Goal: Task Accomplishment & Management: Complete application form

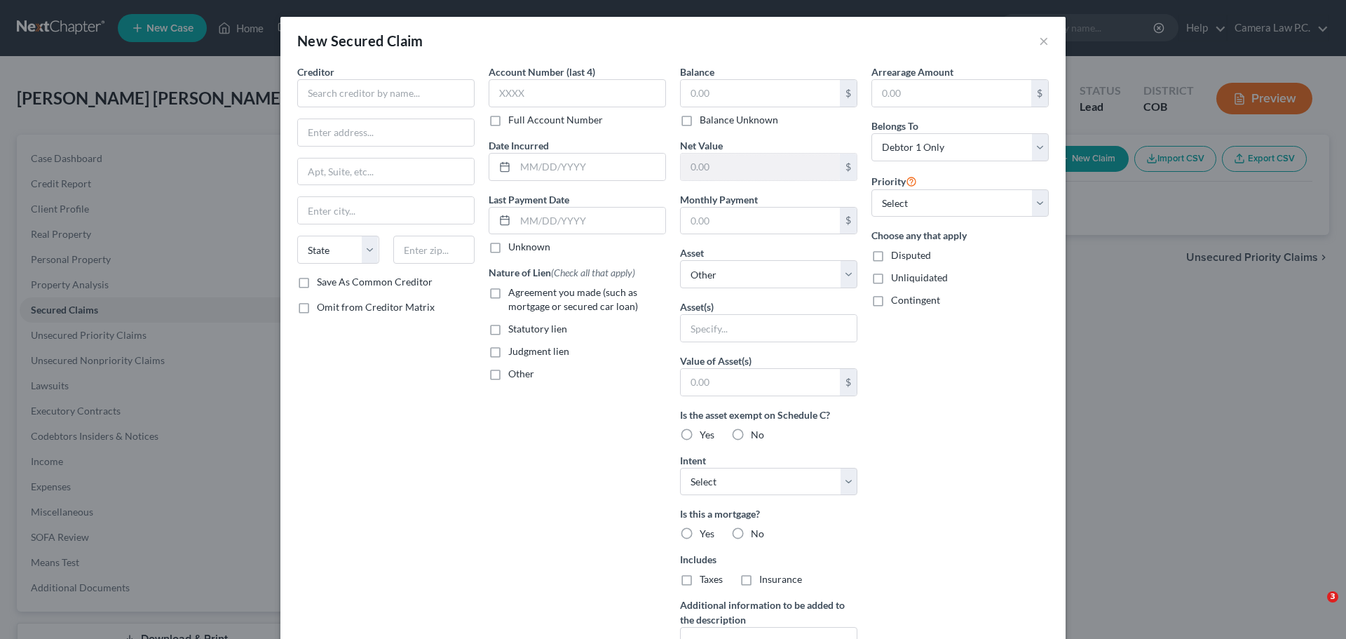
select select "0"
click at [322, 93] on input "text" at bounding box center [385, 93] width 177 height 28
type input "Ally Financial"
type input "PO Box 380901"
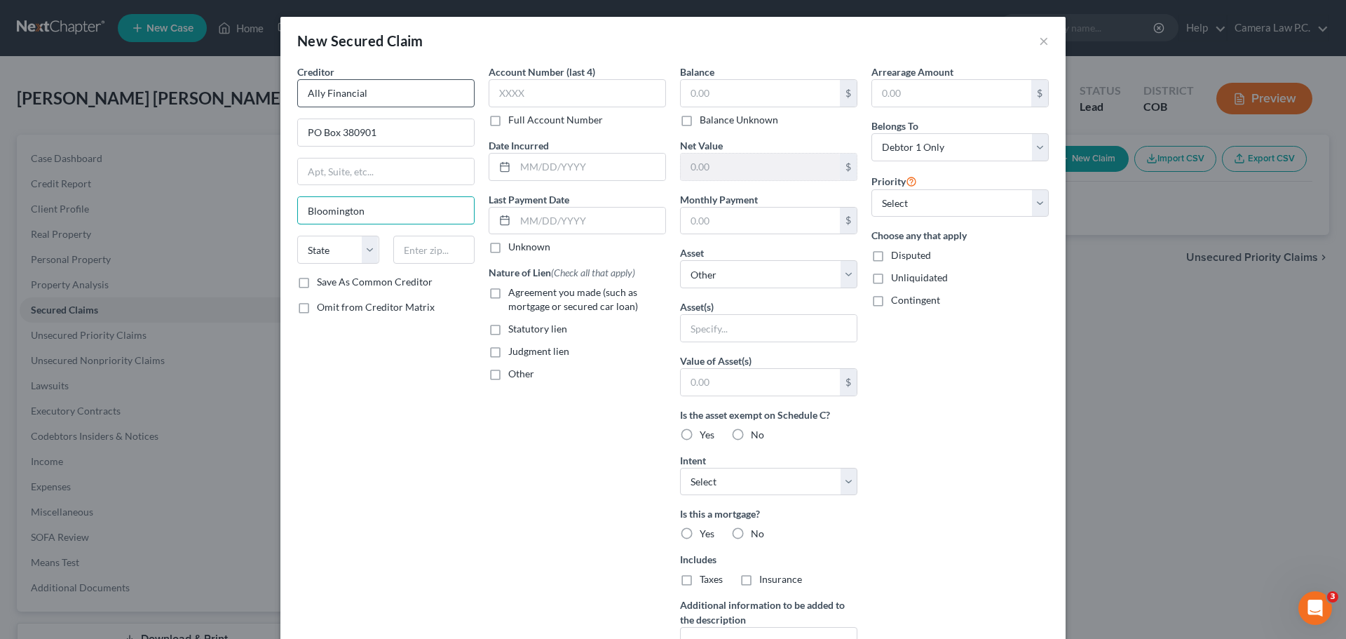
type input "Bloomington"
select select "24"
type input "55438"
click at [558, 101] on input "text" at bounding box center [577, 93] width 177 height 28
type input "[GEOGRAPHIC_DATA]"
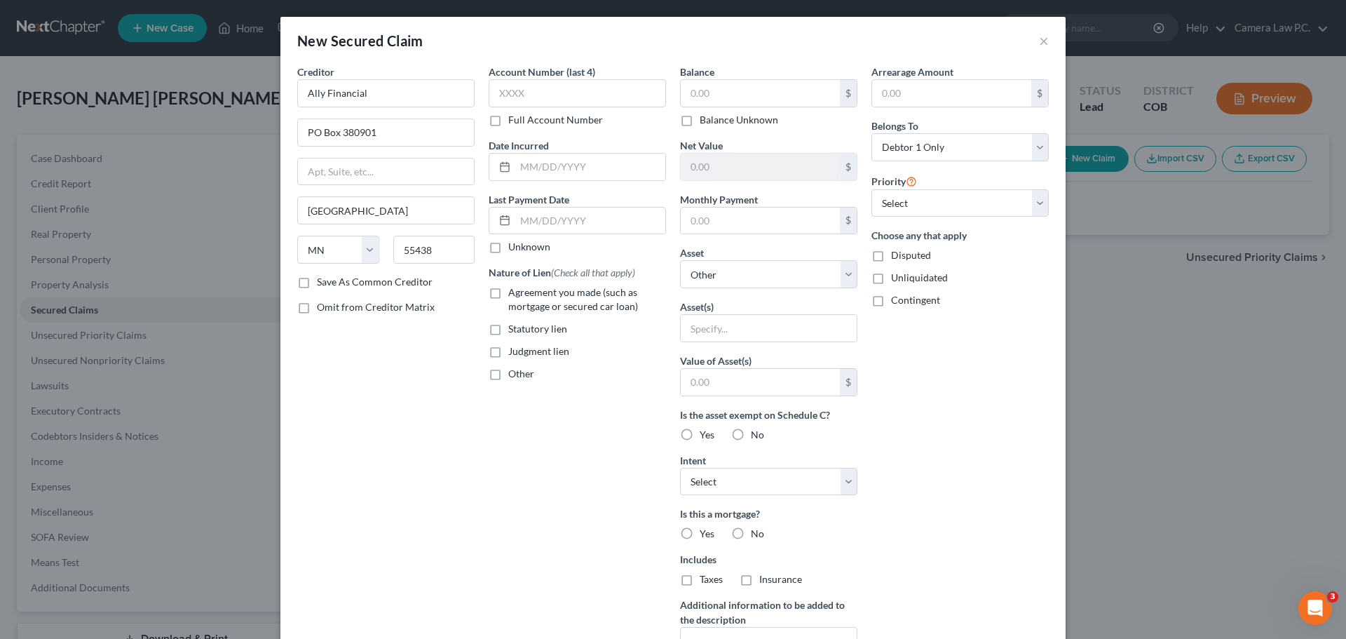
click at [508, 119] on label "Full Account Number" at bounding box center [555, 120] width 95 height 14
click at [514, 119] on input "Full Account Number" at bounding box center [518, 117] width 9 height 9
click at [526, 87] on input "text" at bounding box center [577, 93] width 177 height 28
type input "22812561XXXX"
click at [535, 170] on input "text" at bounding box center [590, 167] width 150 height 27
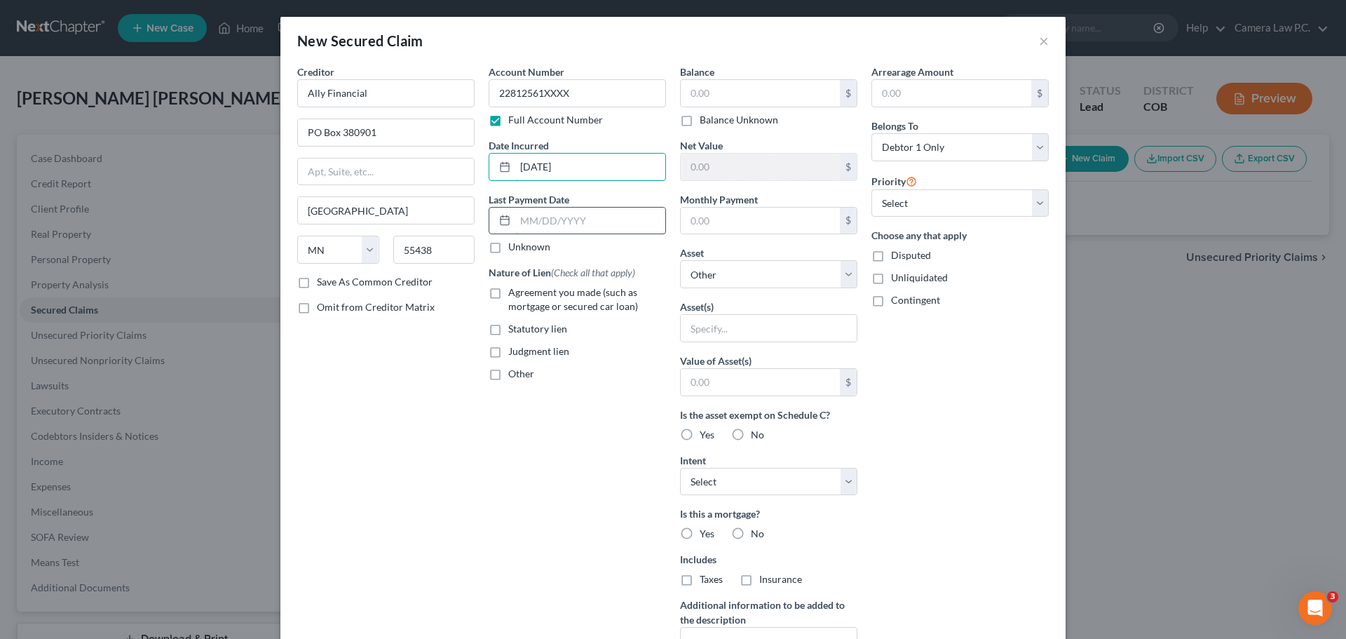
type input "[DATE]"
click at [574, 219] on input "text" at bounding box center [590, 221] width 150 height 27
type input "[DATE]"
click at [711, 91] on input "text" at bounding box center [760, 93] width 159 height 27
type input "11,685"
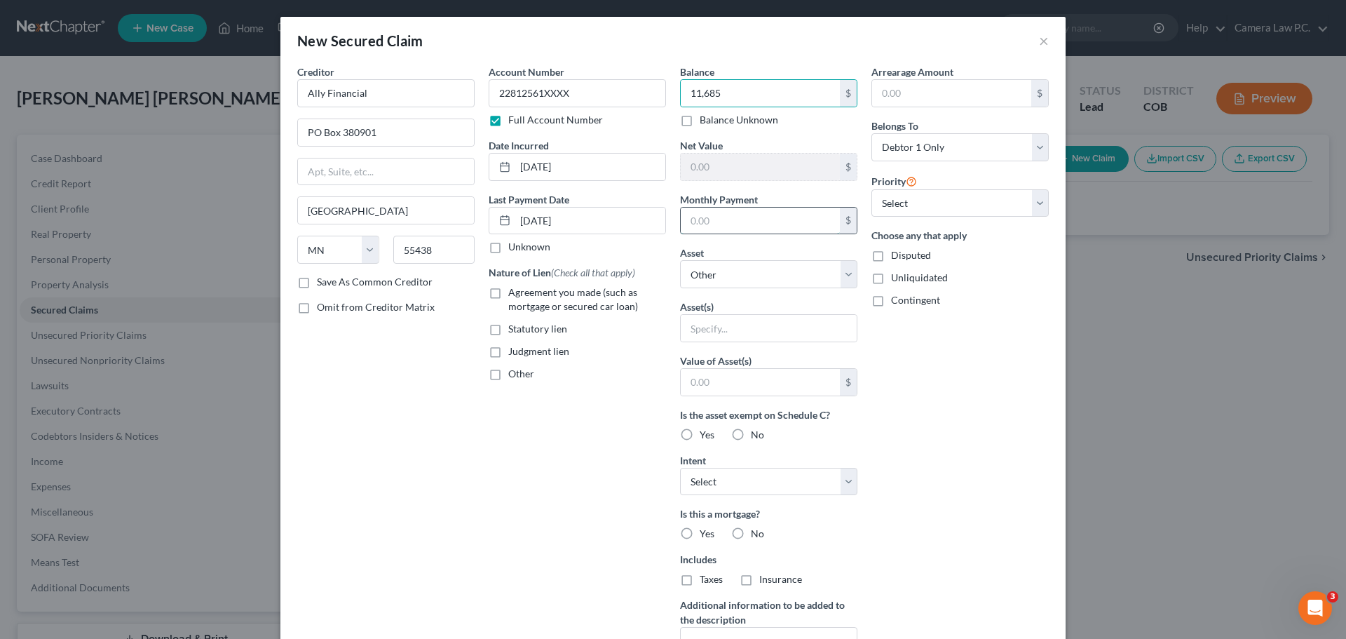
click at [722, 220] on input "text" at bounding box center [760, 221] width 159 height 27
click at [701, 271] on select "Select Other Multiple Assets 2017 Jeep Cherokee - $5200.0 Clothing - pants , sh…" at bounding box center [768, 274] width 177 height 28
click at [680, 260] on select "Select Other Multiple Assets 2017 Jeep Cherokee - $5200.0 Clothing - pants , sh…" at bounding box center [768, 274] width 177 height 28
click at [693, 329] on input "text" at bounding box center [769, 328] width 176 height 27
type input "2021 Volkwagen Tiguan"
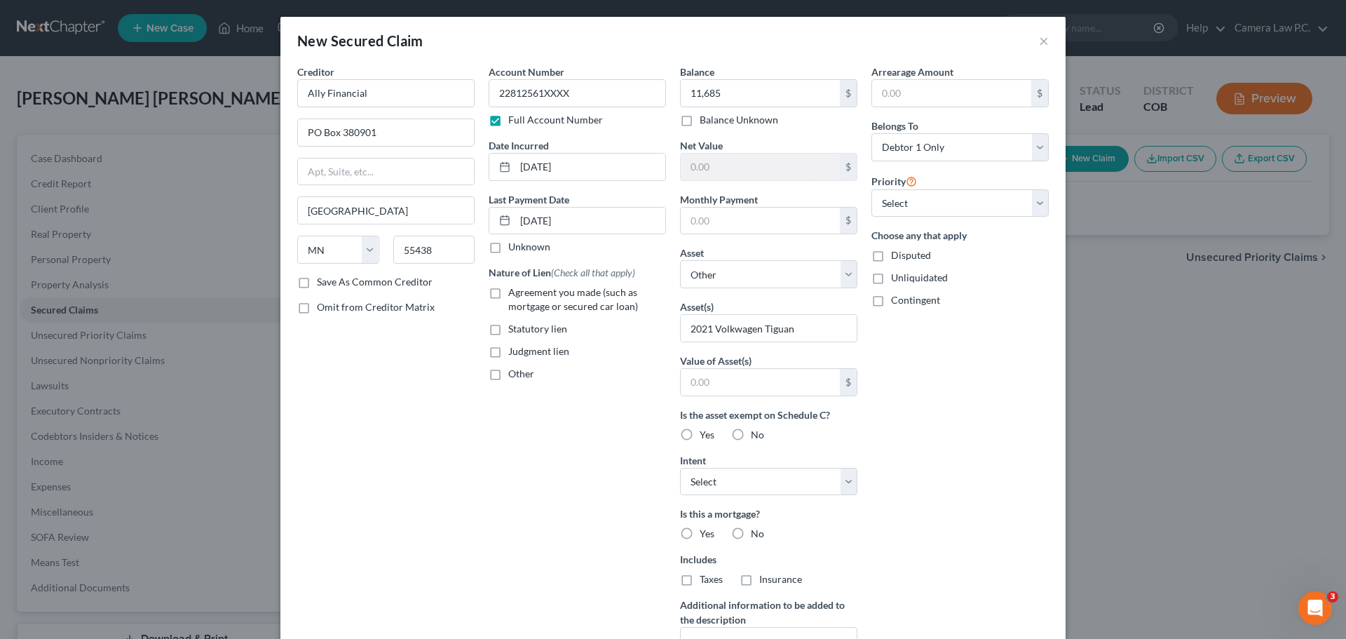
click at [700, 433] on label "Yes" at bounding box center [707, 435] width 15 height 14
click at [705, 433] on input "Yes" at bounding box center [709, 432] width 9 height 9
radio input "true"
click at [702, 482] on select "Select Surrender Redeem Reaffirm Avoid Other" at bounding box center [768, 482] width 177 height 28
select select "4"
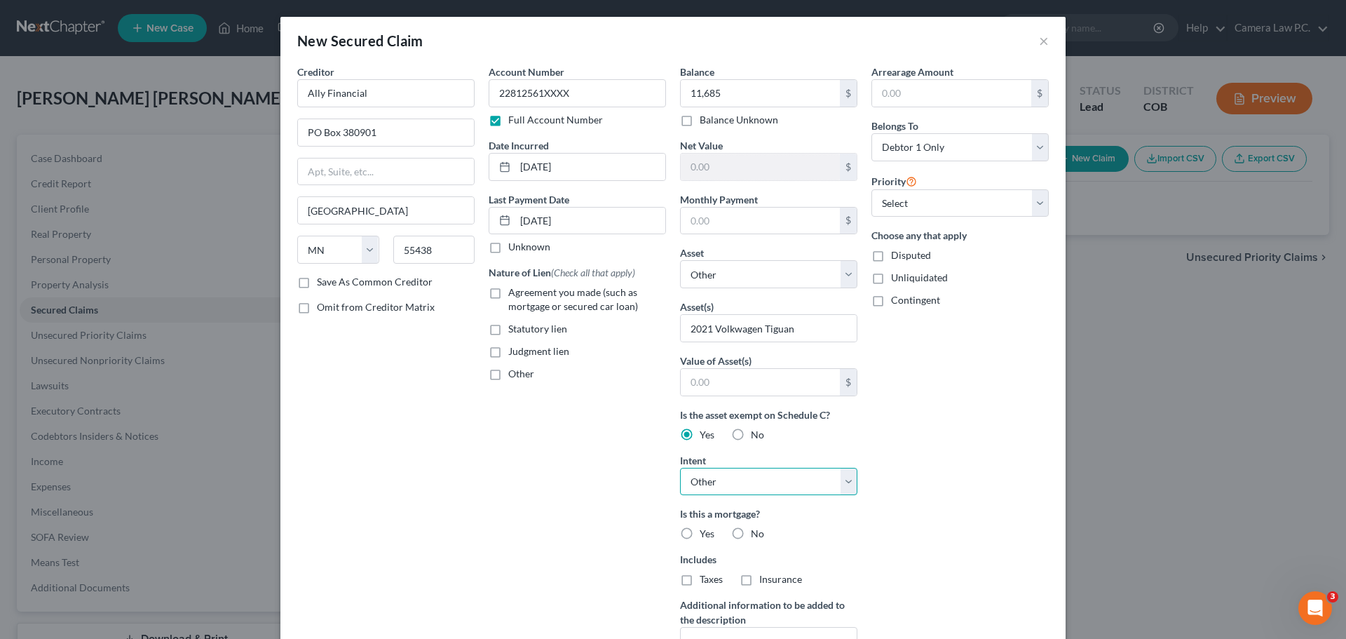
click at [680, 468] on select "Select Surrender Redeem Reaffirm Avoid Other" at bounding box center [768, 482] width 177 height 28
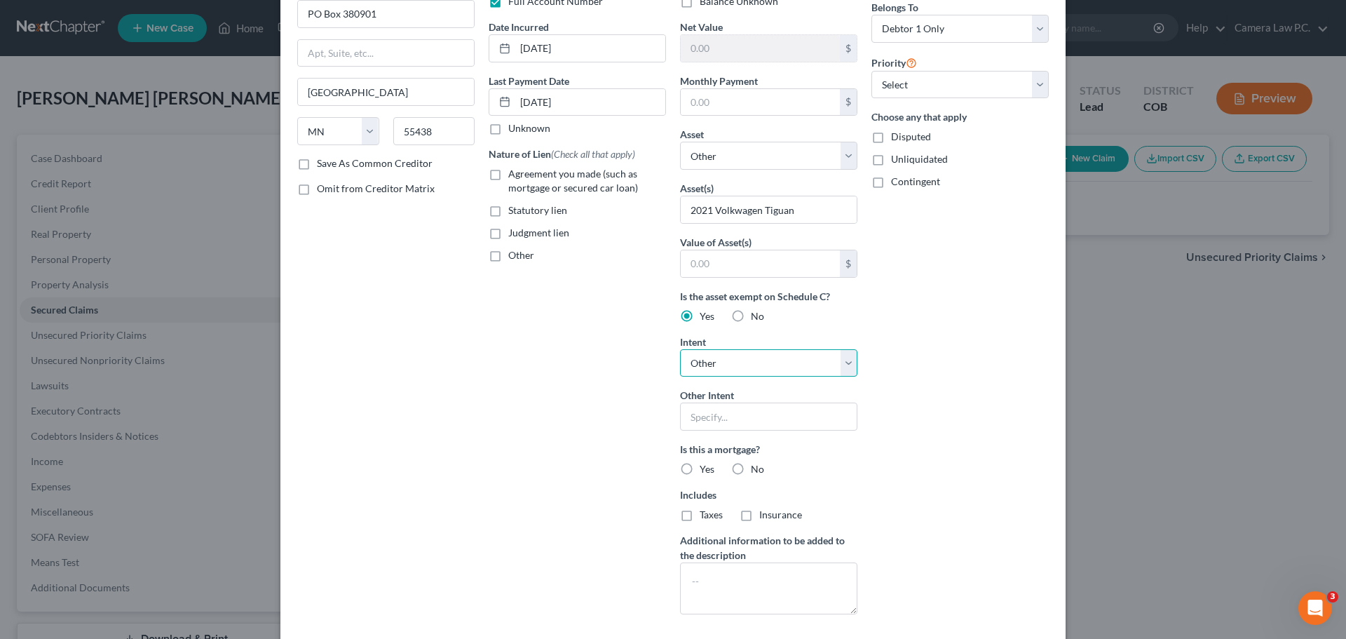
scroll to position [194, 0]
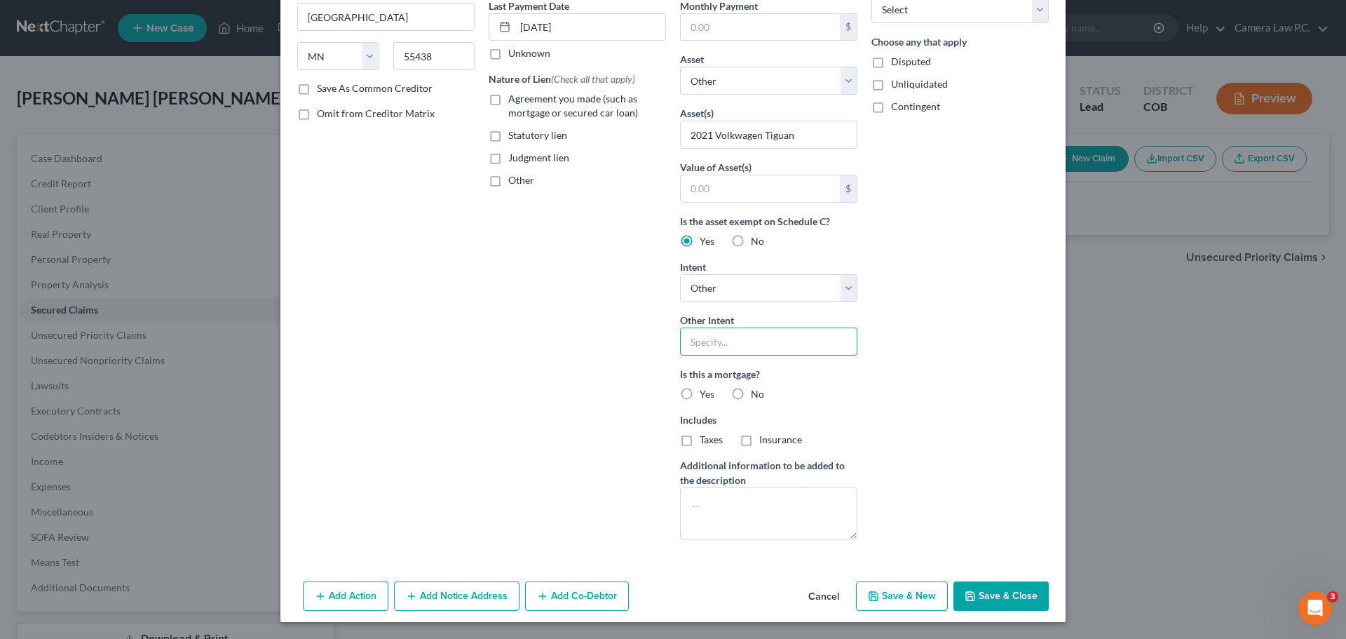
click at [707, 346] on input "text" at bounding box center [768, 341] width 177 height 28
type input "Vehicle Repossessed"
click at [751, 395] on label "No" at bounding box center [757, 394] width 13 height 14
click at [756, 395] on input "No" at bounding box center [760, 391] width 9 height 9
radio input "true"
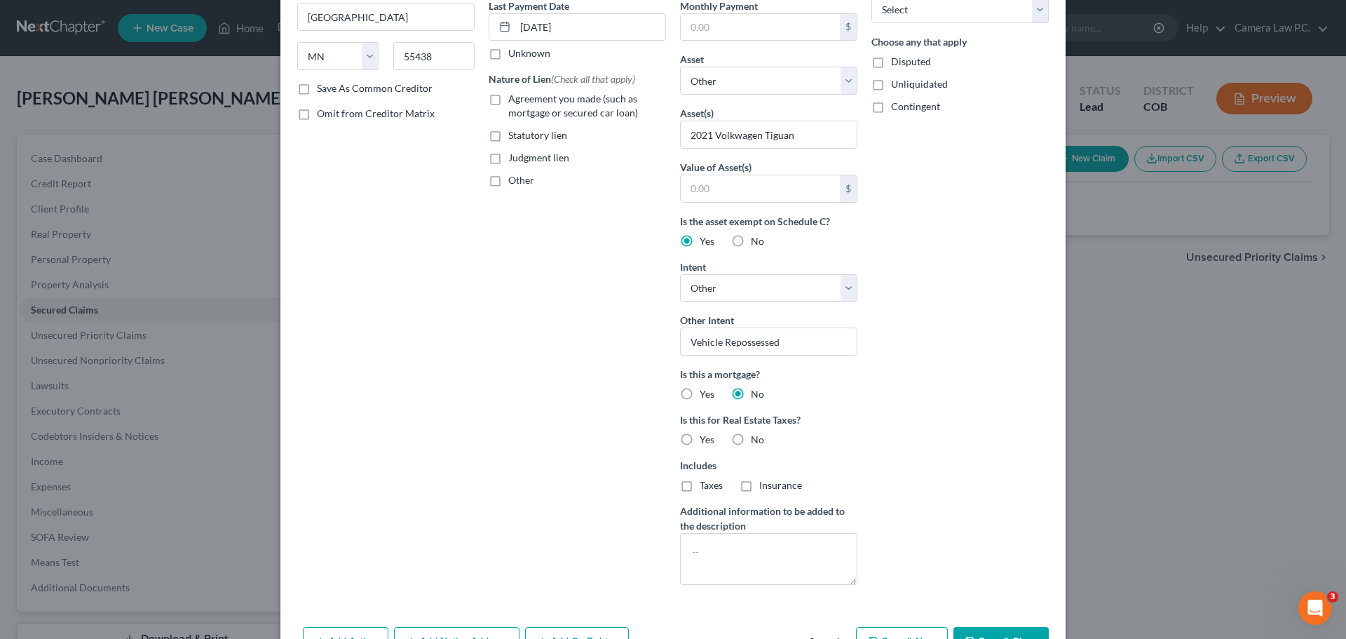
click at [751, 442] on label "No" at bounding box center [757, 440] width 13 height 14
click at [756, 442] on input "No" at bounding box center [760, 437] width 9 height 9
radio input "true"
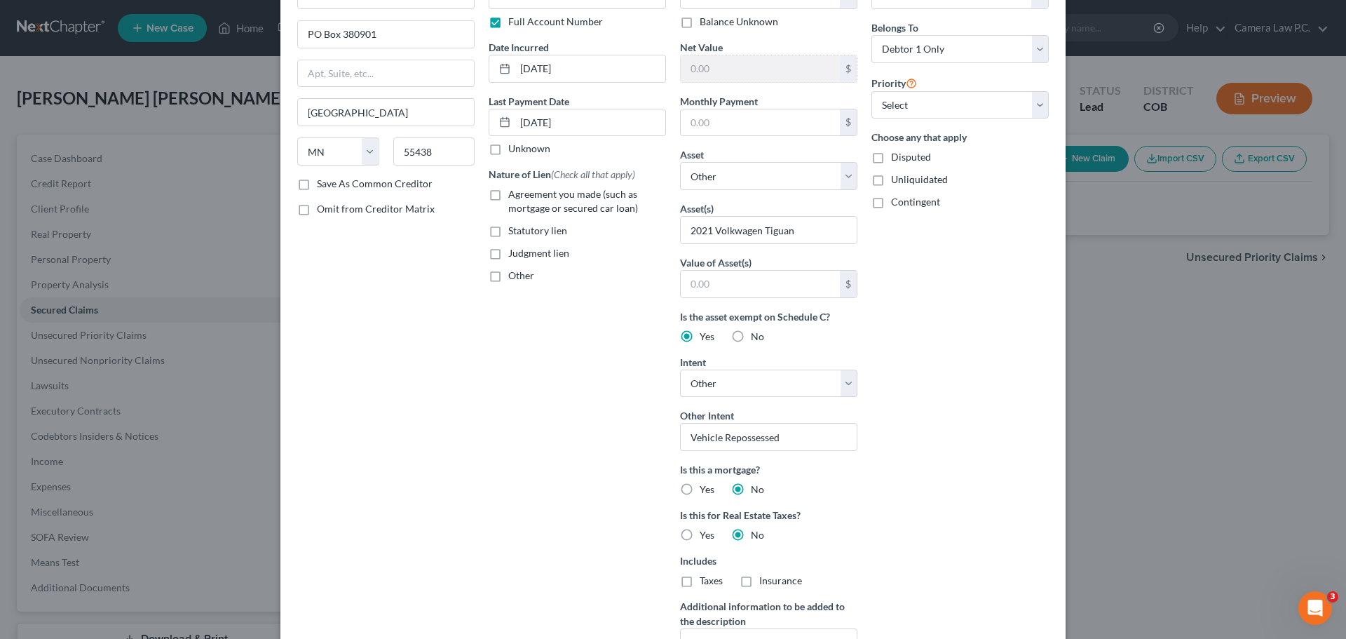
scroll to position [0, 0]
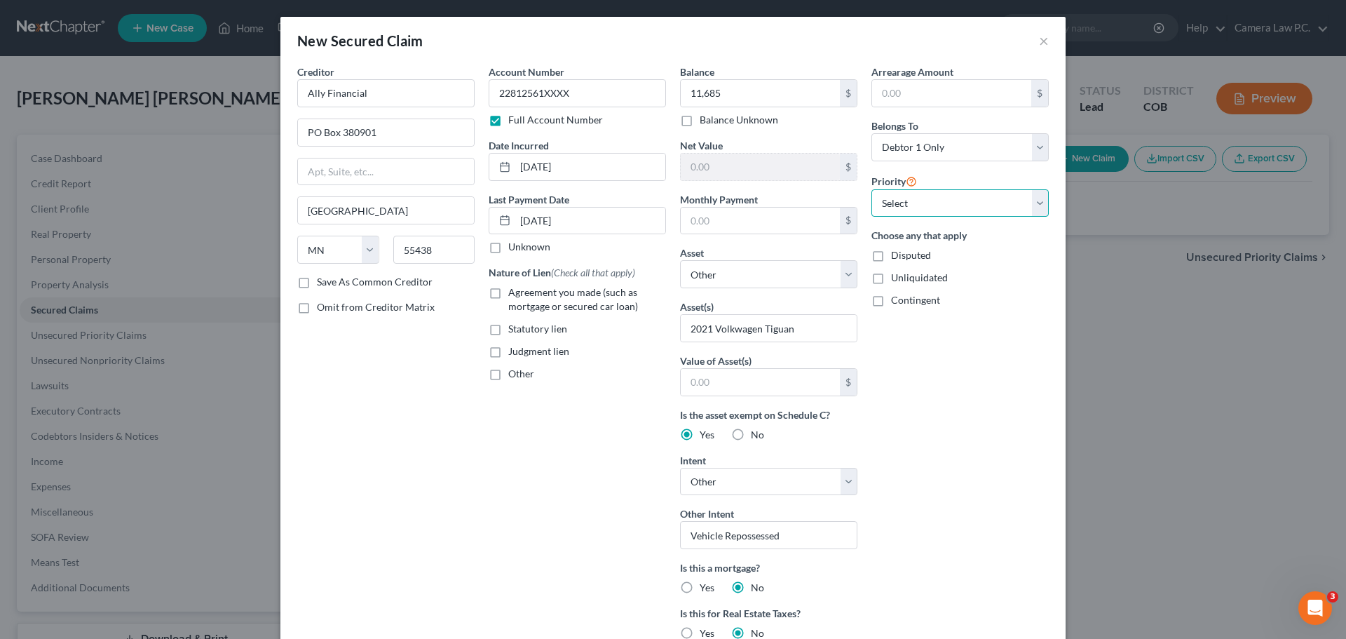
click at [909, 211] on select "Select 1st 2nd 3rd 4th 5th 6th 7th 8th 9th 10th 11th 12th 13th 14th 15th 16th 1…" at bounding box center [959, 203] width 177 height 28
select select "0"
click at [871, 189] on select "Select 1st 2nd 3rd 4th 5th 6th 7th 8th 9th 10th 11th 12th 13th 14th 15th 16th 1…" at bounding box center [959, 203] width 177 height 28
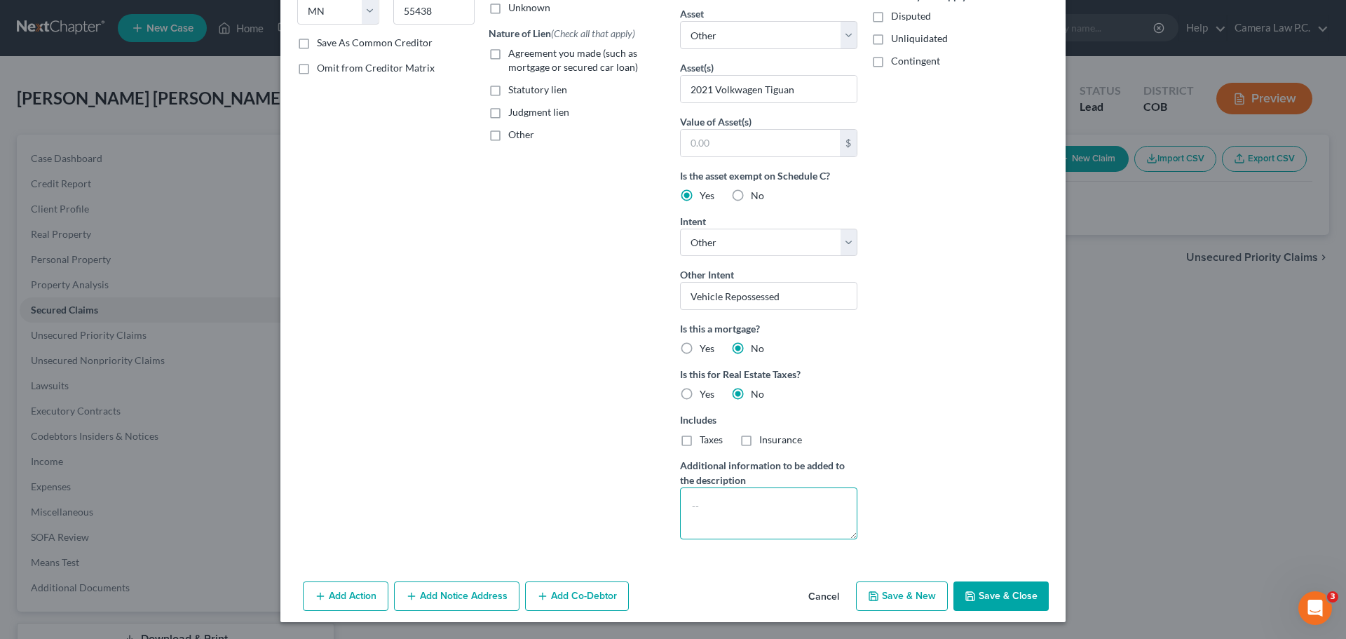
click at [698, 505] on textarea at bounding box center [768, 513] width 177 height 52
click at [796, 498] on textarea "Vehicle repossessed in SPring of 2025. Charged off after $20,000 shown paid in …" at bounding box center [768, 513] width 177 height 52
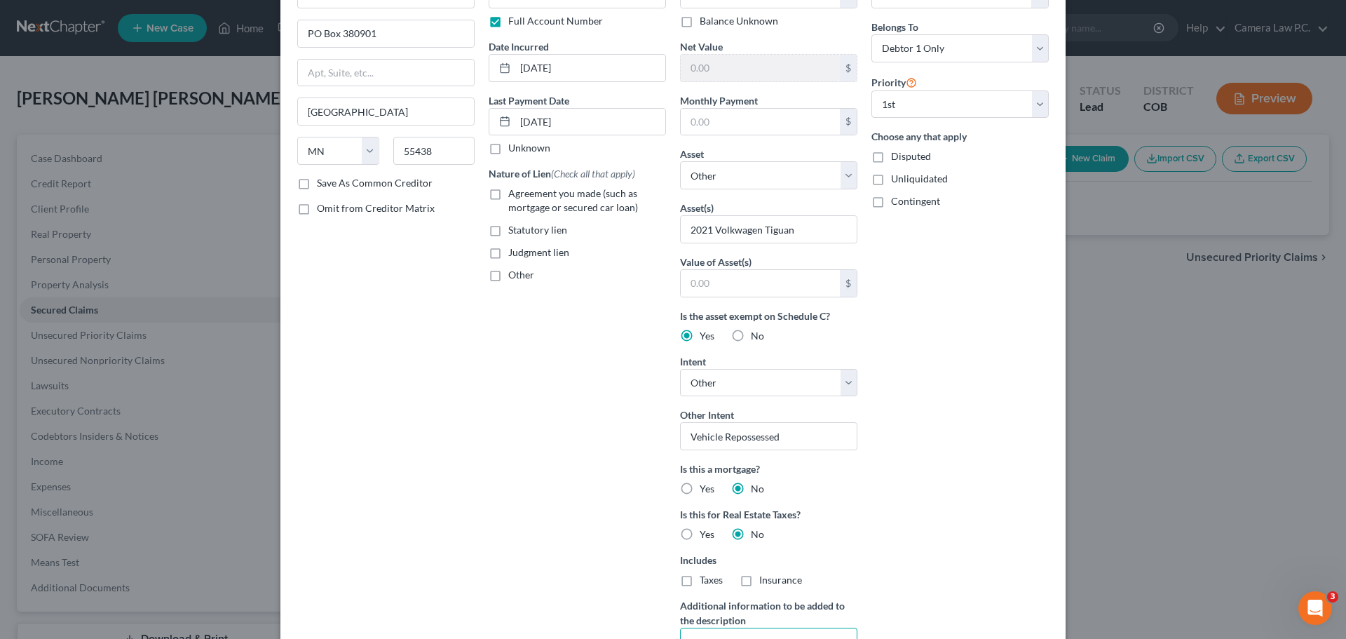
scroll to position [0, 0]
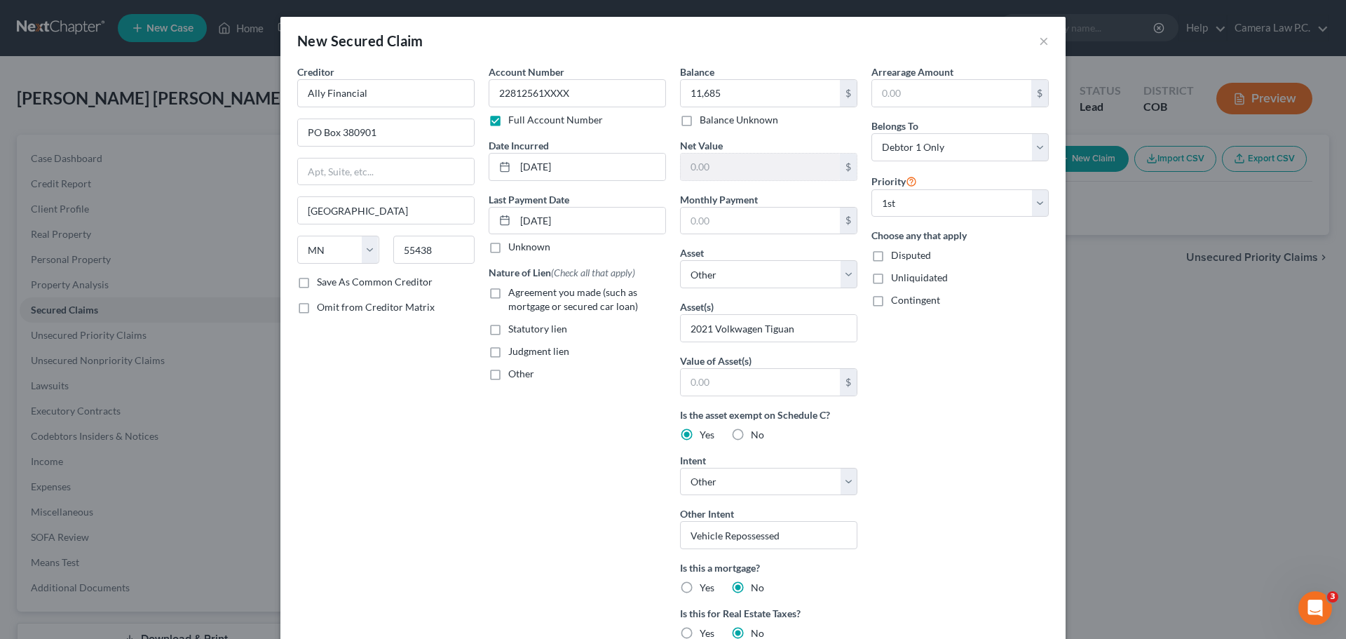
type textarea "Vehicle repossessed in [DATE]. Charged off after $20,000 shown paid in [DATE]."
click at [508, 296] on label "Agreement you made (such as mortgage or secured car loan)" at bounding box center [587, 299] width 158 height 28
click at [514, 294] on input "Agreement you made (such as mortgage or secured car loan)" at bounding box center [518, 289] width 9 height 9
checkbox input "true"
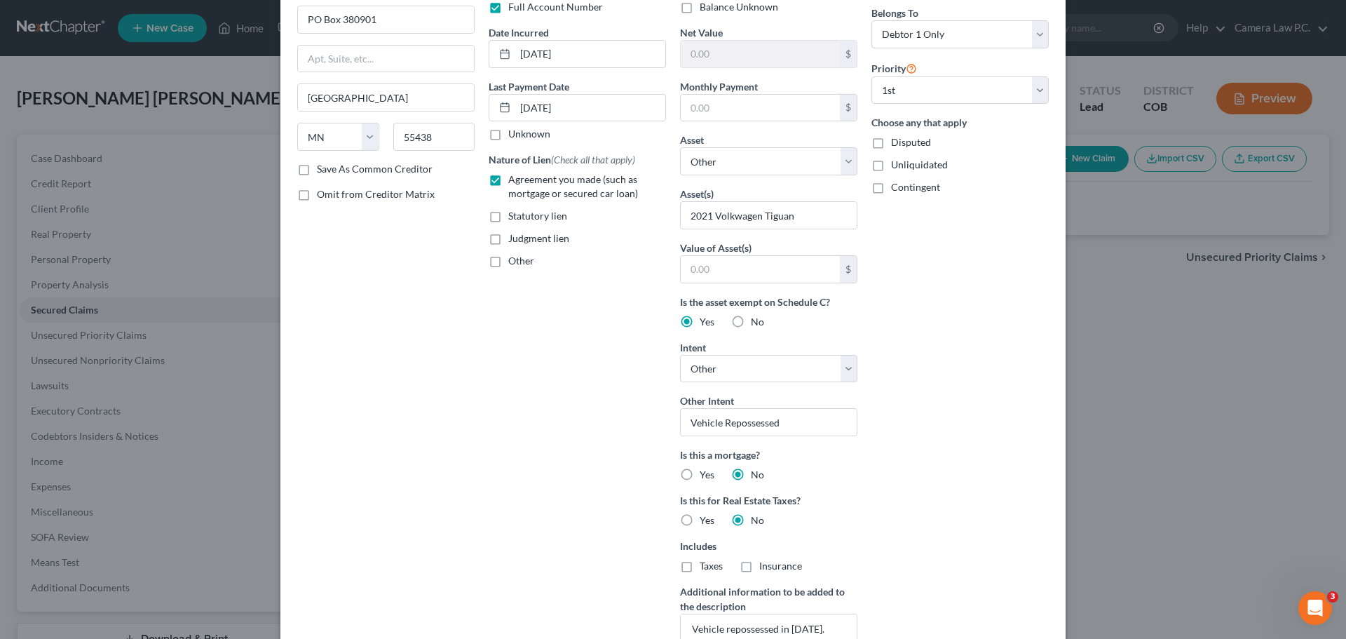
scroll to position [239, 0]
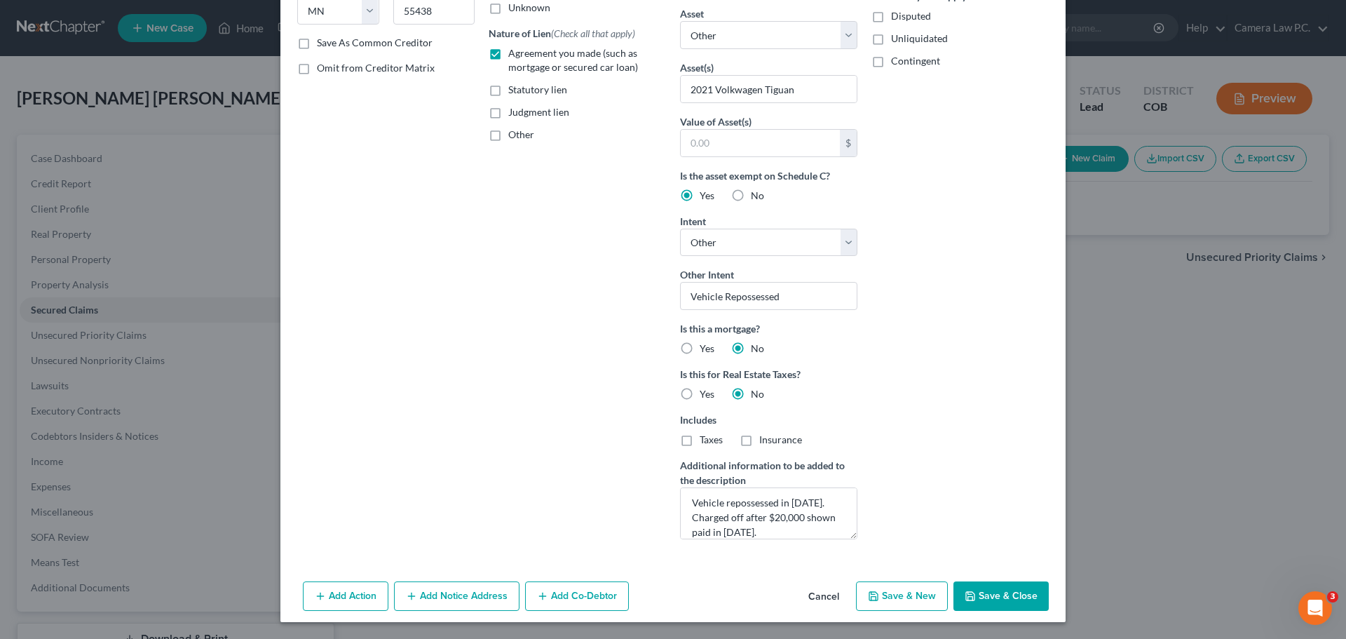
click at [982, 594] on button "Save & Close" at bounding box center [1000, 595] width 95 height 29
select select
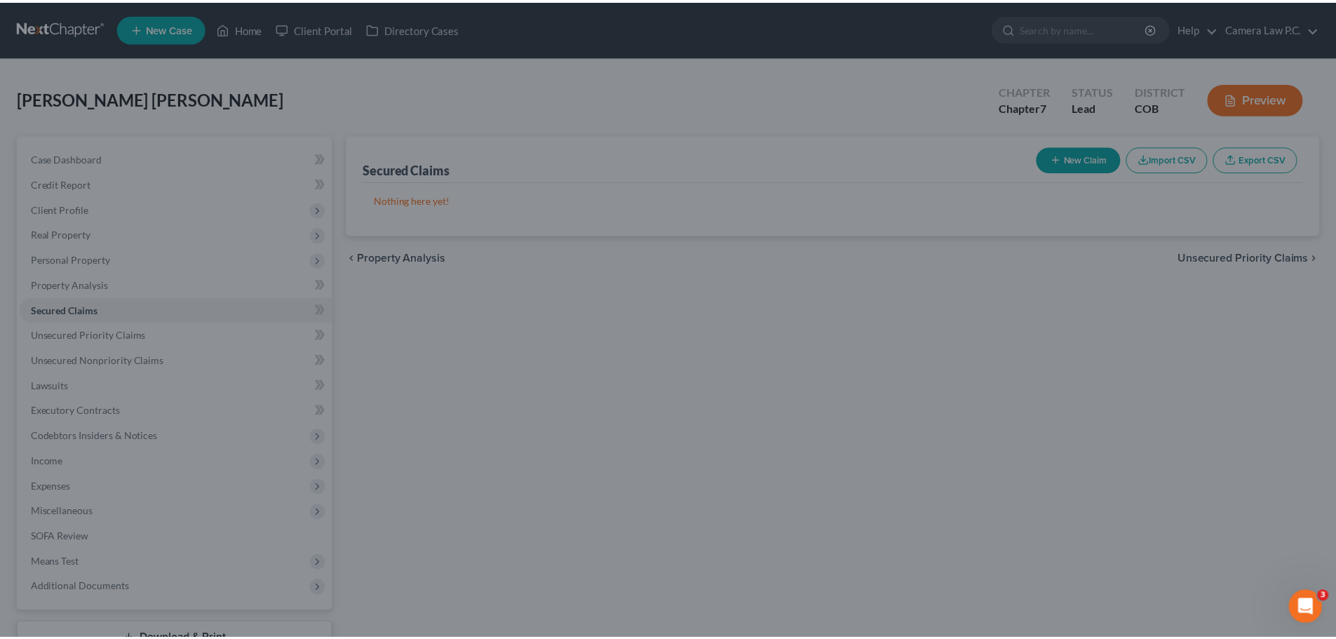
scroll to position [86, 0]
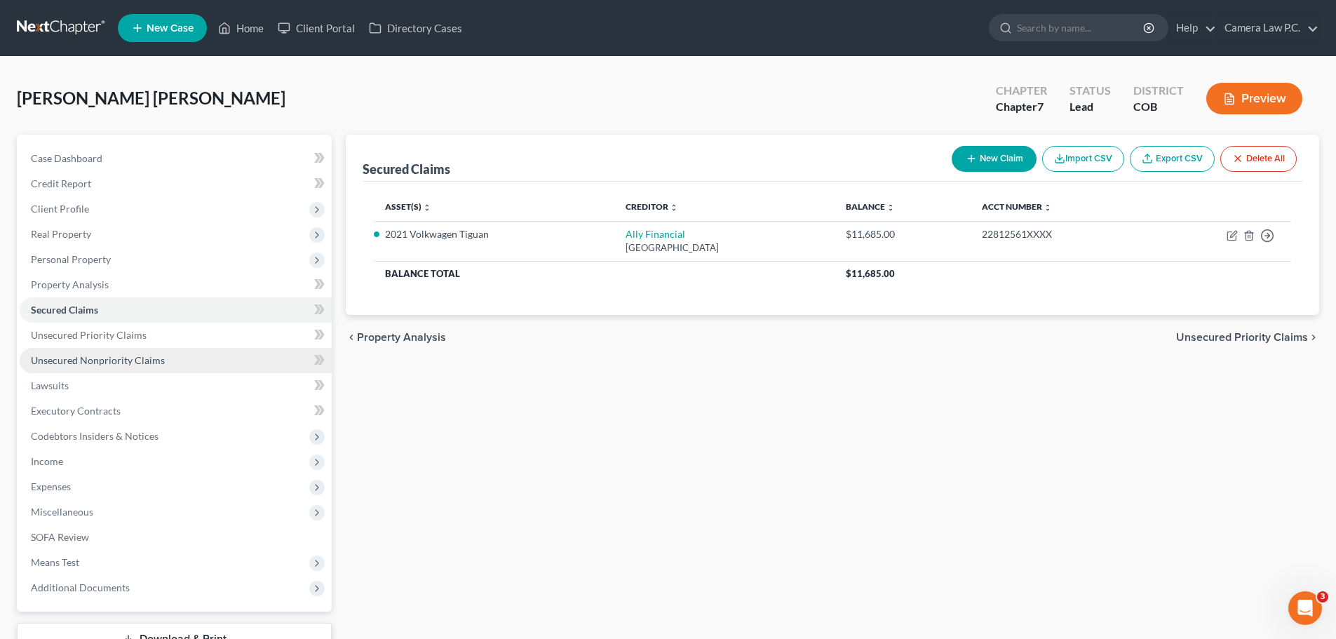
click at [114, 365] on span "Unsecured Nonpriority Claims" at bounding box center [98, 360] width 134 height 12
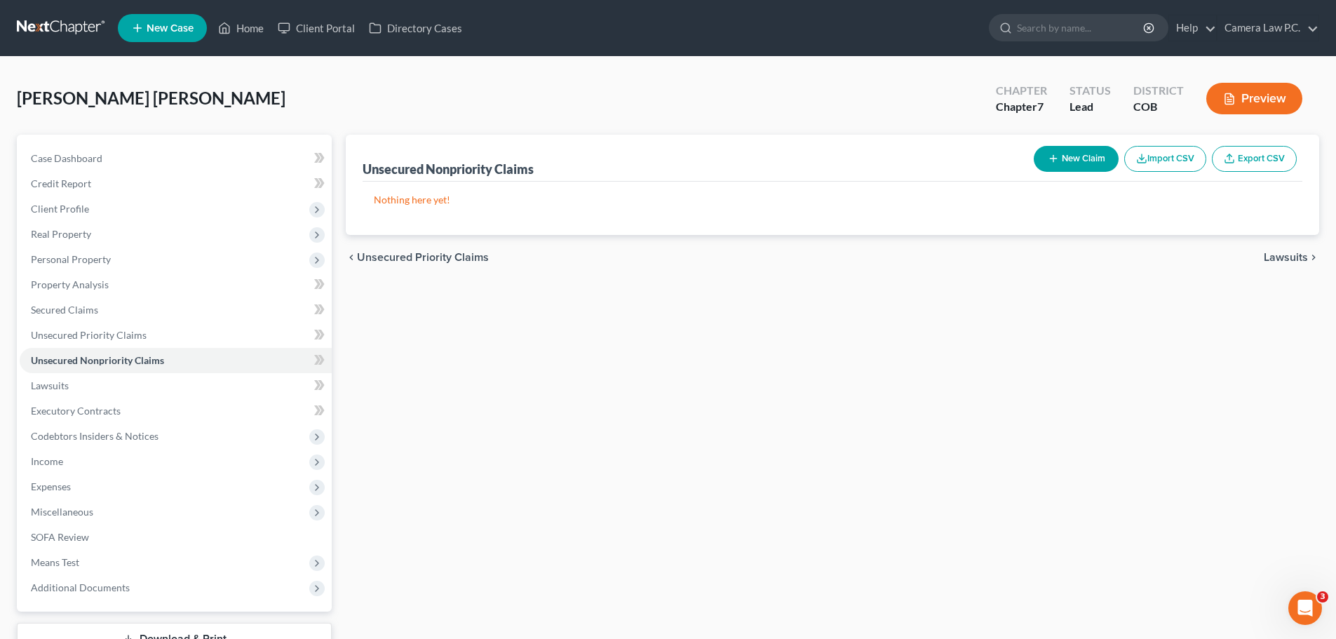
click at [1075, 152] on button "New Claim" at bounding box center [1075, 159] width 85 height 26
select select "0"
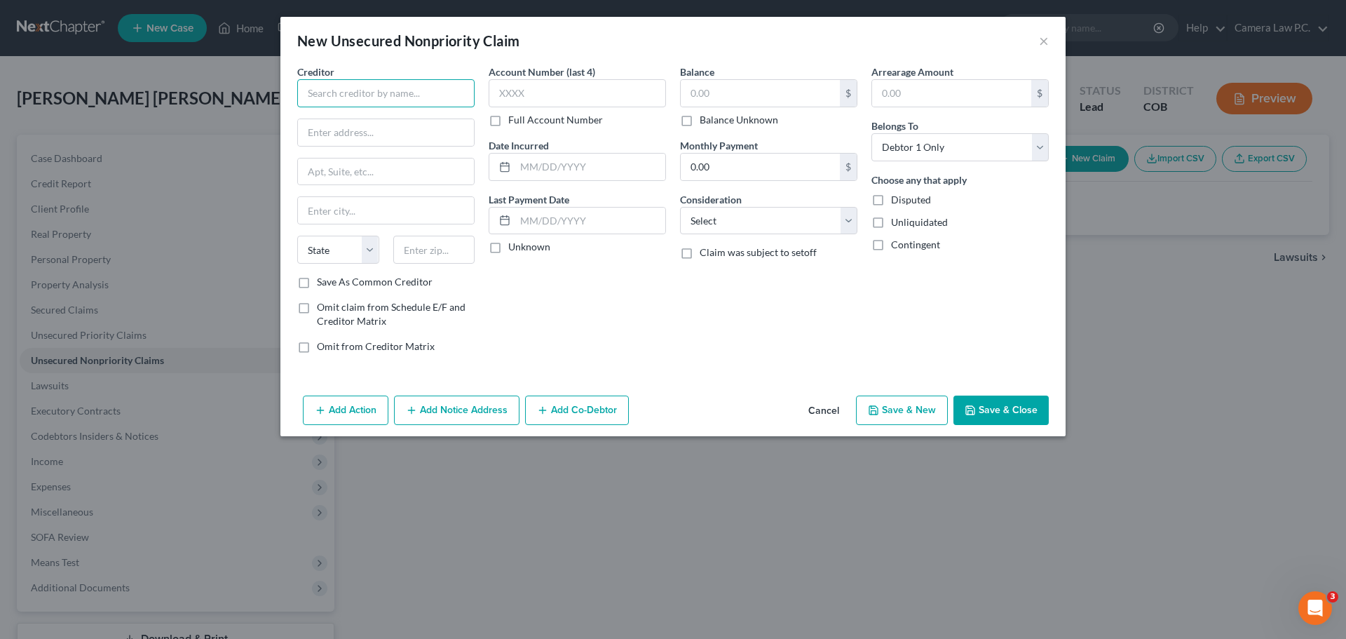
click at [466, 97] on input "text" at bounding box center [385, 93] width 177 height 28
type input "US Bank"
type input "c/o CB Disputes"
type input "PO Box 108"
type input "Saint Louis"
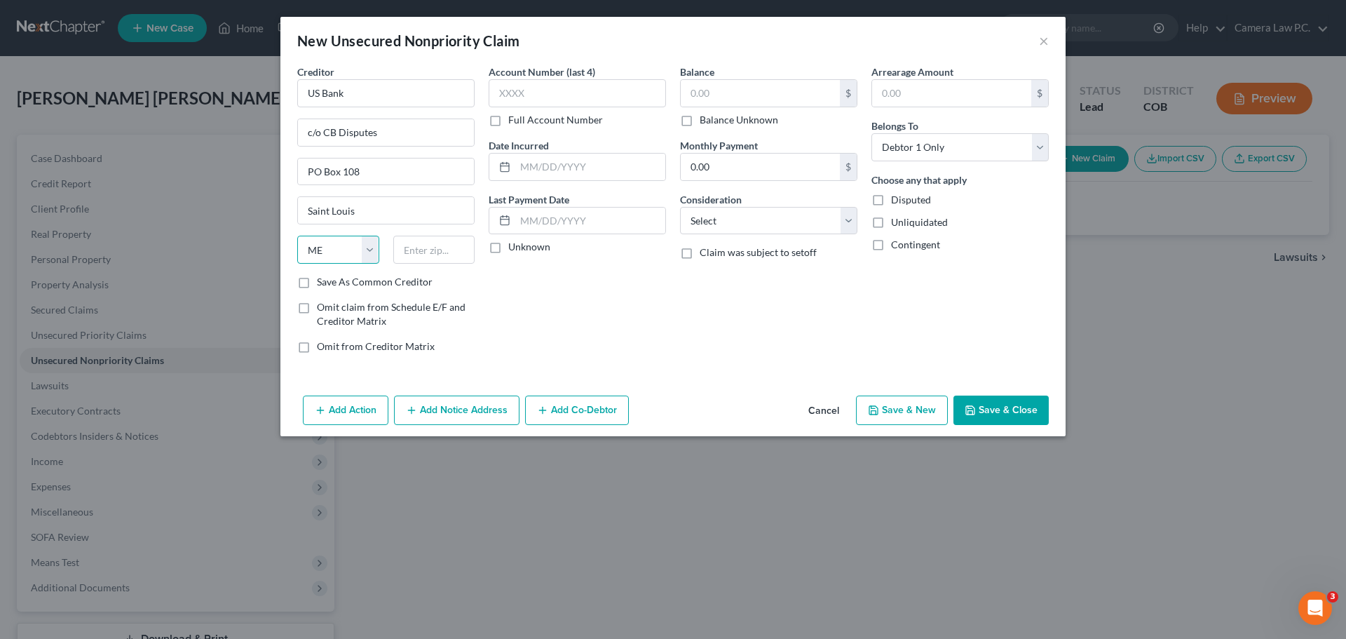
select select "26"
type input "63166"
click at [539, 95] on input "text" at bounding box center [577, 93] width 177 height 28
click at [508, 124] on label "Full Account Number" at bounding box center [555, 120] width 95 height 14
click at [514, 122] on input "Full Account Number" at bounding box center [518, 117] width 9 height 9
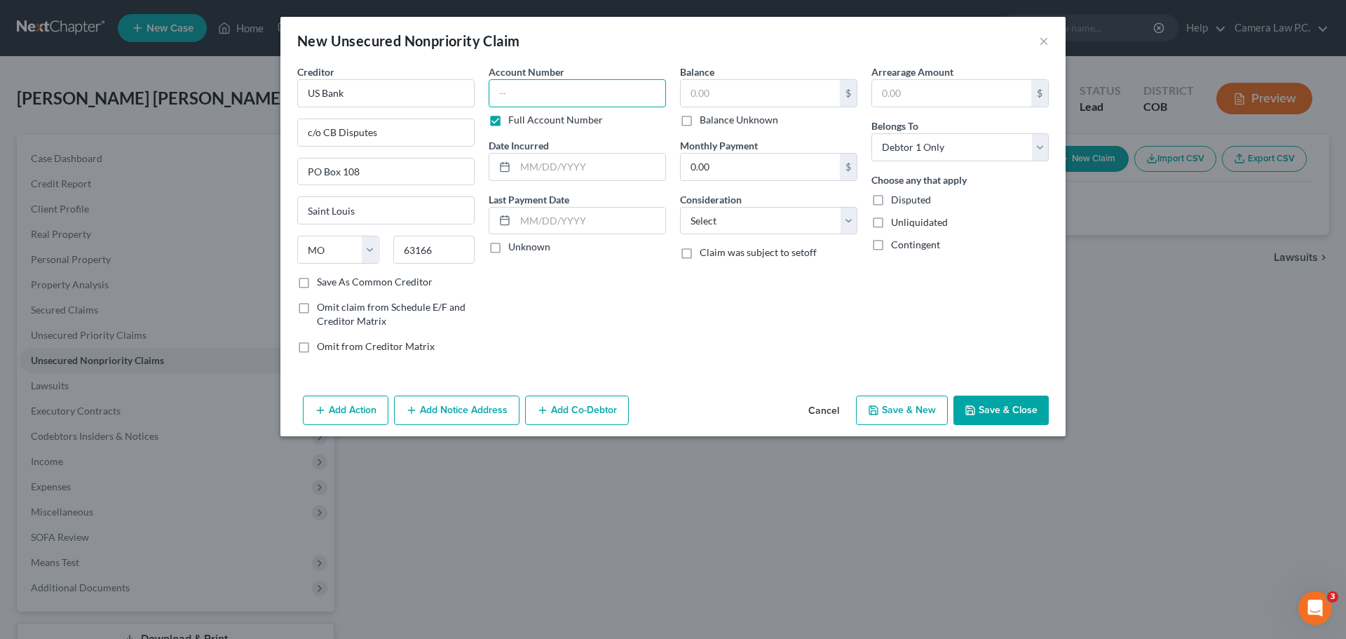
click at [513, 93] on input "text" at bounding box center [577, 93] width 177 height 28
type input "37953000583XXXX"
type input "[DATE]"
type input "9,475"
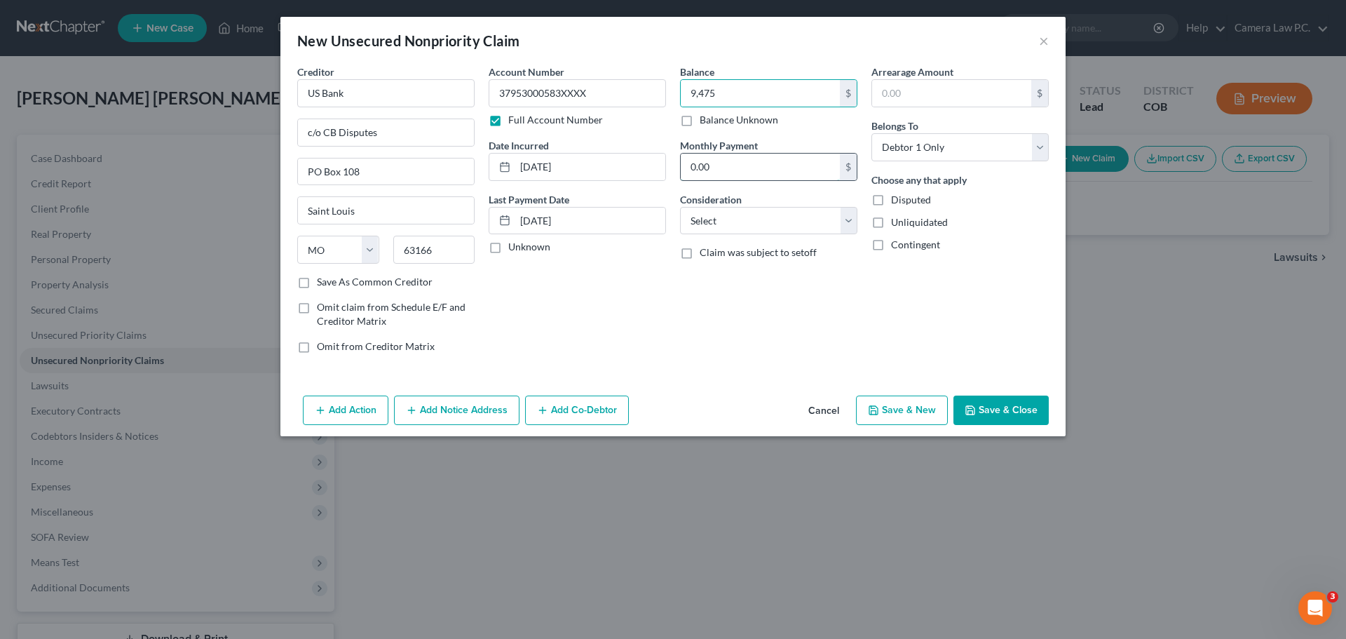
click at [717, 166] on input "0.00" at bounding box center [760, 167] width 159 height 27
type input "279"
click at [749, 218] on select "Select Cable / Satellite Services Collection Agency Credit Card Debt Debt Couns…" at bounding box center [768, 221] width 177 height 28
select select "2"
click at [680, 207] on select "Select Cable / Satellite Services Collection Agency Credit Card Debt Debt Couns…" at bounding box center [768, 221] width 177 height 28
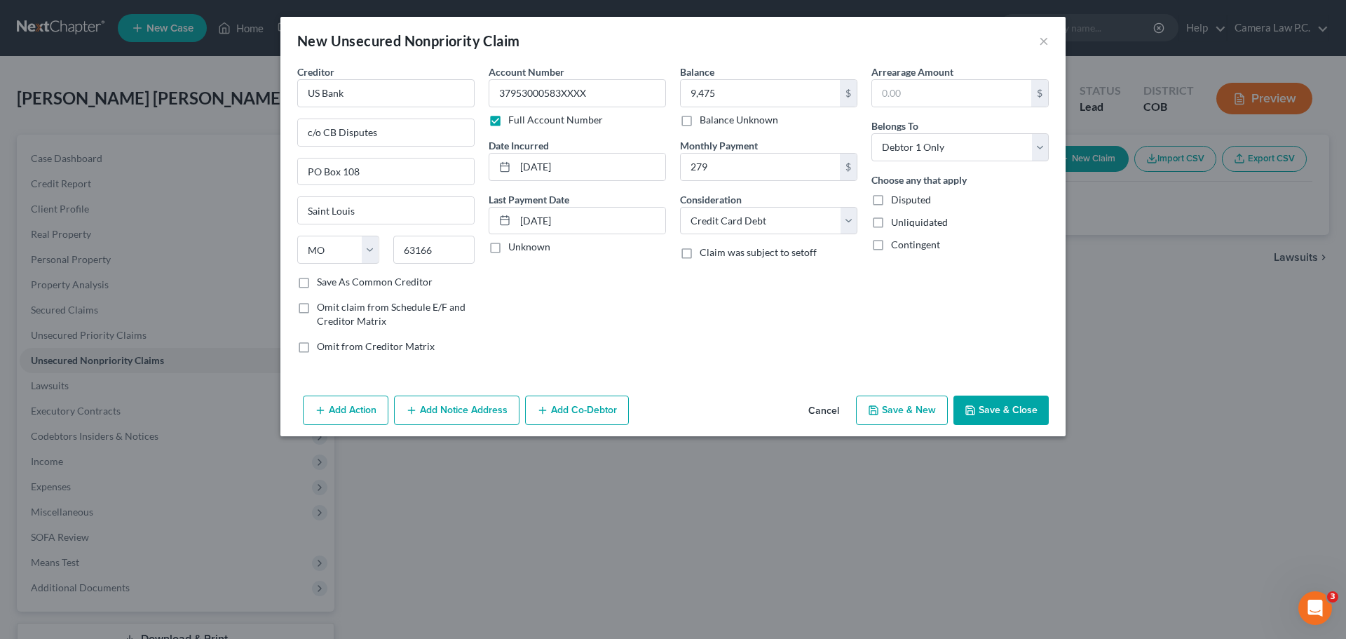
click at [1014, 411] on button "Save & Close" at bounding box center [1000, 409] width 95 height 29
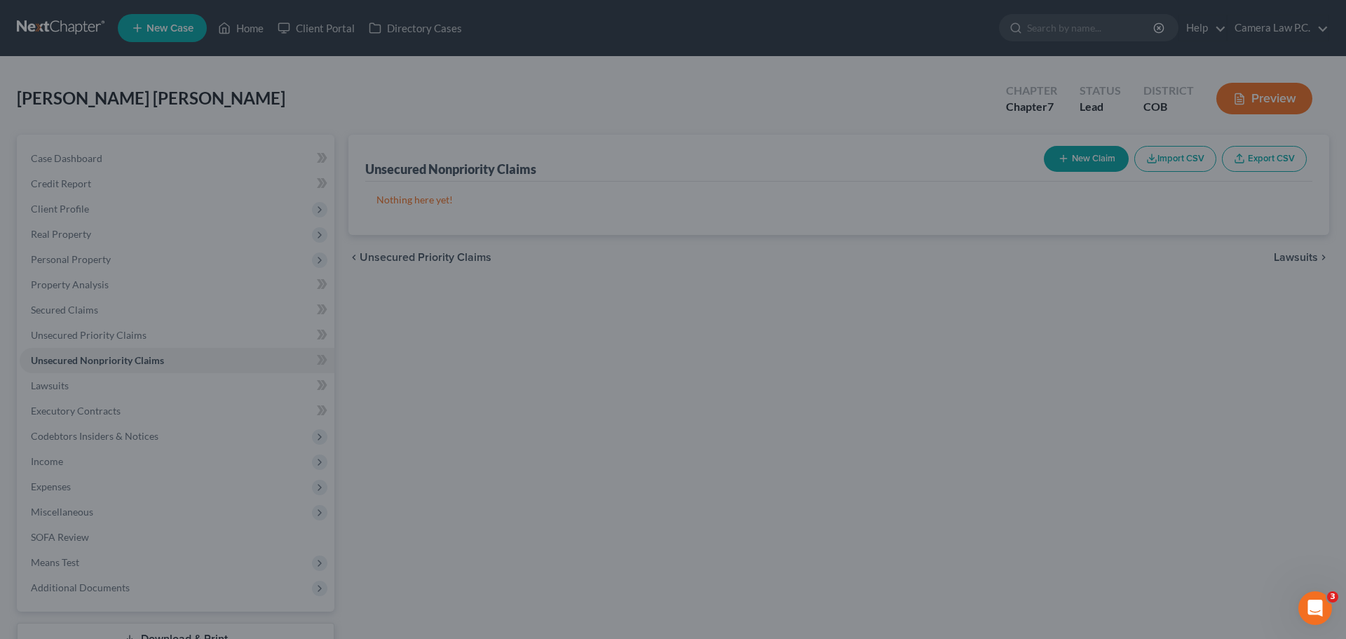
type input "9,475.00"
type input "279.00"
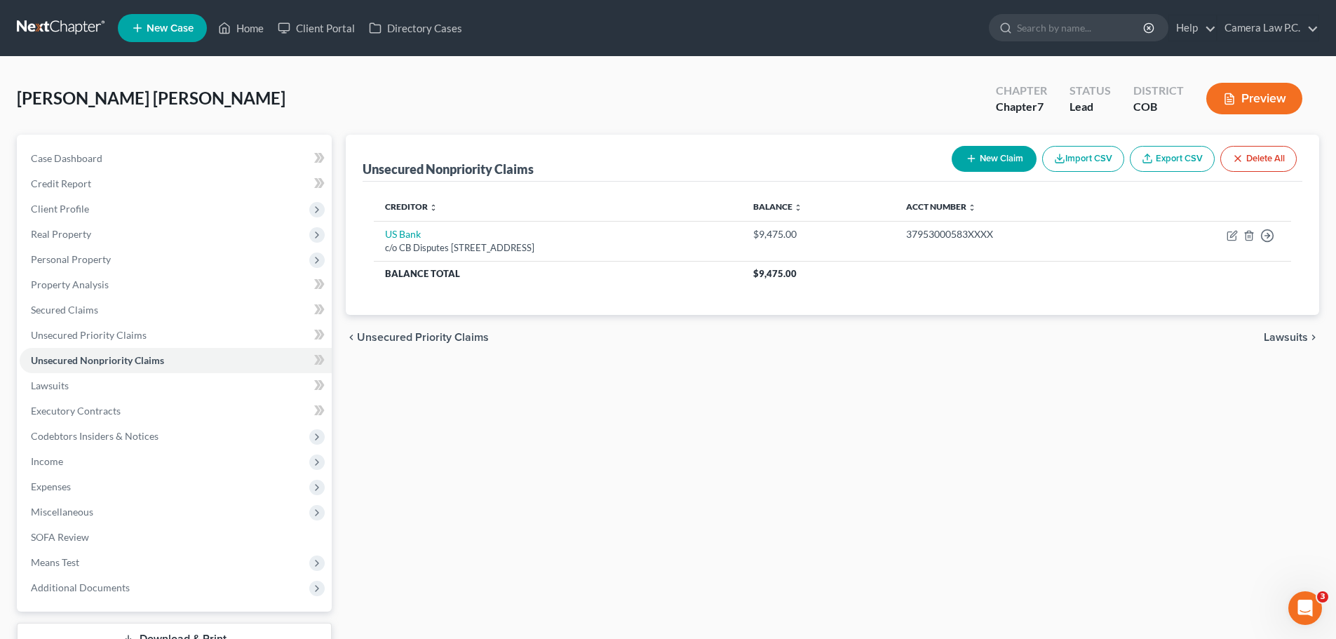
click at [992, 158] on button "New Claim" at bounding box center [993, 159] width 85 height 26
select select "0"
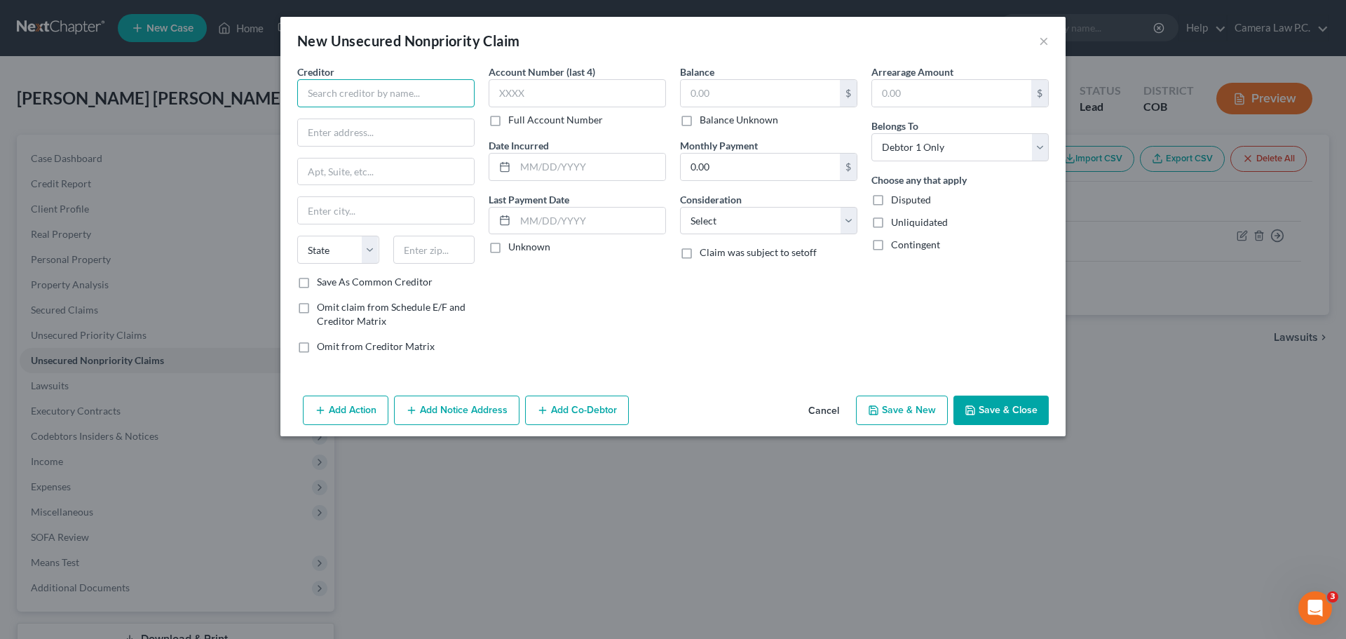
click at [338, 96] on input "text" at bounding box center [385, 93] width 177 height 28
type input "US Bank"
type input "c/o CB Disputes"
type input "PO Box 108"
type input "Saint Louis"
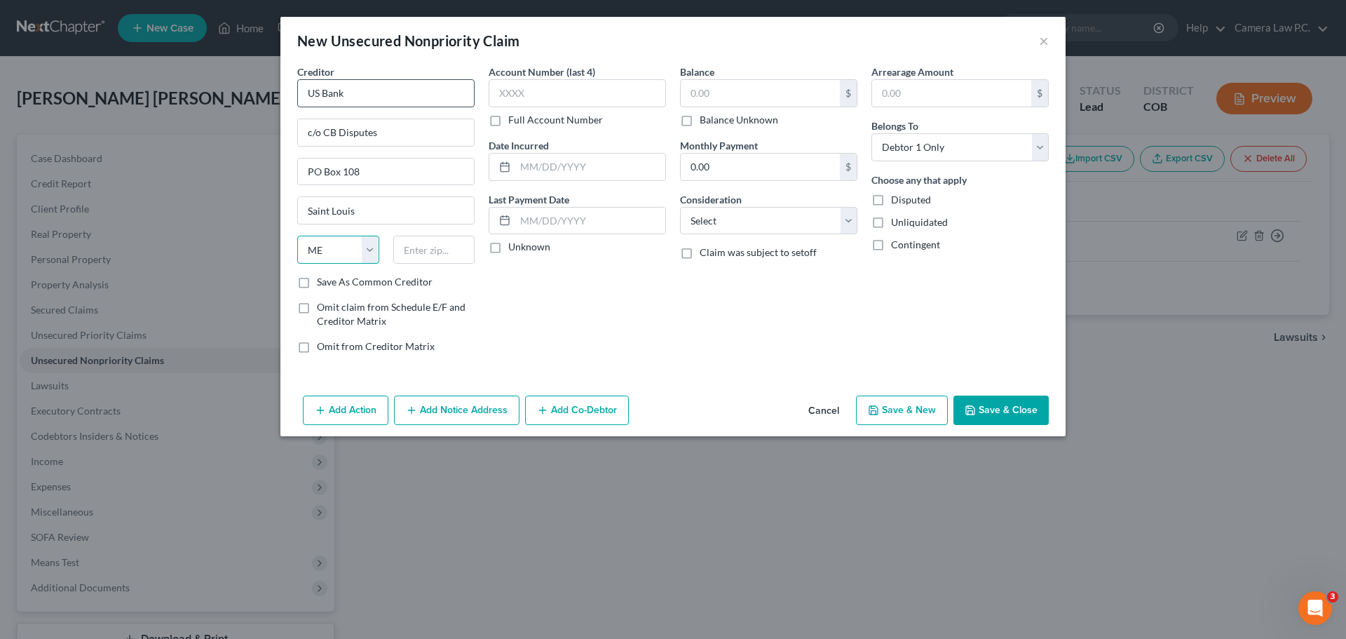
select select "26"
type input "63166"
click at [508, 121] on label "Full Account Number" at bounding box center [555, 120] width 95 height 14
click at [514, 121] on input "Full Account Number" at bounding box center [518, 117] width 9 height 9
click at [515, 96] on input "text" at bounding box center [577, 93] width 177 height 28
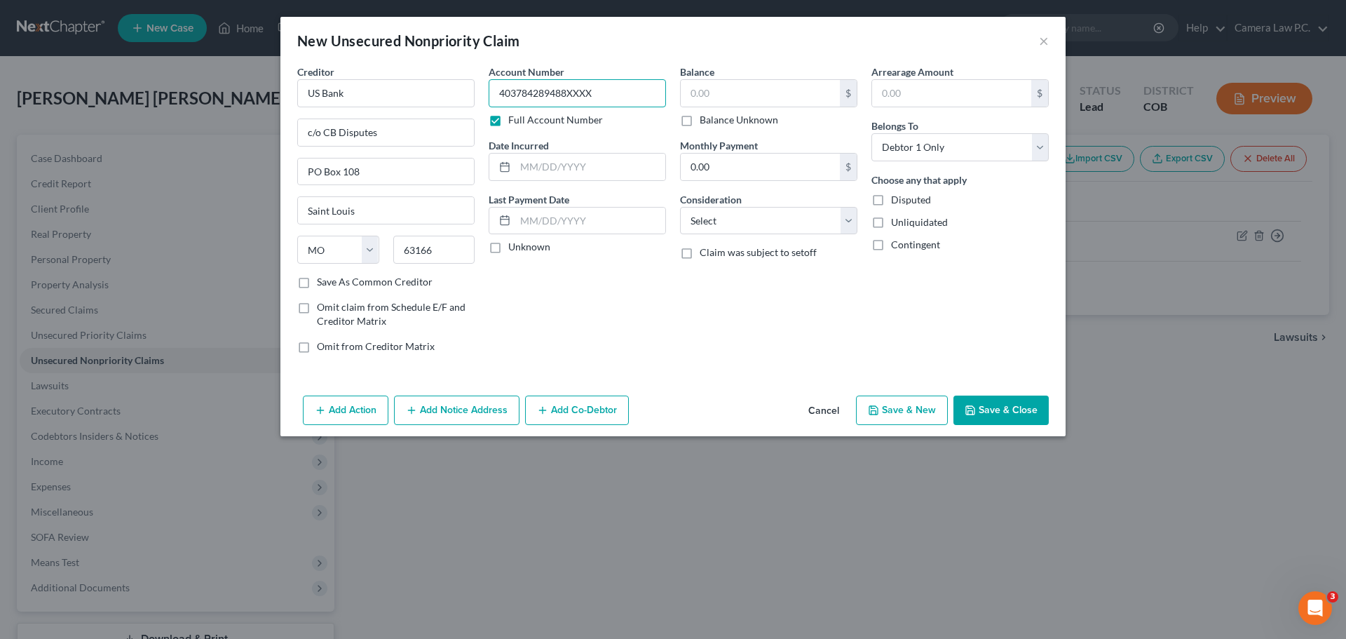
type input "403784289488XXXX"
type input "[DATE]"
type input "6,595"
type input "253"
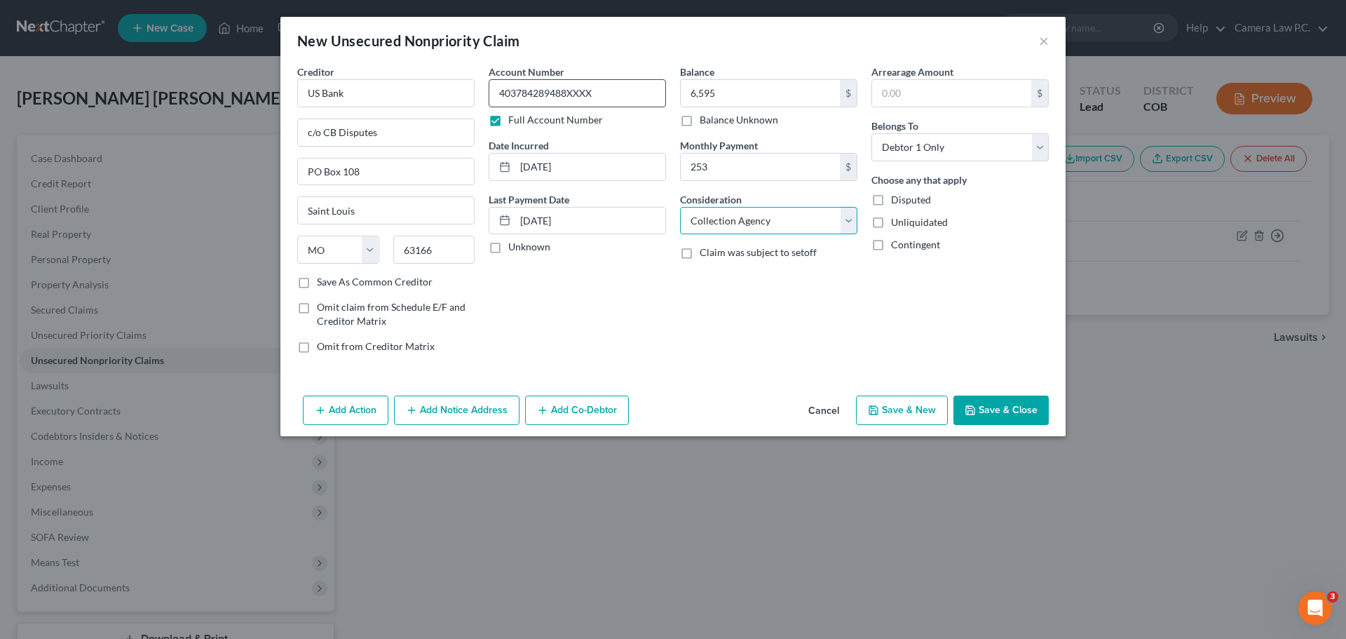
select select "2"
click at [1003, 409] on button "Save & Close" at bounding box center [1000, 409] width 95 height 29
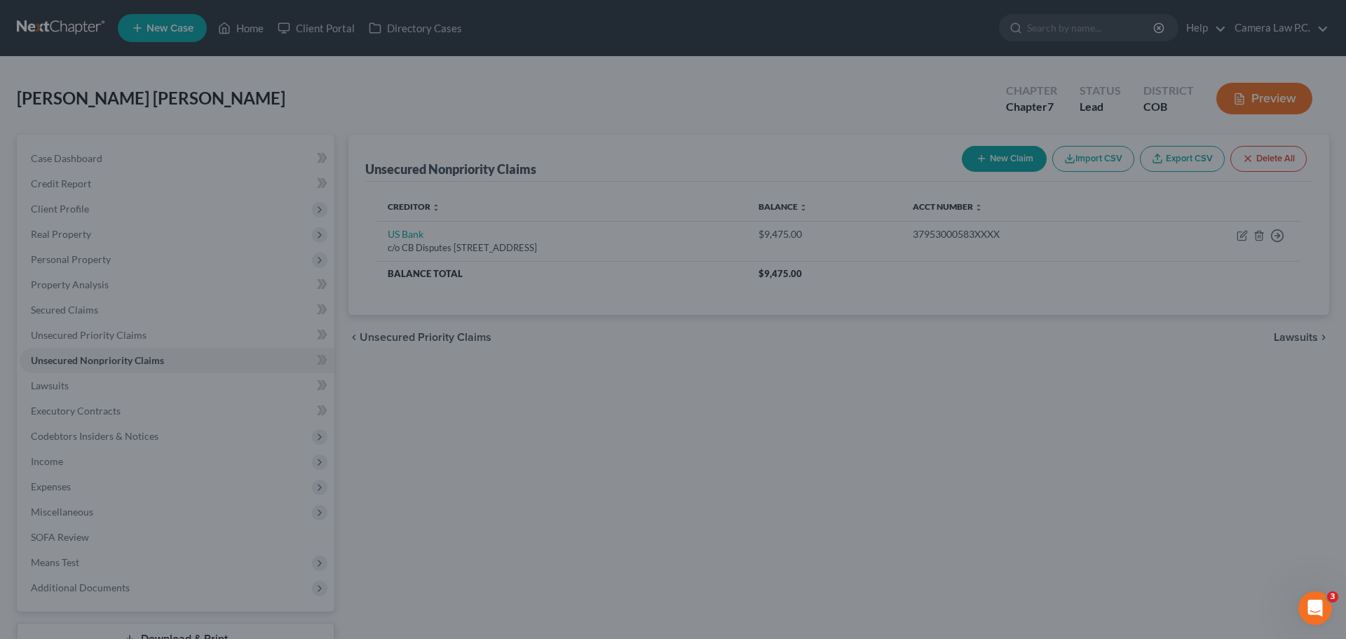
type input "6,595.00"
type input "253.00"
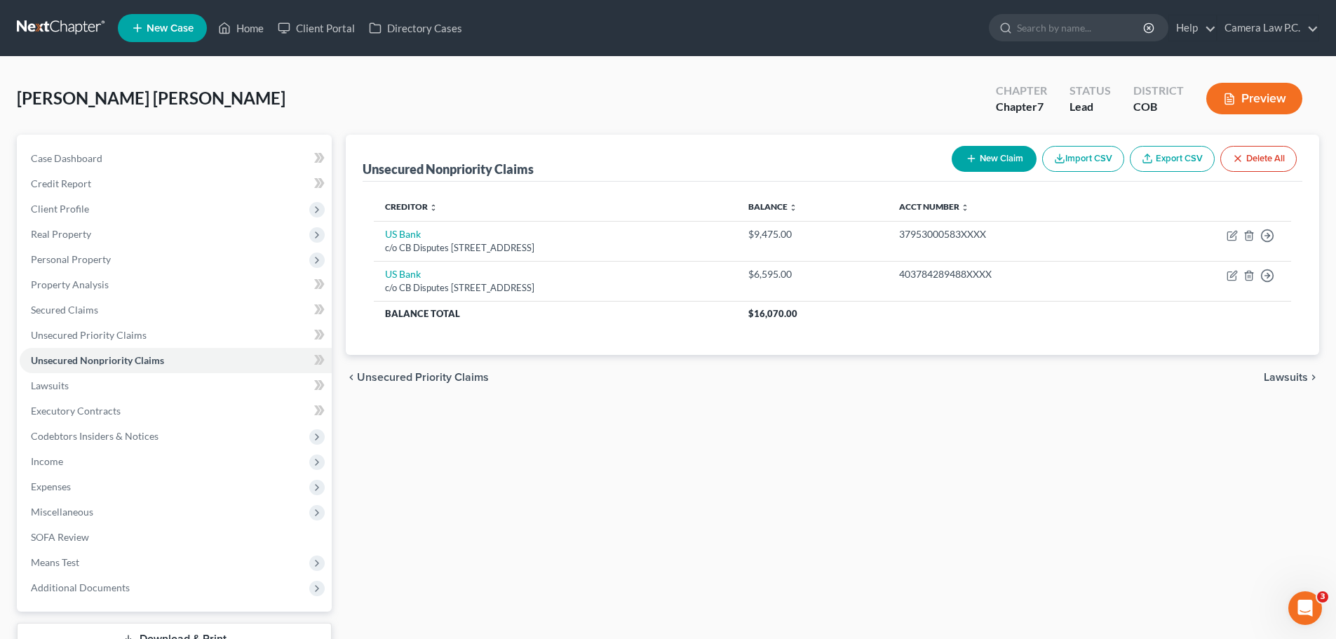
click at [992, 158] on button "New Claim" at bounding box center [993, 159] width 85 height 26
select select "0"
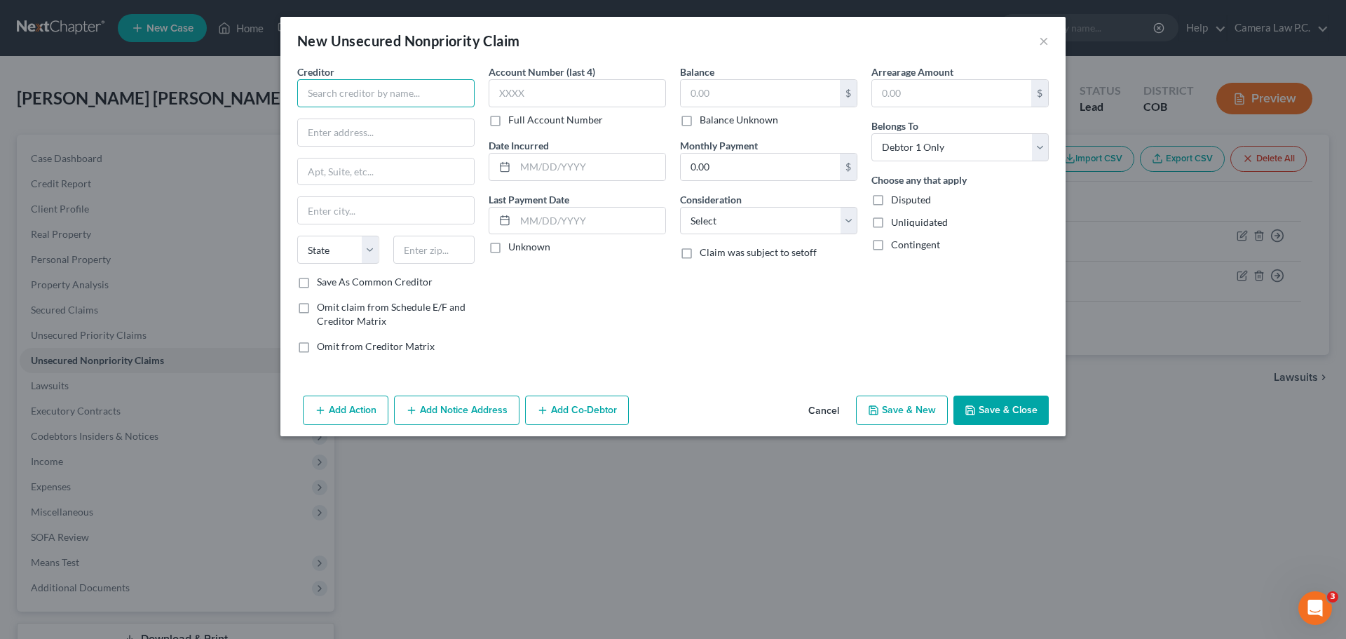
click at [367, 97] on input "text" at bounding box center [385, 93] width 177 height 28
type input "Department of Education/Nelnet"
type input "PO Box 82561"
type input "Lincoln"
select select "30"
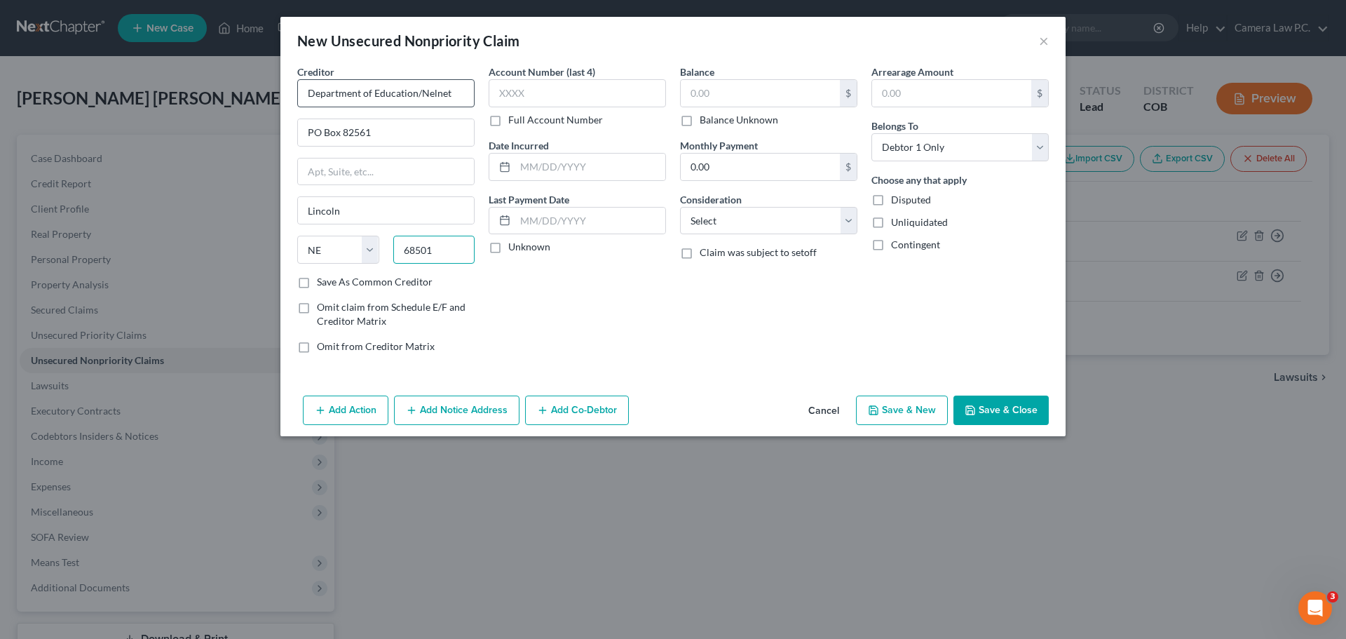
type input "68501"
click at [508, 124] on label "Full Account Number" at bounding box center [555, 120] width 95 height 14
click at [514, 122] on input "Full Account Number" at bounding box center [518, 117] width 9 height 9
click at [506, 102] on input "text" at bounding box center [577, 93] width 177 height 28
type input "90000085639XXXX"
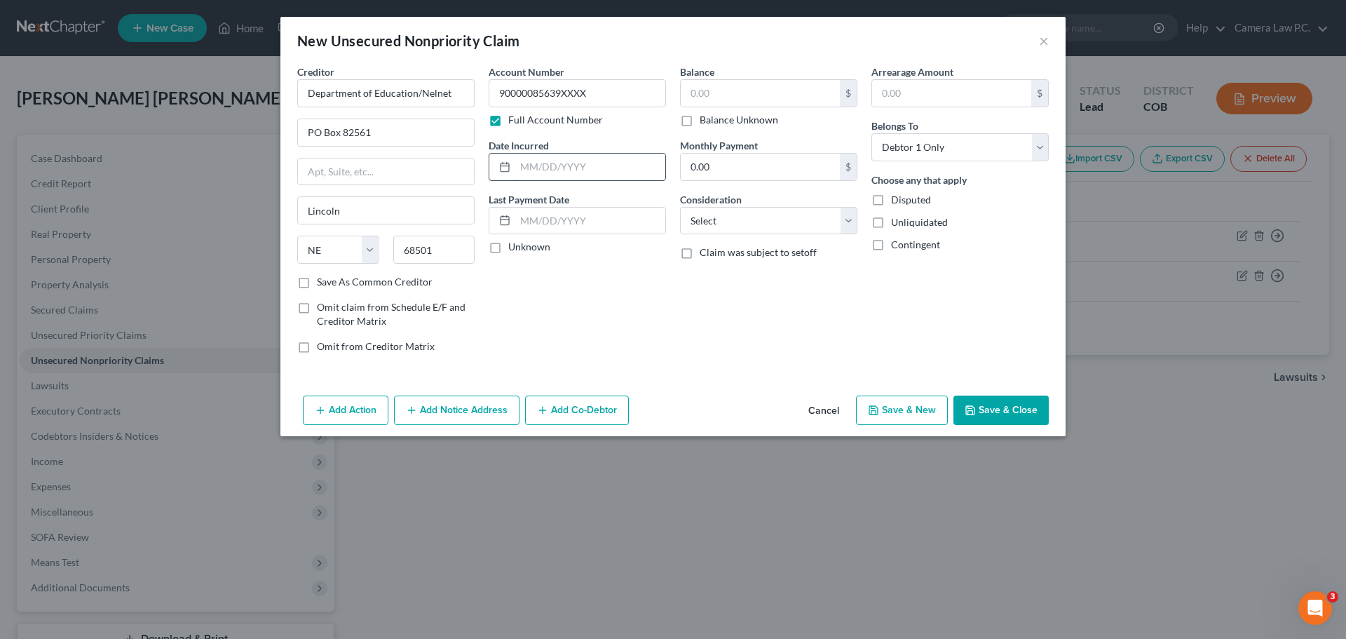
click at [563, 163] on input "text" at bounding box center [590, 167] width 150 height 27
type input "[DATE]"
click at [541, 219] on input "text" at bounding box center [590, 221] width 150 height 27
click at [733, 87] on input "text" at bounding box center [760, 93] width 159 height 27
type input "3,171"
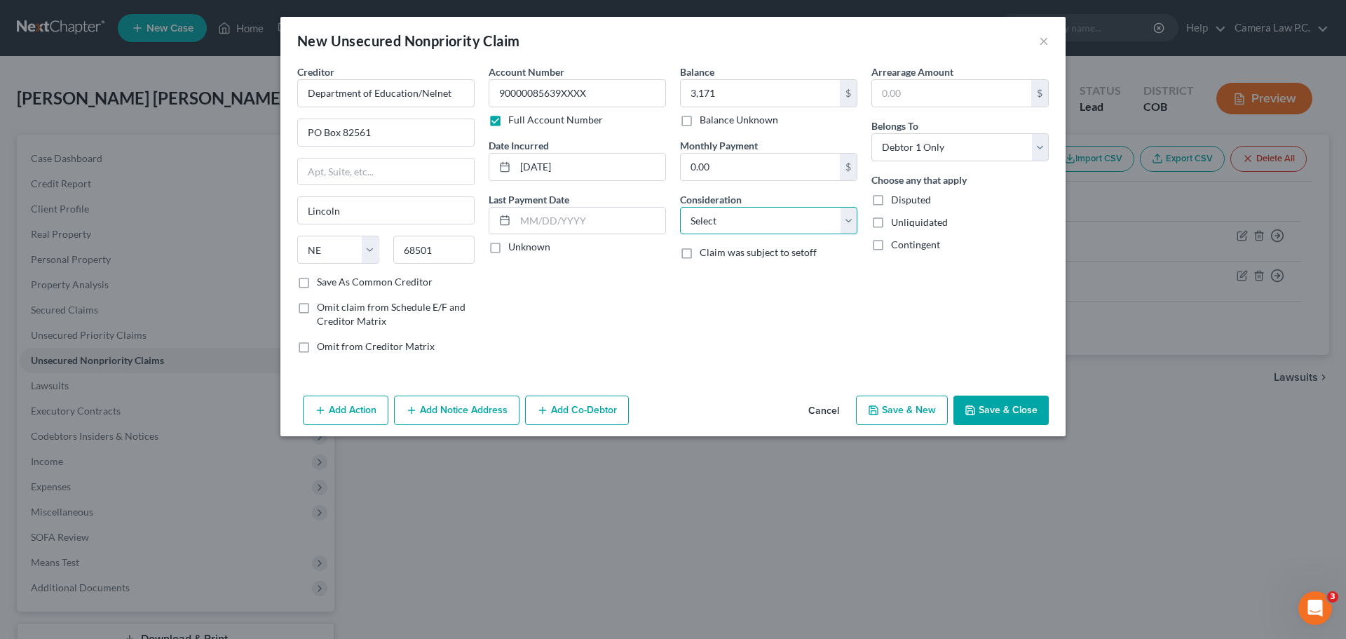
click at [720, 212] on select "Select Cable / Satellite Services Collection Agency Credit Card Debt Debt Couns…" at bounding box center [768, 221] width 177 height 28
select select "17"
click at [680, 207] on select "Select Cable / Satellite Services Collection Agency Credit Card Debt Debt Couns…" at bounding box center [768, 221] width 177 height 28
click at [993, 407] on button "Save & Close" at bounding box center [1000, 409] width 95 height 29
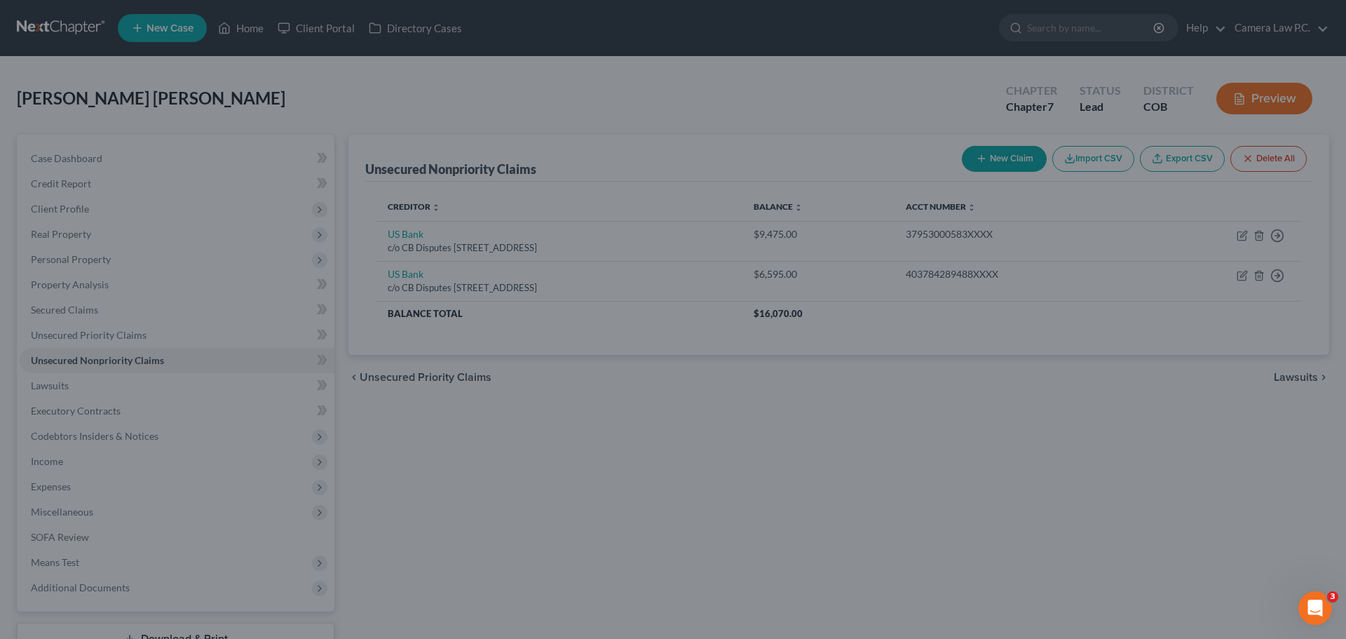
type input "3,171.00"
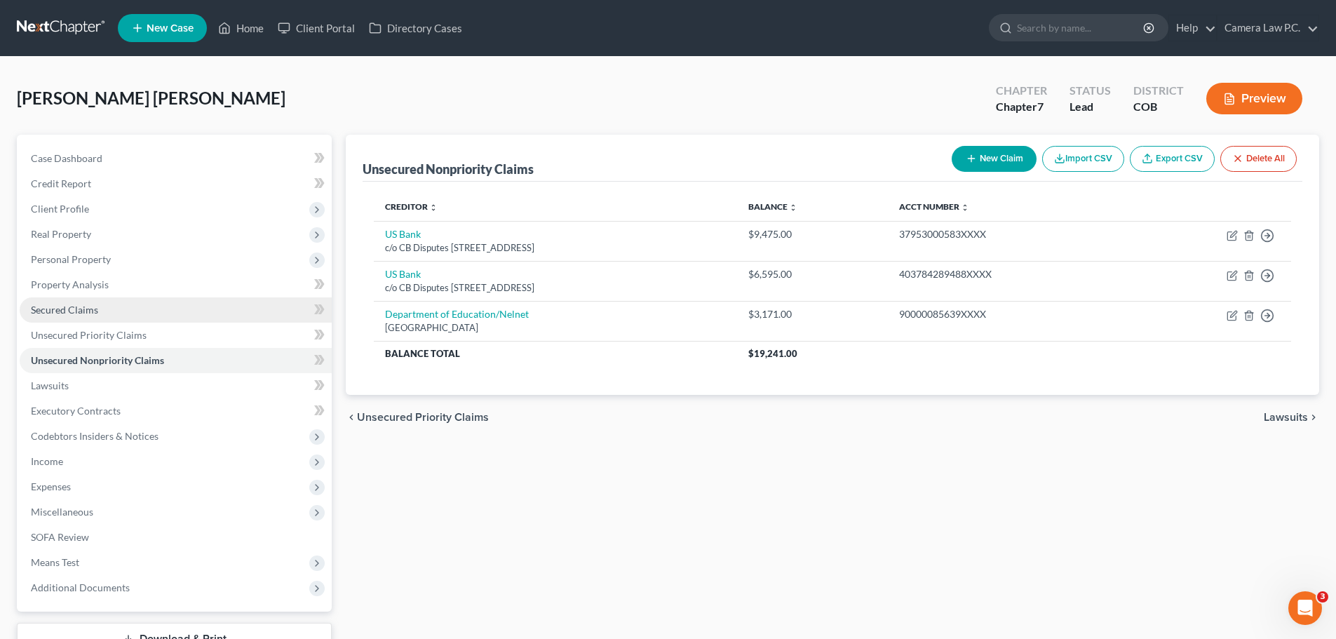
click at [74, 310] on span "Secured Claims" at bounding box center [64, 310] width 67 height 12
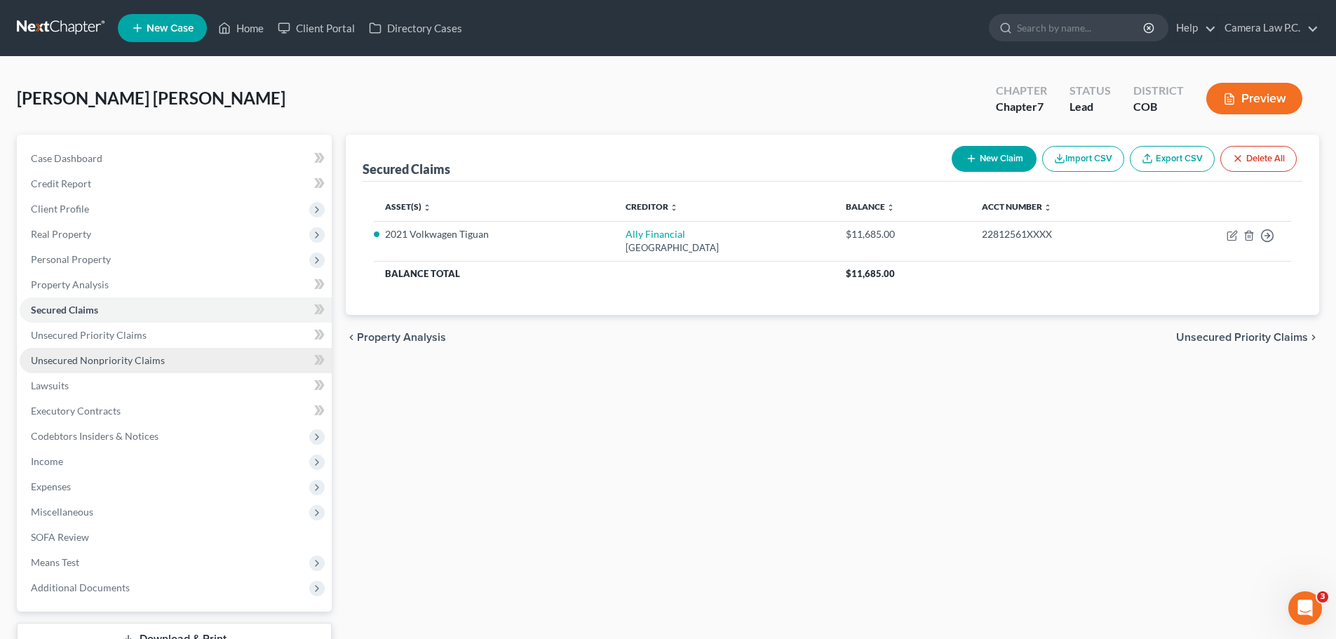
click at [76, 362] on span "Unsecured Nonpriority Claims" at bounding box center [98, 360] width 134 height 12
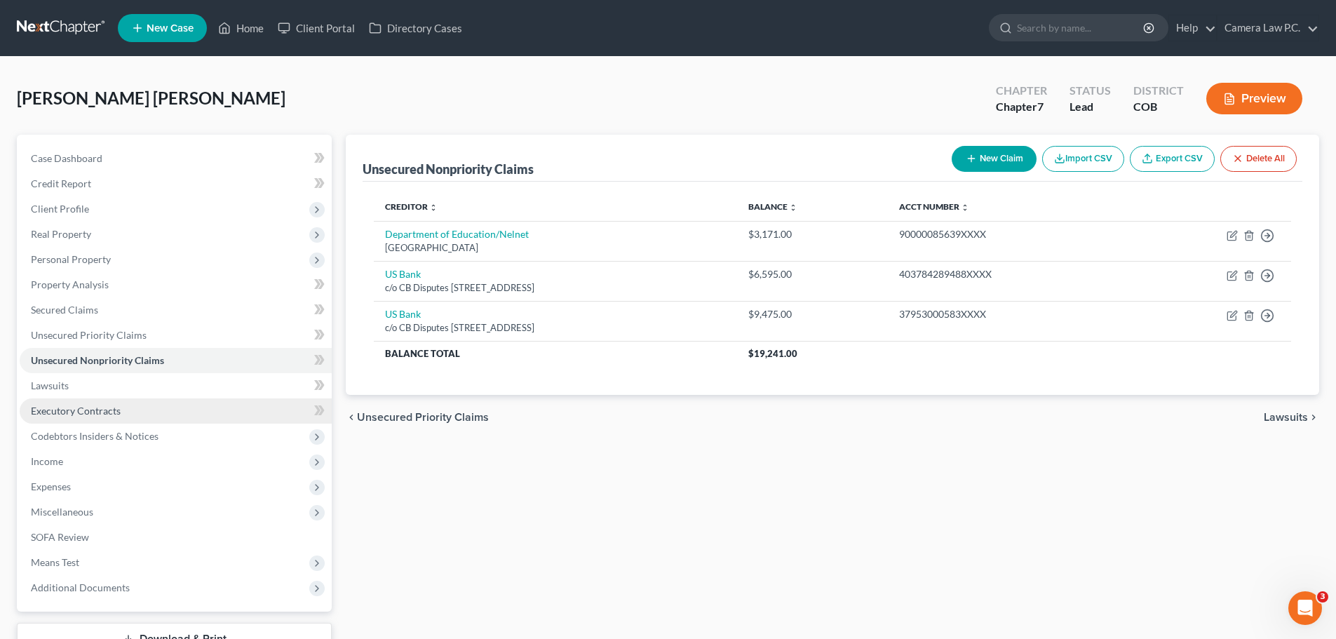
click at [67, 409] on span "Executory Contracts" at bounding box center [76, 411] width 90 height 12
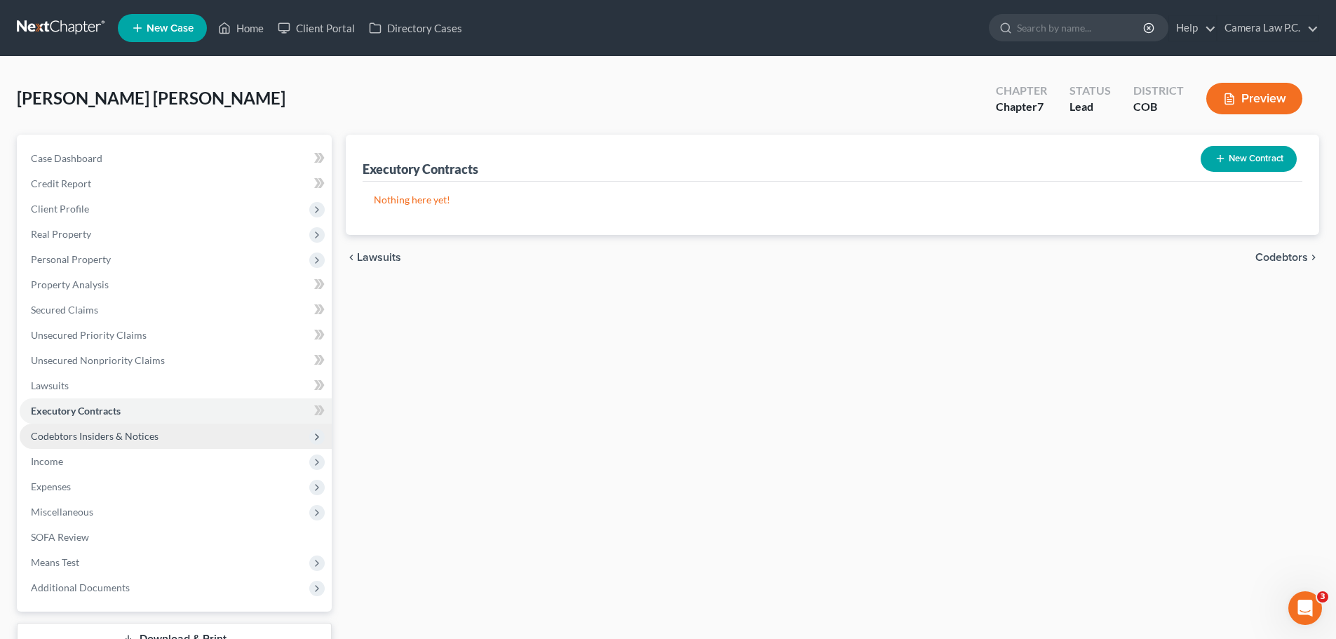
click at [74, 430] on span "Codebtors Insiders & Notices" at bounding box center [95, 436] width 128 height 12
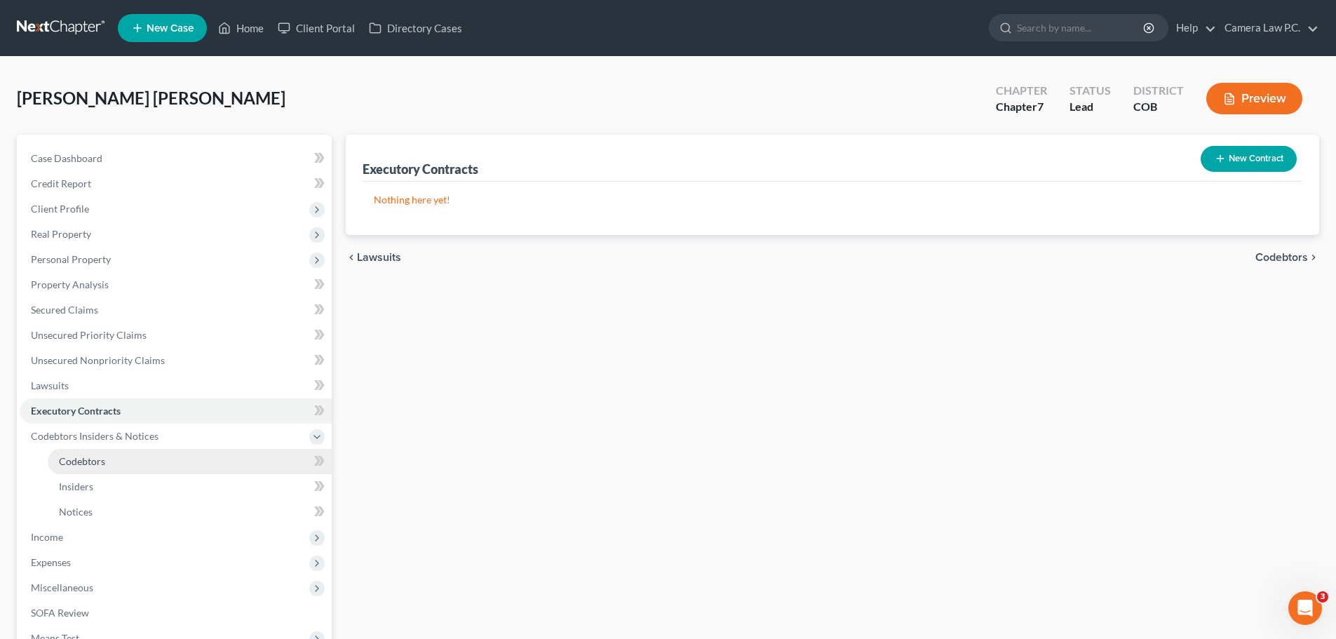
click at [86, 455] on span "Codebtors" at bounding box center [82, 461] width 46 height 12
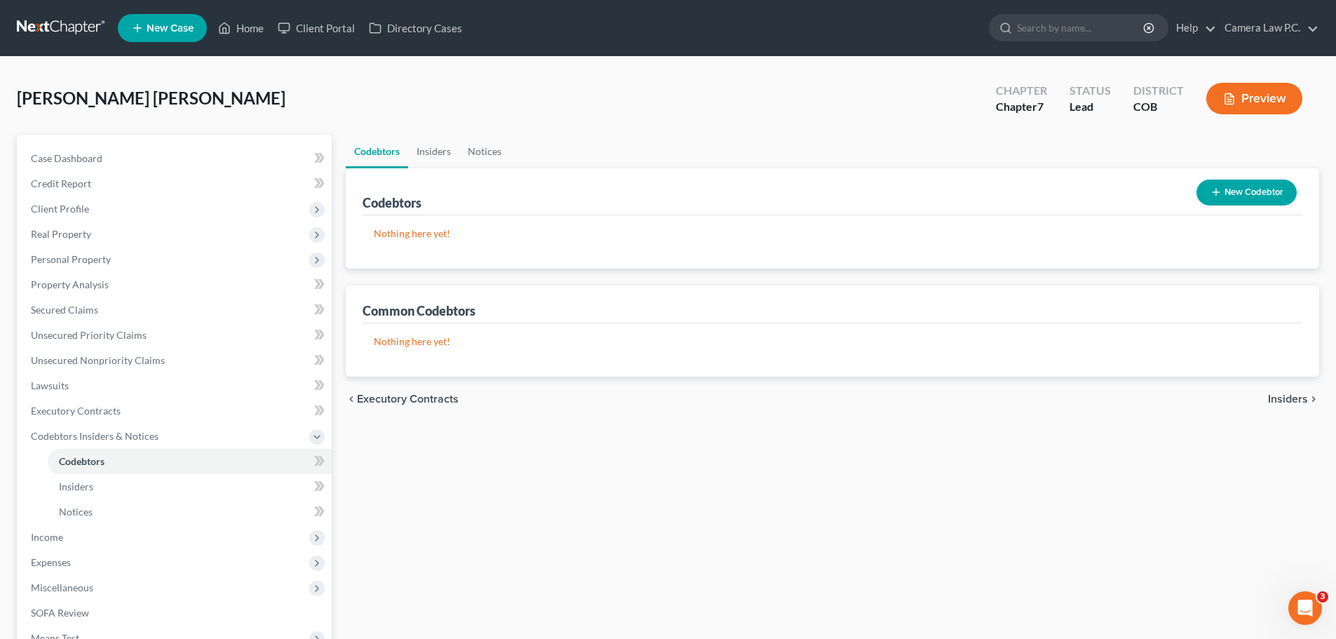
click at [1242, 196] on button "New Codebtor" at bounding box center [1246, 192] width 100 height 26
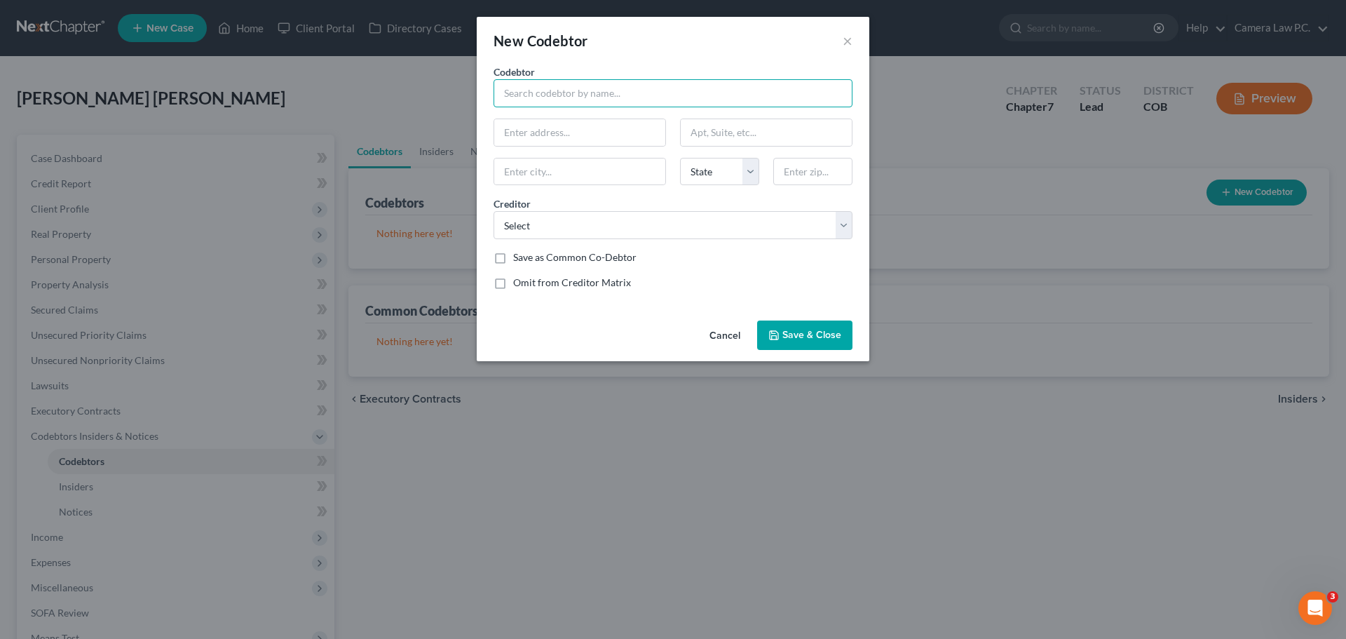
click at [576, 94] on input "text" at bounding box center [673, 93] width 359 height 28
type input "[PERSON_NAME] [PERSON_NAME] V"
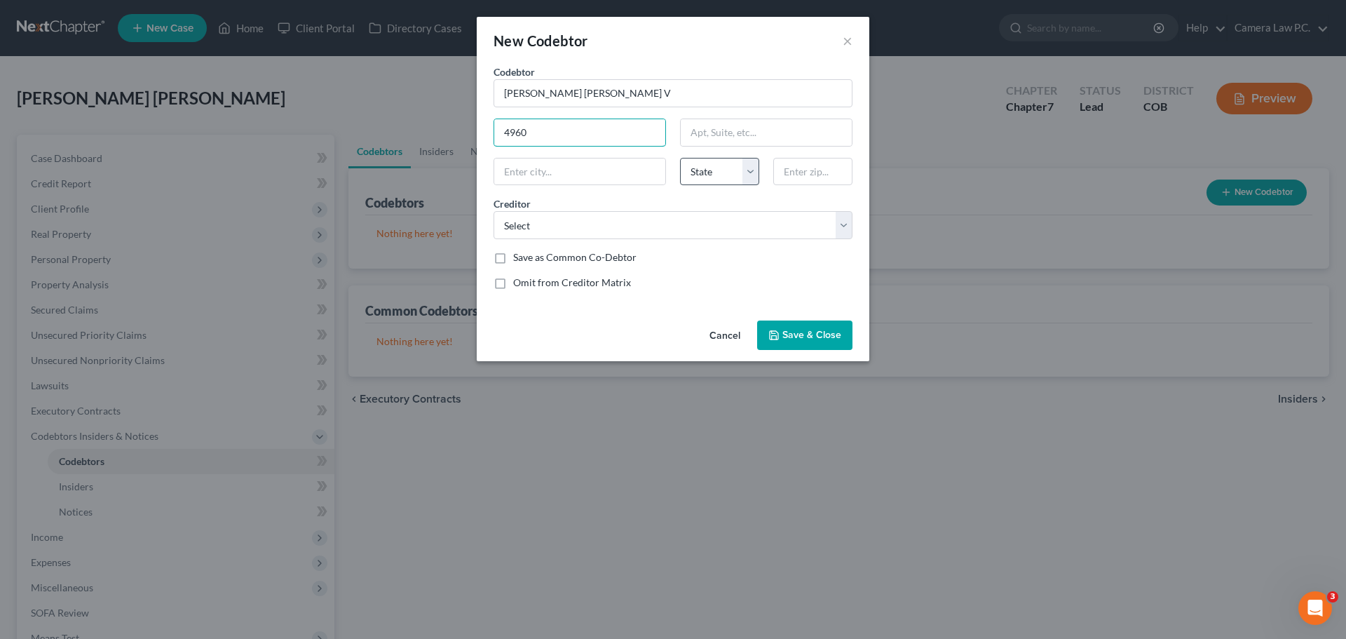
type input "4960 e. [STREET_ADDRESS]"
type input "[GEOGRAPHIC_DATA]"
select select "5"
type input "80222"
click at [588, 132] on input "4960 e. [STREET_ADDRESS]" at bounding box center [579, 132] width 171 height 27
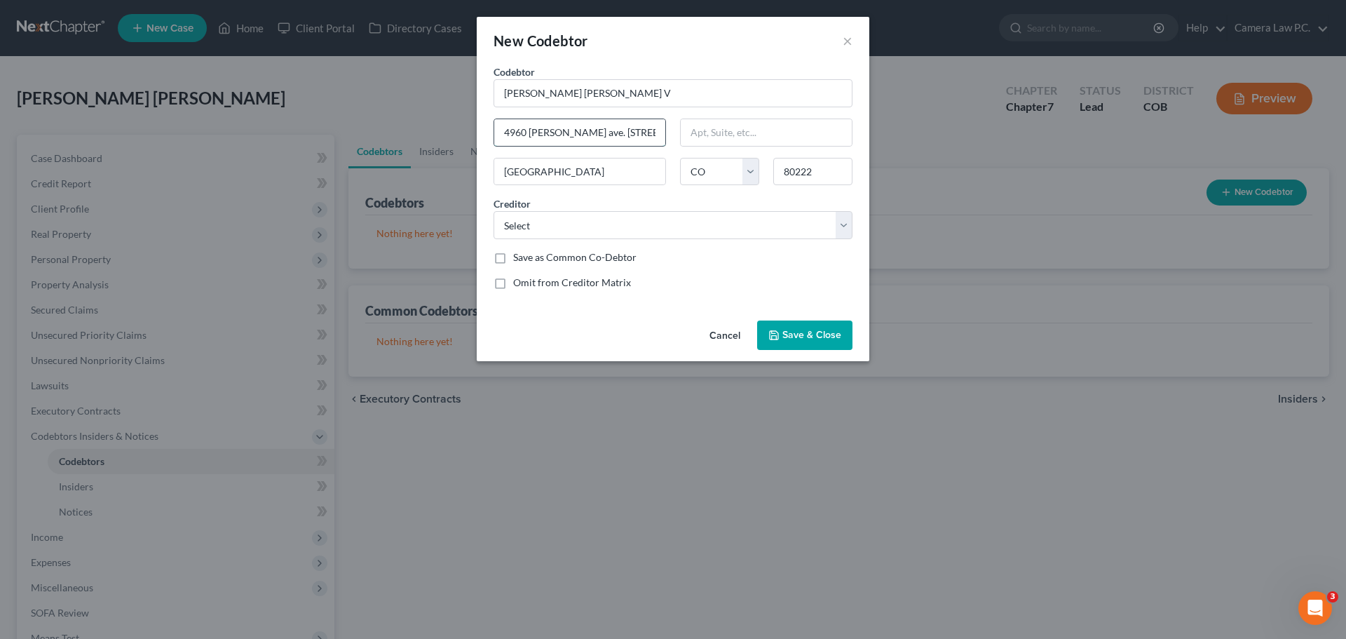
click at [651, 131] on input "4960 [PERSON_NAME] ave. [STREET_ADDRESS]," at bounding box center [579, 132] width 171 height 27
type input "4960 [PERSON_NAME] ave."
type input "Apt. 9"
click at [580, 219] on select "Select US Bank US Bank Ally Financial Department of Education/Nelnet" at bounding box center [673, 225] width 359 height 28
select select "2"
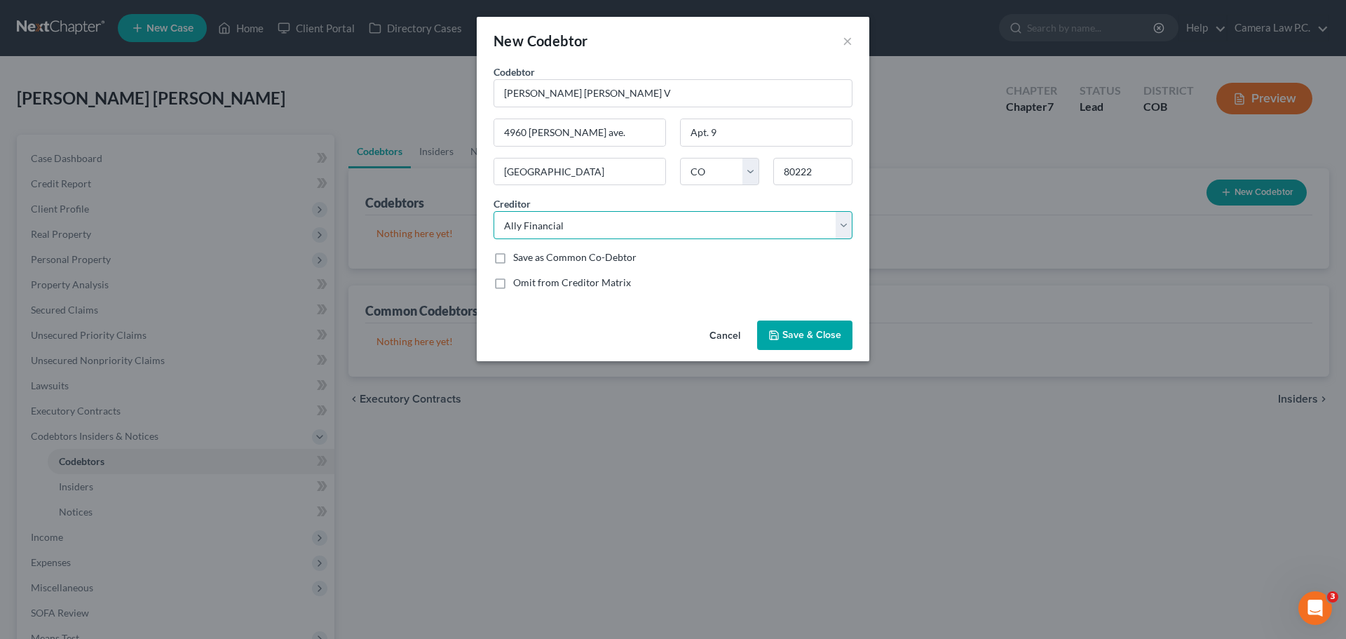
click at [494, 211] on select "Select US Bank US Bank Ally Financial Department of Education/Nelnet" at bounding box center [673, 225] width 359 height 28
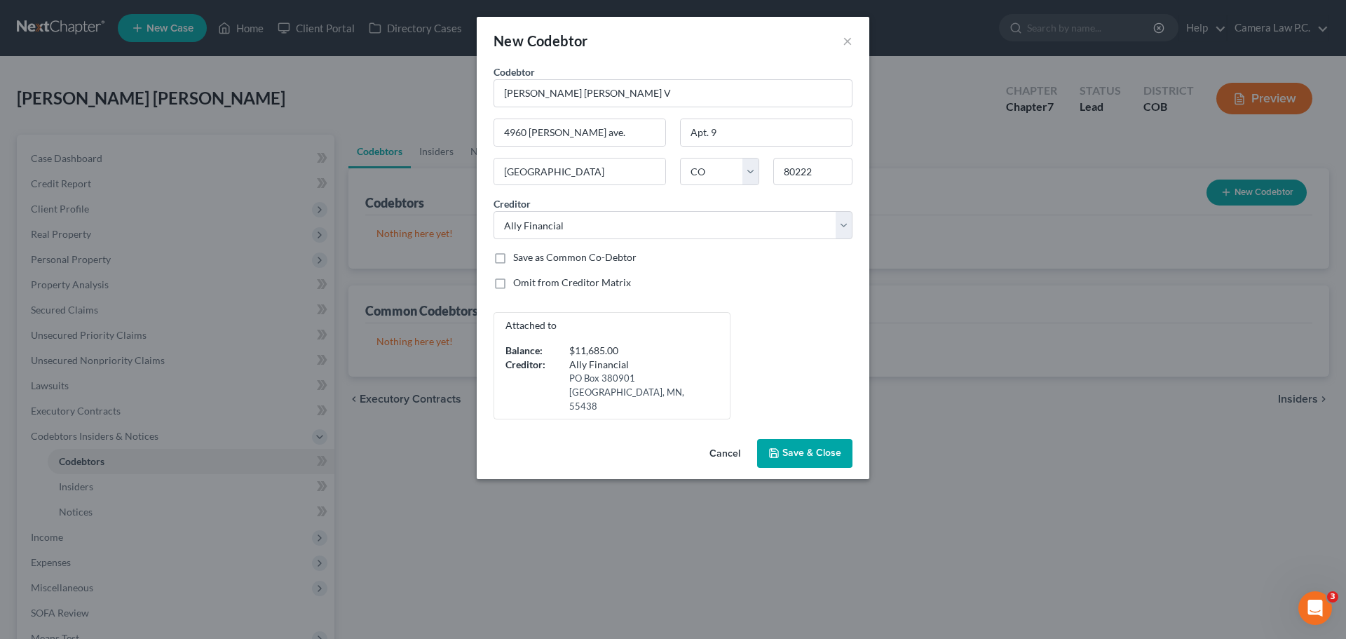
click at [808, 447] on span "Save & Close" at bounding box center [811, 453] width 59 height 12
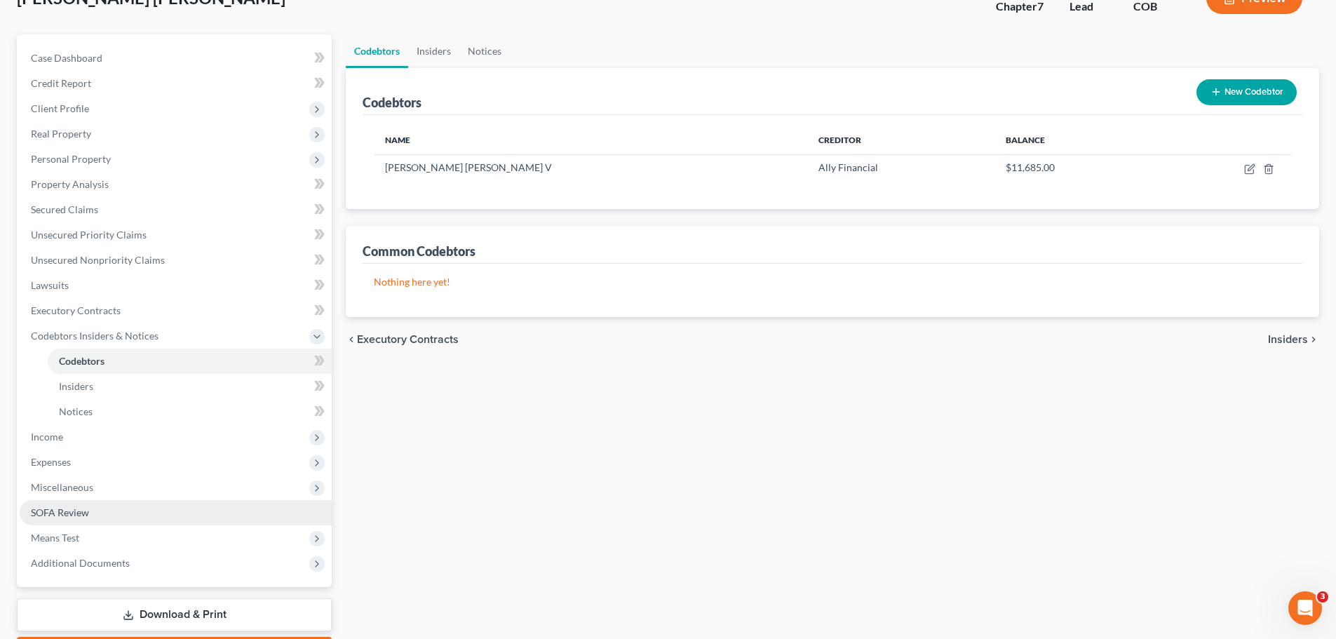
scroll to position [182, 0]
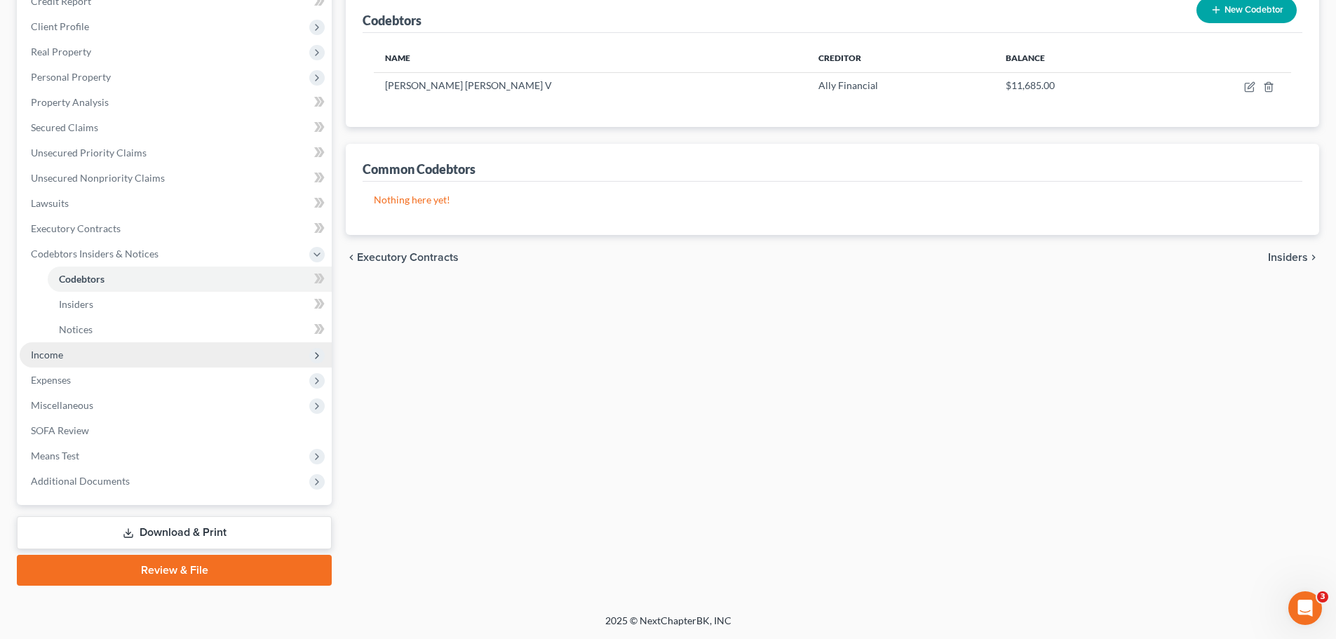
click at [53, 351] on span "Income" at bounding box center [47, 354] width 32 height 12
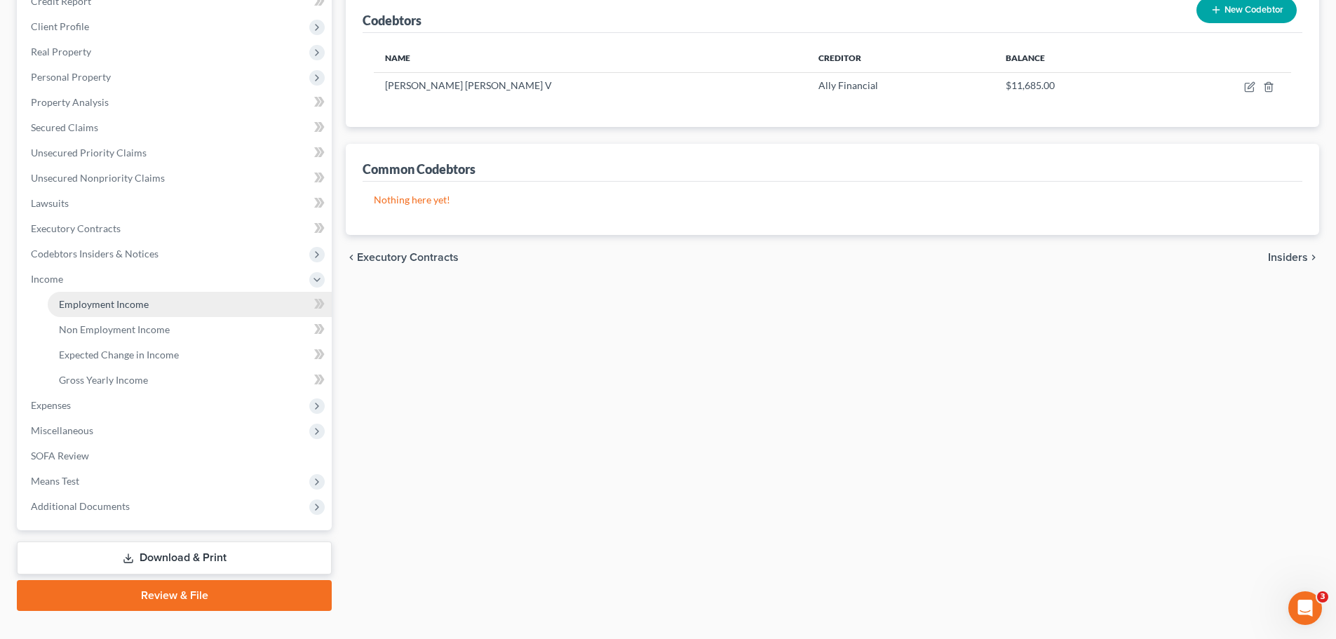
click at [90, 306] on span "Employment Income" at bounding box center [104, 304] width 90 height 12
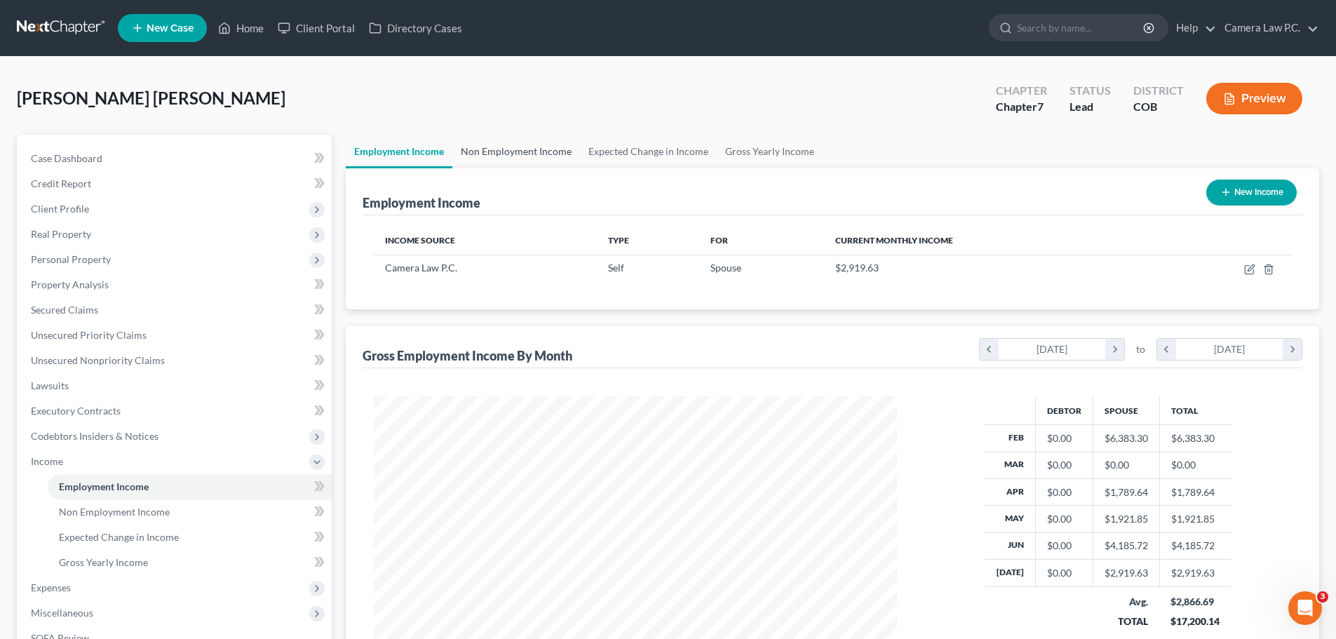
click at [505, 149] on link "Non Employment Income" at bounding box center [516, 152] width 128 height 34
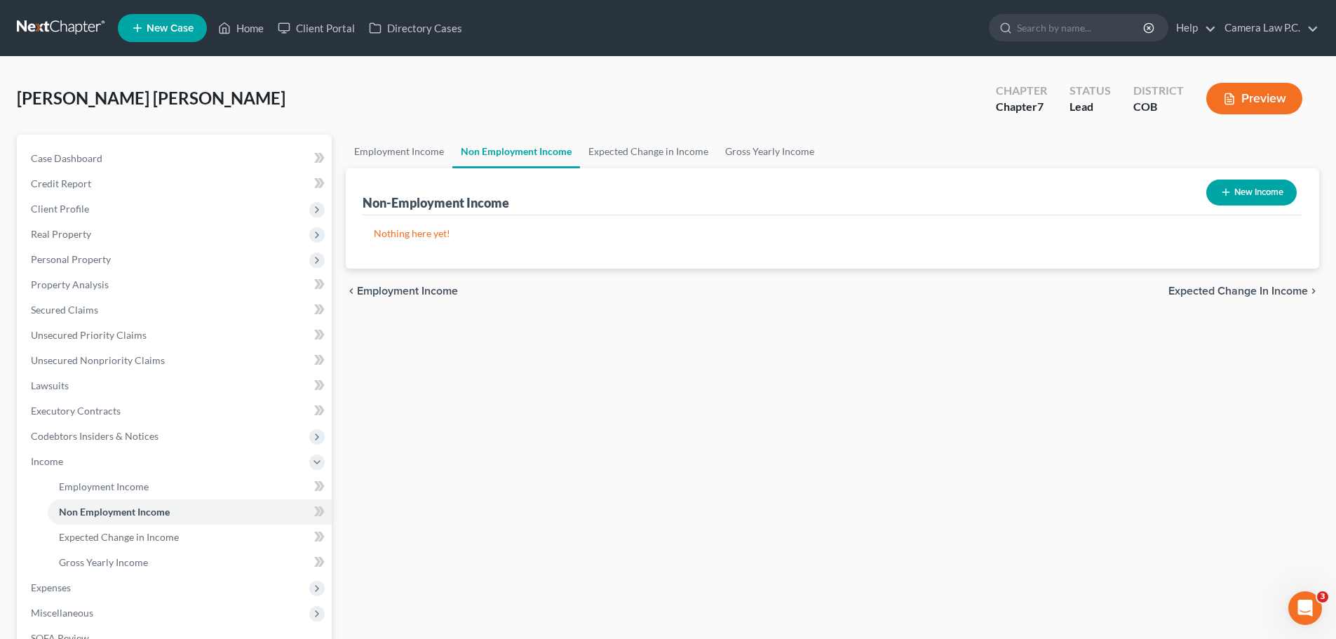
click at [1252, 186] on button "New Income" at bounding box center [1251, 192] width 90 height 26
select select "0"
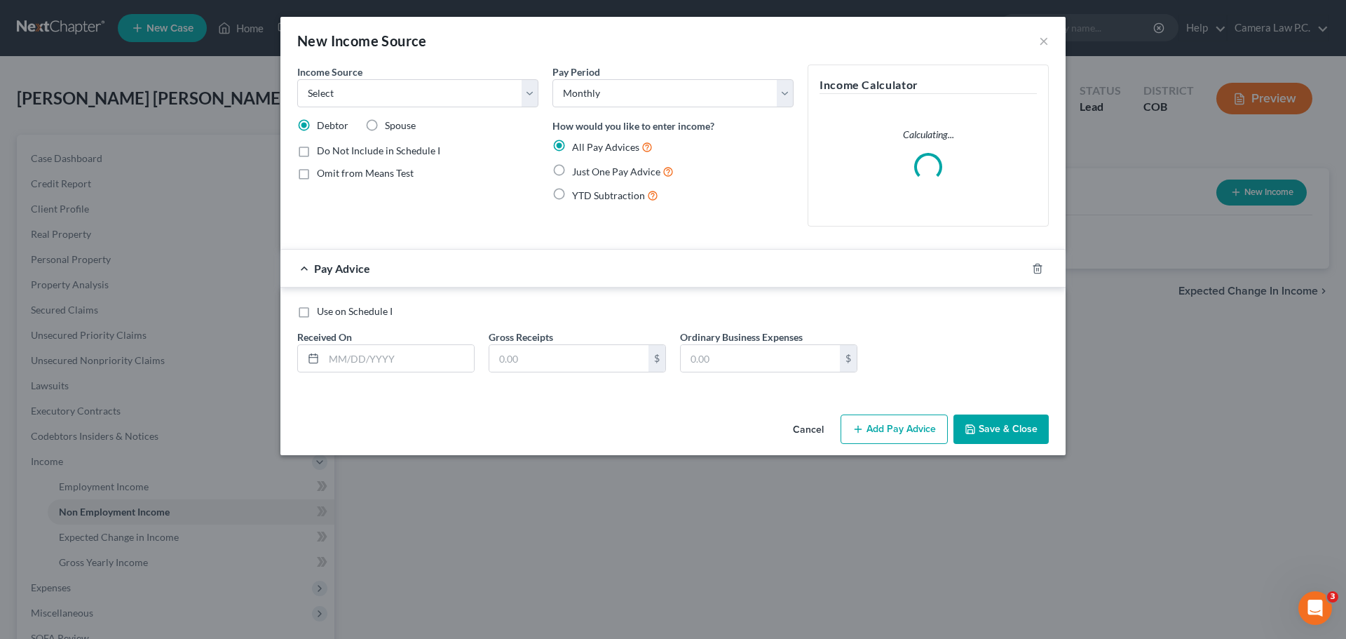
click at [385, 126] on label "Spouse" at bounding box center [400, 125] width 31 height 14
click at [391, 126] on input "Spouse" at bounding box center [395, 122] width 9 height 9
radio input "true"
click at [362, 85] on select "Select Unemployment Disability (from employer) Pension Retirement Social Securi…" at bounding box center [417, 93] width 241 height 28
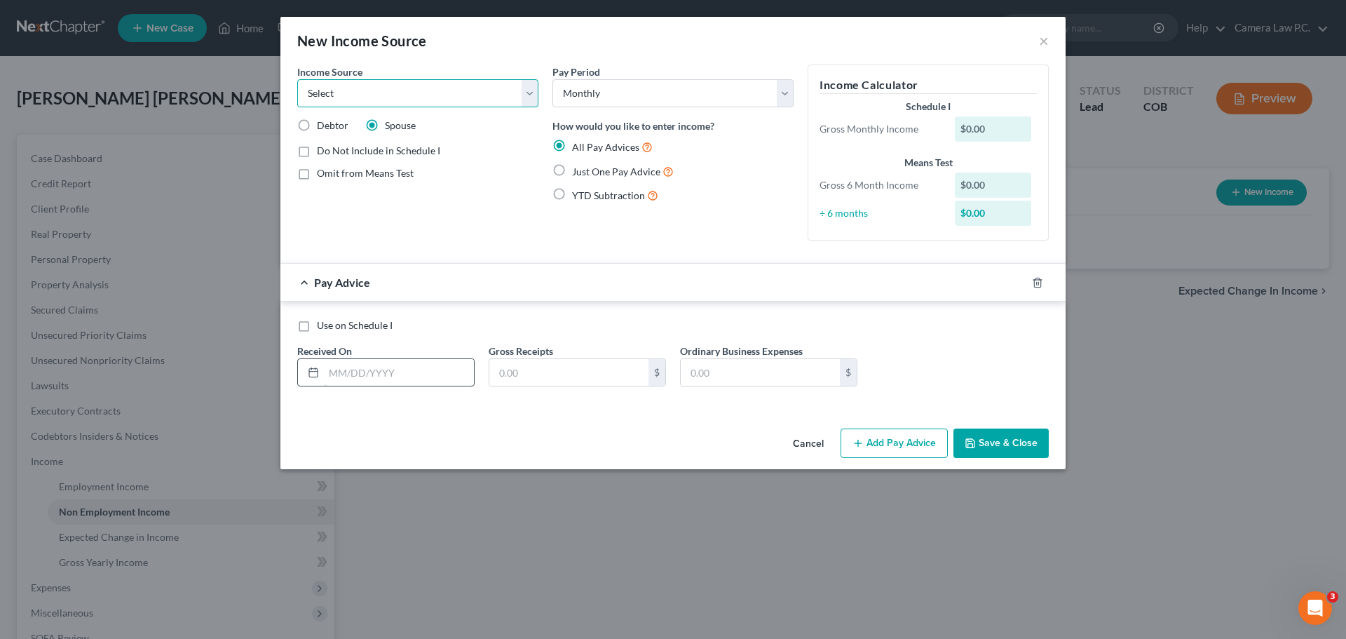
select select "13"
click at [297, 79] on select "Select Unemployment Disability (from employer) Pension Retirement Social Securi…" at bounding box center [417, 93] width 241 height 28
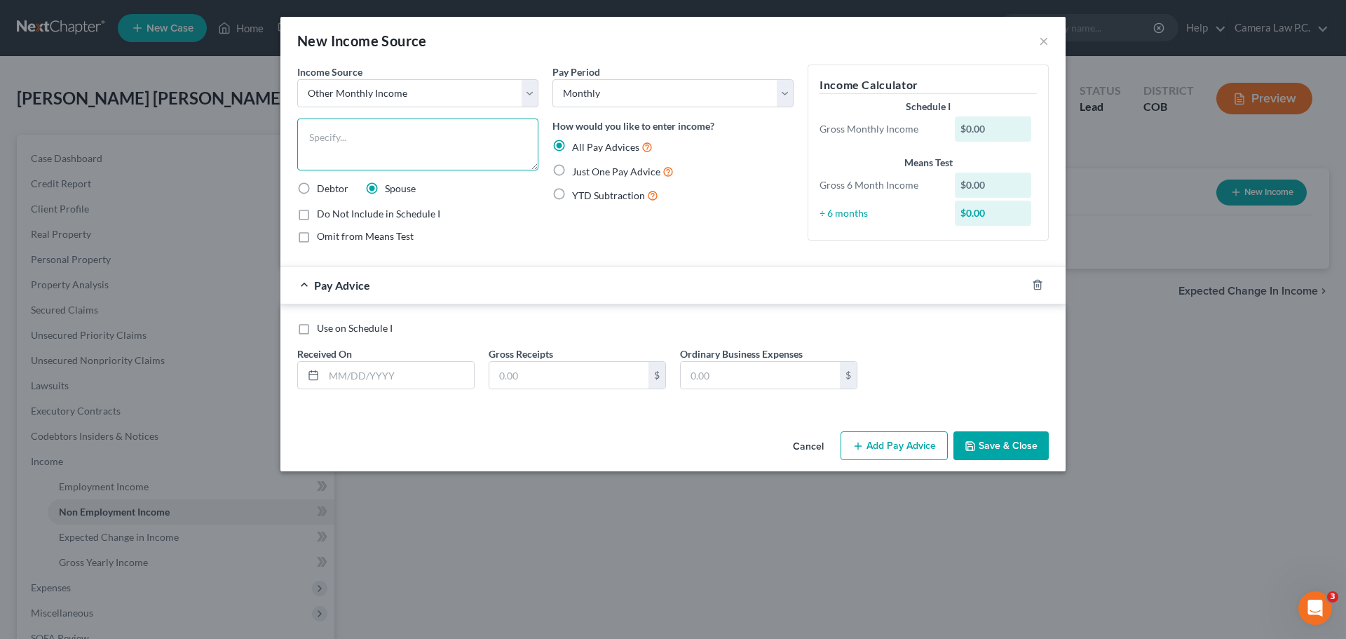
click at [343, 132] on textarea at bounding box center [417, 144] width 241 height 52
type textarea "Sale of Personal Belongings on eBay"
click at [381, 375] on input "text" at bounding box center [399, 375] width 150 height 27
type input "[DATE]"
click at [544, 377] on input "text" at bounding box center [568, 375] width 159 height 27
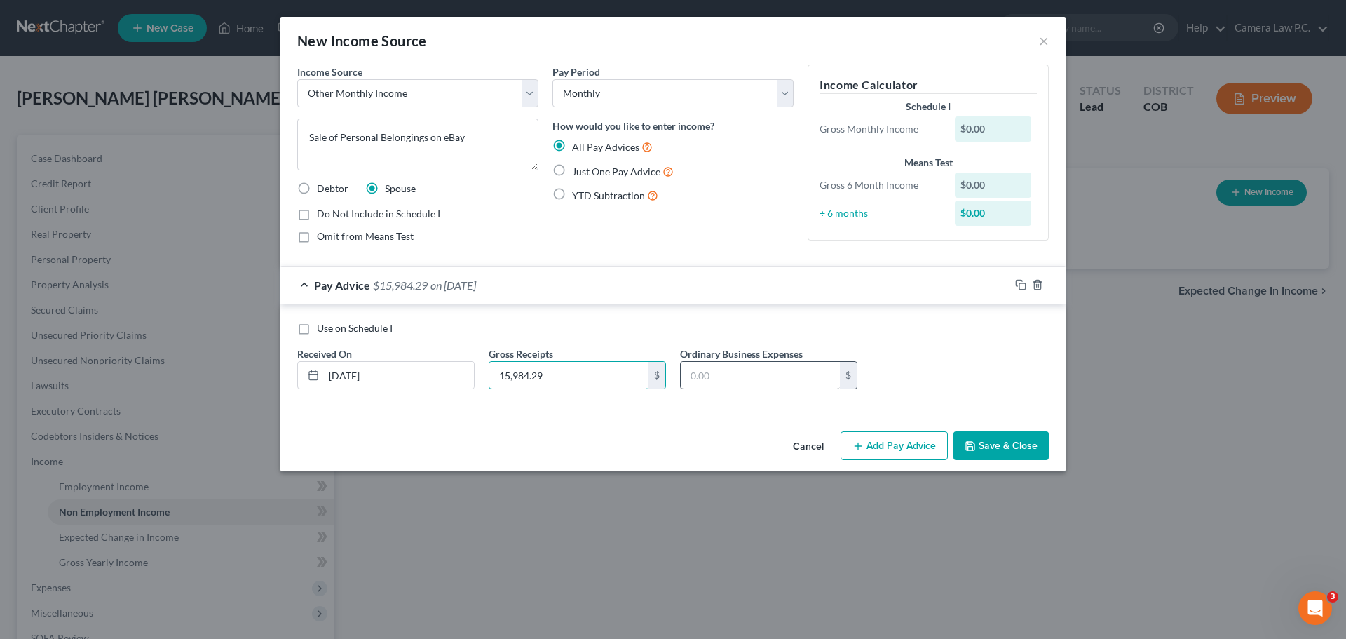
type input "15,984.29"
click at [738, 378] on input "text" at bounding box center [760, 375] width 159 height 27
type input "560"
click at [676, 426] on div "Cancel Add Pay Advice Save & Close" at bounding box center [672, 449] width 785 height 46
click at [572, 168] on label "Just One Pay Advice" at bounding box center [623, 171] width 102 height 16
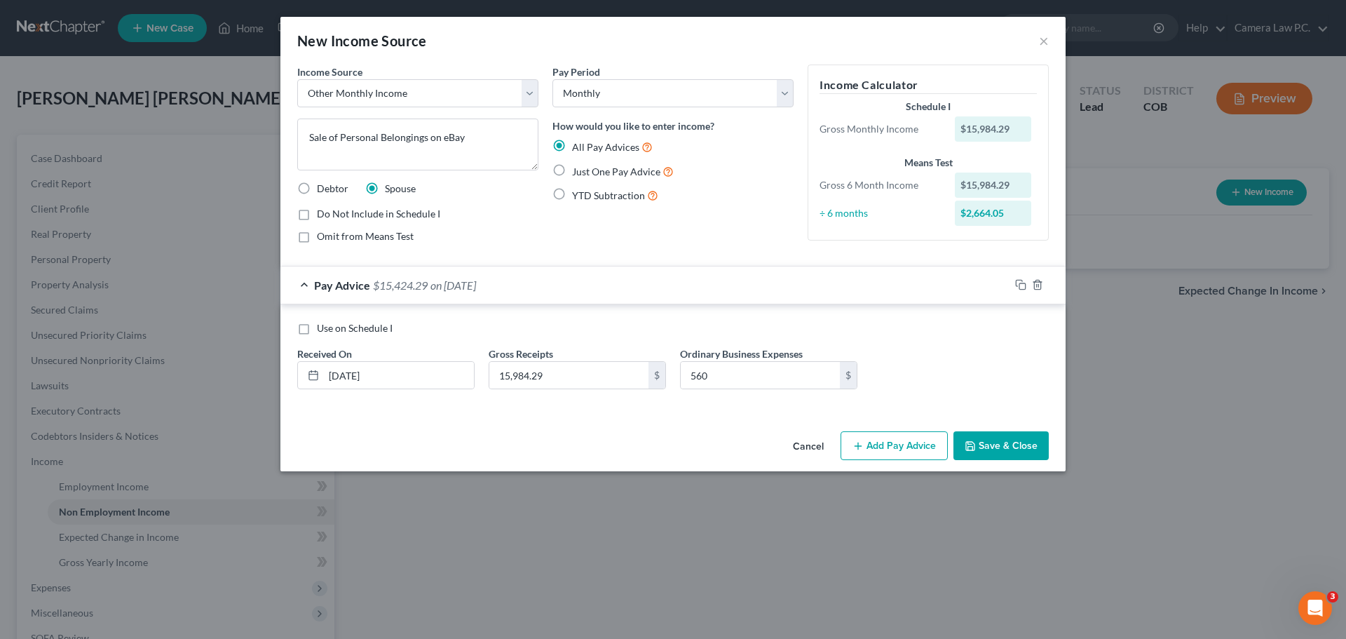
click at [578, 168] on input "Just One Pay Advice" at bounding box center [582, 167] width 9 height 9
radio input "true"
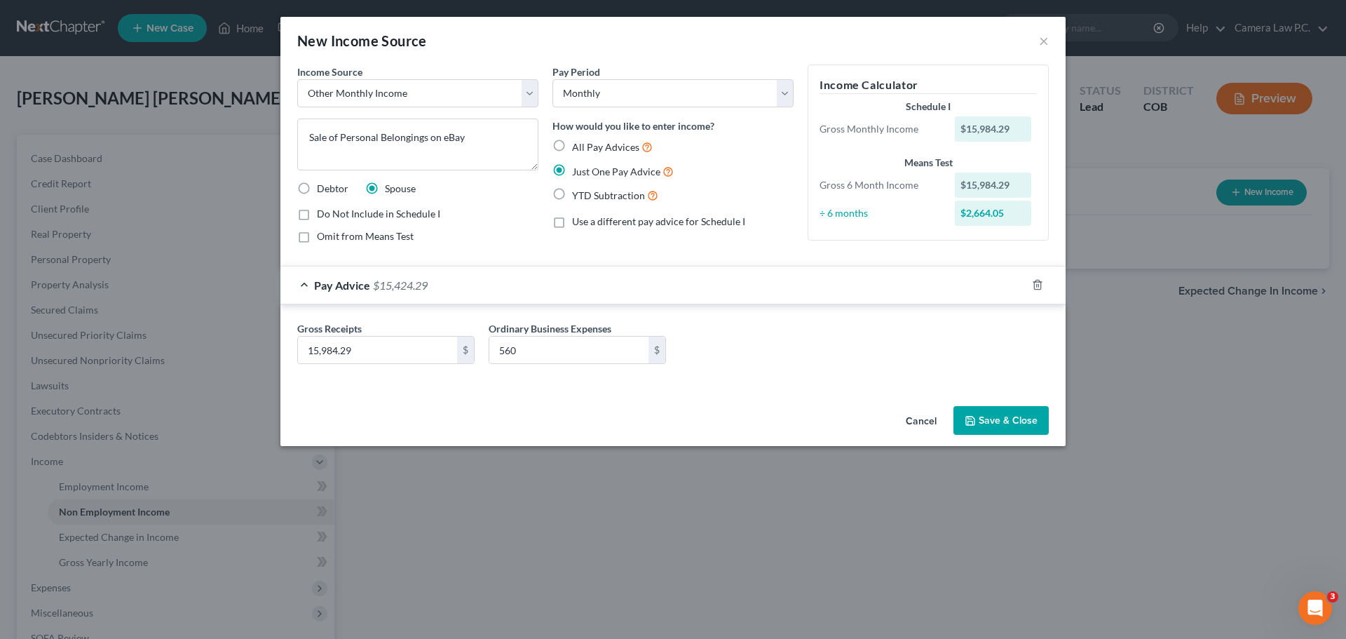
click at [572, 144] on label "All Pay Advices" at bounding box center [612, 147] width 81 height 16
click at [578, 144] on input "All Pay Advices" at bounding box center [582, 143] width 9 height 9
radio input "true"
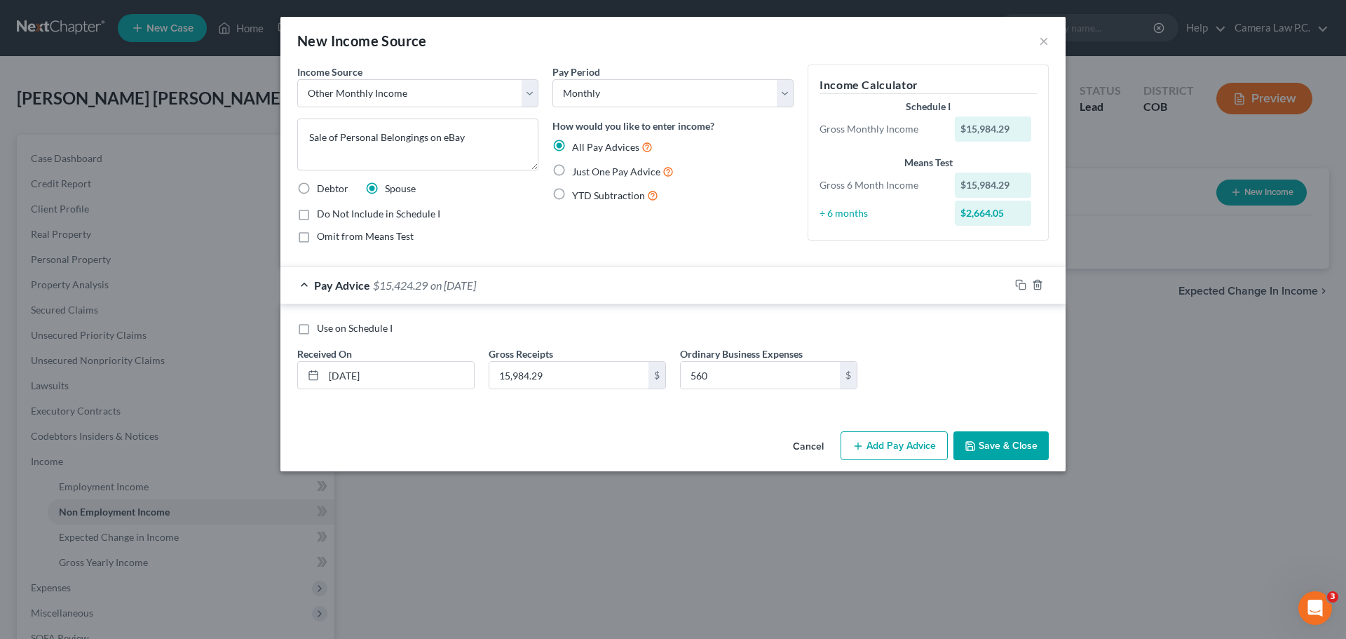
click at [996, 445] on button "Save & Close" at bounding box center [1000, 445] width 95 height 29
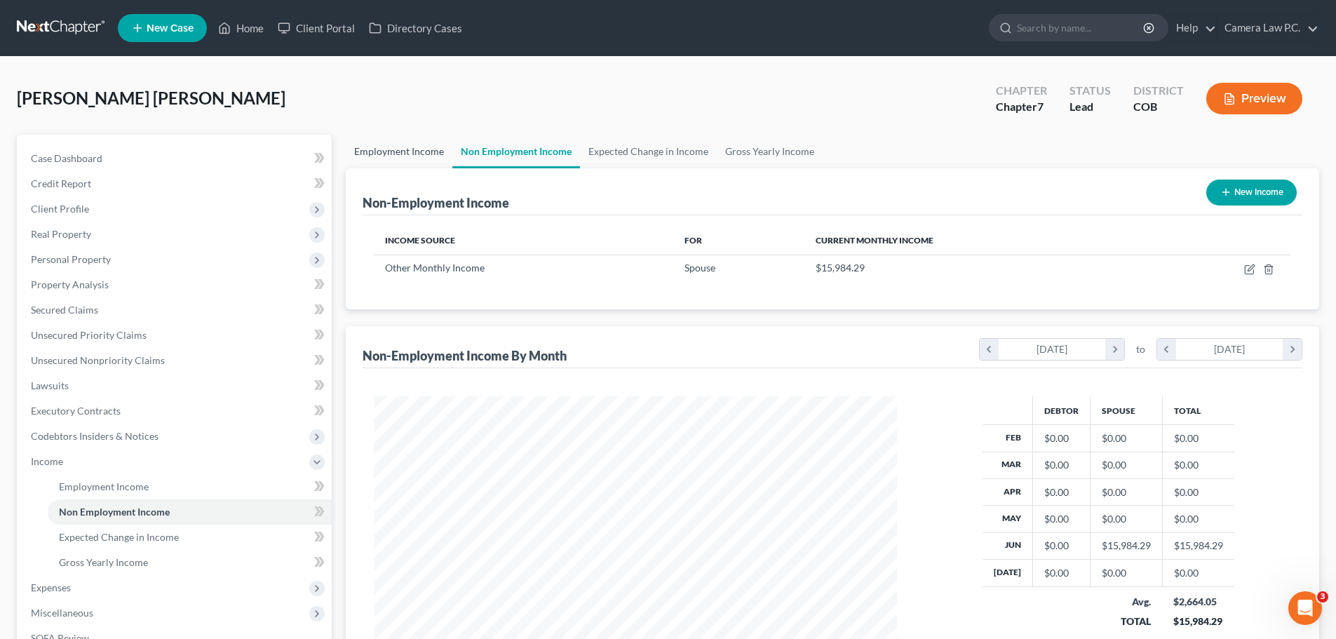
click at [410, 154] on link "Employment Income" at bounding box center [399, 152] width 107 height 34
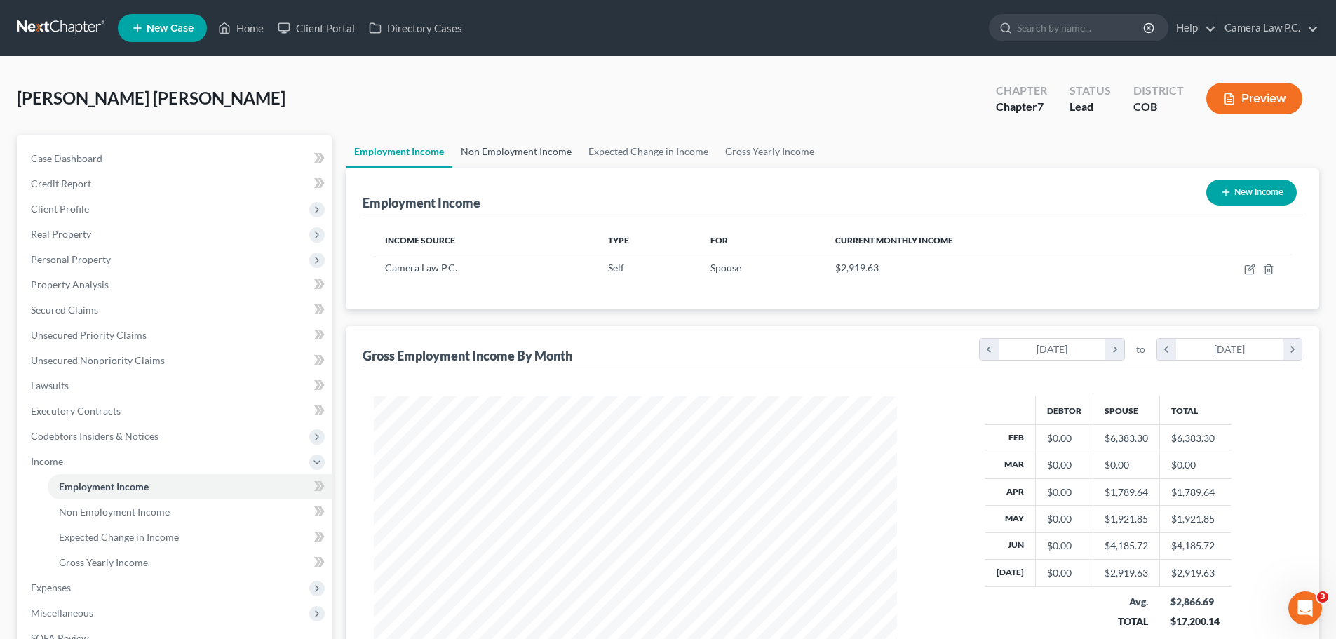
scroll to position [262, 551]
click at [522, 152] on link "Non Employment Income" at bounding box center [516, 152] width 128 height 34
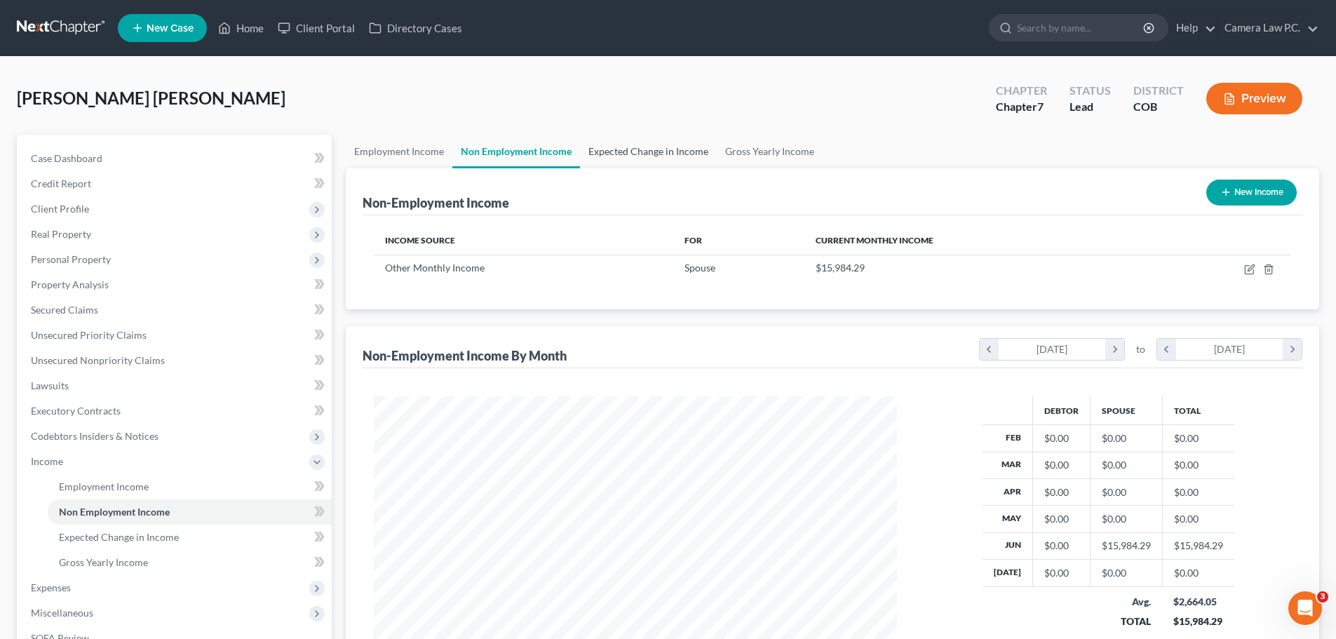
scroll to position [262, 551]
click at [649, 151] on link "Expected Change in Income" at bounding box center [648, 152] width 137 height 34
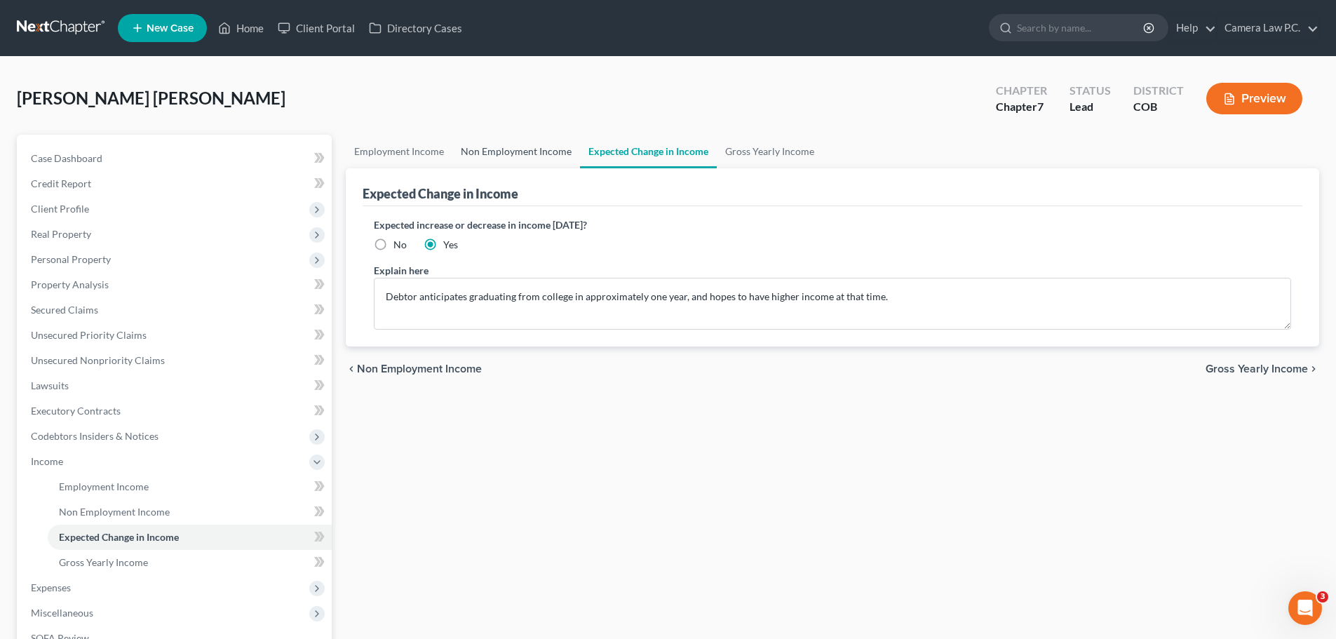
click at [482, 153] on link "Non Employment Income" at bounding box center [516, 152] width 128 height 34
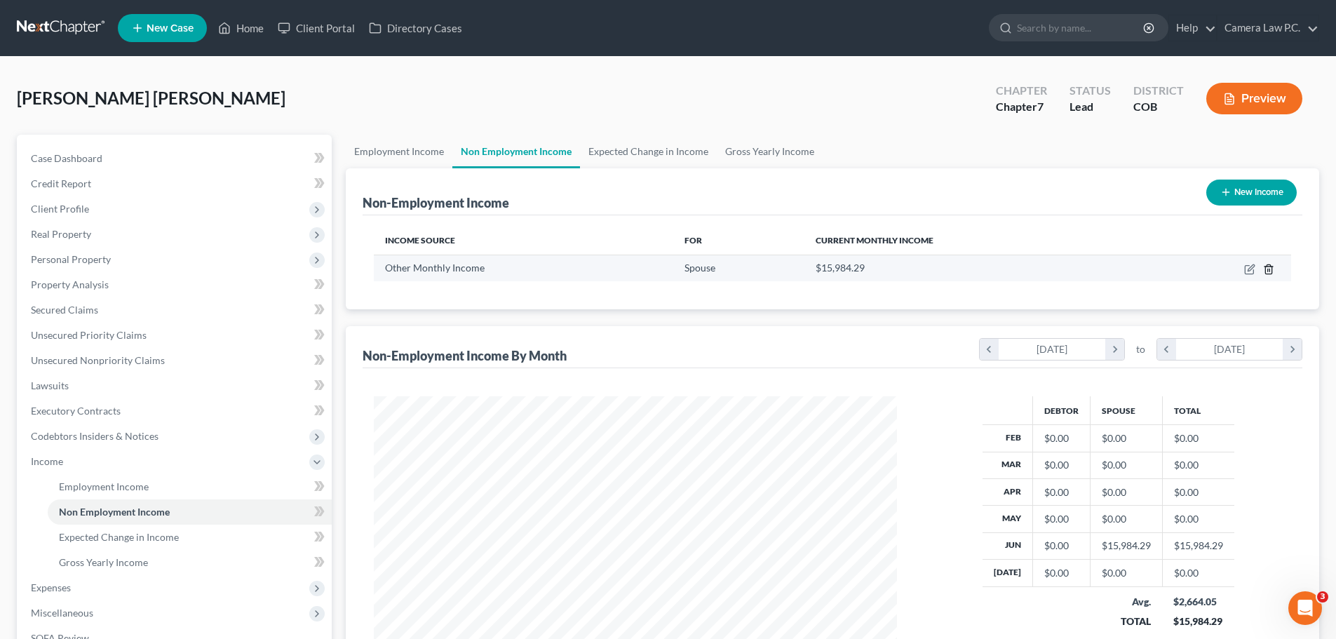
click at [1270, 269] on icon "button" at bounding box center [1268, 269] width 11 height 11
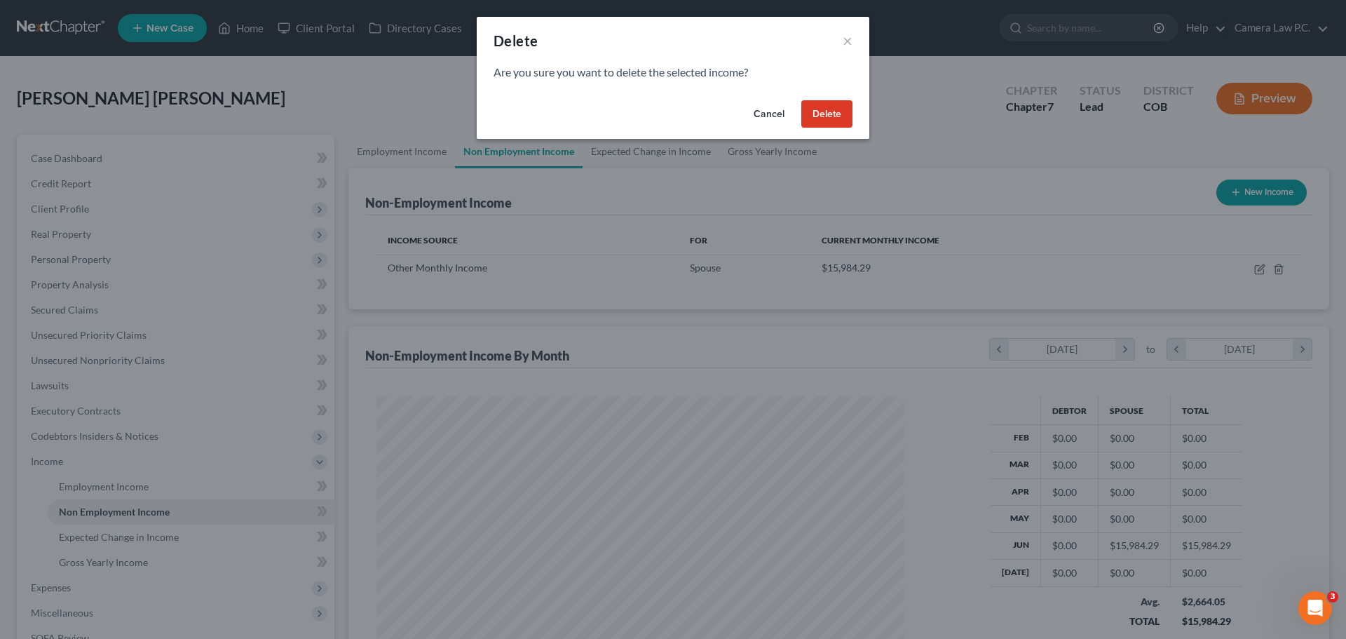
click at [831, 119] on button "Delete" at bounding box center [826, 114] width 51 height 28
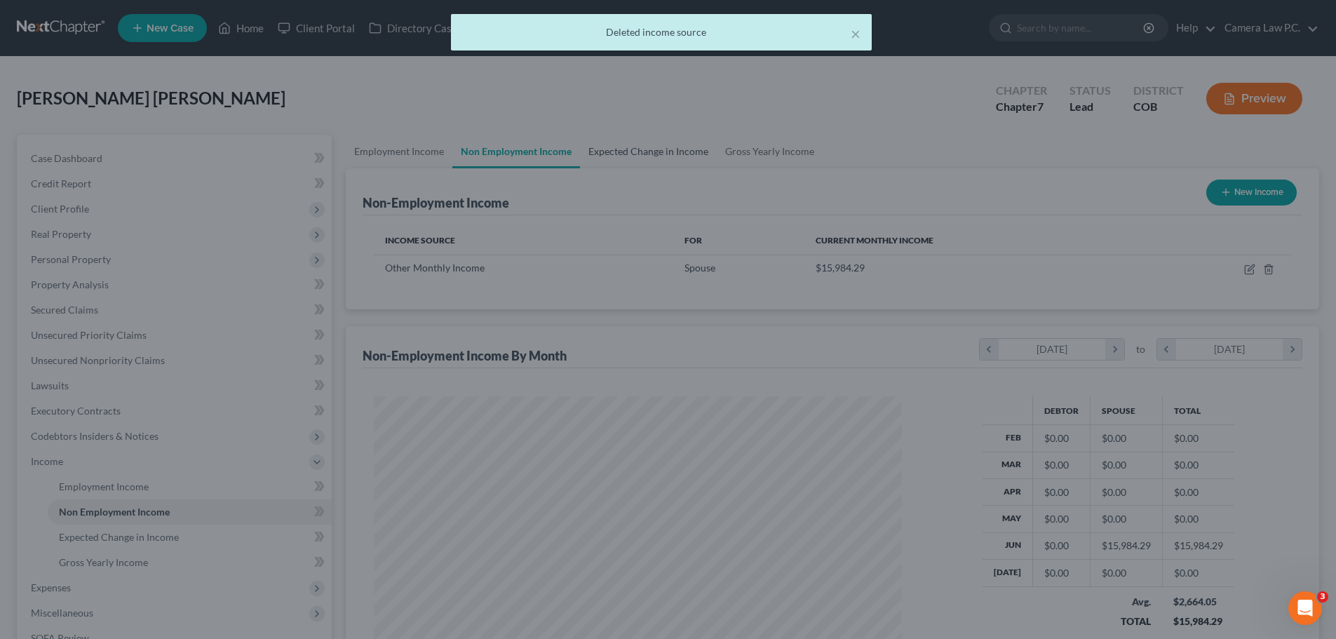
scroll to position [0, 0]
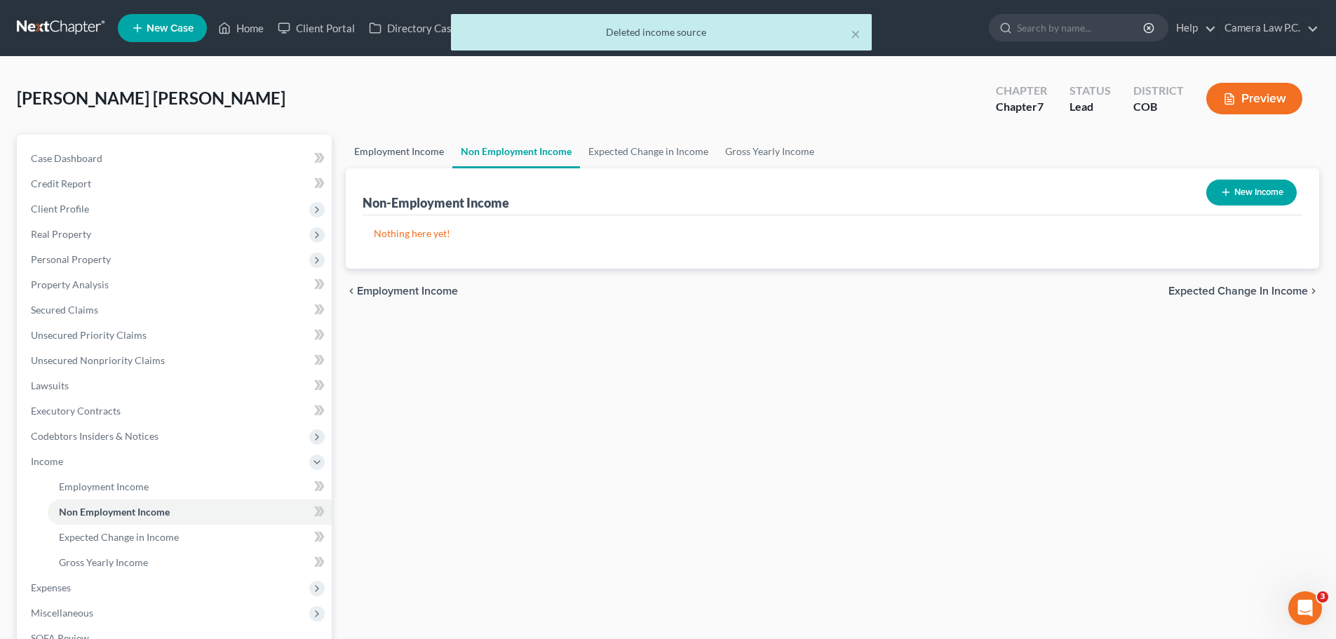
click at [399, 147] on link "Employment Income" at bounding box center [399, 152] width 107 height 34
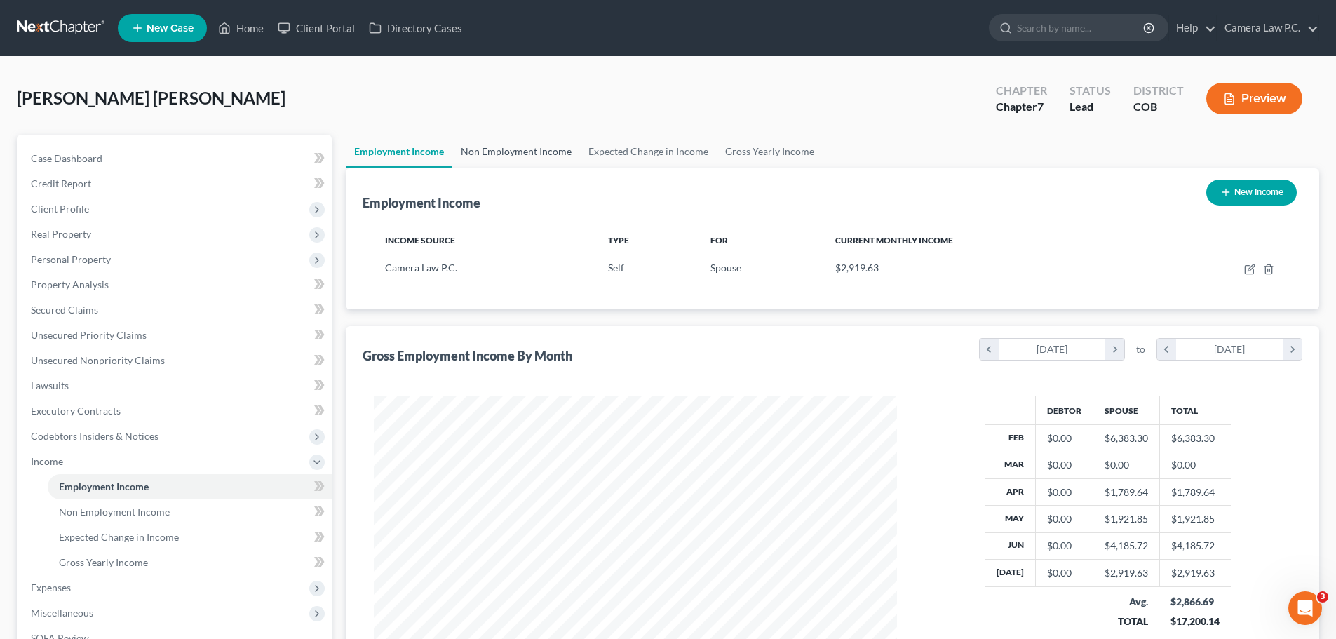
click at [521, 149] on link "Non Employment Income" at bounding box center [516, 152] width 128 height 34
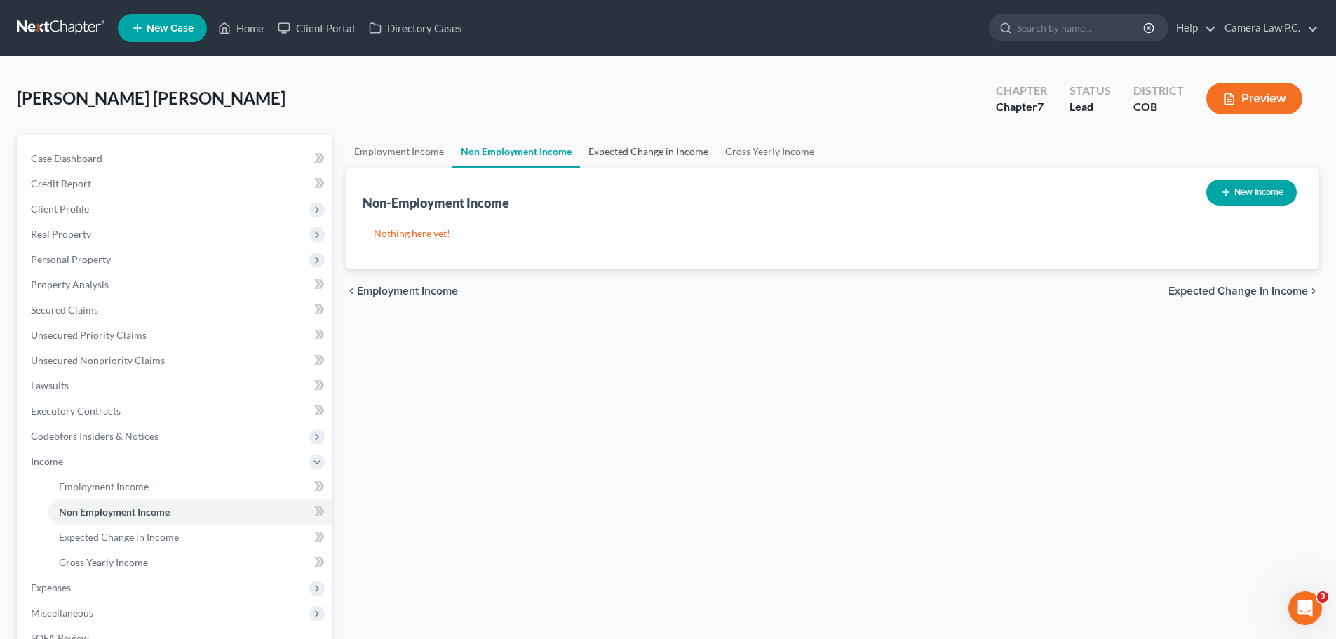
click at [619, 149] on link "Expected Change in Income" at bounding box center [648, 152] width 137 height 34
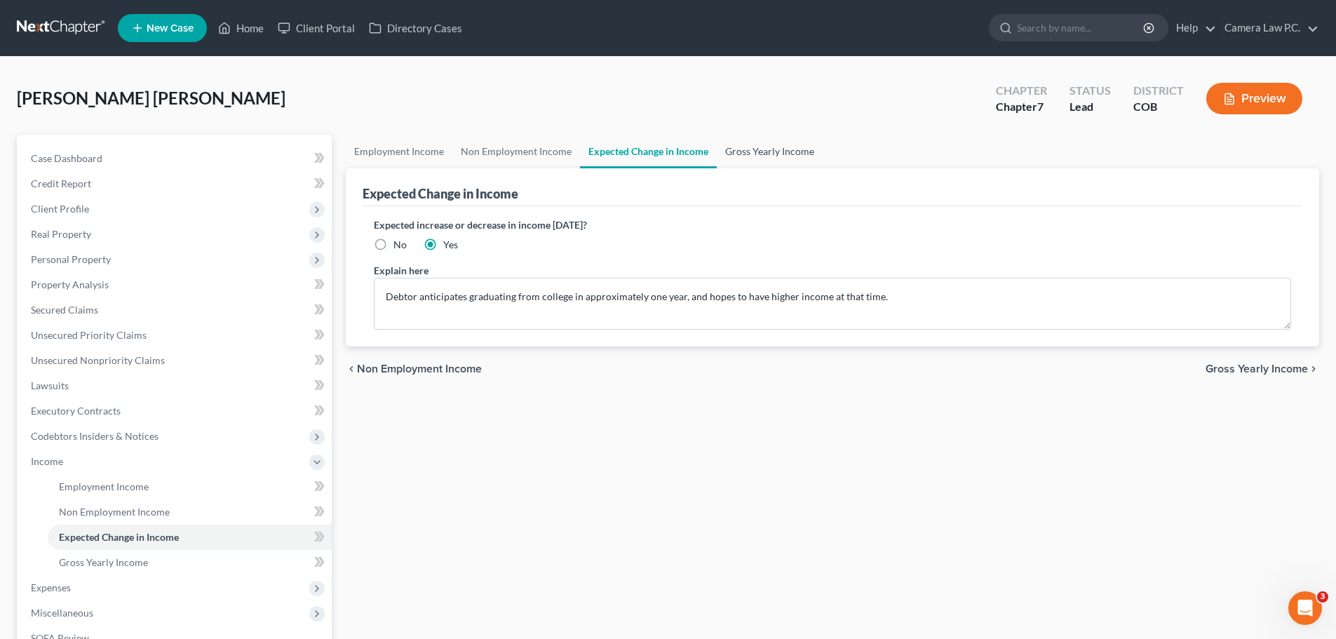
click at [764, 151] on link "Gross Yearly Income" at bounding box center [770, 152] width 106 height 34
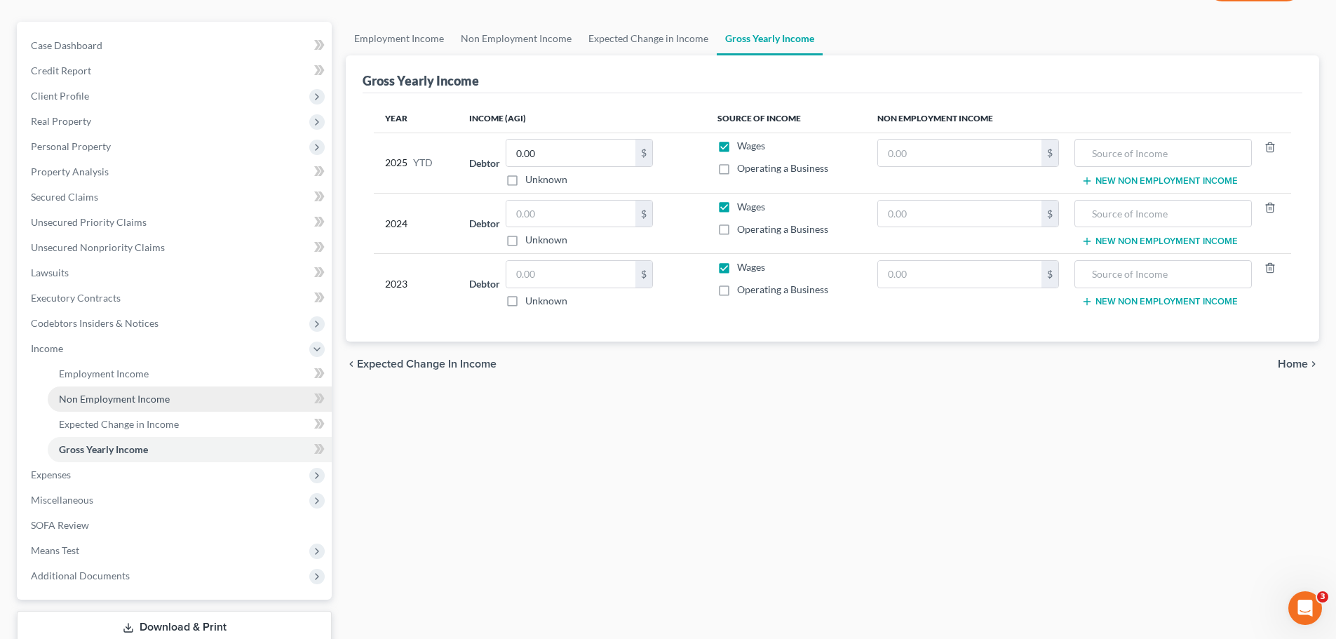
scroll to position [208, 0]
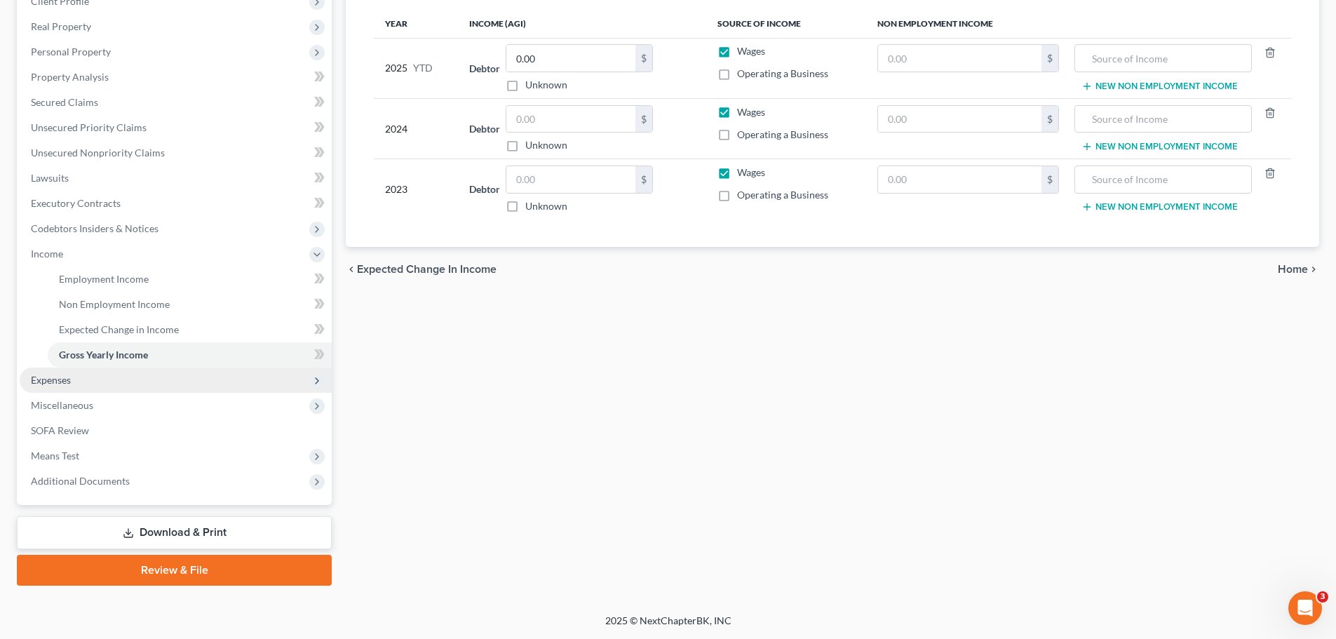
click at [58, 377] on span "Expenses" at bounding box center [51, 380] width 40 height 12
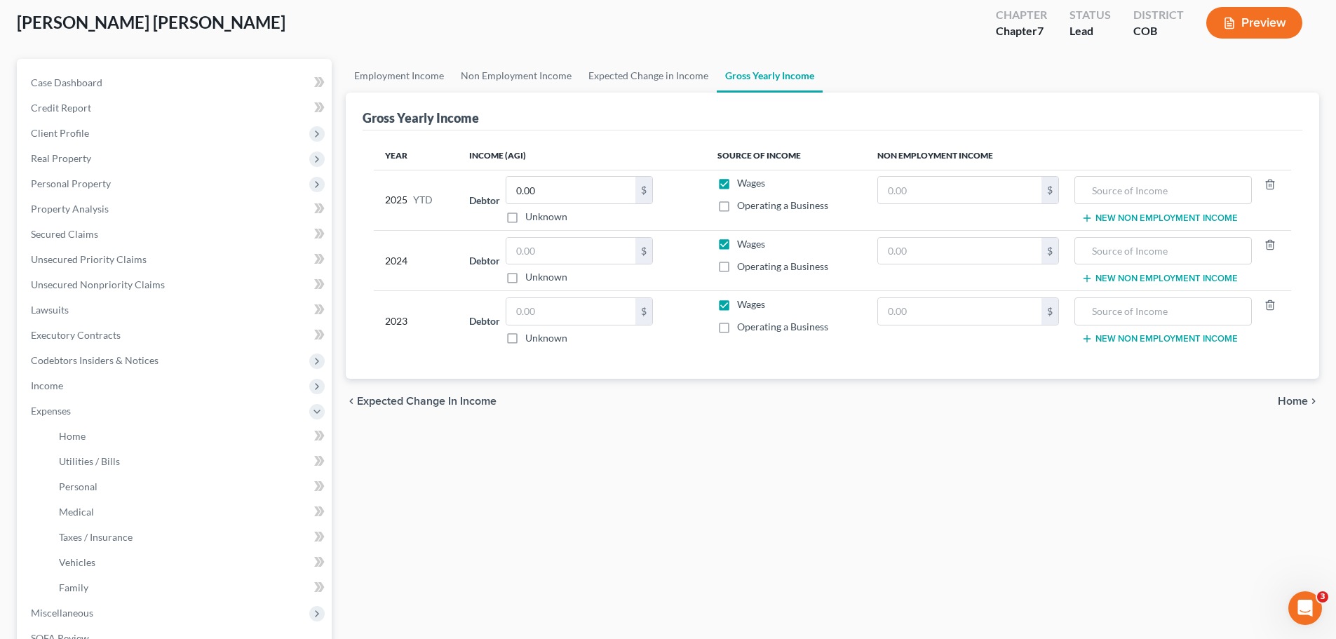
scroll to position [70, 0]
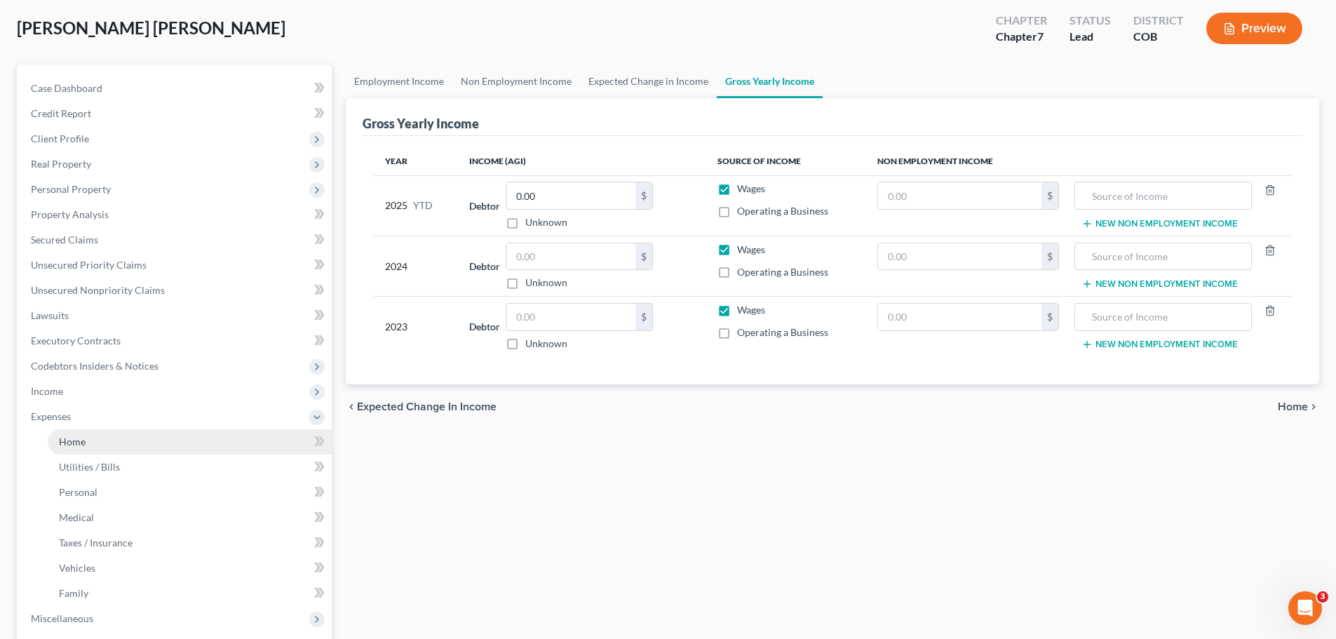
click at [70, 436] on span "Home" at bounding box center [72, 441] width 27 height 12
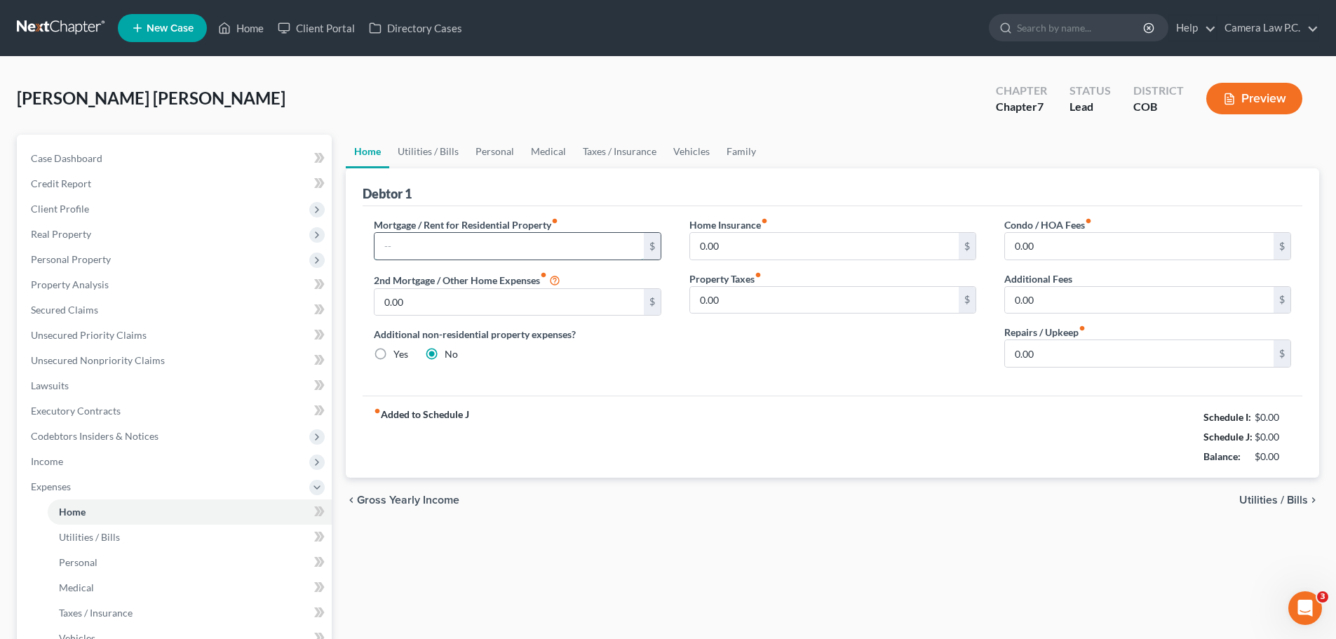
click at [463, 248] on input "text" at bounding box center [508, 246] width 269 height 27
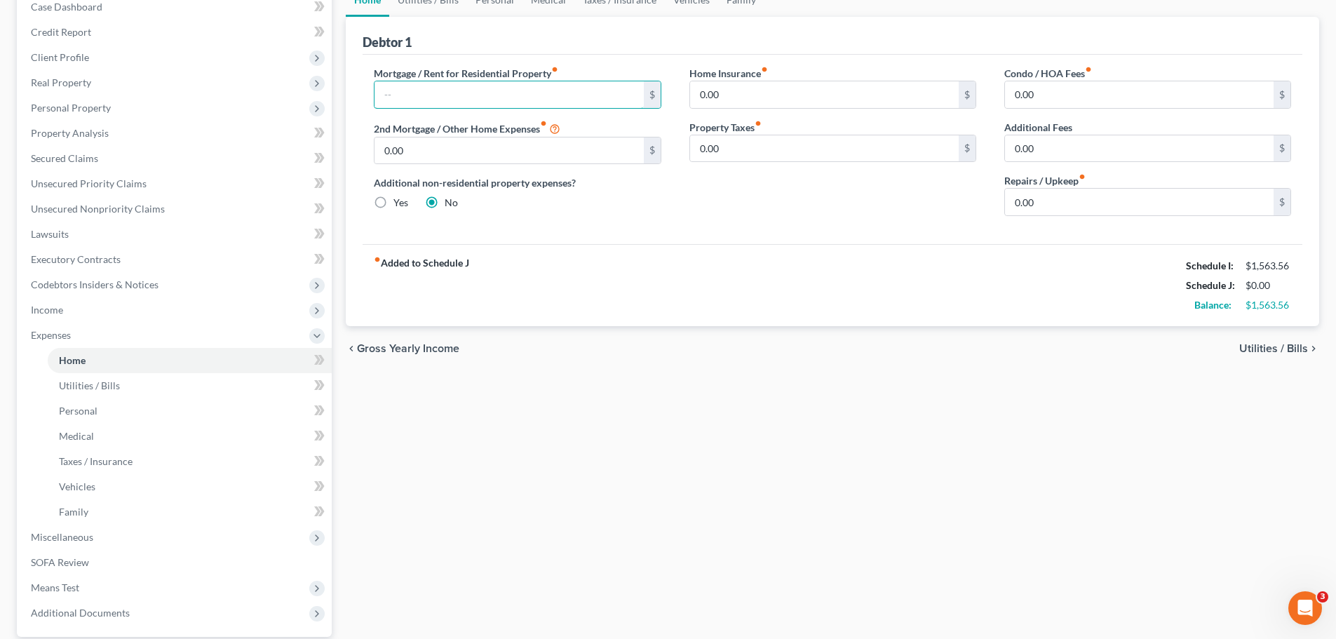
scroll to position [283, 0]
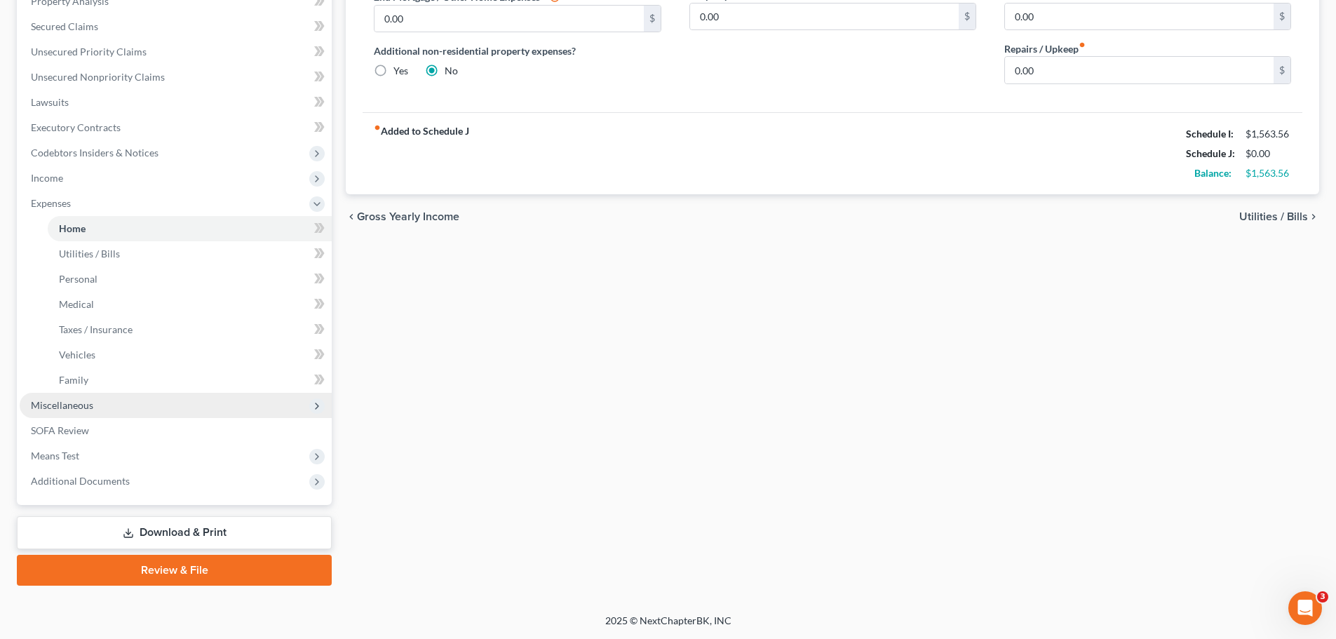
click at [57, 406] on span "Miscellaneous" at bounding box center [62, 405] width 62 height 12
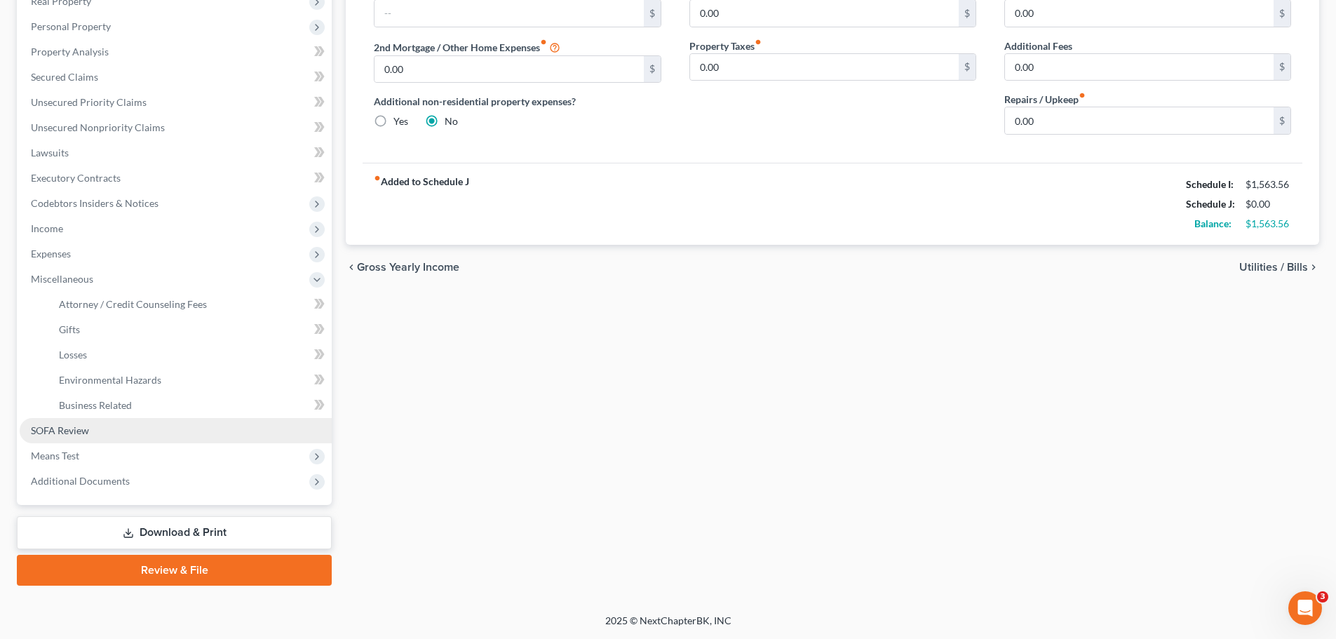
scroll to position [233, 0]
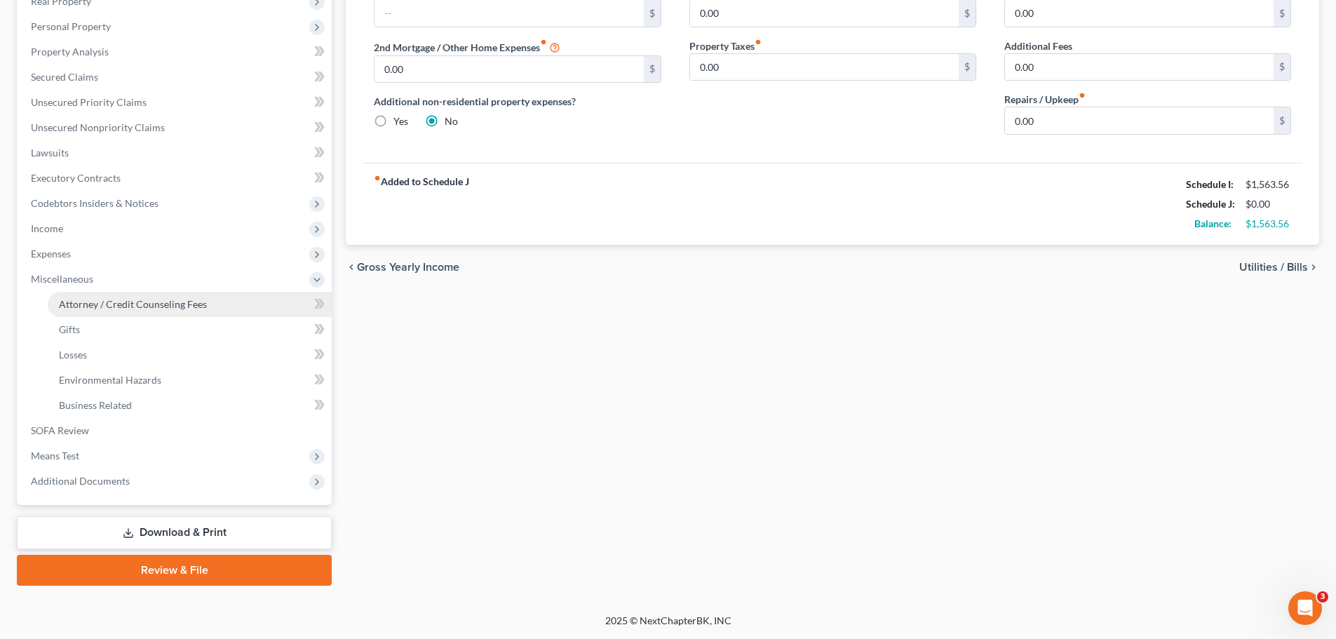
click at [100, 305] on span "Attorney / Credit Counseling Fees" at bounding box center [133, 304] width 148 height 12
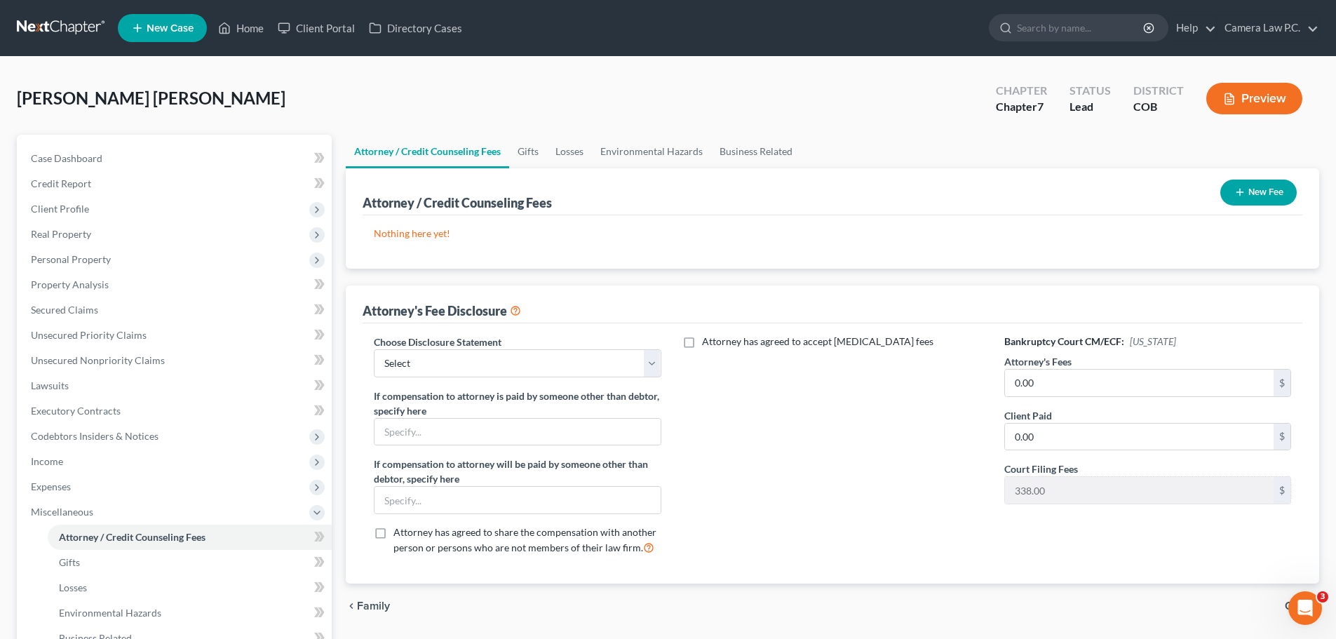
click at [1247, 196] on button "New Fee" at bounding box center [1258, 192] width 76 height 26
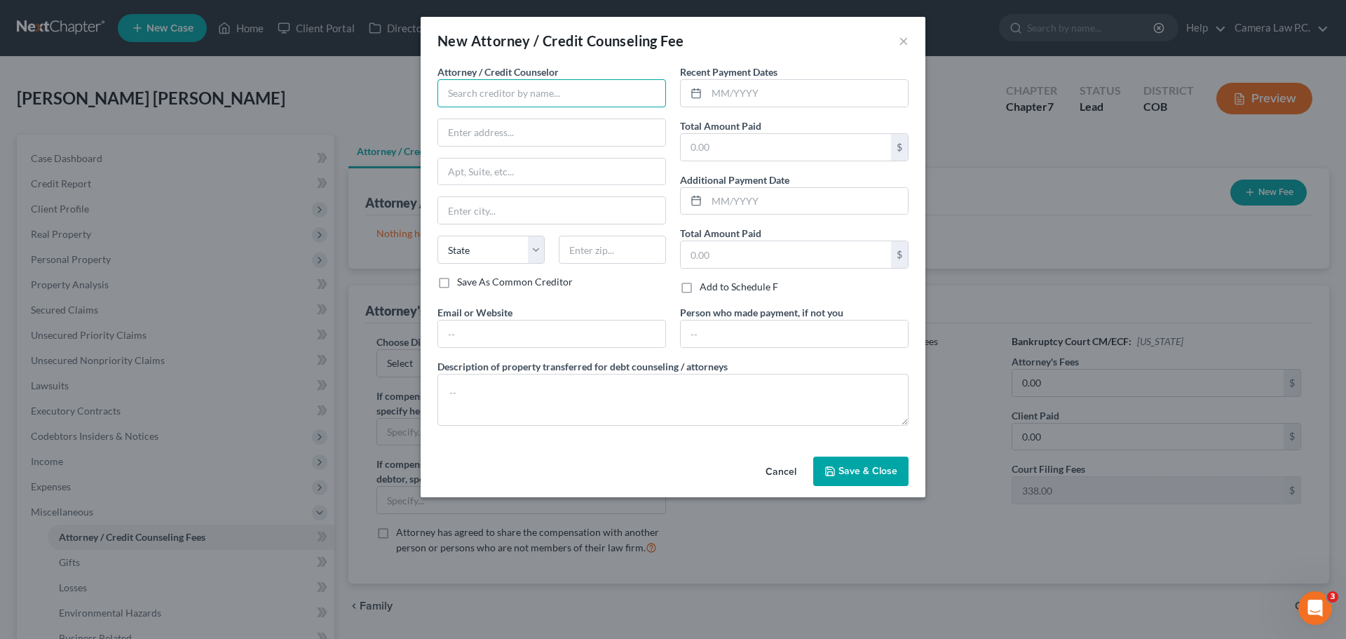
click at [484, 95] on input "text" at bounding box center [551, 93] width 229 height 28
type input "Summit Financial Education"
click at [752, 95] on input "text" at bounding box center [807, 93] width 201 height 27
type input "[DATE]"
click at [725, 145] on input "text" at bounding box center [786, 147] width 210 height 27
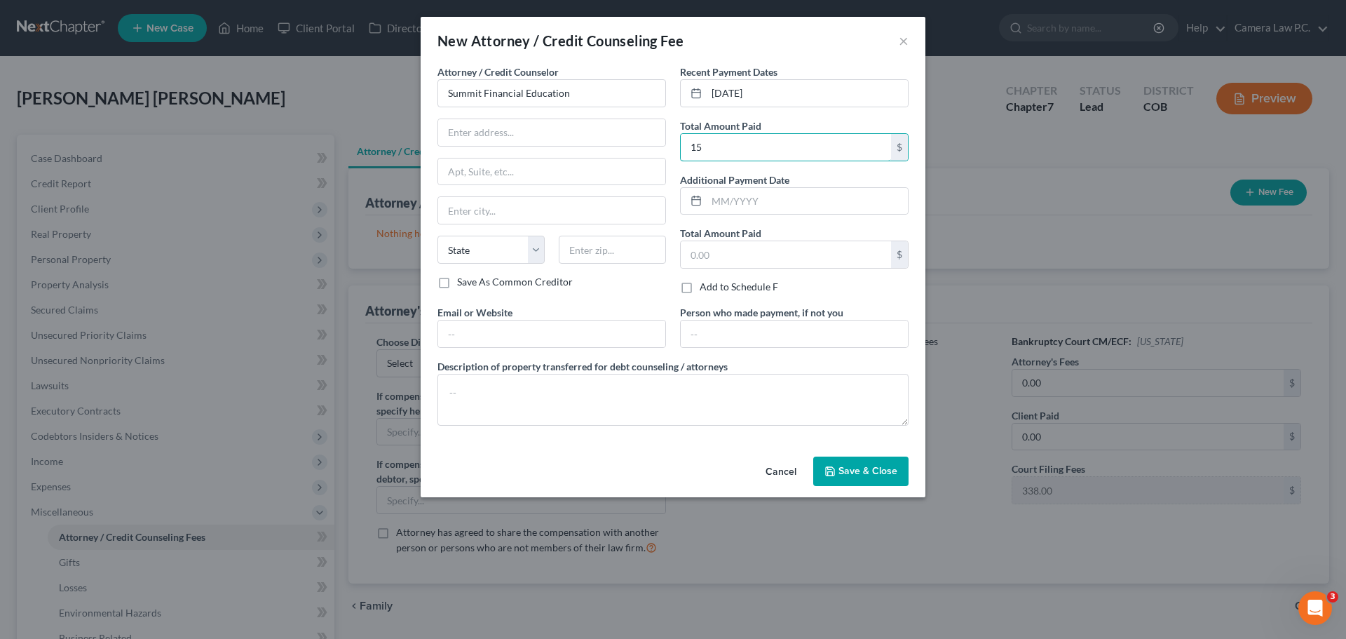
type input "15"
click at [637, 287] on div "Save As Common Creditor" at bounding box center [551, 282] width 229 height 14
click at [866, 476] on span "Save & Close" at bounding box center [868, 471] width 59 height 12
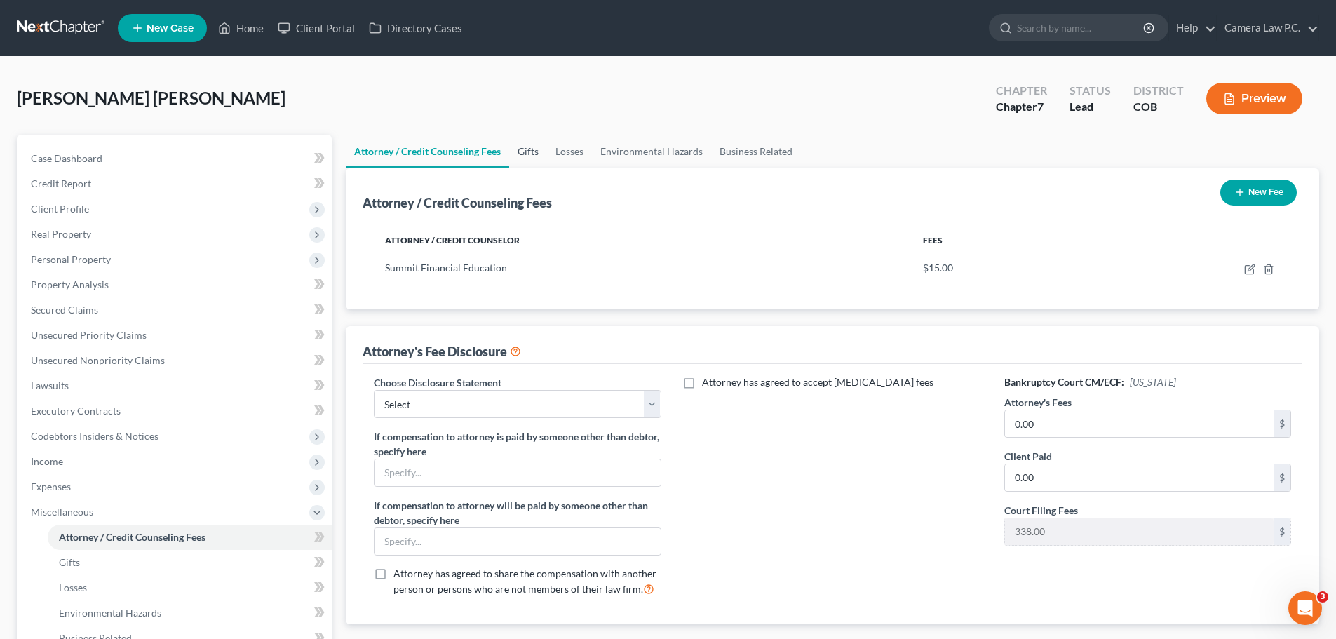
click at [519, 145] on link "Gifts" at bounding box center [528, 152] width 38 height 34
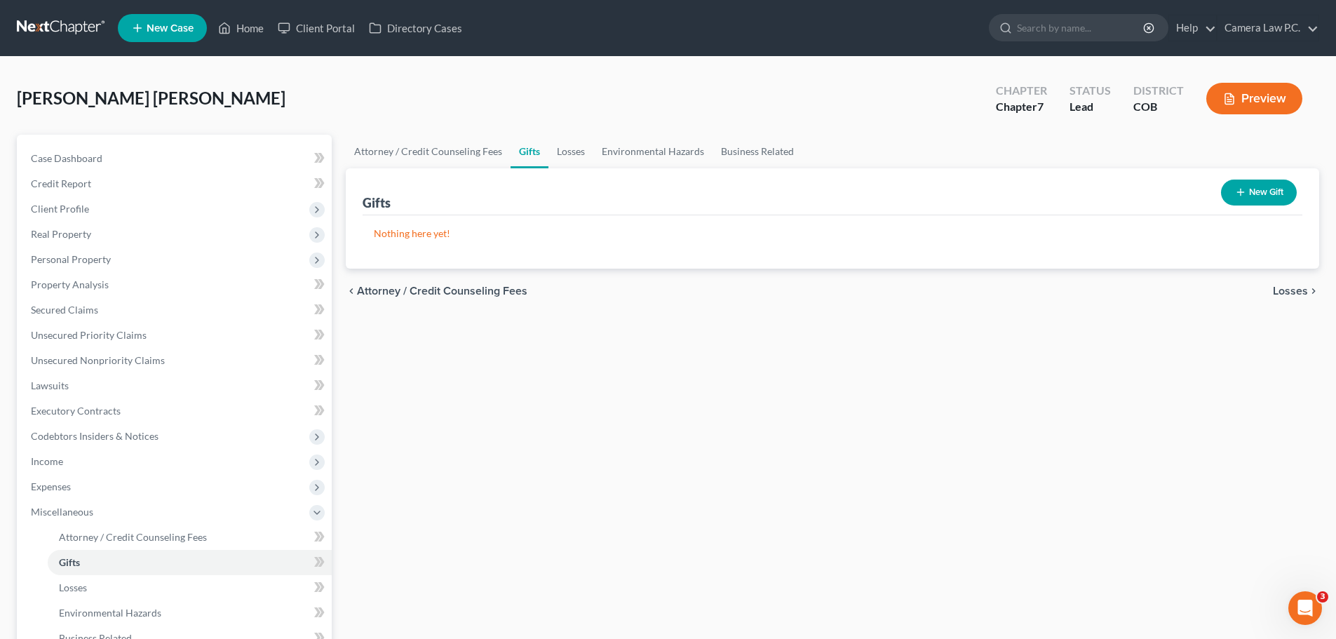
drag, startPoint x: 540, startPoint y: 148, endPoint x: 552, endPoint y: 150, distance: 12.8
click at [541, 148] on link "Gifts" at bounding box center [529, 152] width 38 height 34
click at [560, 151] on link "Losses" at bounding box center [570, 152] width 45 height 34
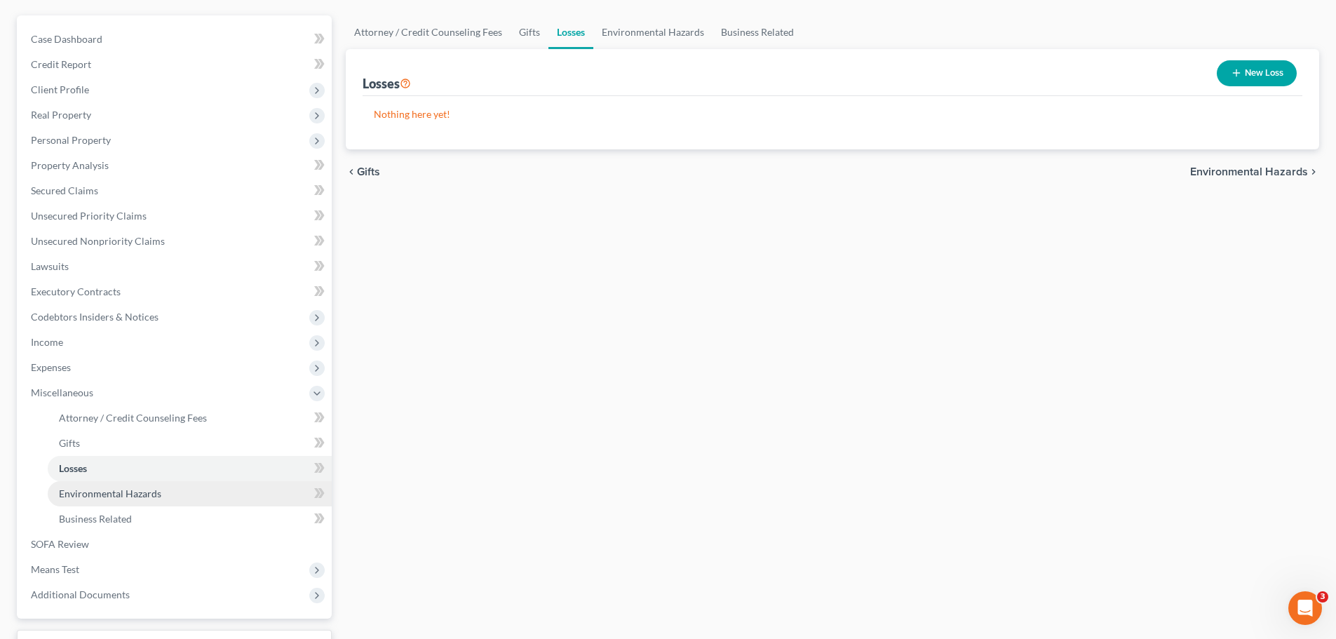
scroll to position [233, 0]
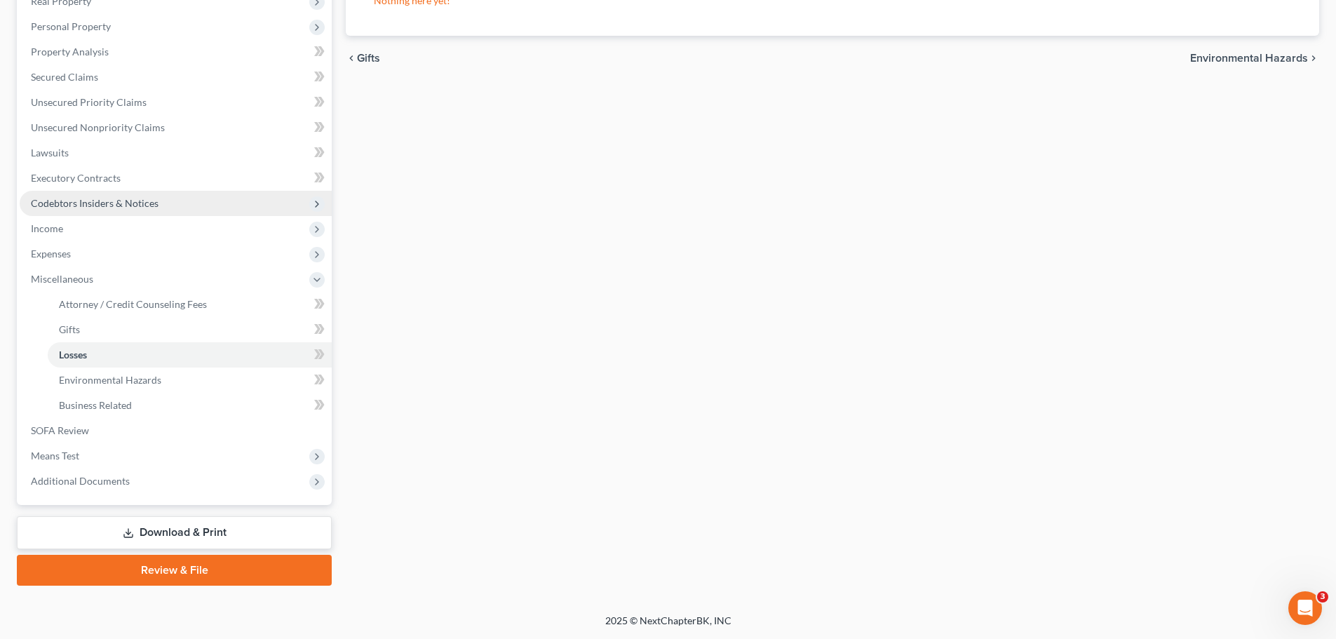
click at [86, 205] on span "Codebtors Insiders & Notices" at bounding box center [95, 203] width 128 height 12
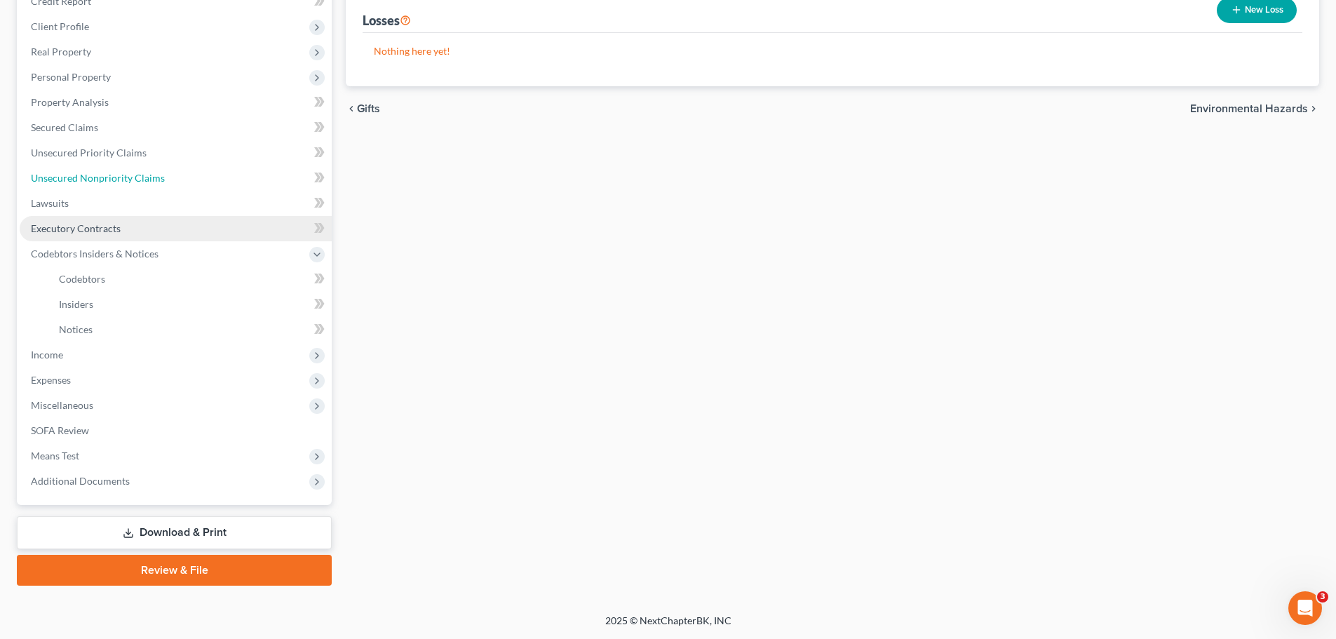
click at [74, 177] on span "Unsecured Nonpriority Claims" at bounding box center [98, 178] width 134 height 12
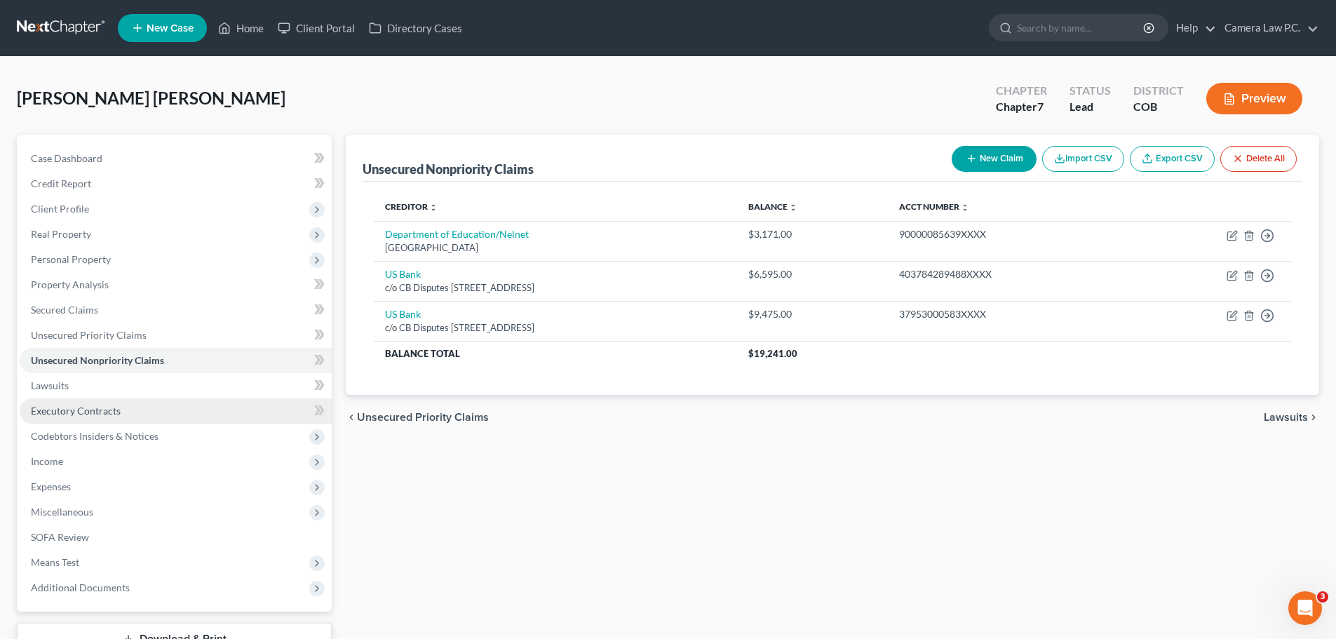
click at [86, 407] on span "Executory Contracts" at bounding box center [76, 411] width 90 height 12
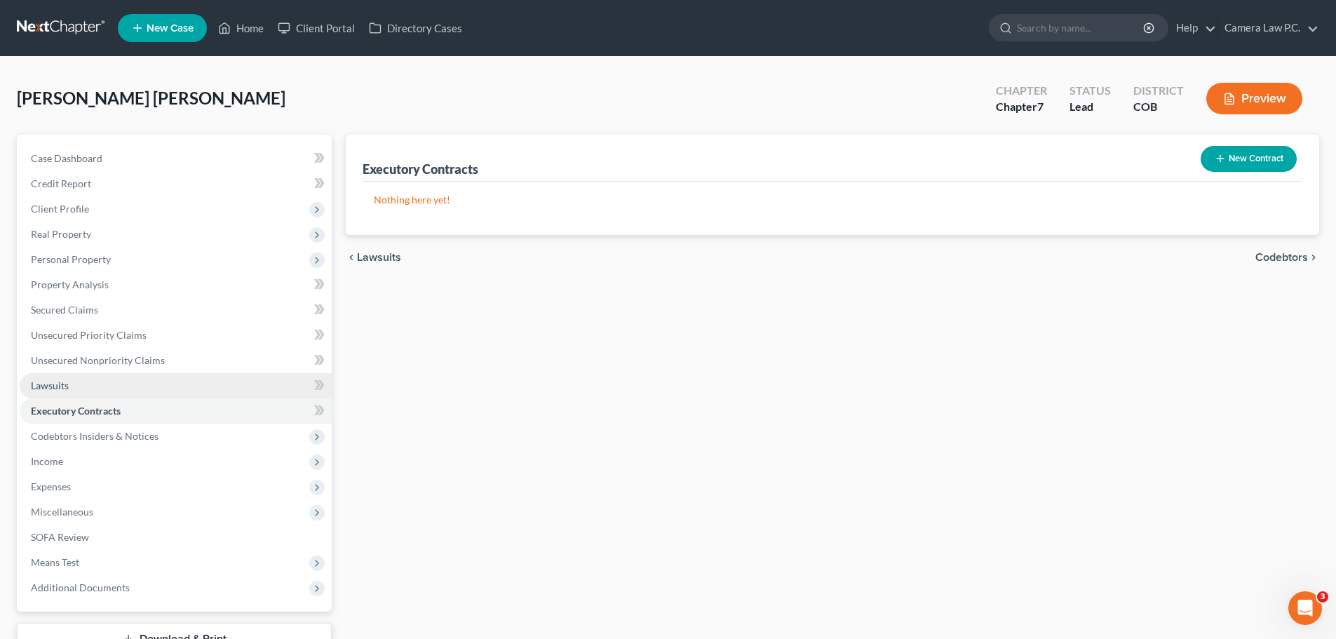
click at [50, 383] on span "Lawsuits" at bounding box center [50, 385] width 38 height 12
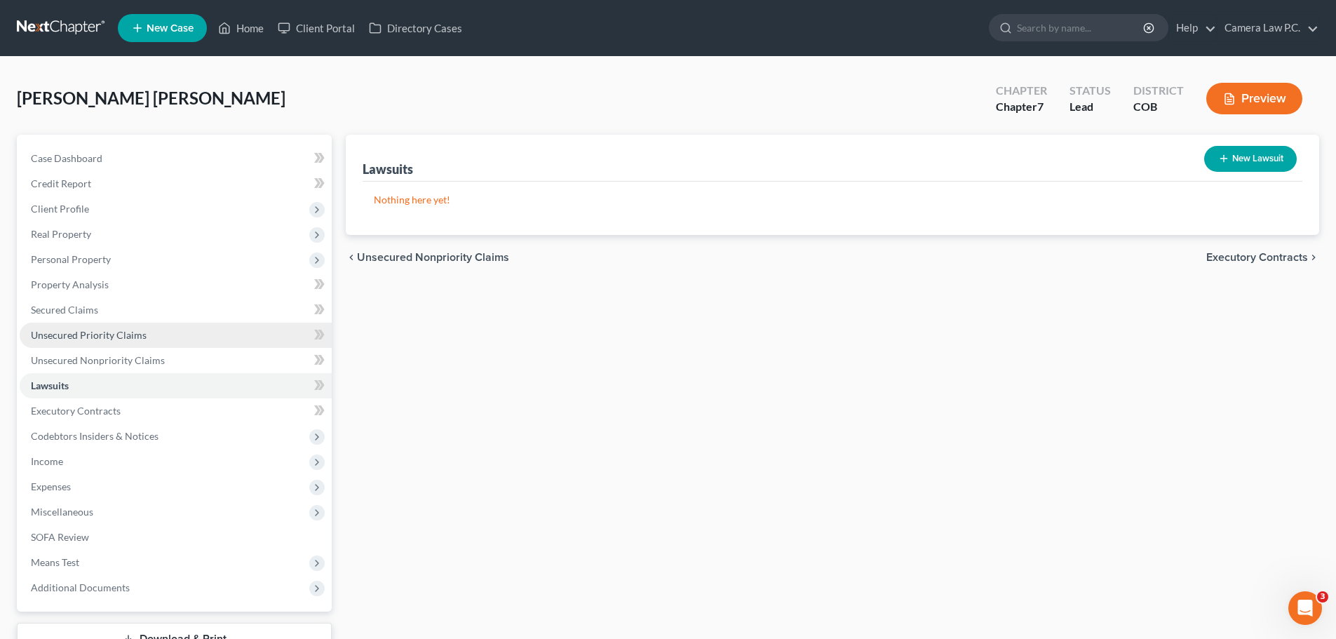
click at [72, 331] on span "Unsecured Priority Claims" at bounding box center [89, 335] width 116 height 12
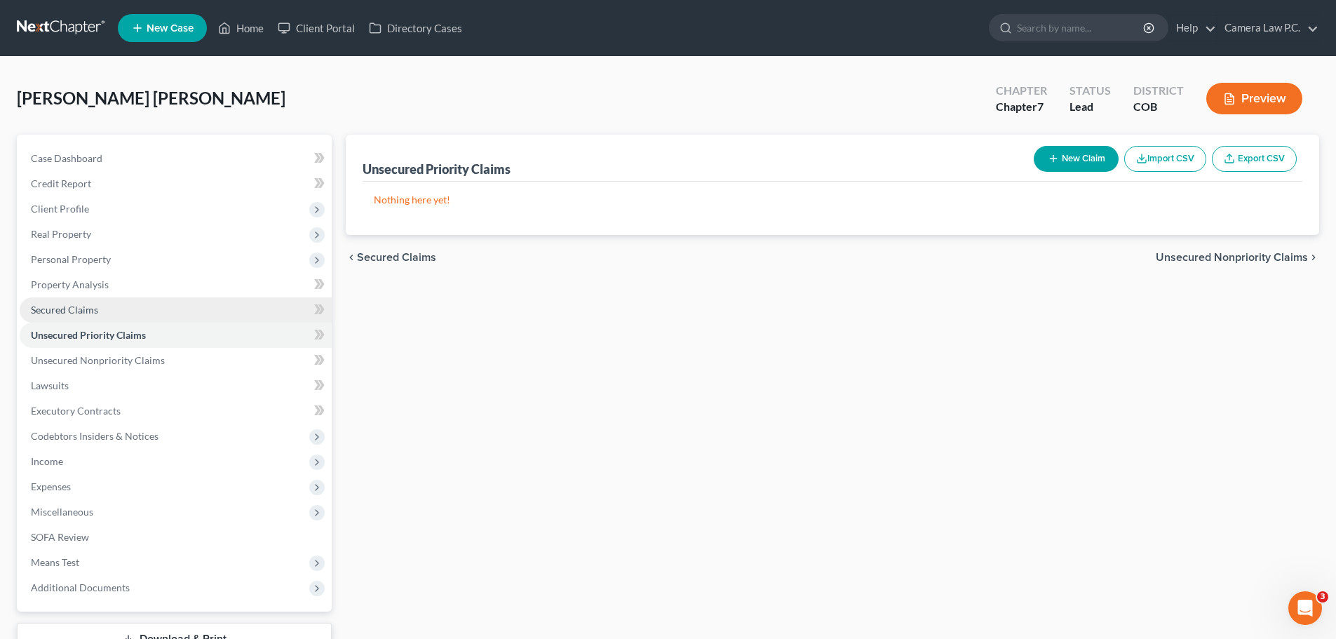
click at [53, 314] on span "Secured Claims" at bounding box center [64, 310] width 67 height 12
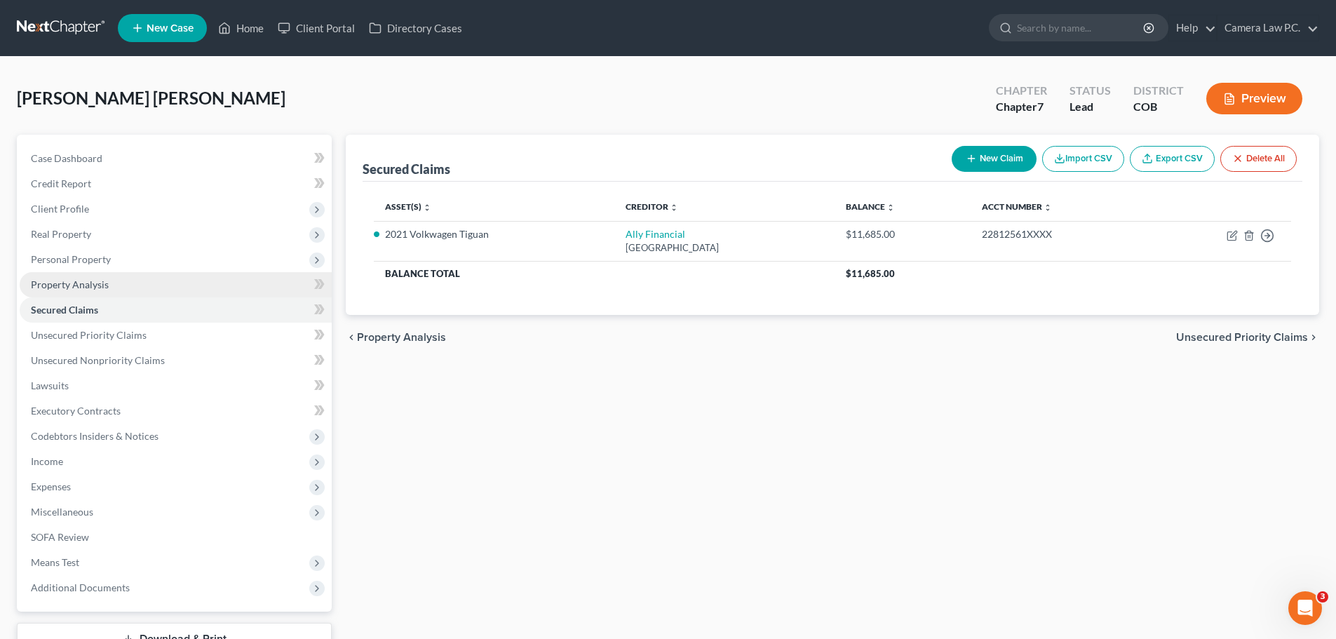
click at [69, 282] on span "Property Analysis" at bounding box center [70, 284] width 78 height 12
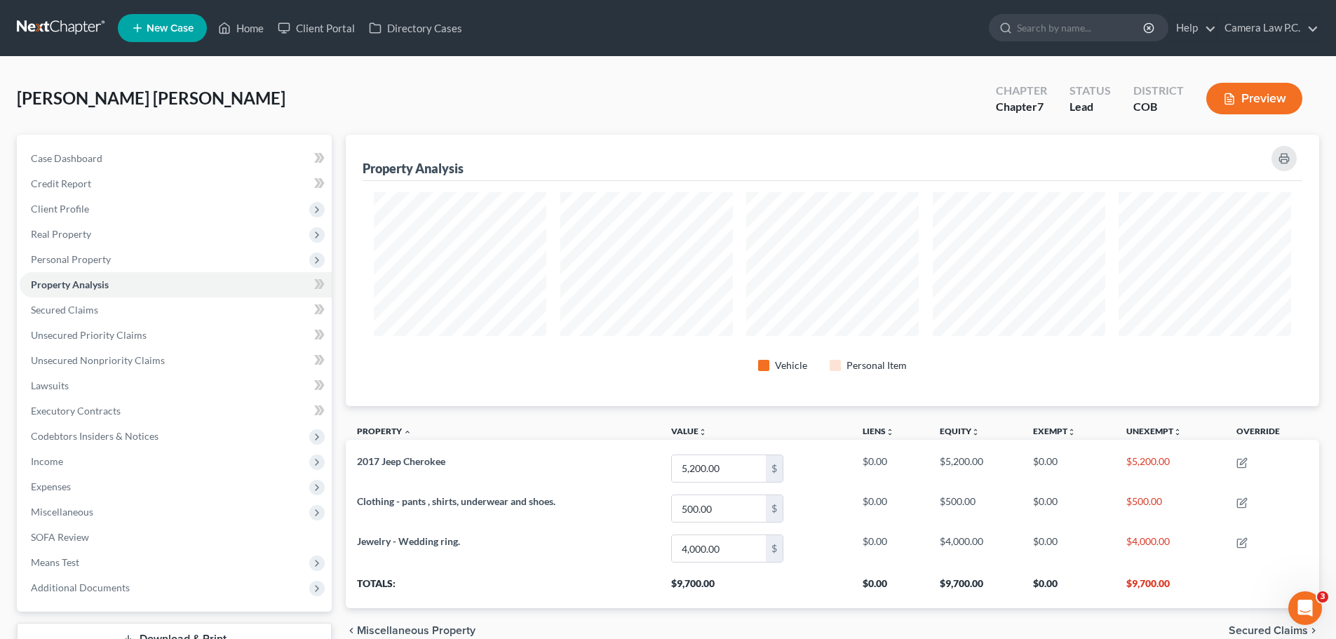
scroll to position [107, 0]
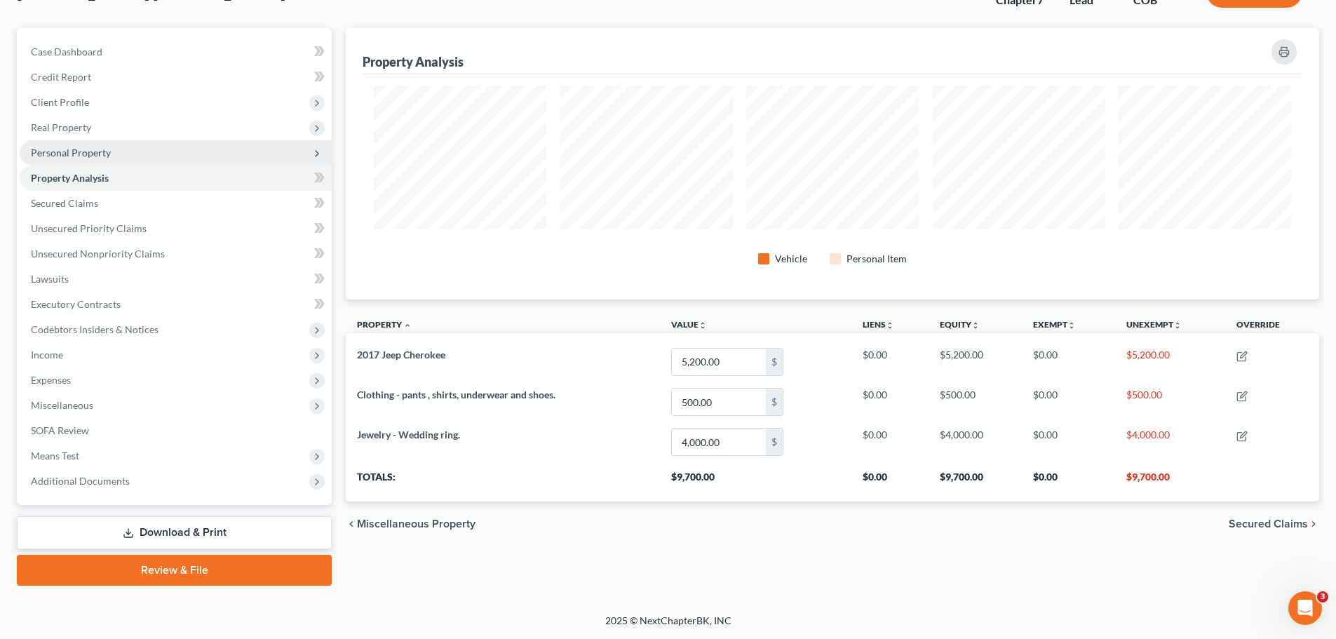
click at [67, 157] on span "Personal Property" at bounding box center [71, 153] width 80 height 12
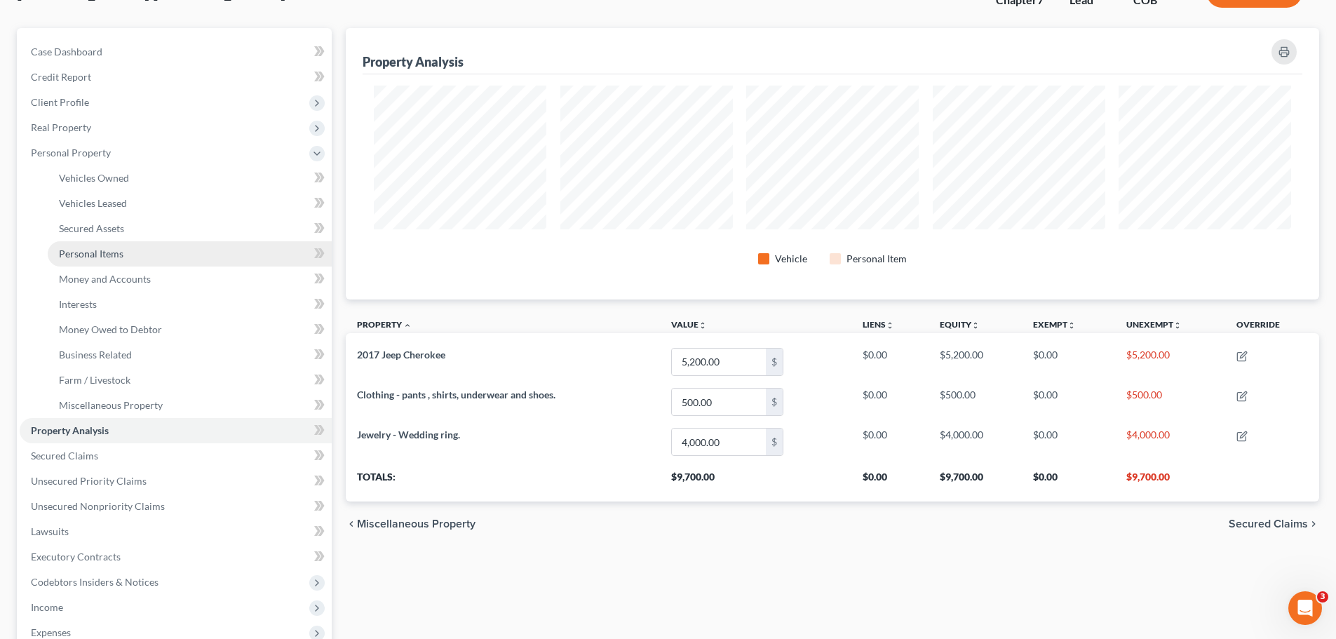
click at [87, 259] on link "Personal Items" at bounding box center [190, 253] width 284 height 25
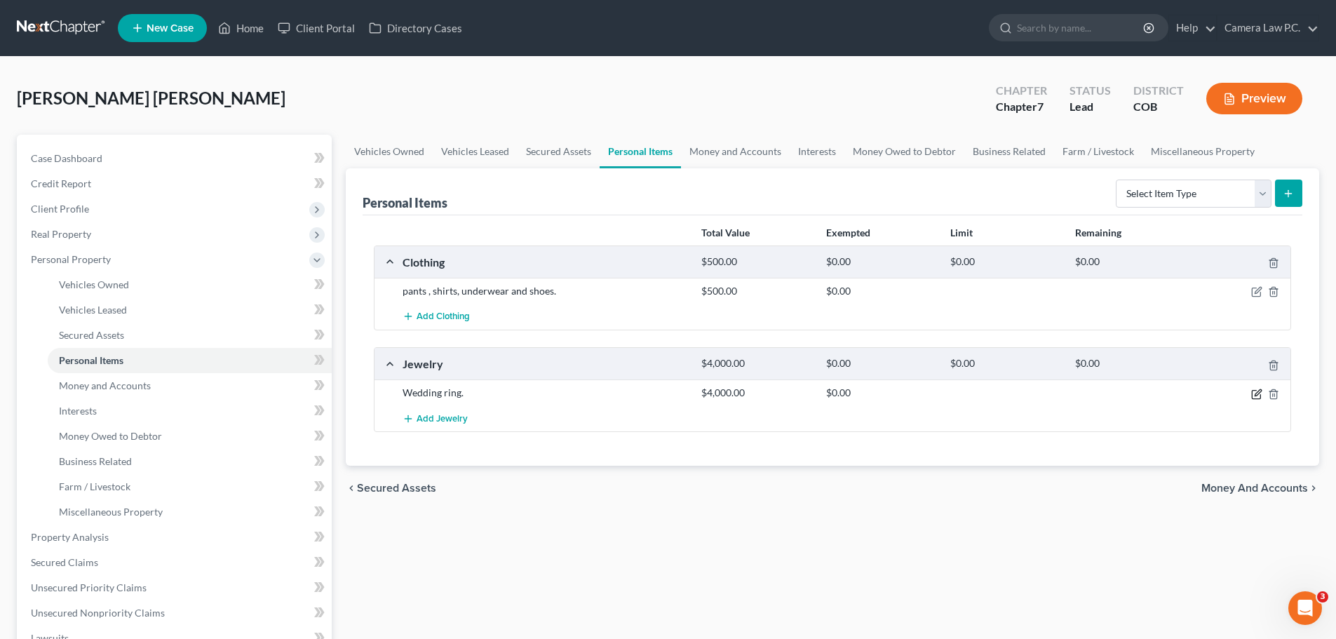
click at [1257, 396] on icon "button" at bounding box center [1256, 393] width 11 height 11
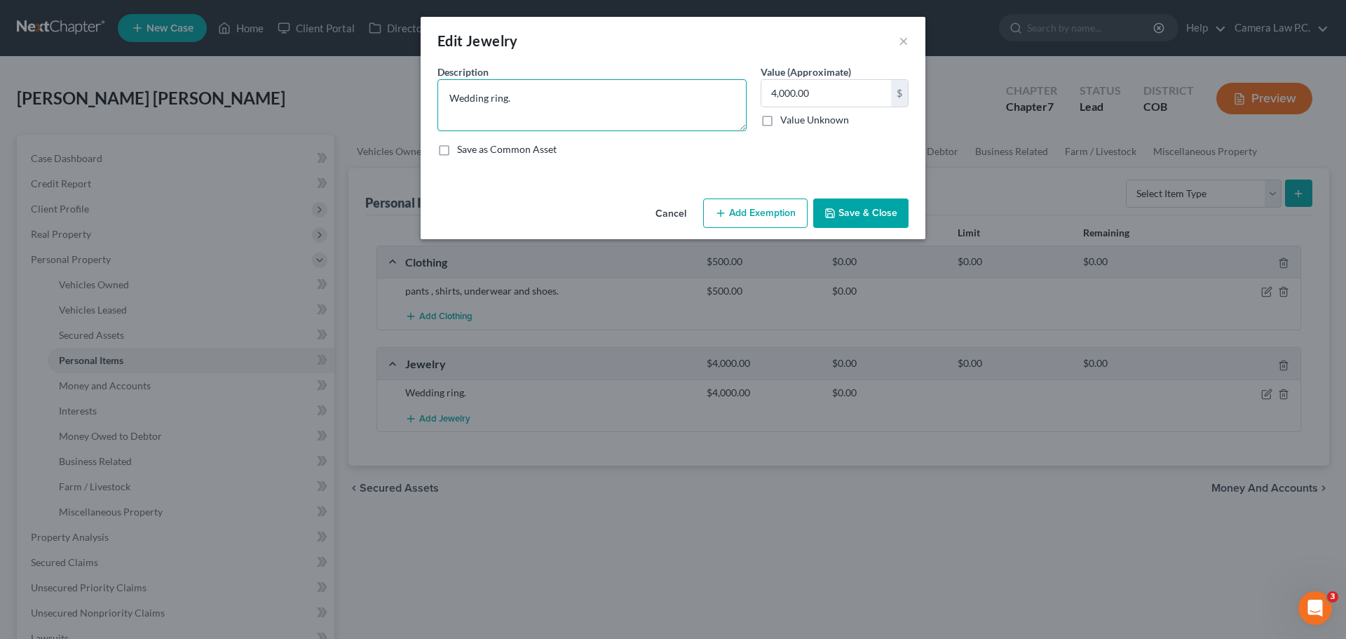
click at [512, 102] on textarea "Wedding ring." at bounding box center [591, 105] width 309 height 52
type textarea "Wedding ring"
click at [767, 212] on button "Add Exemption" at bounding box center [755, 212] width 104 height 29
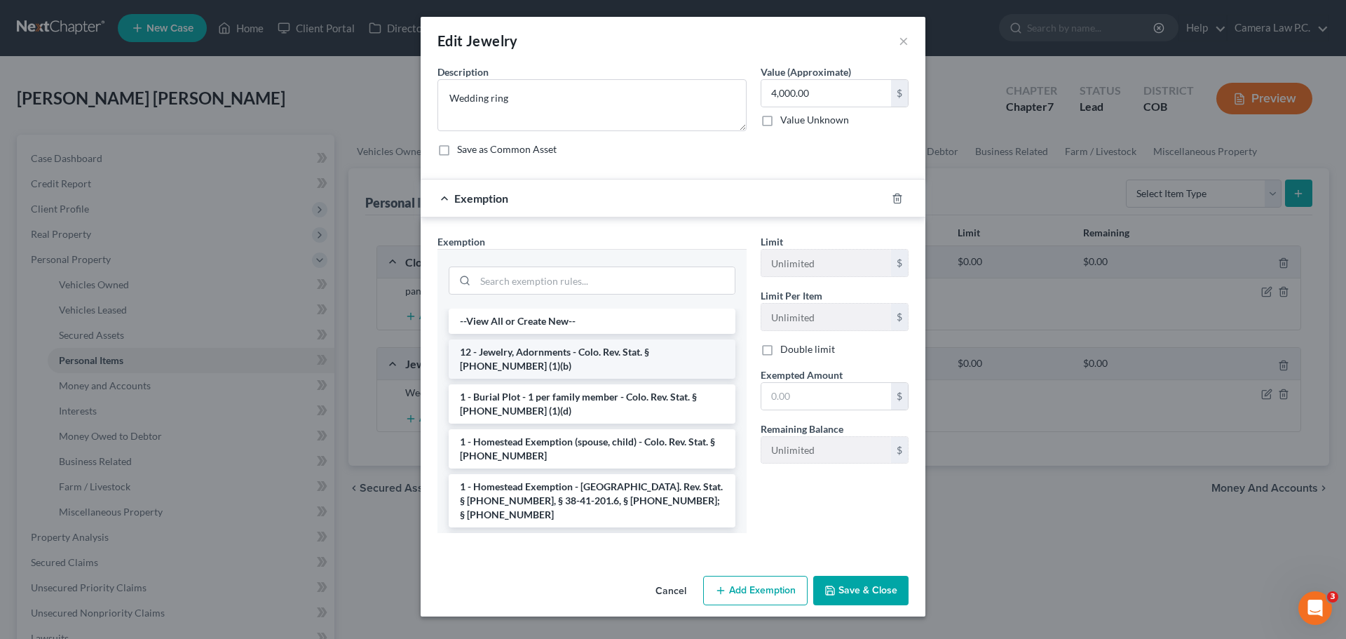
click at [562, 355] on li "12 - Jewelry, Adornments - Colo. Rev. Stat. § [PHONE_NUMBER] (1)(b)" at bounding box center [592, 358] width 287 height 39
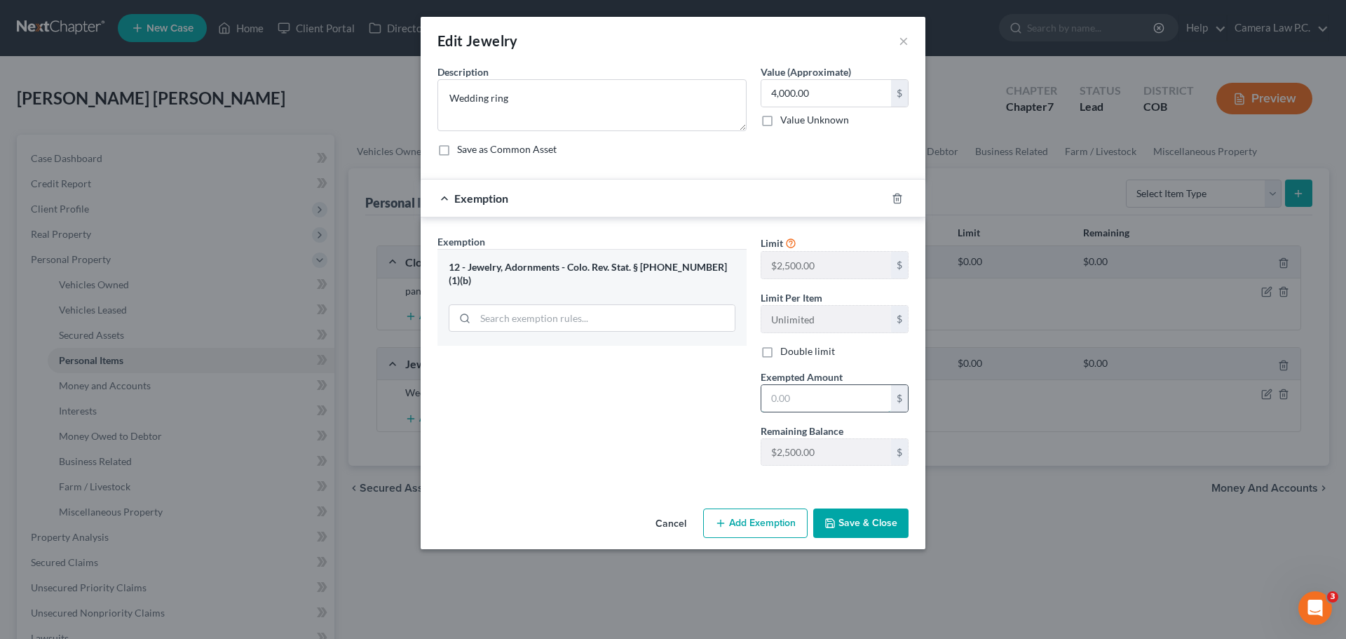
click at [801, 399] on input "text" at bounding box center [826, 398] width 130 height 27
type input "2,500"
type textarea "Wedding Ring"
click at [803, 90] on input "text" at bounding box center [826, 93] width 130 height 27
click at [763, 162] on div "Description * Wedding Ring Value (Approximate) 2,400.00 $ Value Unknown Balance…" at bounding box center [672, 116] width 485 height 103
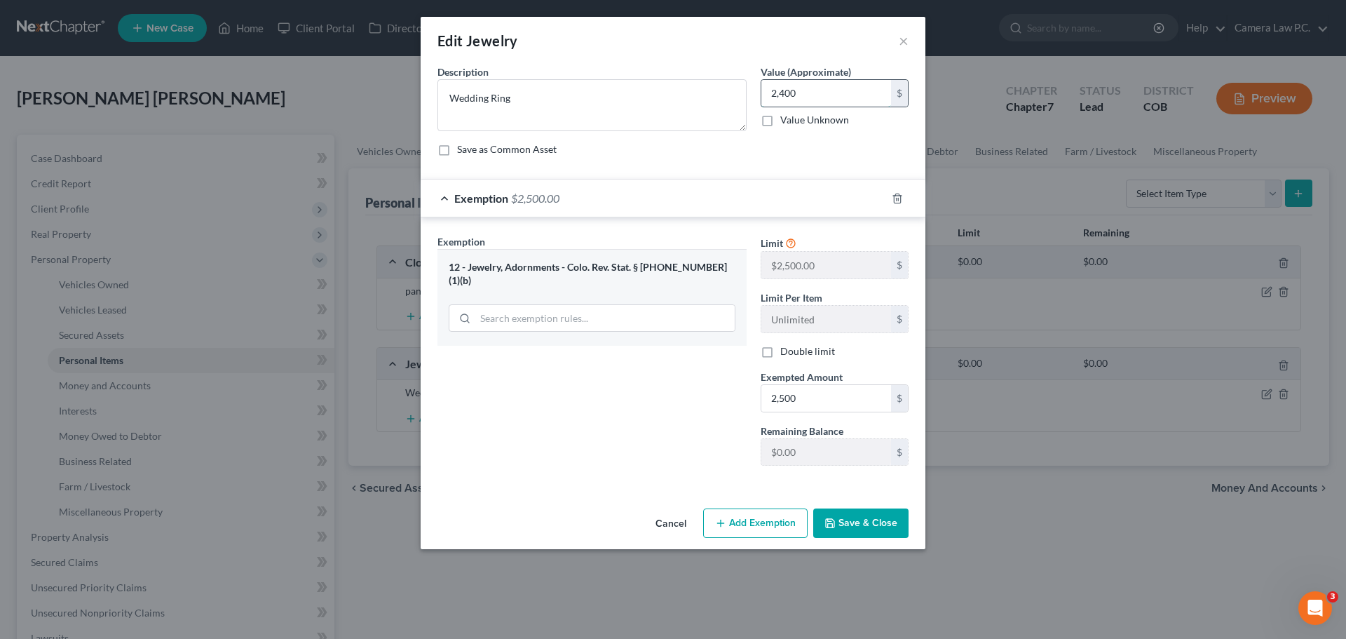
click at [811, 96] on input "2,400" at bounding box center [826, 93] width 130 height 27
type input "2,000"
click at [830, 166] on div "Description * Wedding Ring Value (Approximate) 2,000.00 $ Value Unknown Balance…" at bounding box center [672, 116] width 485 height 103
click at [852, 525] on button "Save & Close" at bounding box center [860, 522] width 95 height 29
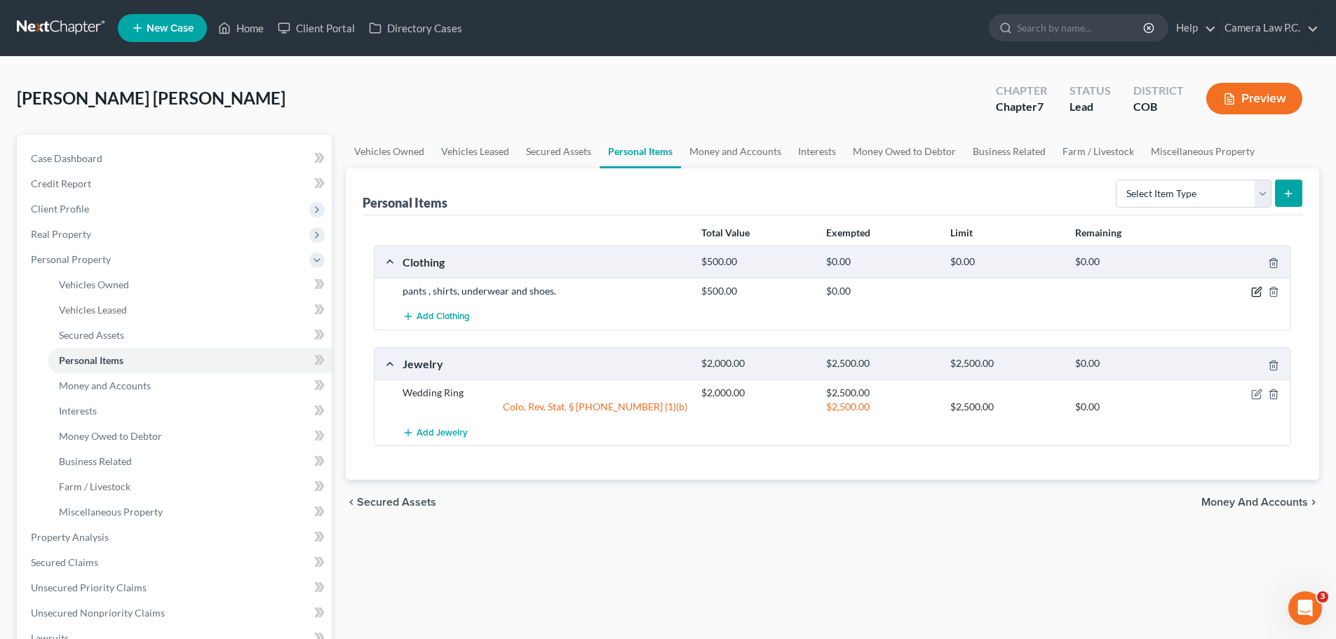
click at [1256, 290] on icon "button" at bounding box center [1256, 291] width 11 height 11
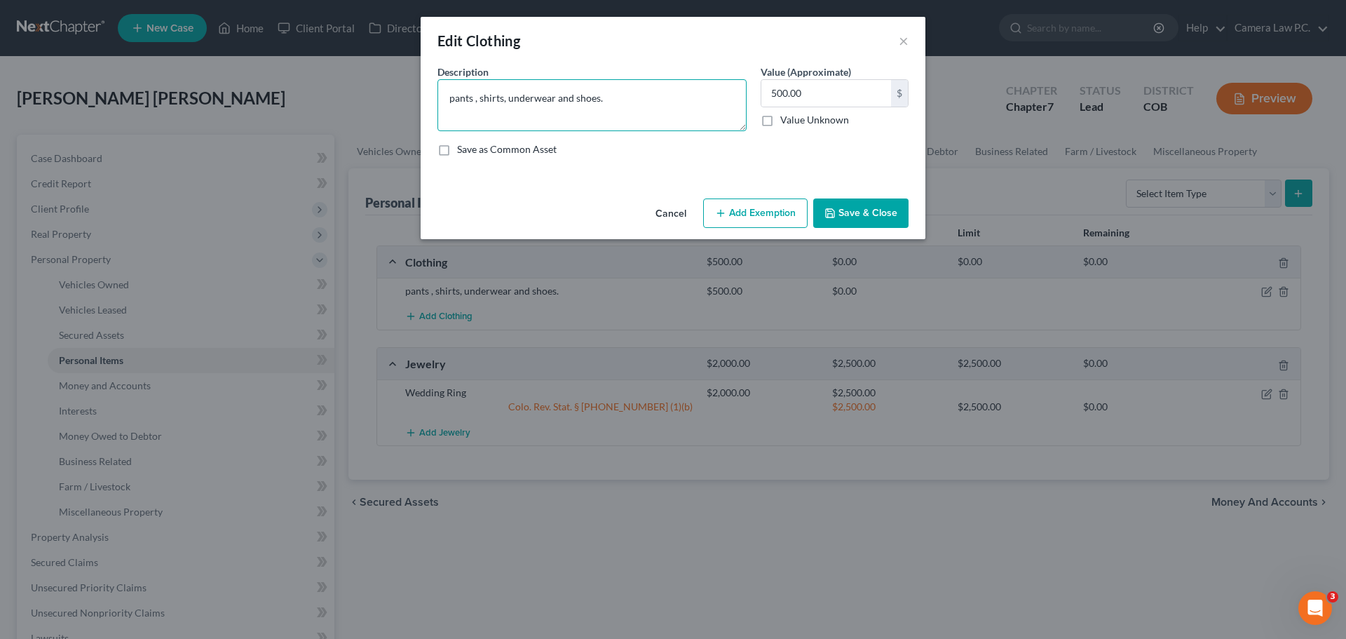
drag, startPoint x: 450, startPoint y: 97, endPoint x: 716, endPoint y: 88, distance: 265.8
click at [716, 88] on textarea "pants , shirts, underwear and shoes." at bounding box center [591, 105] width 309 height 52
type textarea "Clothing and shoes"
click at [756, 213] on button "Add Exemption" at bounding box center [755, 212] width 104 height 29
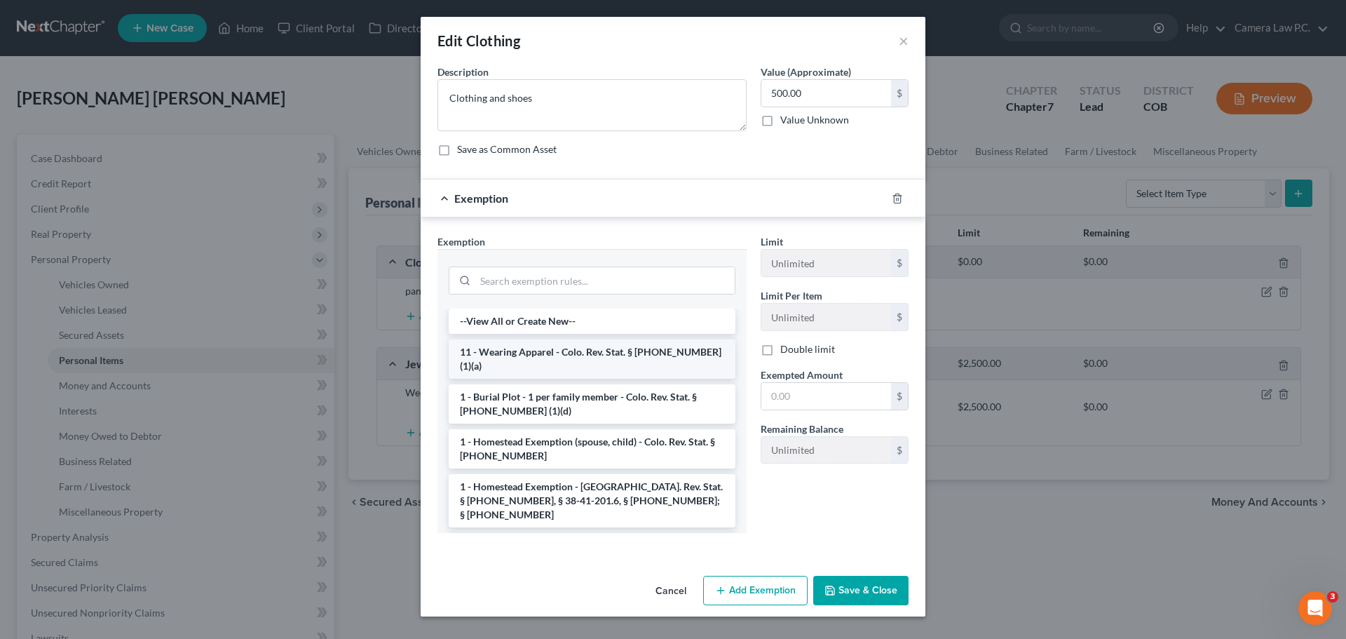
click at [512, 353] on li "11 - Wearing Apparel - Colo. Rev. Stat. § [PHONE_NUMBER] (1)(a)" at bounding box center [592, 358] width 287 height 39
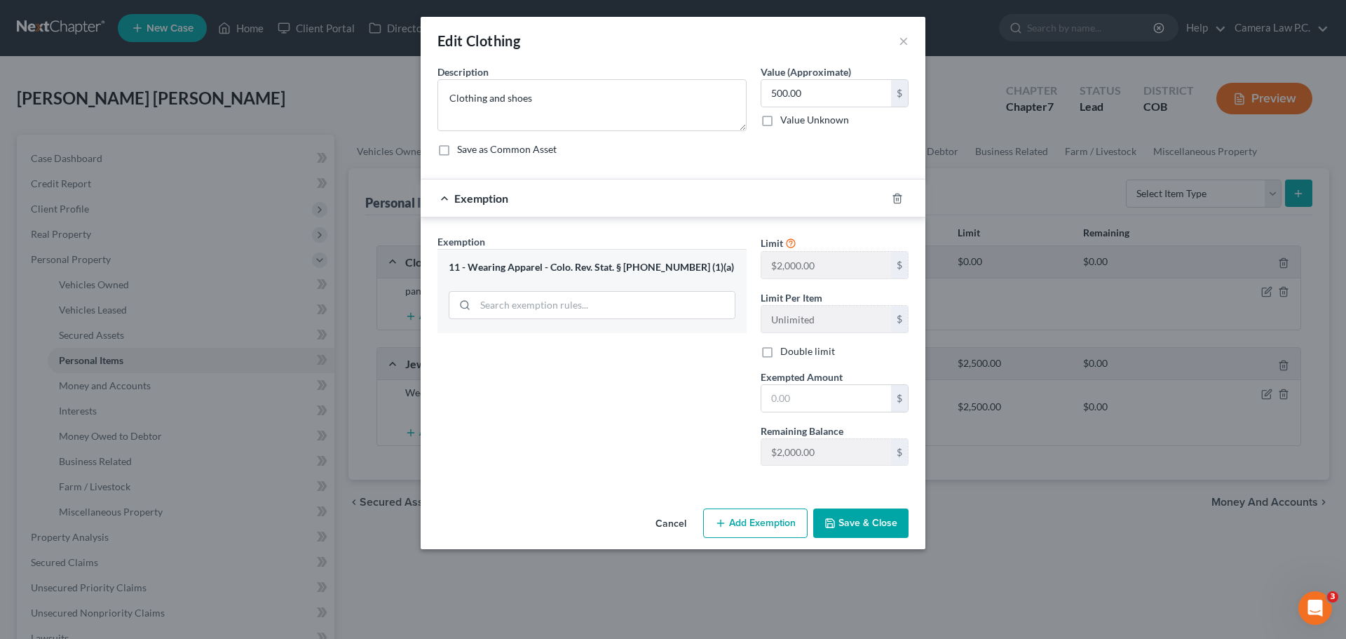
click at [853, 527] on button "Save & Close" at bounding box center [860, 522] width 95 height 29
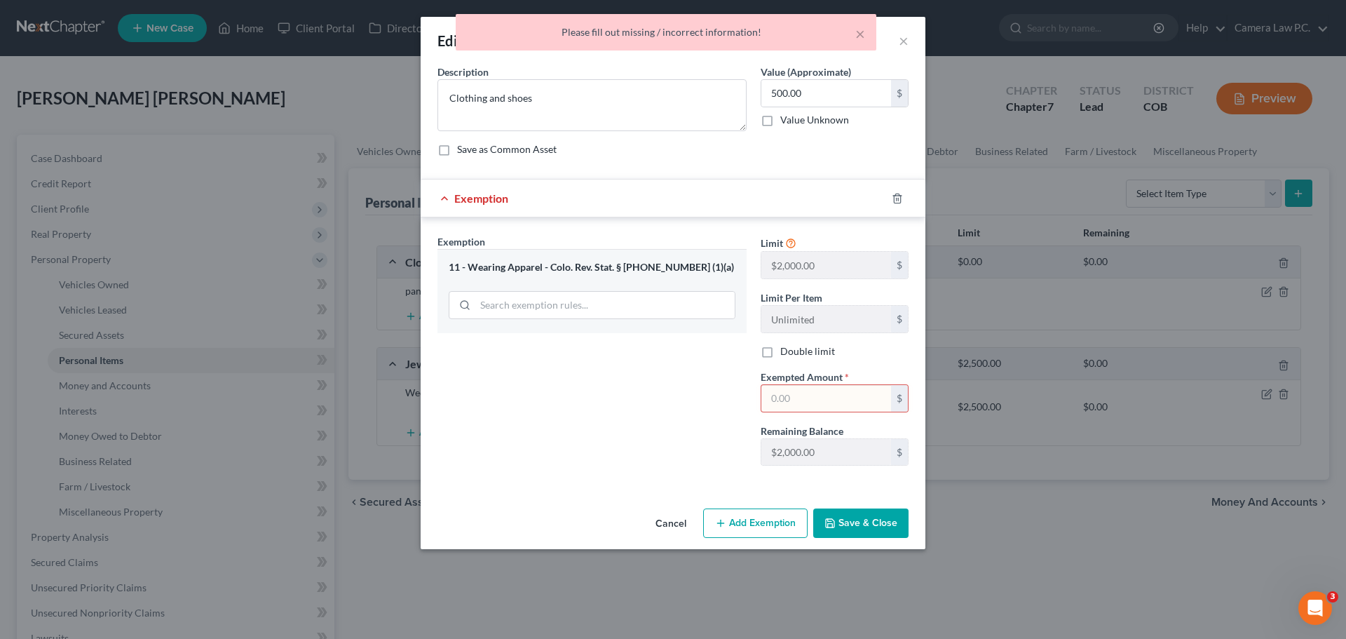
click at [818, 400] on input "text" at bounding box center [826, 398] width 130 height 27
type input "500"
click at [659, 446] on div "Exemption Set must be selected for CA. Exemption * 11 - Wearing Apparel - Colo.…" at bounding box center [591, 355] width 323 height 243
click at [856, 529] on button "Save & Close" at bounding box center [860, 522] width 95 height 29
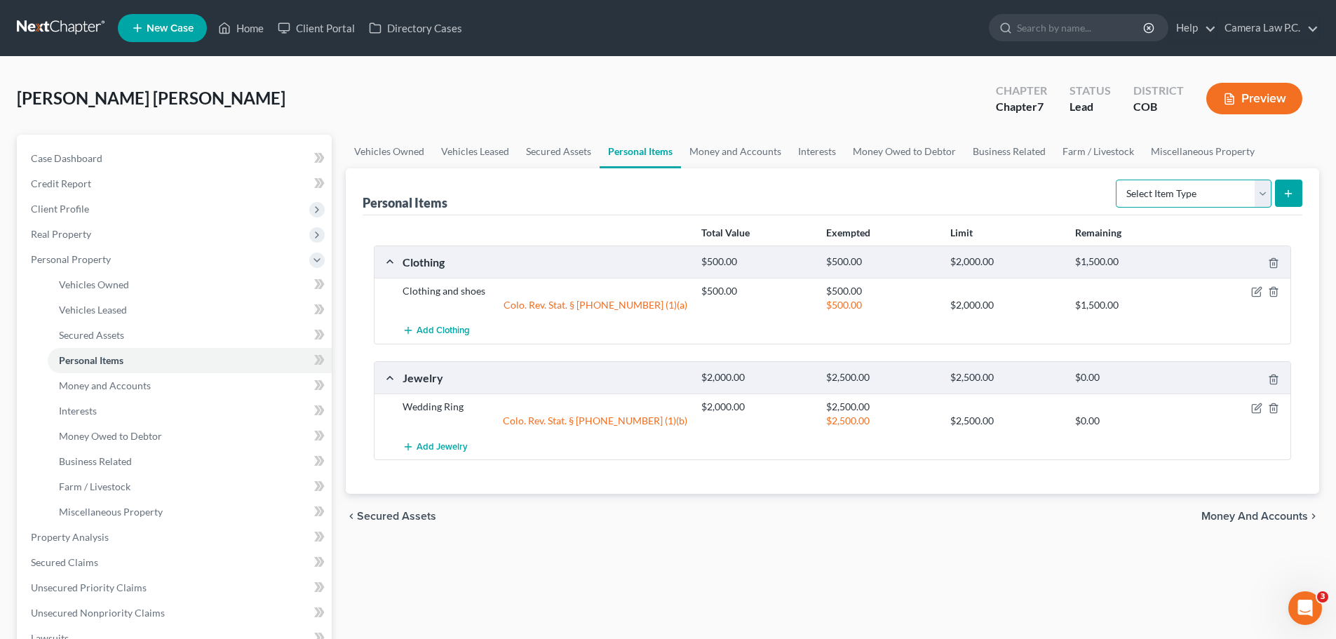
click at [1204, 194] on select "Select Item Type Clothing Collectibles Of Value Electronics Firearms Household …" at bounding box center [1193, 193] width 156 height 28
select select "electronics"
click at [1117, 179] on select "Select Item Type Clothing Collectibles Of Value Electronics Firearms Household …" at bounding box center [1193, 193] width 156 height 28
click at [1288, 191] on line "submit" at bounding box center [1288, 193] width 0 height 6
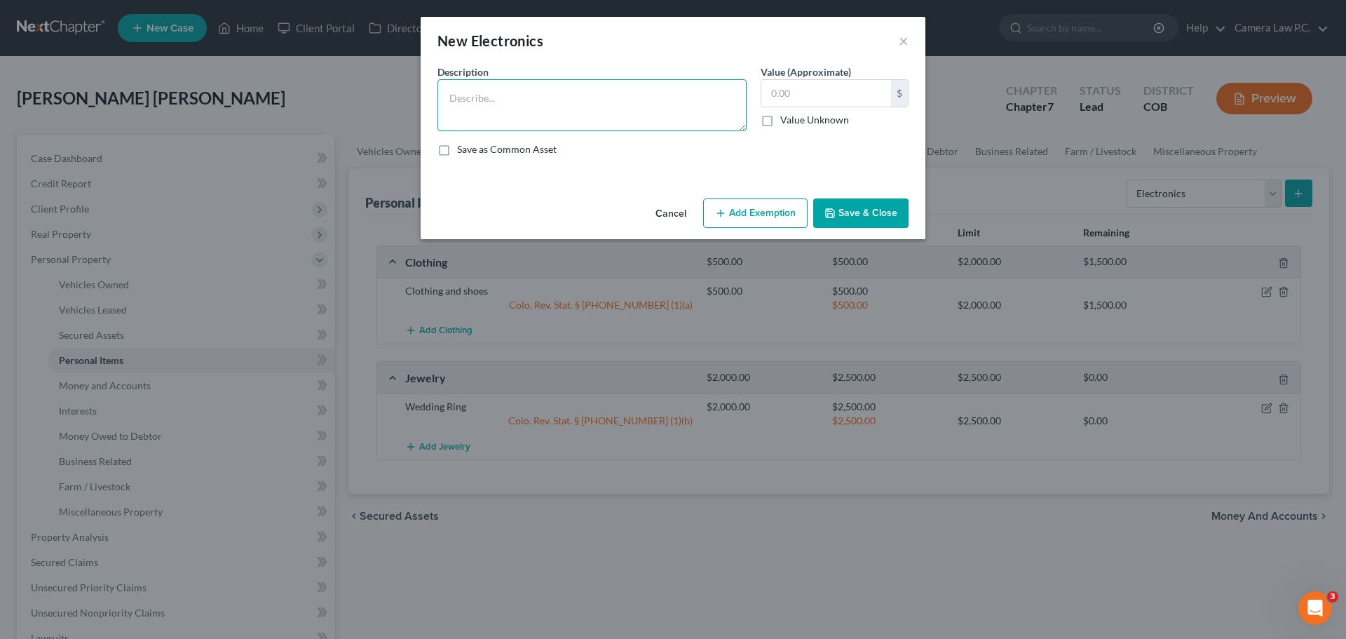
click at [508, 101] on textarea at bounding box center [591, 105] width 309 height 52
type textarea "C"
type textarea "Laptop computer, cell phone"
type input "350"
click at [764, 215] on button "Add Exemption" at bounding box center [755, 212] width 104 height 29
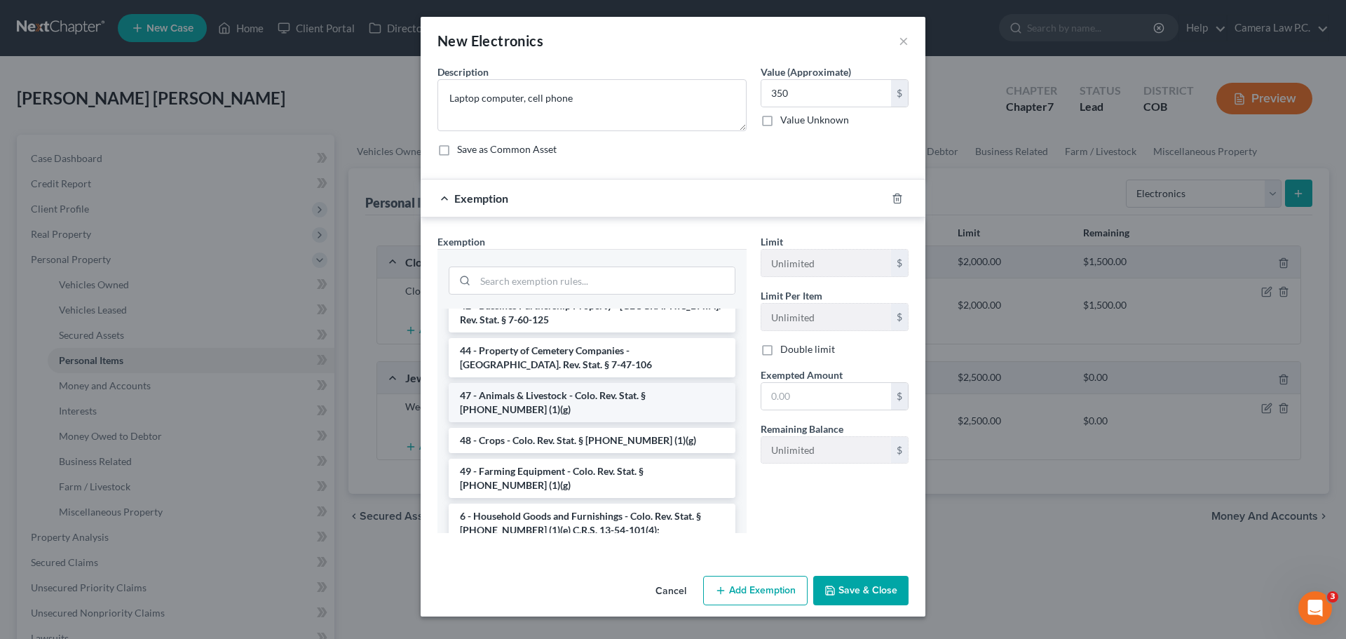
scroll to position [2005, 0]
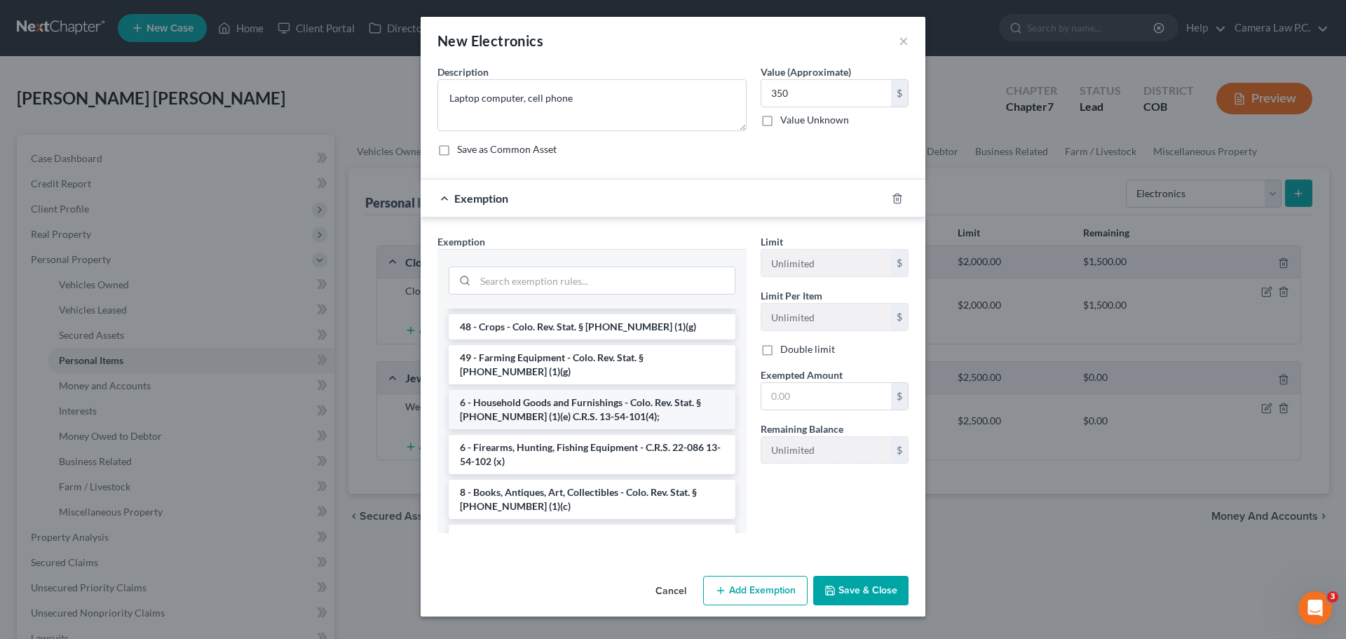
click at [550, 390] on li "6 - Household Goods and Furnishings - Colo. Rev. Stat. § [PHONE_NUMBER] (1)(e) …" at bounding box center [592, 409] width 287 height 39
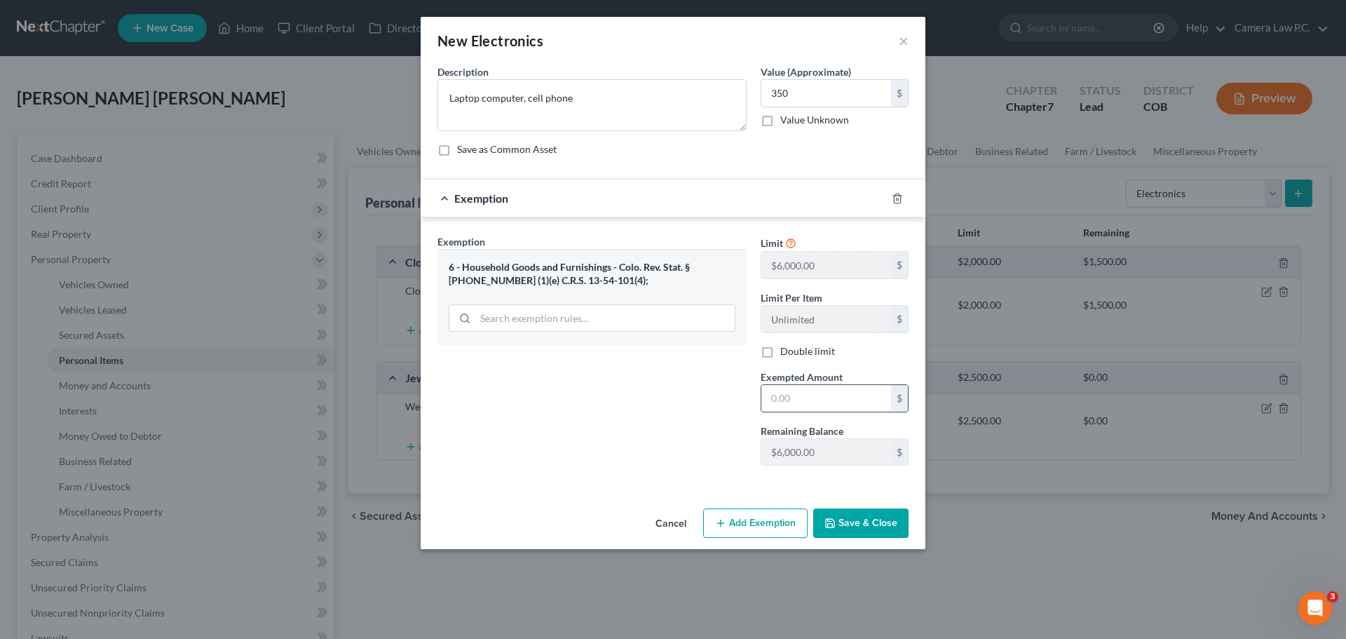
click at [787, 398] on input "text" at bounding box center [826, 398] width 130 height 27
type input "350"
click at [677, 437] on div "Exemption Set must be selected for CA. Exemption * 6 - Household Goods and Furn…" at bounding box center [591, 355] width 323 height 243
click at [846, 524] on button "Save & Close" at bounding box center [860, 522] width 95 height 29
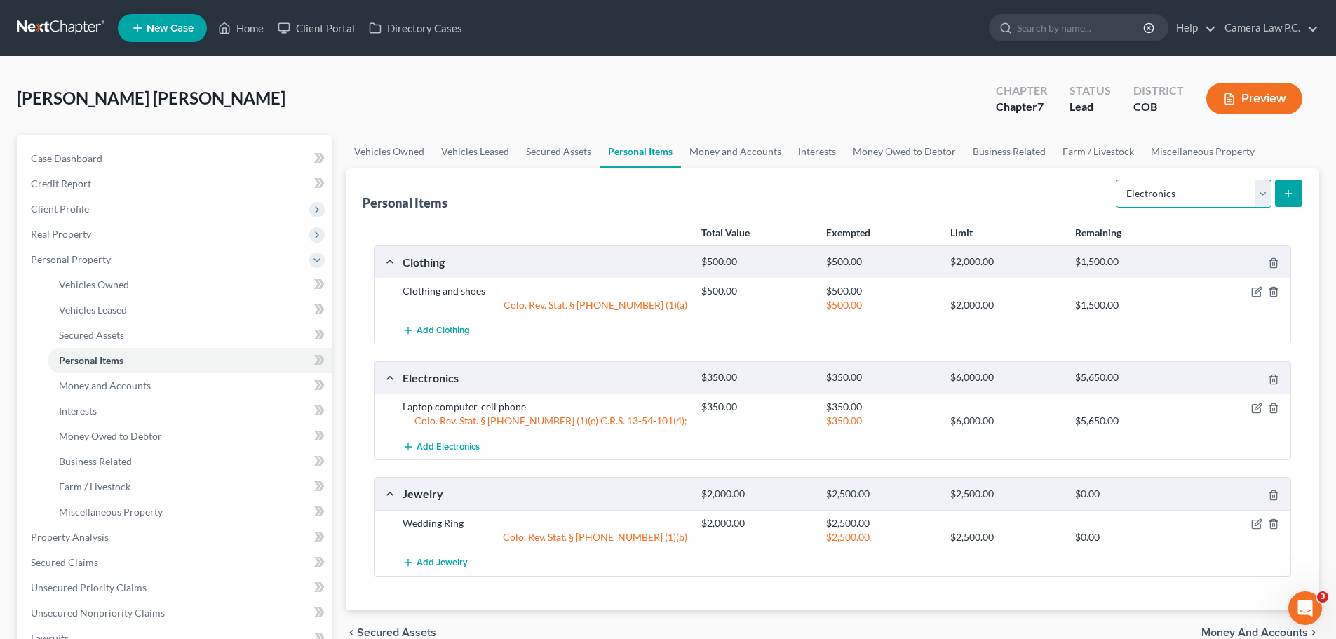
click at [1179, 194] on select "Select Item Type Clothing Collectibles Of Value Electronics Firearms Household …" at bounding box center [1193, 193] width 156 height 28
select select "household_goods"
click at [1117, 179] on select "Select Item Type Clothing Collectibles Of Value Electronics Firearms Household …" at bounding box center [1193, 193] width 156 height 28
click at [1291, 189] on icon "submit" at bounding box center [1287, 193] width 11 height 11
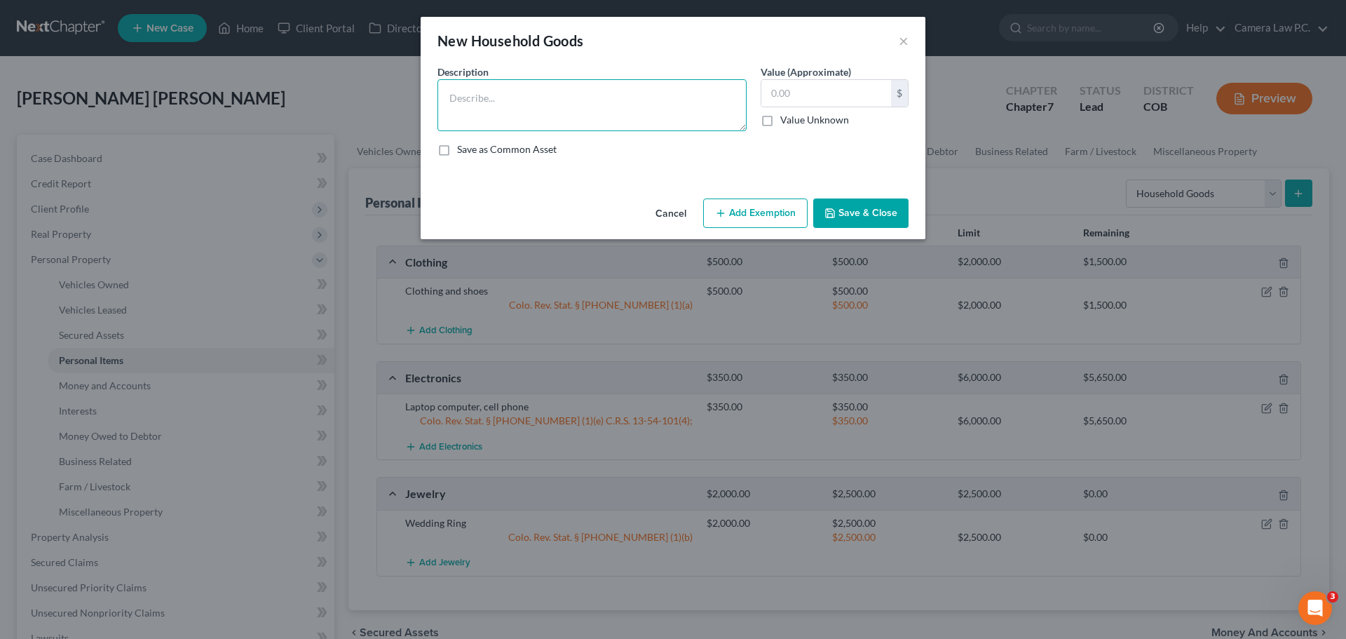
click at [524, 105] on textarea at bounding box center [591, 105] width 309 height 52
type textarea "Dining room table, kitchen furniture, bedroom furniture"
click at [816, 100] on input "text" at bounding box center [826, 93] width 130 height 27
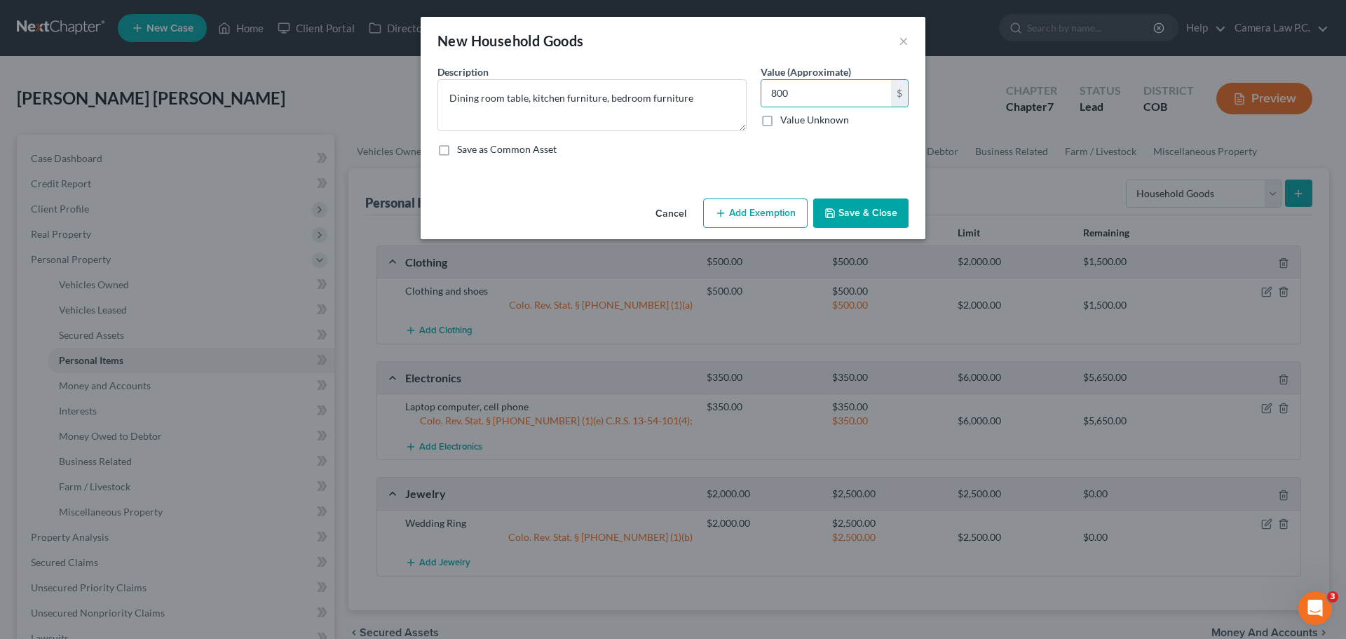
click at [745, 213] on button "Add Exemption" at bounding box center [755, 212] width 104 height 29
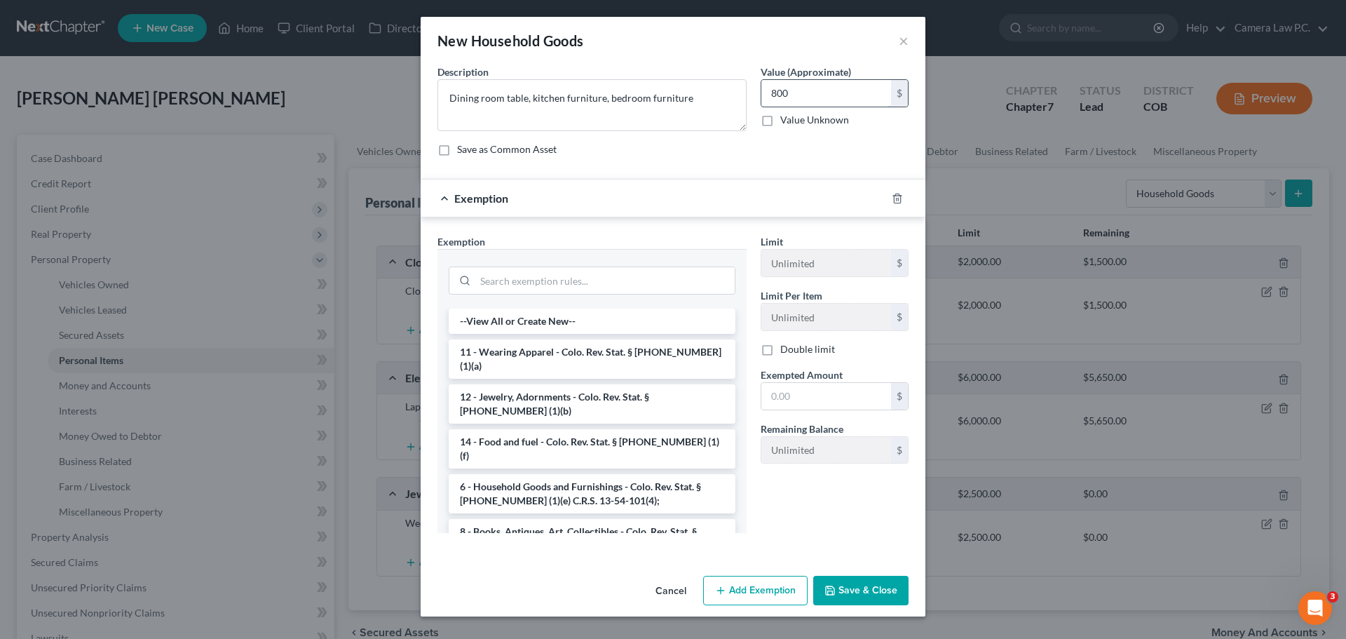
click at [794, 95] on input "800" at bounding box center [826, 93] width 130 height 27
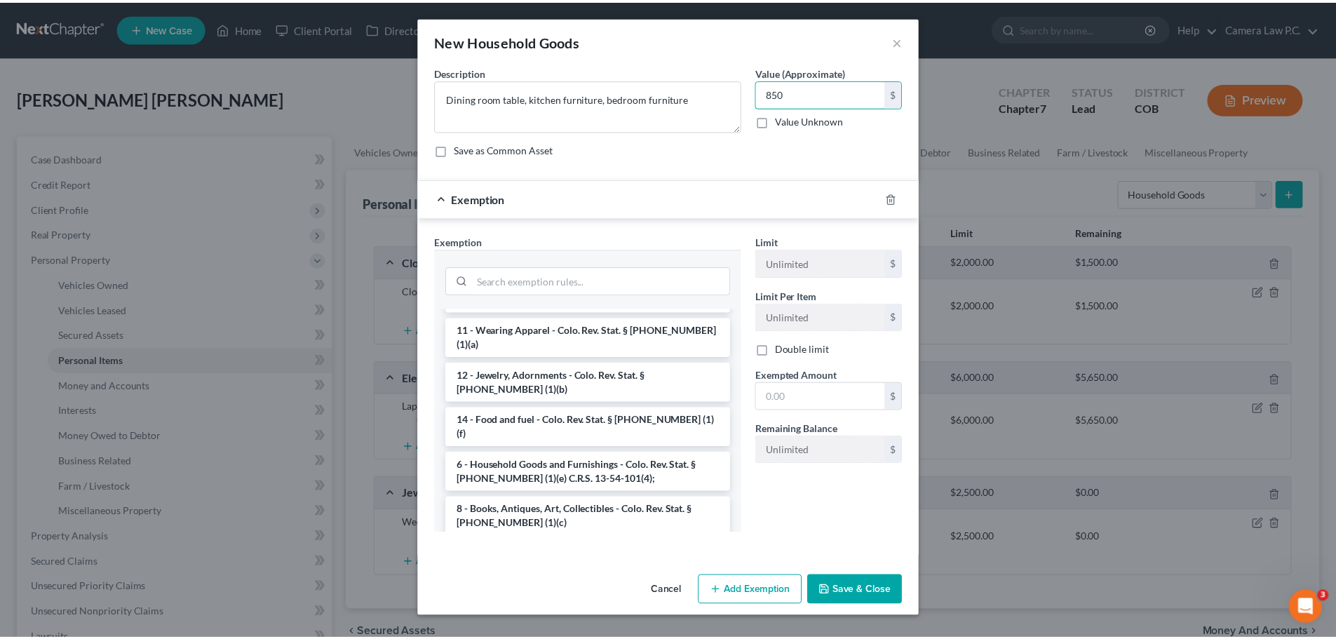
scroll to position [0, 0]
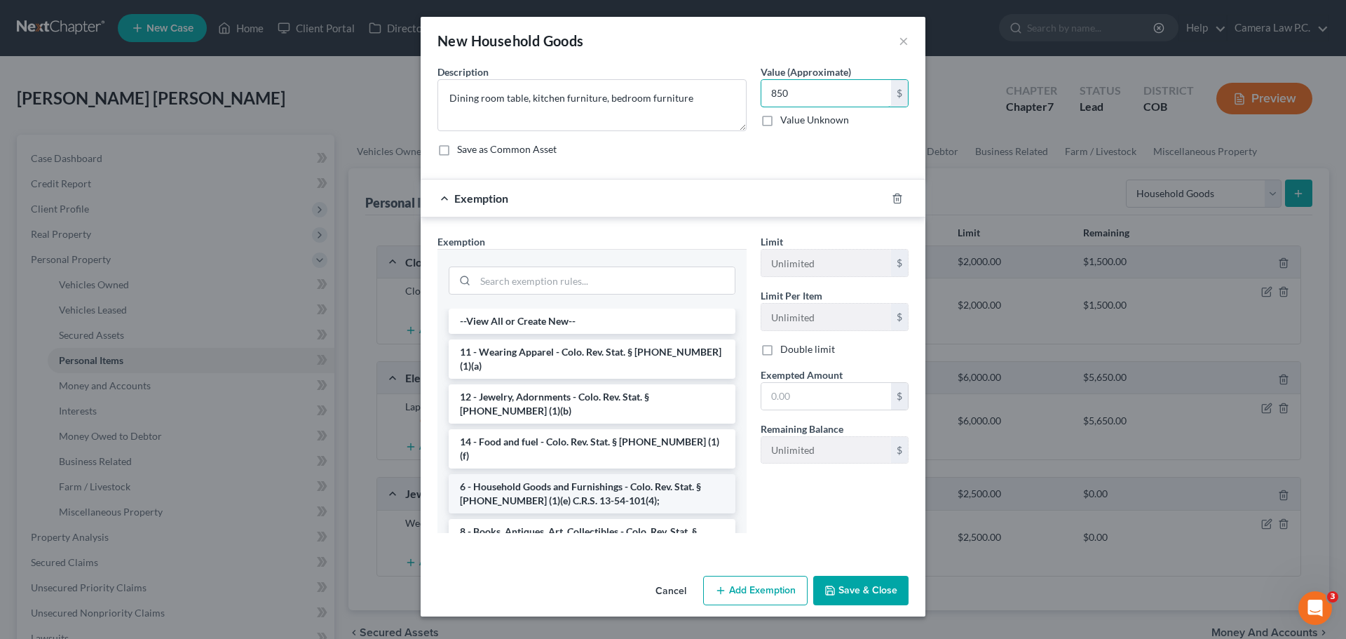
type input "850"
click at [548, 474] on li "6 - Household Goods and Furnishings - Colo. Rev. Stat. § [PHONE_NUMBER] (1)(e) …" at bounding box center [592, 493] width 287 height 39
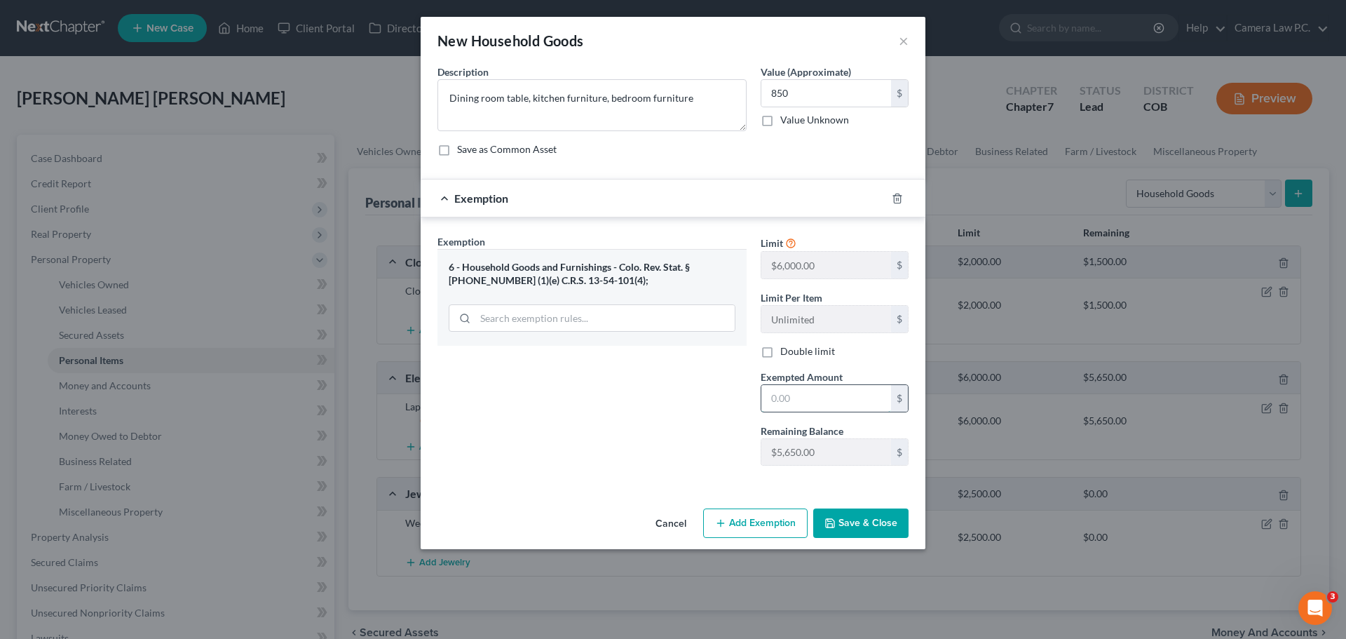
click at [775, 395] on input "text" at bounding box center [826, 398] width 130 height 27
type input "850"
click at [650, 414] on div "Exemption Set must be selected for CA. Exemption * 6 - Household Goods and Furn…" at bounding box center [591, 355] width 323 height 243
click at [870, 518] on button "Save & Close" at bounding box center [860, 522] width 95 height 29
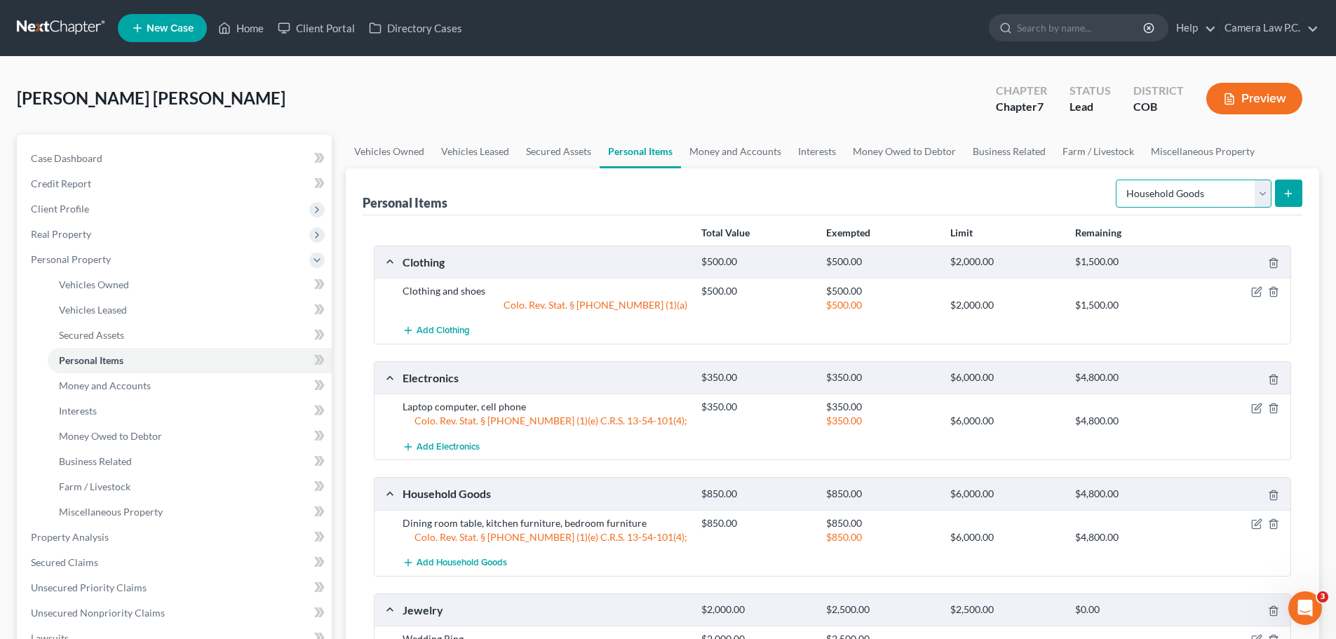
click at [1179, 195] on select "Select Item Type Clothing Collectibles Of Value Electronics Firearms Household …" at bounding box center [1193, 193] width 156 height 28
drag, startPoint x: 907, startPoint y: 93, endPoint x: 892, endPoint y: 89, distance: 14.5
click at [907, 93] on div "[PERSON_NAME] [PERSON_NAME] Upgraded Chapter Chapter 7 Status Lead District COB…" at bounding box center [668, 104] width 1302 height 61
click at [721, 156] on link "Money and Accounts" at bounding box center [735, 152] width 109 height 34
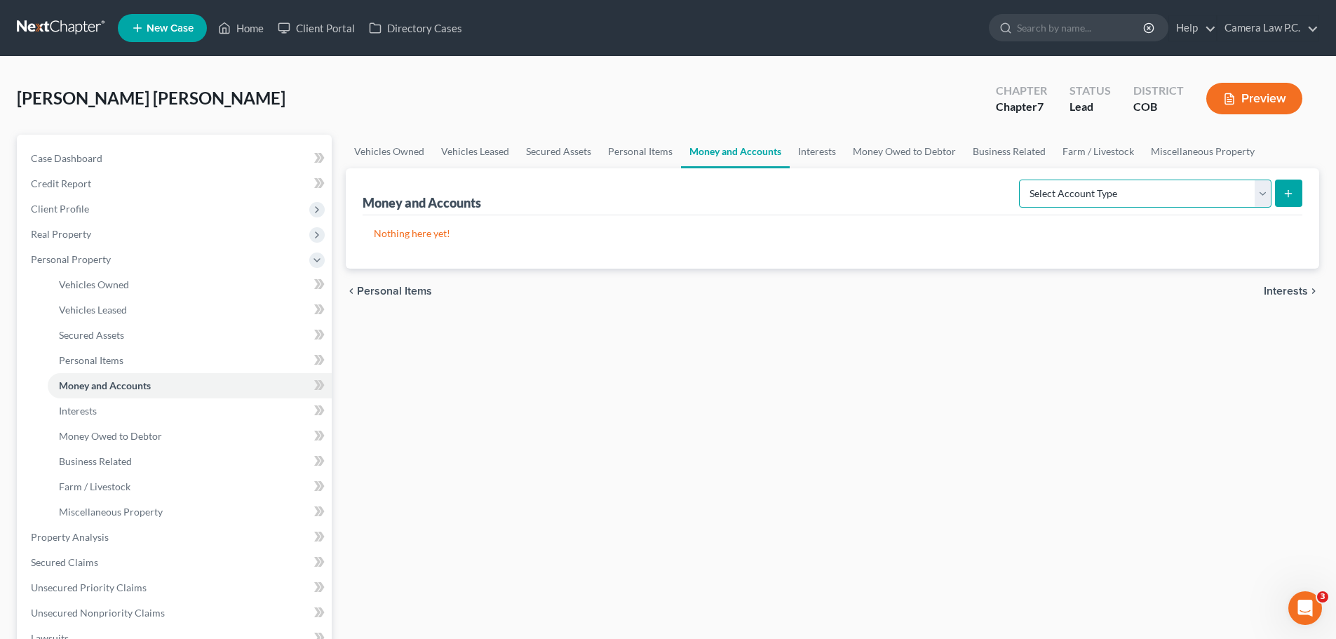
click at [1085, 199] on select "Select Account Type Brokerage Cash on Hand Certificates of Deposit Checking Acc…" at bounding box center [1145, 193] width 252 height 28
select select "checking"
click at [1021, 179] on select "Select Account Type Brokerage Cash on Hand Certificates of Deposit Checking Acc…" at bounding box center [1145, 193] width 252 height 28
click at [1294, 194] on button "submit" at bounding box center [1288, 192] width 27 height 27
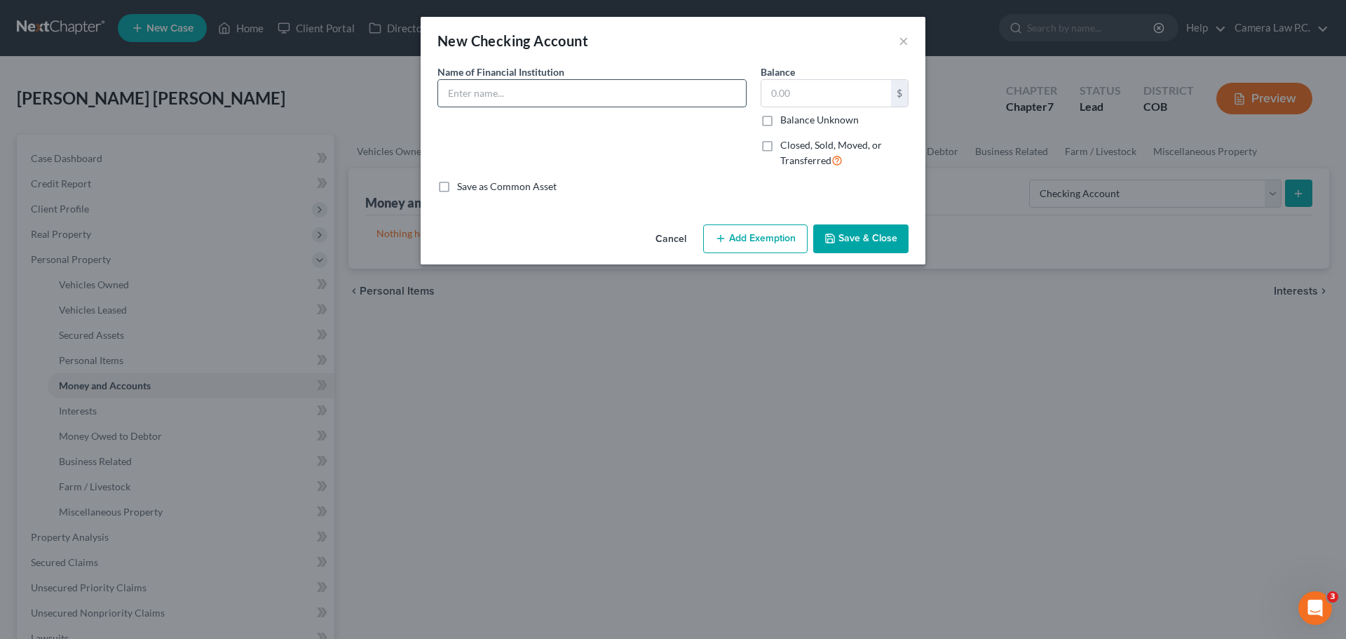
click at [578, 100] on input "text" at bounding box center [592, 93] width 308 height 27
type input "[PERSON_NAME] Fargo Bank Account"
click at [745, 238] on button "Add Exemption" at bounding box center [755, 238] width 104 height 29
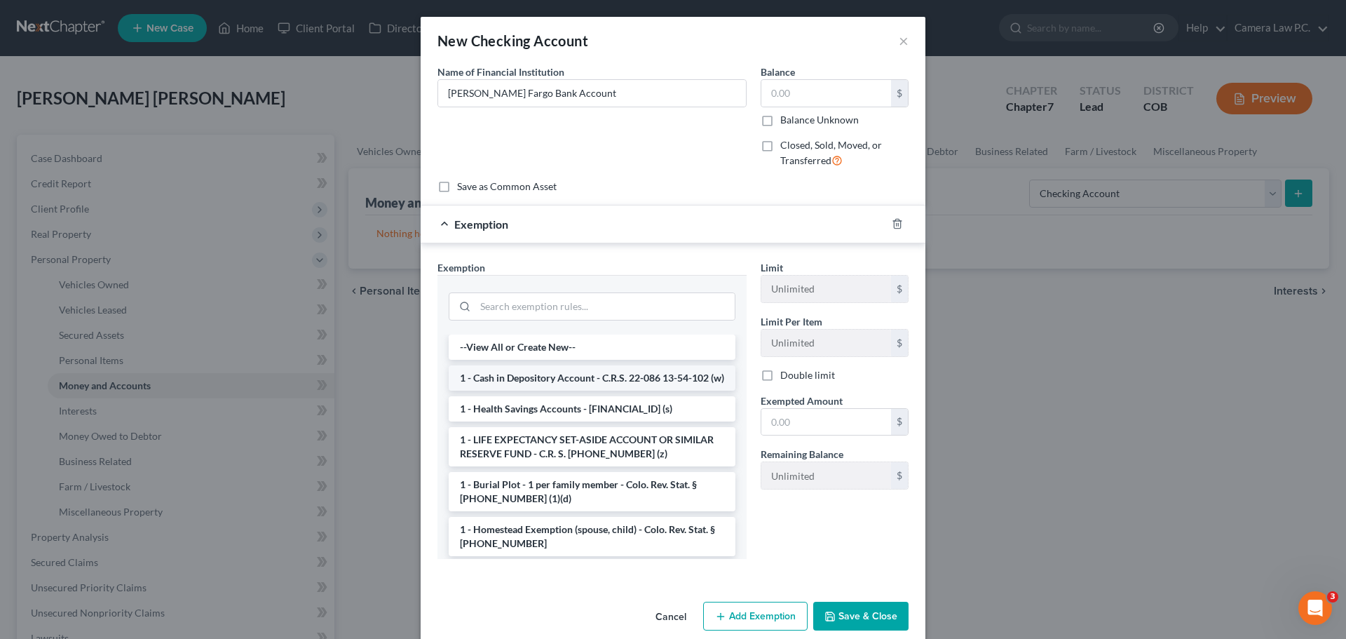
click at [541, 380] on li "1 - Cash in Depository Account - C.R.S. 22-086 13-54-102 (w)" at bounding box center [592, 377] width 287 height 25
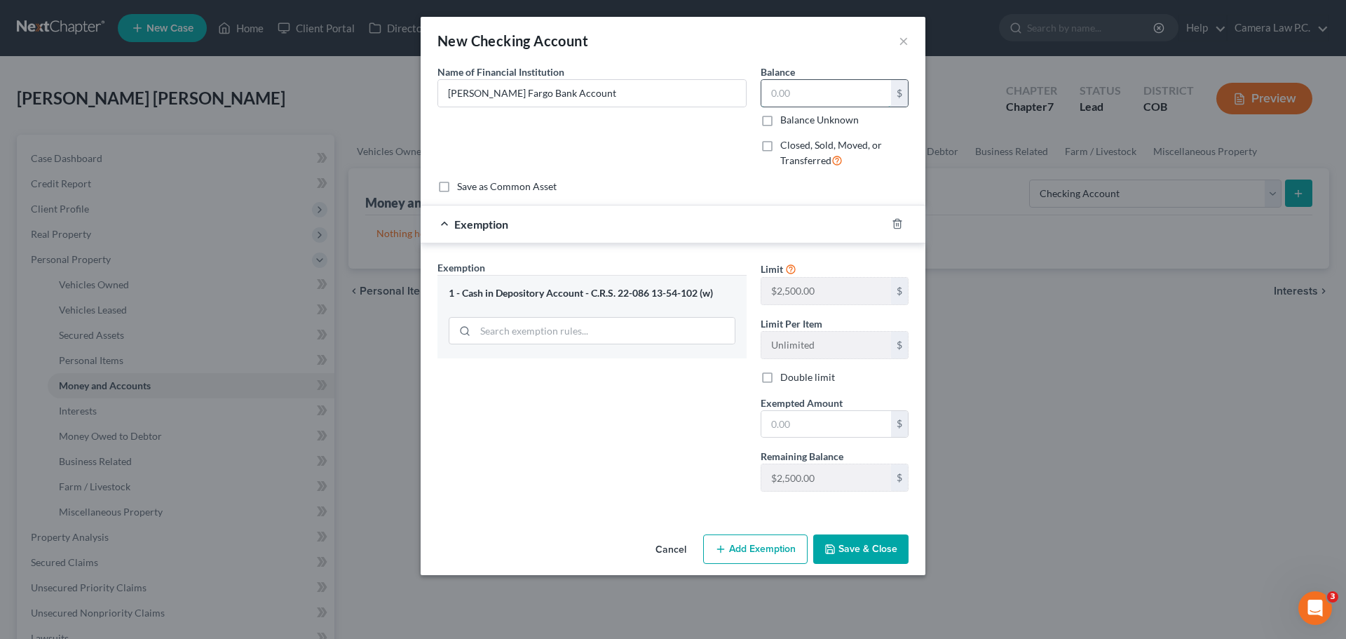
click at [791, 93] on input "text" at bounding box center [826, 93] width 130 height 27
click at [785, 94] on input "text" at bounding box center [826, 93] width 130 height 27
type input "1,150.43"
click at [803, 419] on input "text" at bounding box center [826, 424] width 130 height 27
type input "1,150.43"
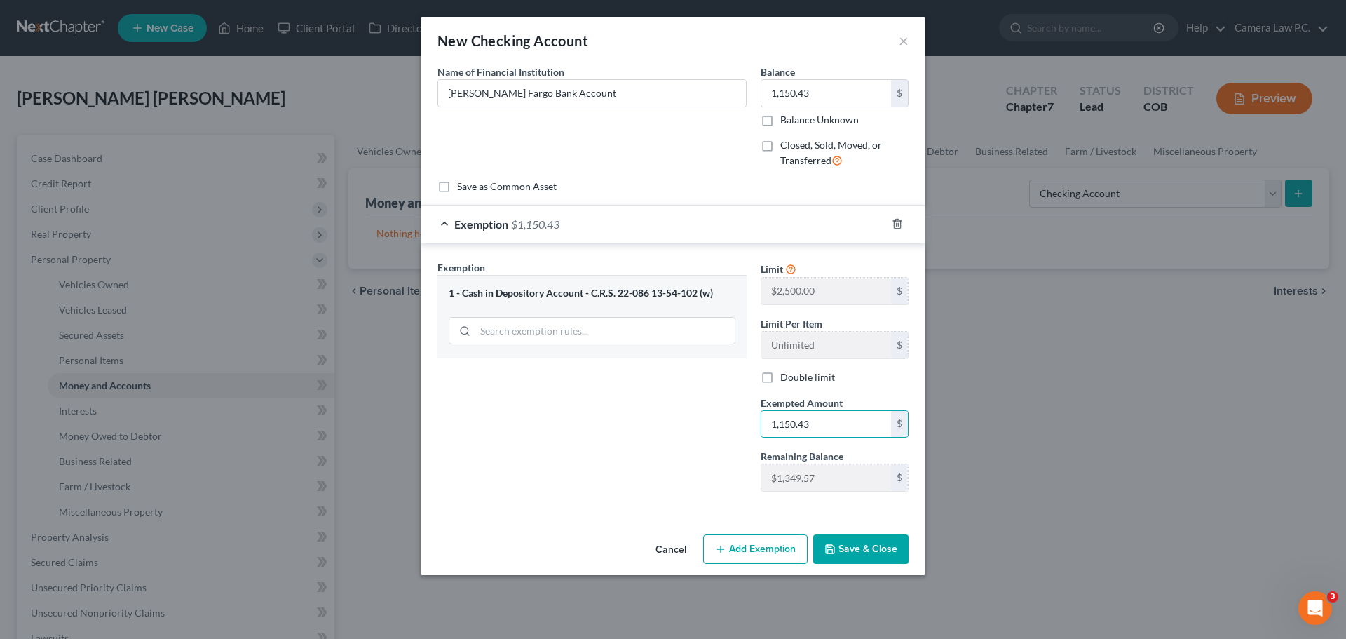
click at [623, 416] on div "Exemption Set must be selected for CA. Exemption * 1 - Cash in Depository Accou…" at bounding box center [591, 381] width 323 height 243
click at [870, 553] on button "Save & Close" at bounding box center [860, 548] width 95 height 29
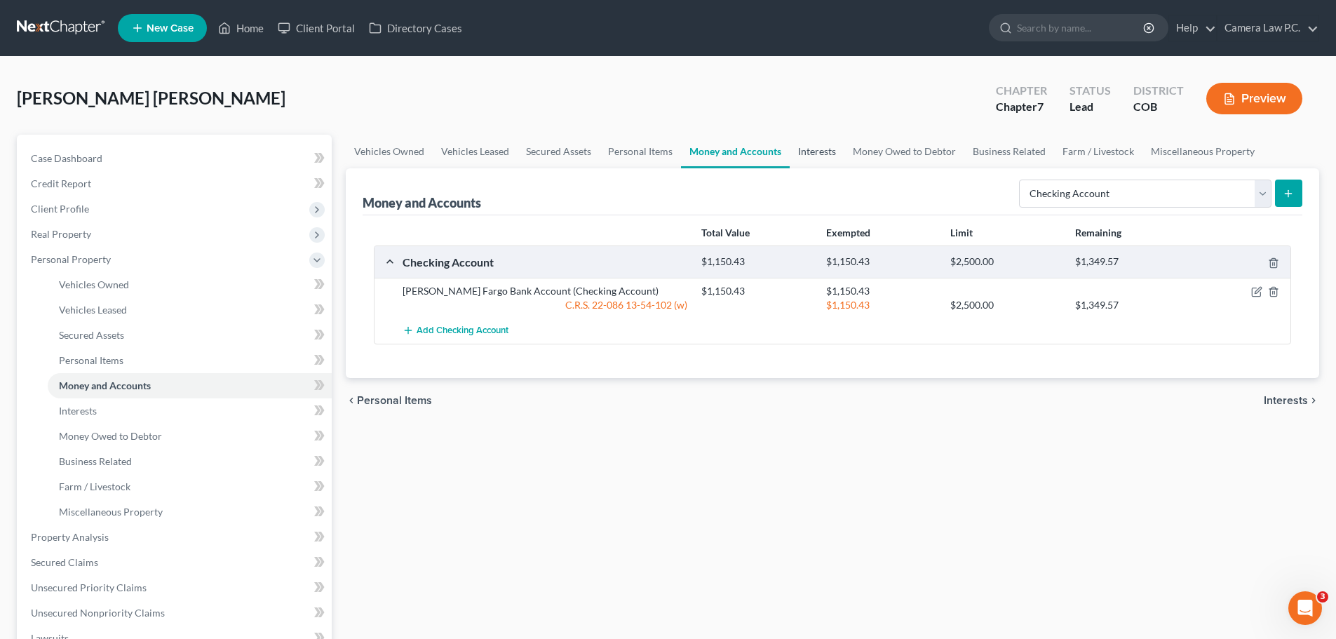
click at [811, 151] on link "Interests" at bounding box center [816, 152] width 55 height 34
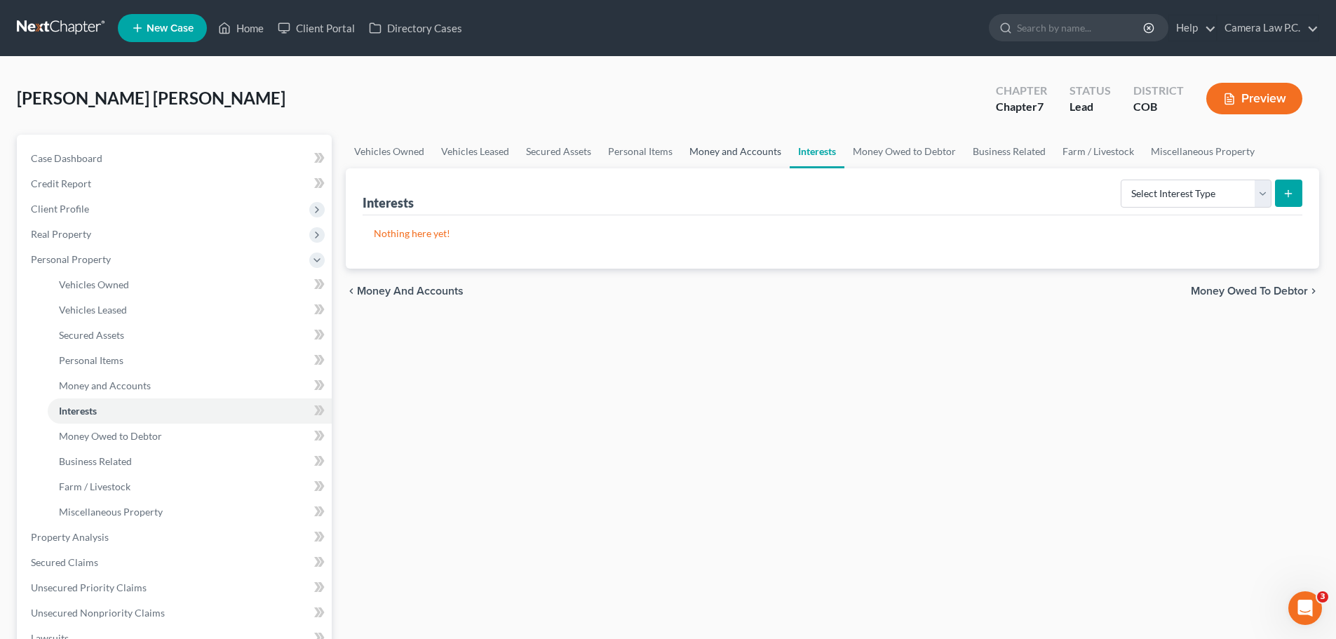
click at [730, 147] on link "Money and Accounts" at bounding box center [735, 152] width 109 height 34
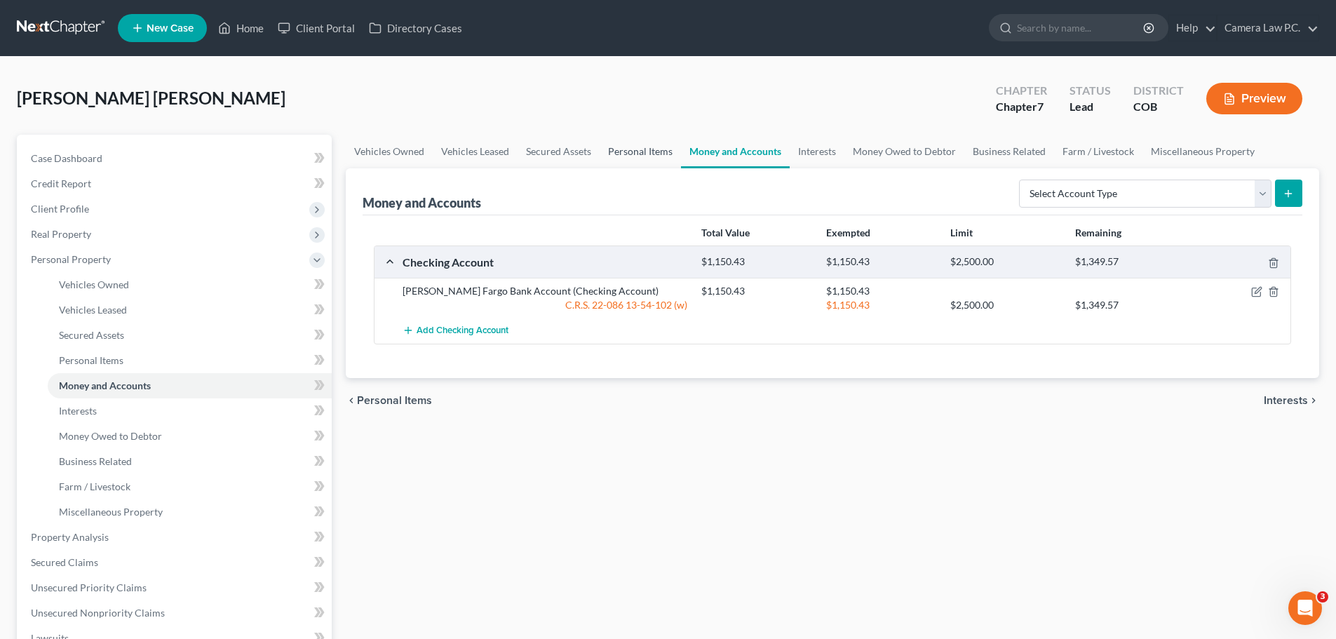
click at [643, 151] on link "Personal Items" at bounding box center [639, 152] width 81 height 34
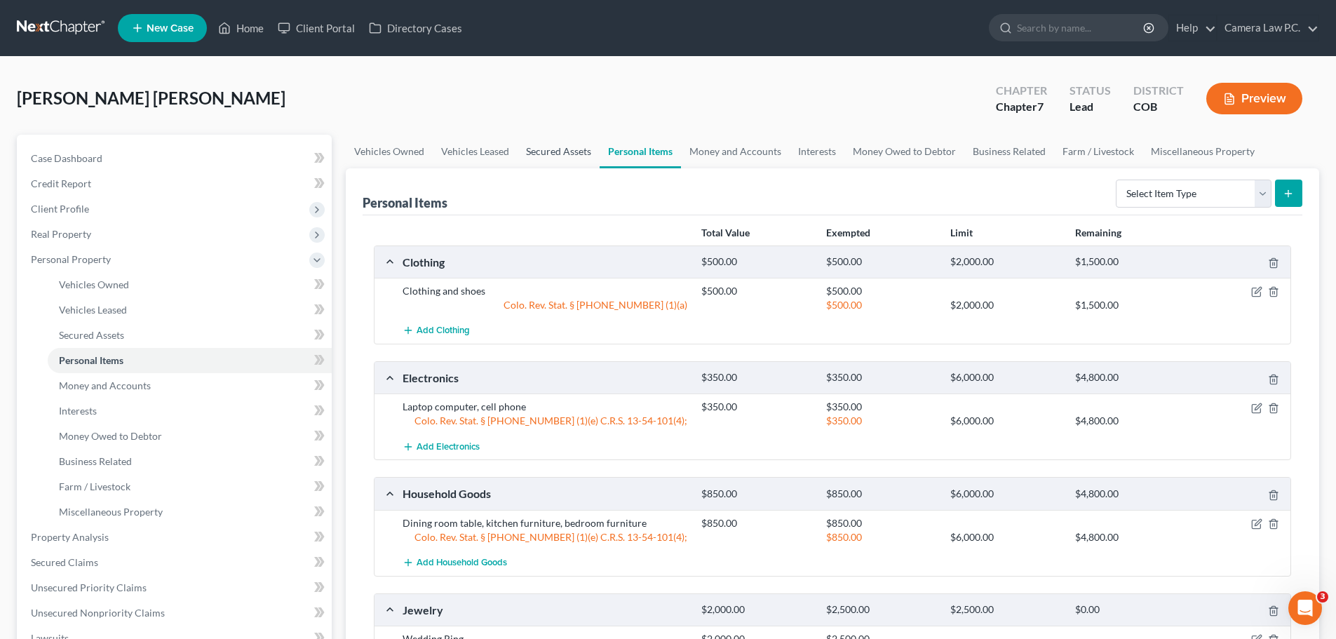
click at [557, 147] on link "Secured Assets" at bounding box center [558, 152] width 82 height 34
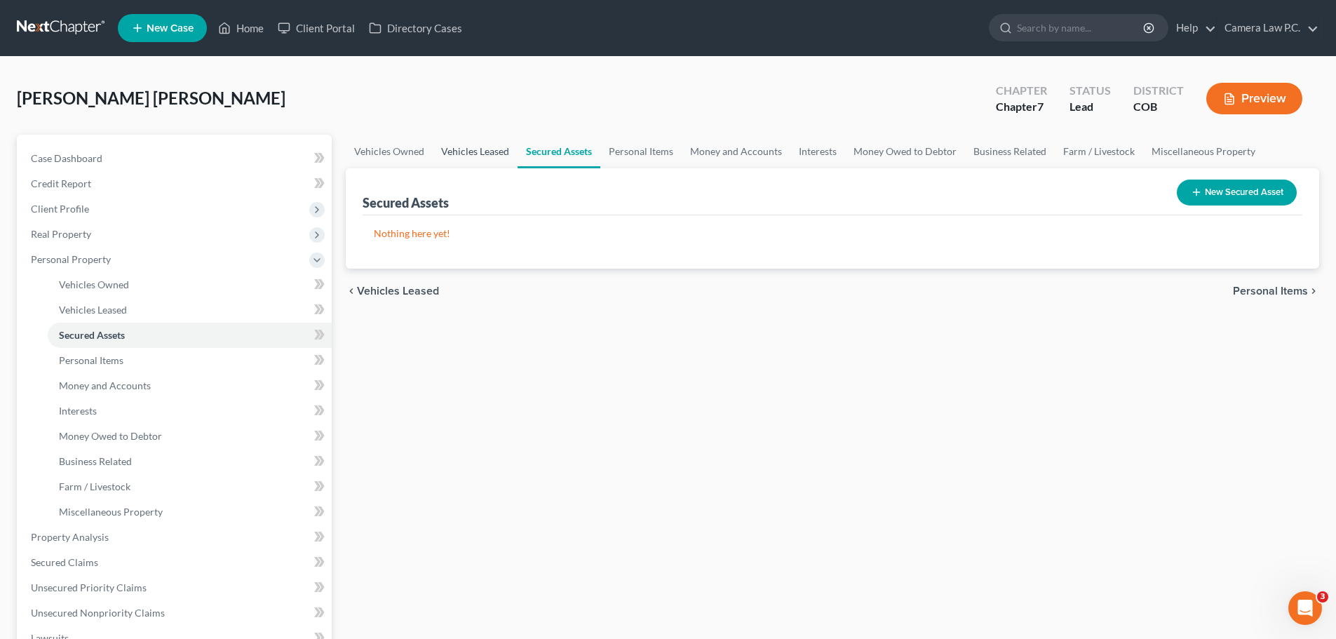
click at [464, 145] on link "Vehicles Leased" at bounding box center [475, 152] width 85 height 34
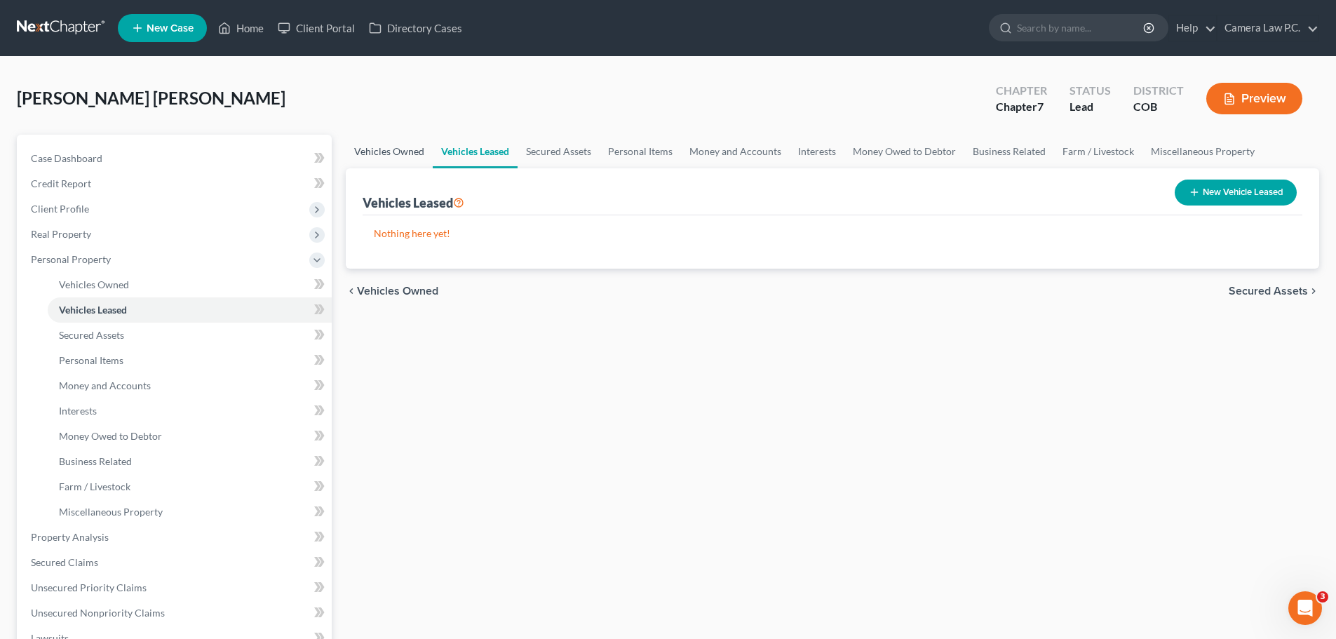
click at [400, 149] on link "Vehicles Owned" at bounding box center [389, 152] width 87 height 34
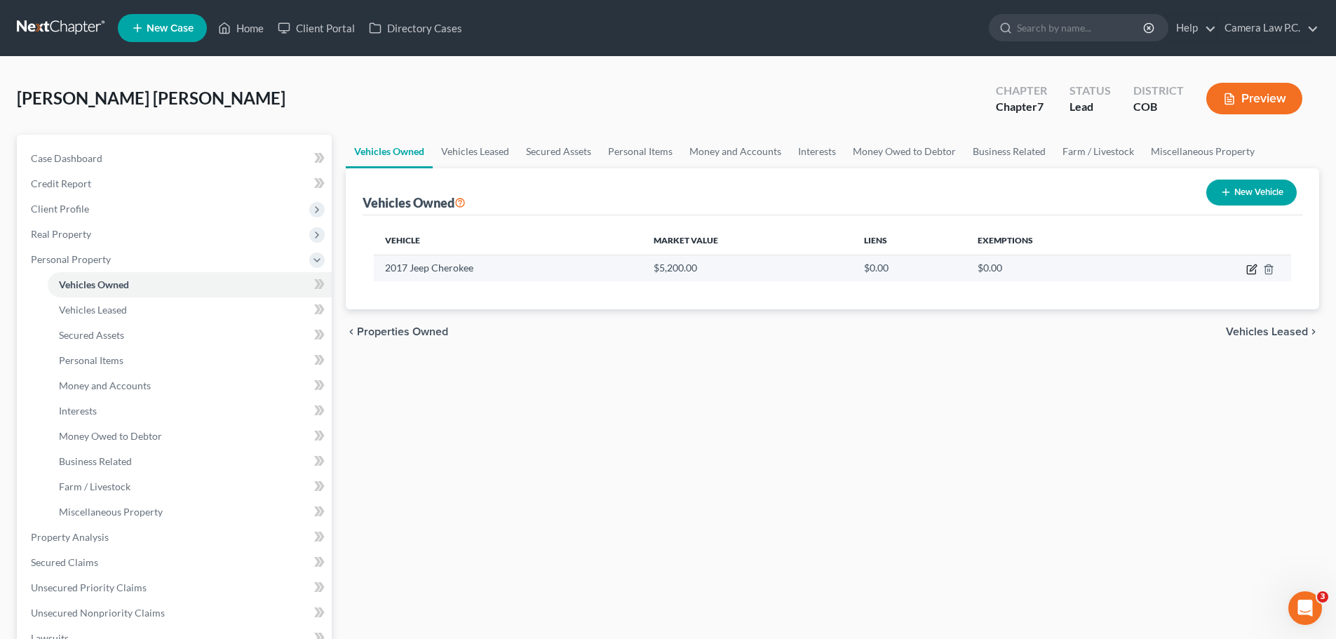
click at [1251, 269] on icon "button" at bounding box center [1251, 269] width 11 height 11
select select "0"
select select "9"
select select "3"
select select "0"
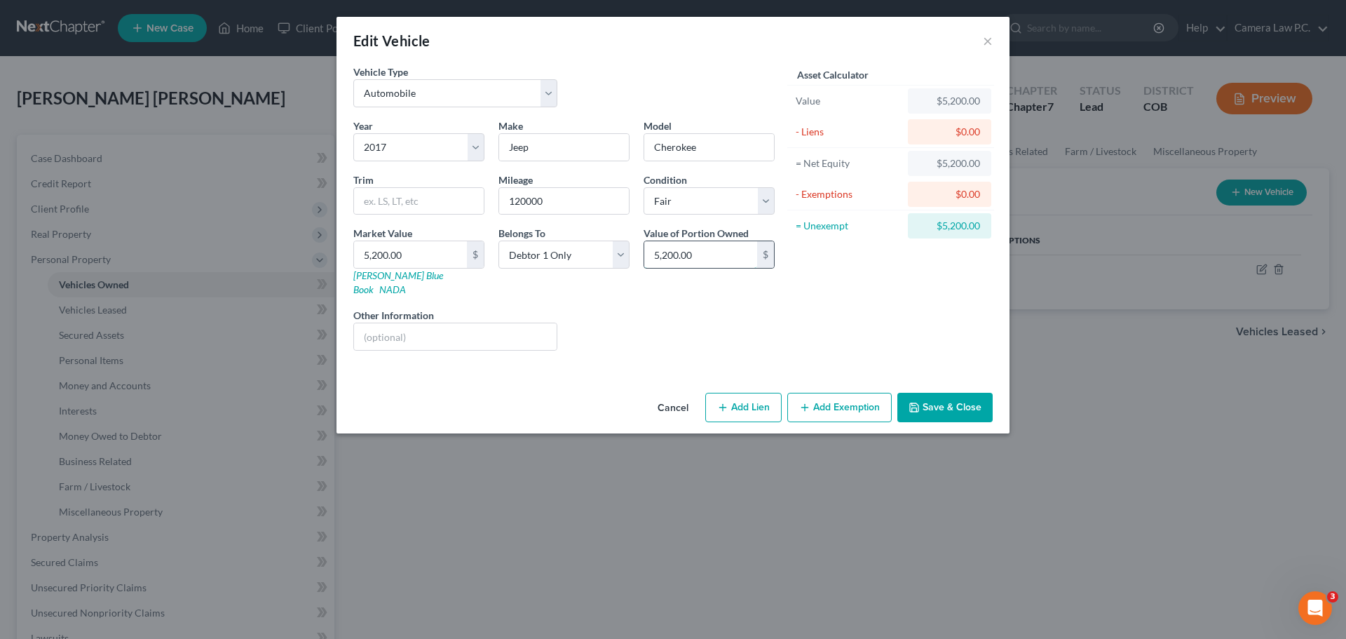
click at [703, 255] on input "5,200.00" at bounding box center [700, 254] width 113 height 27
type input "2,600"
click at [735, 308] on div "Liens Select" at bounding box center [673, 329] width 218 height 43
click at [842, 393] on button "Add Exemption" at bounding box center [839, 407] width 104 height 29
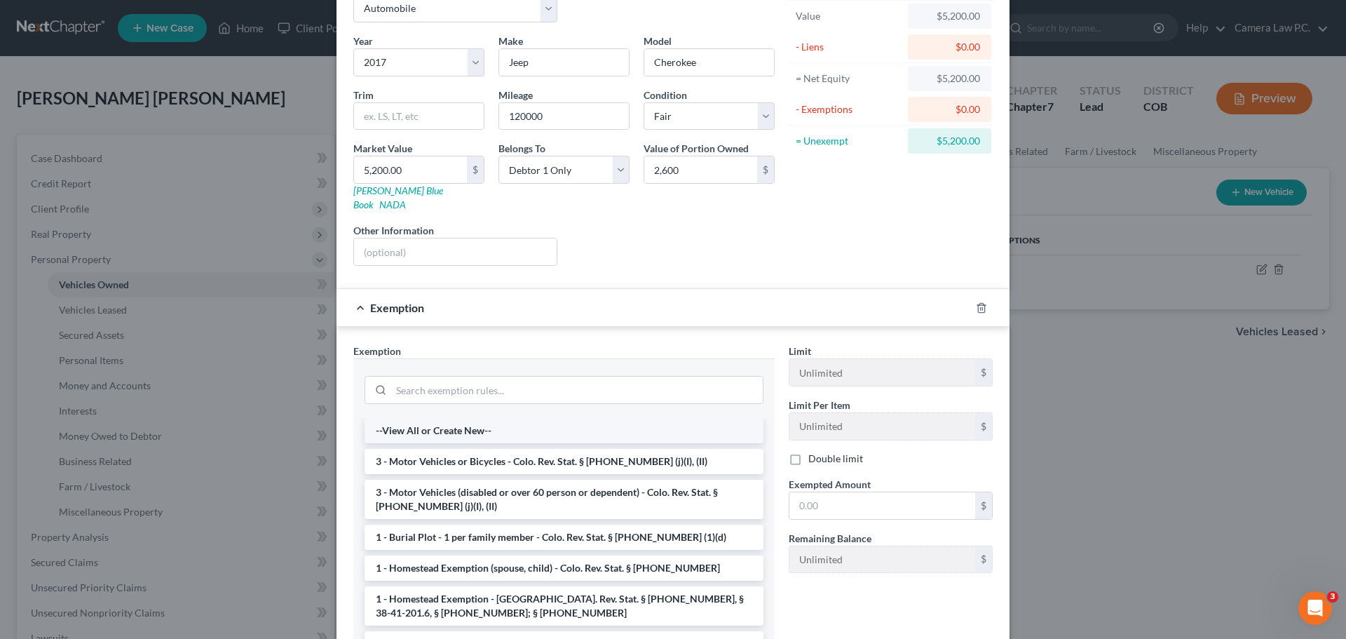
scroll to position [175, 0]
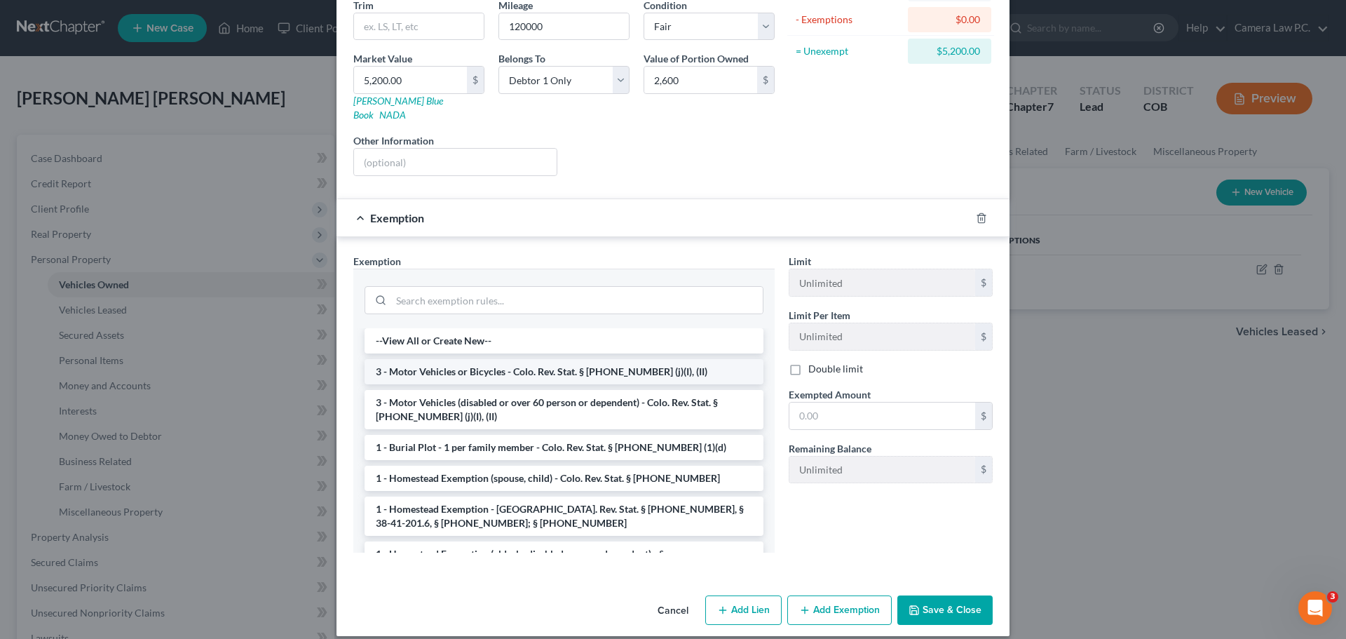
click at [477, 360] on li "3 - Motor Vehicles or Bicycles - Colo. Rev. Stat. § [PHONE_NUMBER] (j)(I), (II)" at bounding box center [564, 371] width 399 height 25
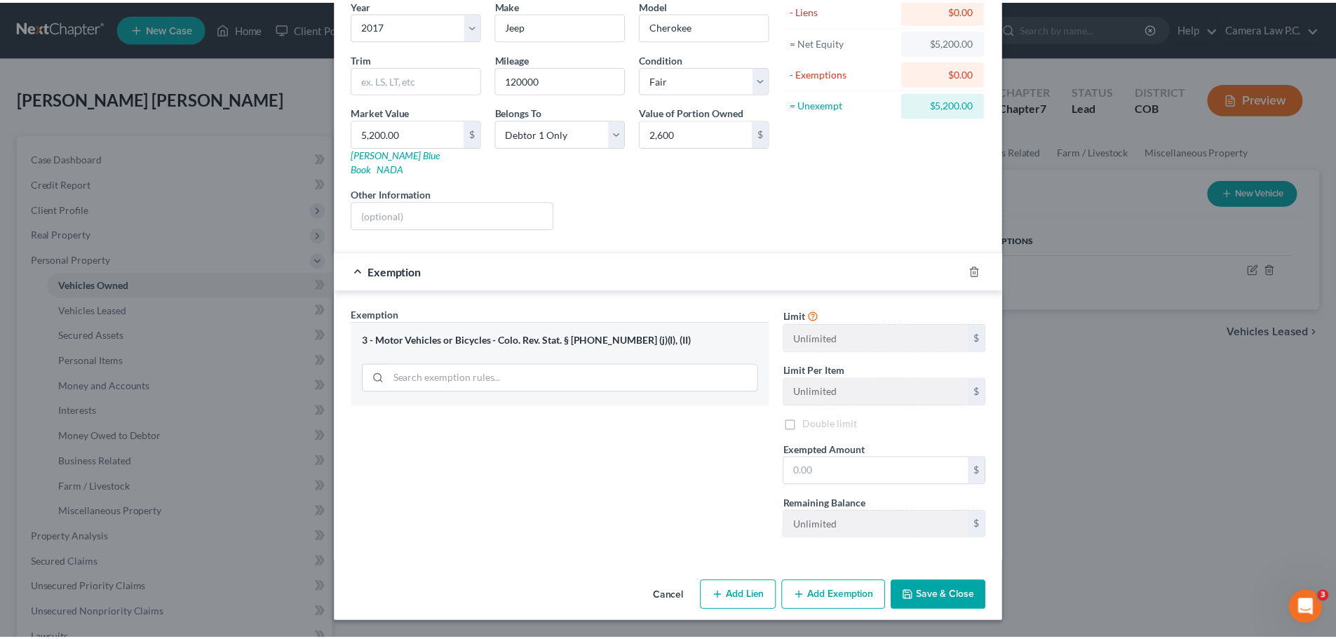
scroll to position [107, 0]
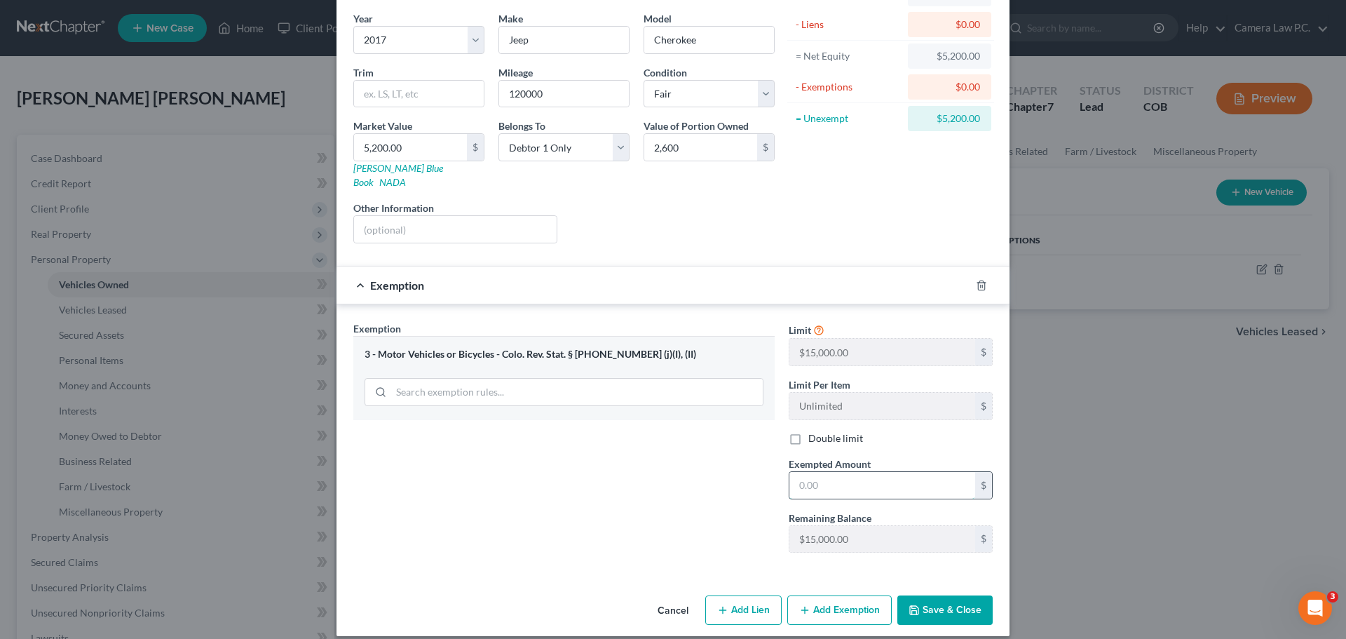
click at [822, 472] on input "text" at bounding box center [882, 485] width 186 height 27
type input "15,000"
click at [681, 447] on div "Exemption Set must be selected for CA. Exemption * 3 - Motor Vehicles or Bicycl…" at bounding box center [563, 442] width 435 height 243
click at [932, 595] on button "Save & Close" at bounding box center [944, 609] width 95 height 29
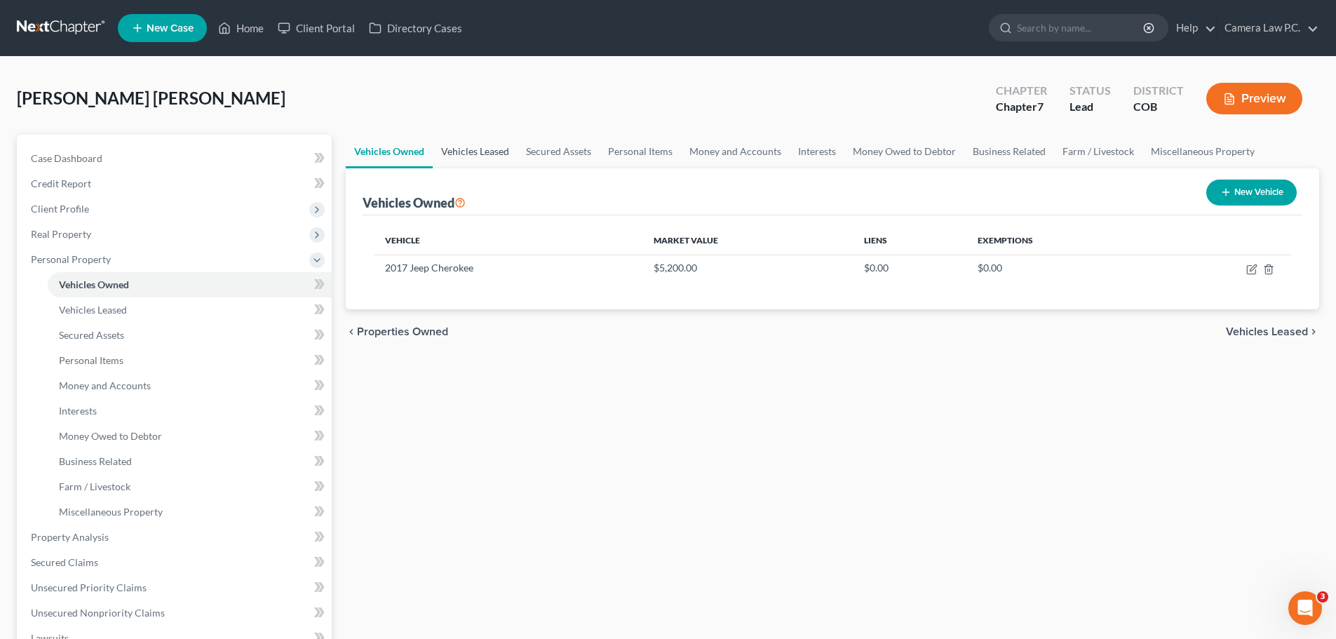
click at [475, 150] on link "Vehicles Leased" at bounding box center [475, 152] width 85 height 34
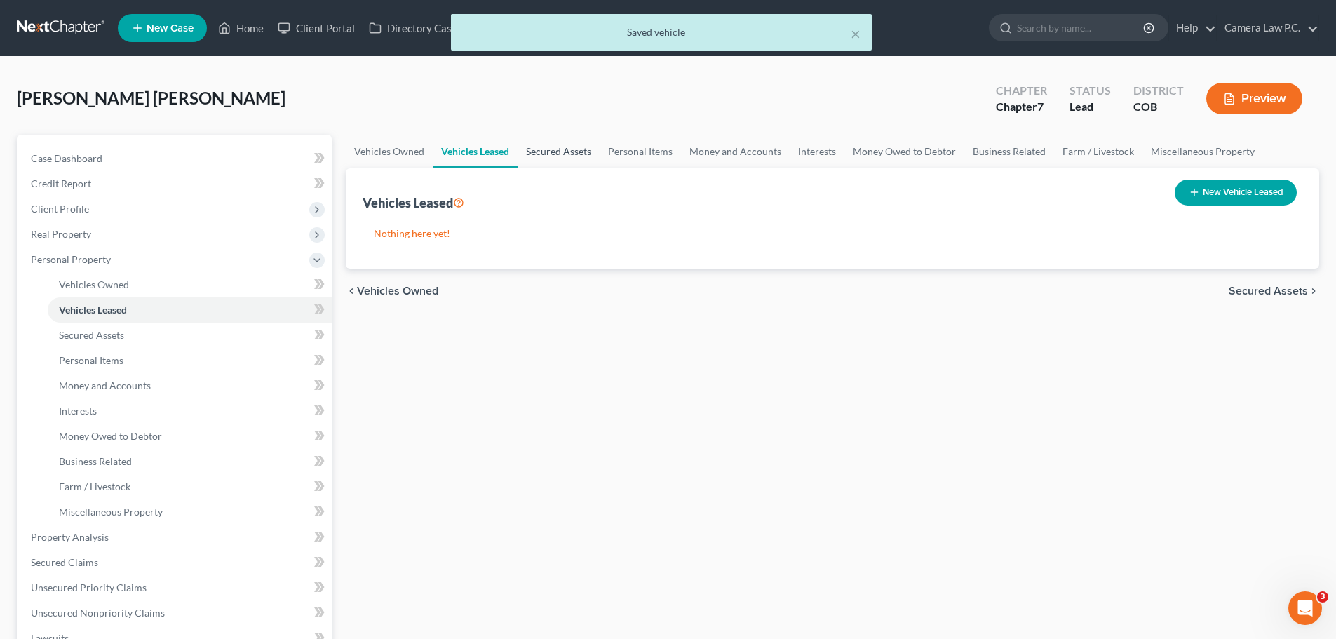
click at [557, 149] on link "Secured Assets" at bounding box center [558, 152] width 82 height 34
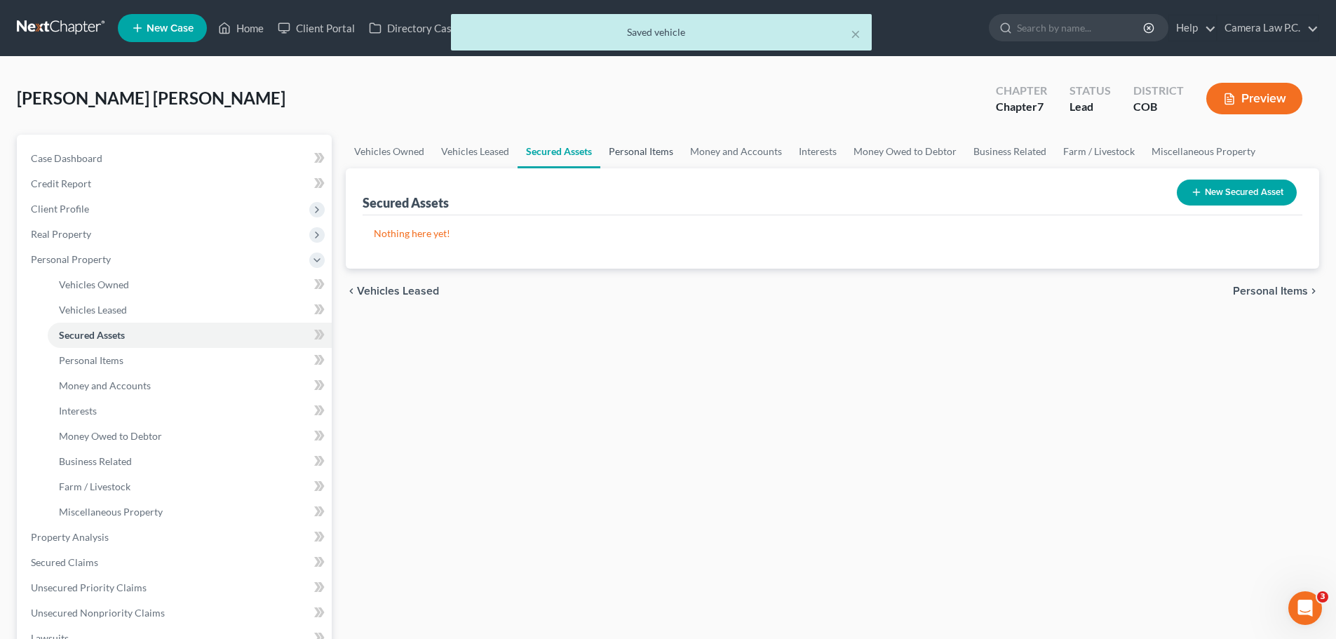
click at [642, 151] on link "Personal Items" at bounding box center [640, 152] width 81 height 34
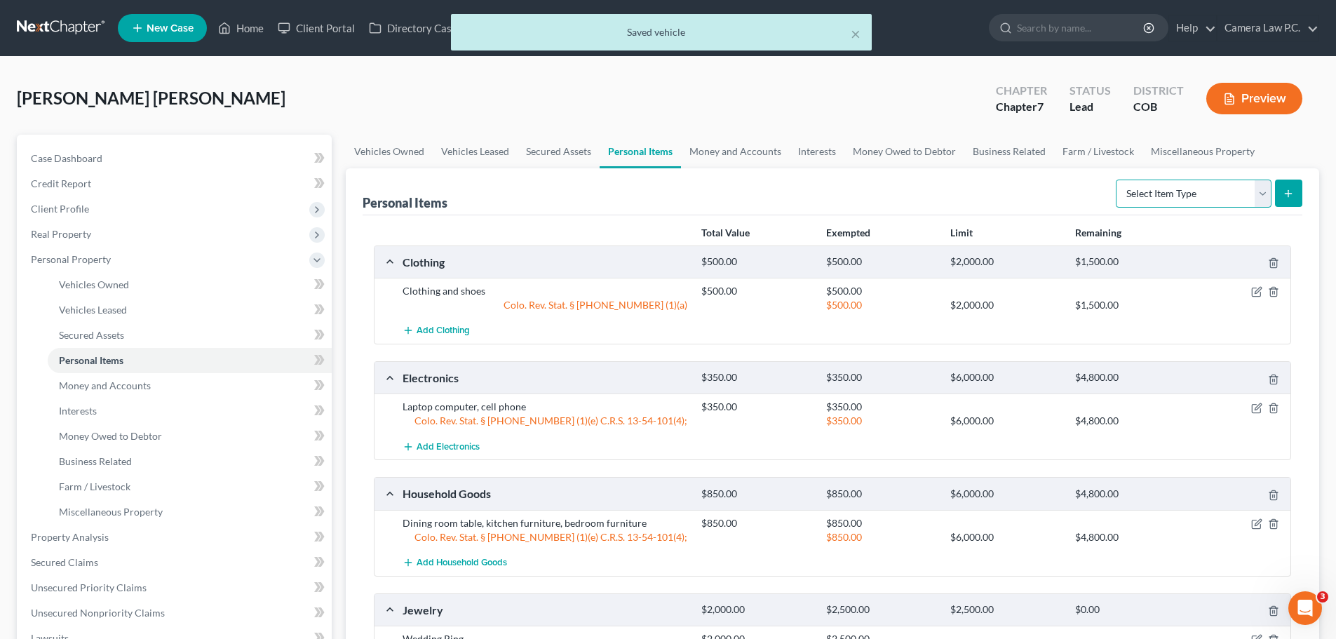
click at [1217, 197] on select "Select Item Type Clothing Collectibles Of Value Electronics Firearms Household …" at bounding box center [1193, 193] width 156 height 28
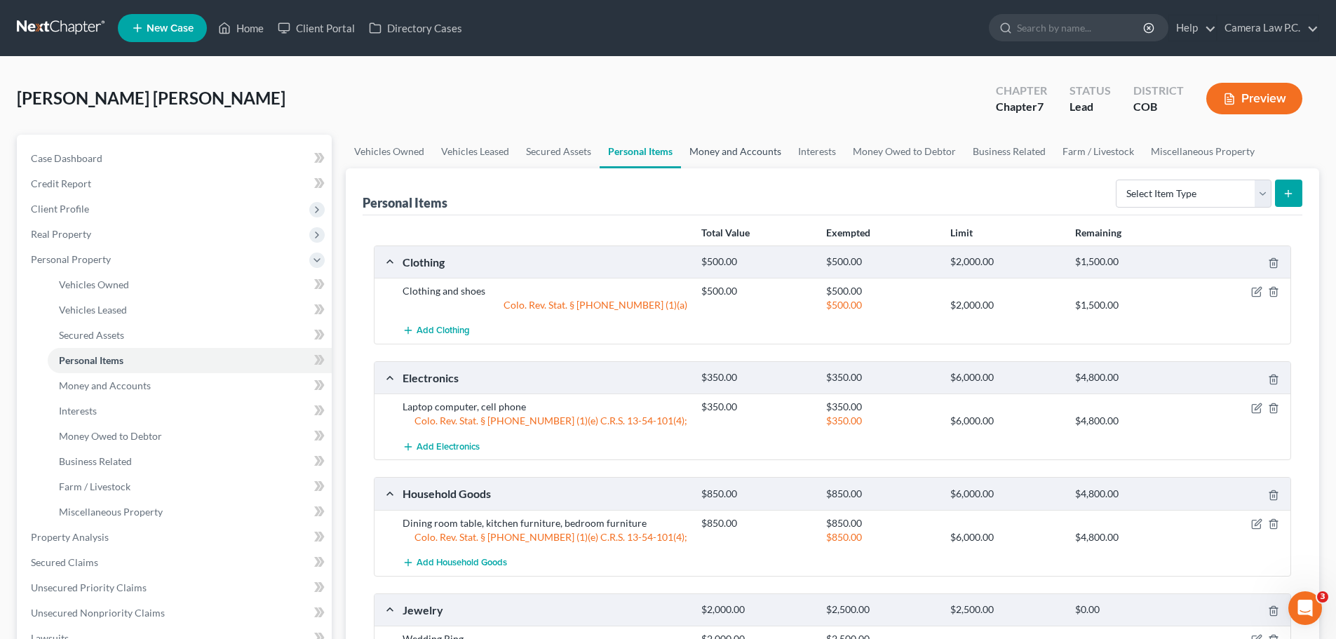
click at [702, 149] on link "Money and Accounts" at bounding box center [735, 152] width 109 height 34
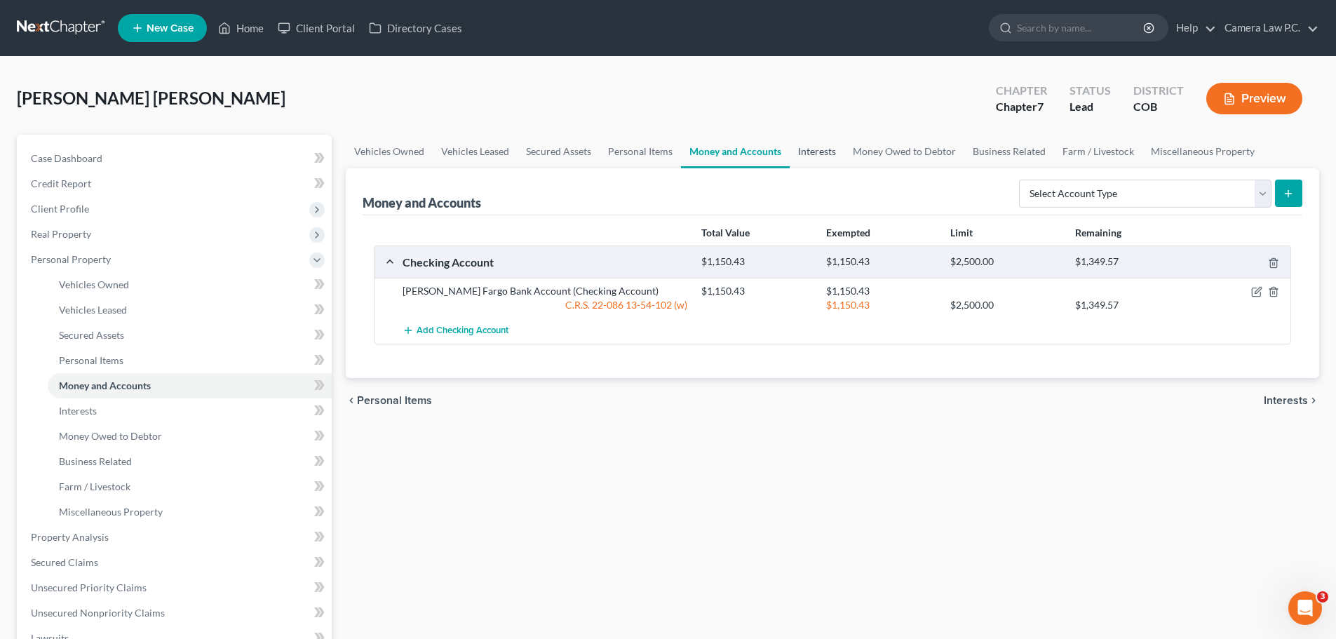
click at [816, 148] on link "Interests" at bounding box center [816, 152] width 55 height 34
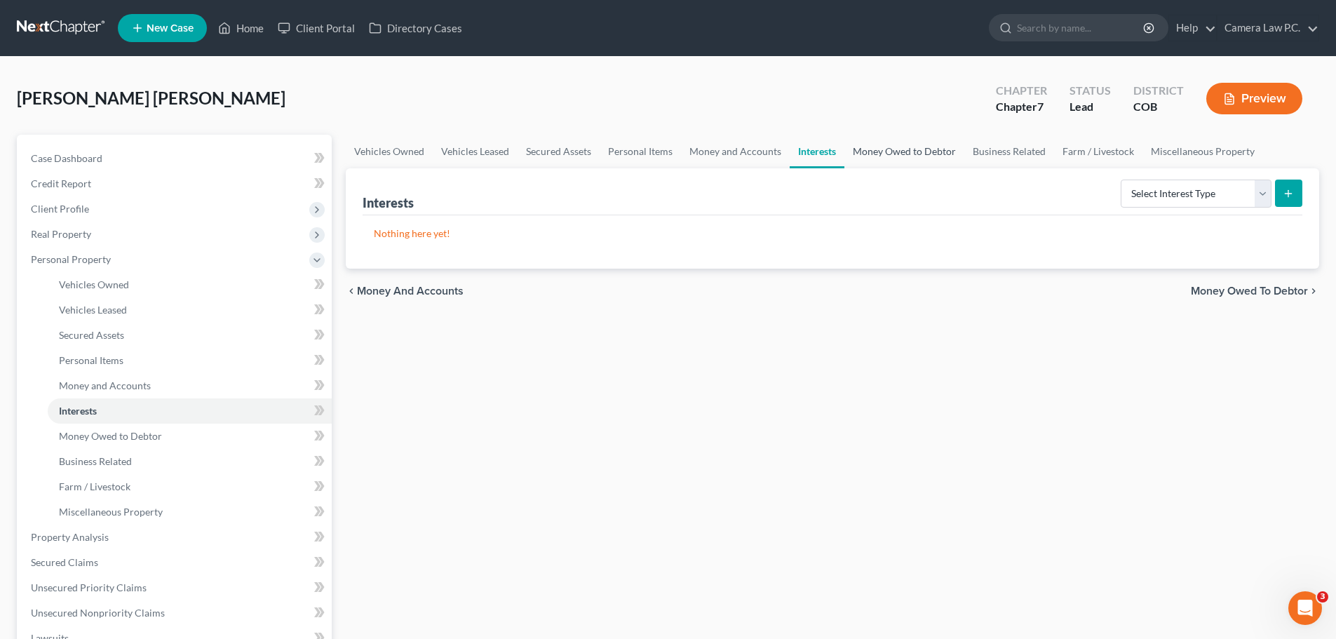
click at [909, 145] on link "Money Owed to Debtor" at bounding box center [904, 152] width 120 height 34
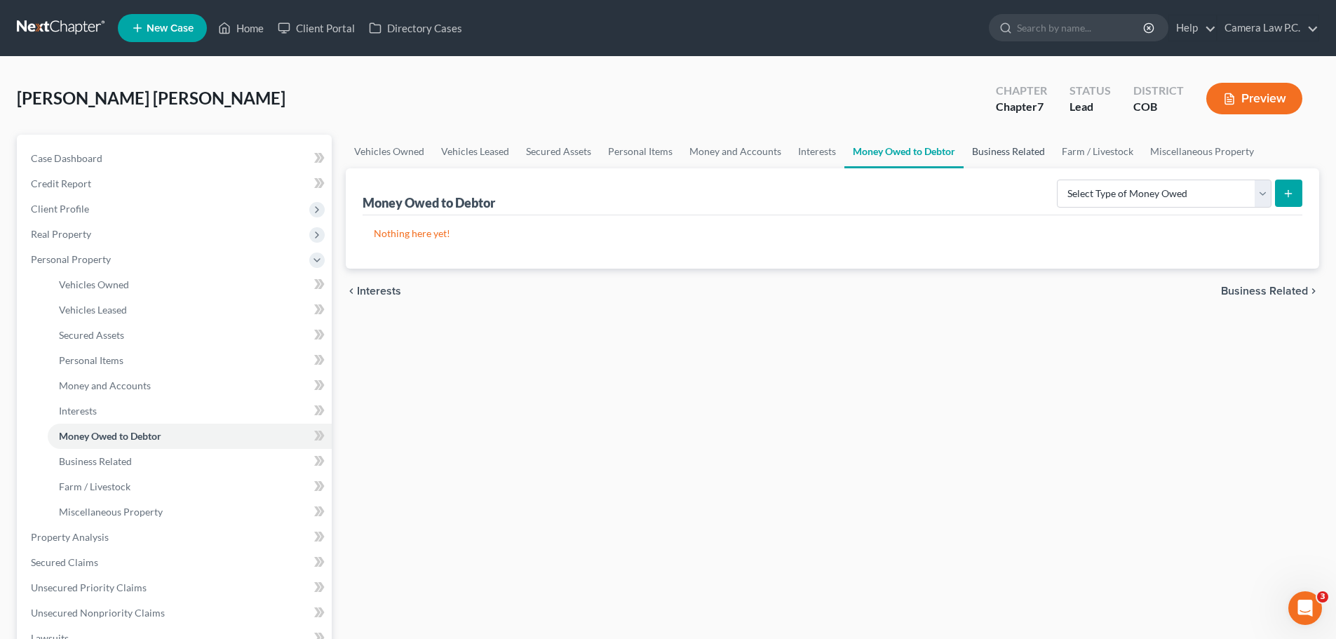
click at [1005, 151] on link "Business Related" at bounding box center [1008, 152] width 90 height 34
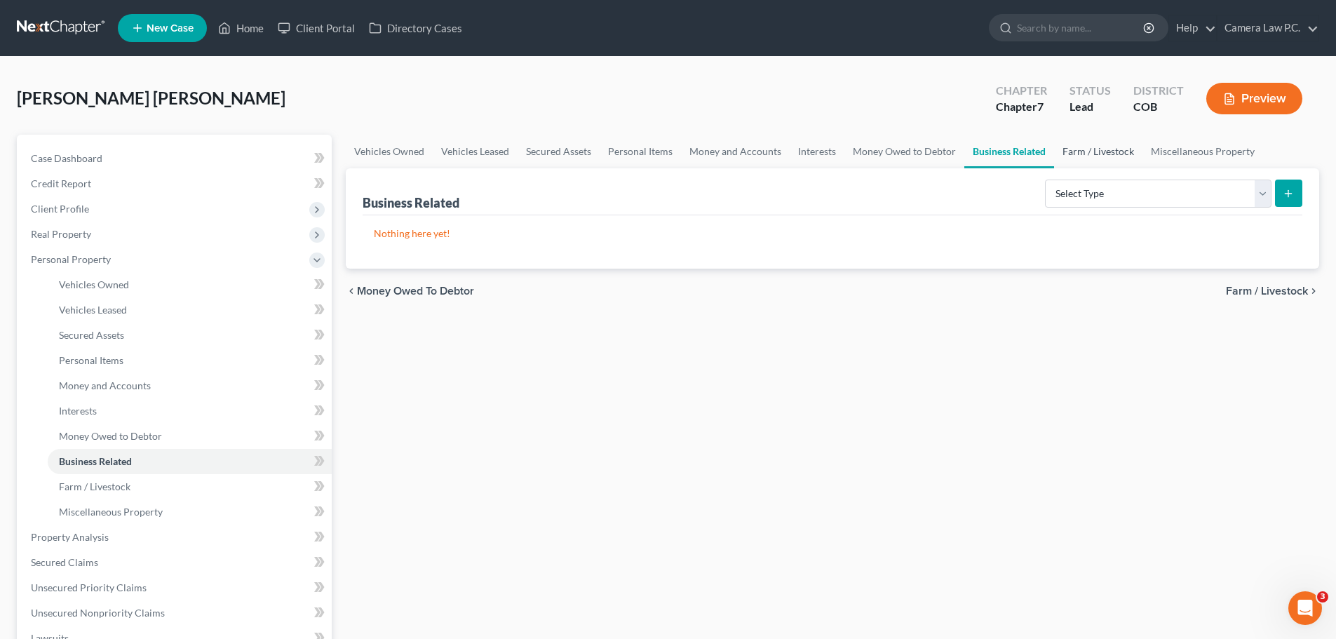
click at [1095, 151] on link "Farm / Livestock" at bounding box center [1098, 152] width 88 height 34
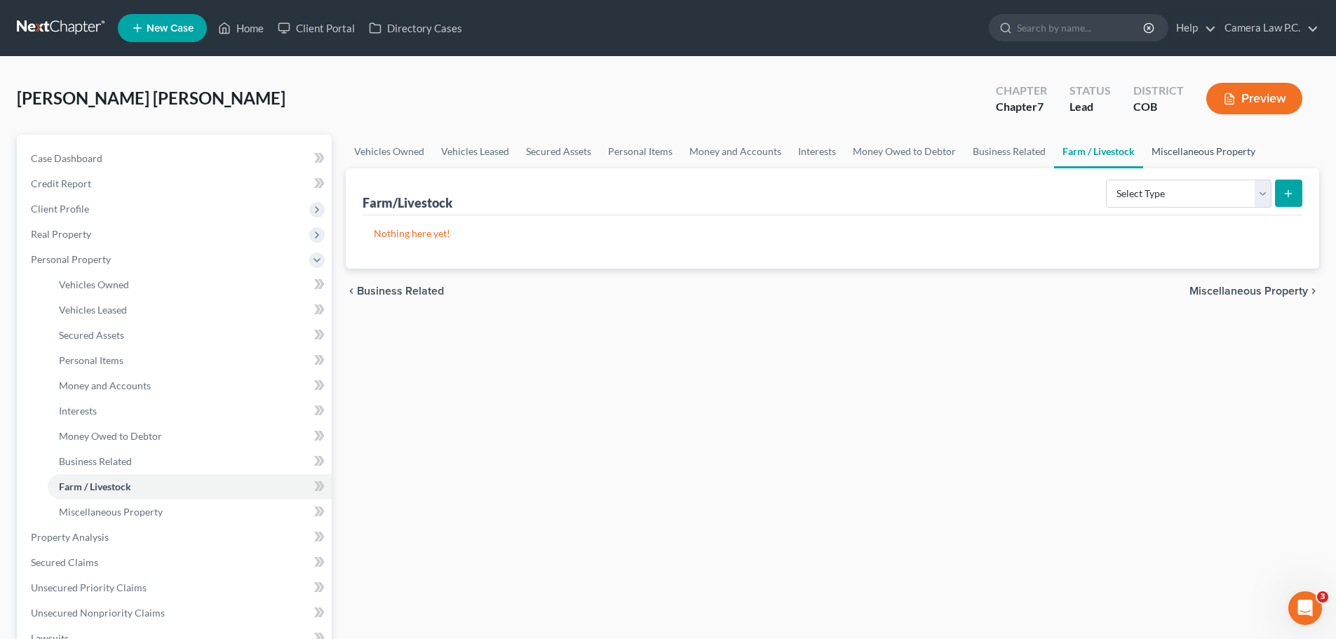
click at [1167, 153] on link "Miscellaneous Property" at bounding box center [1203, 152] width 121 height 34
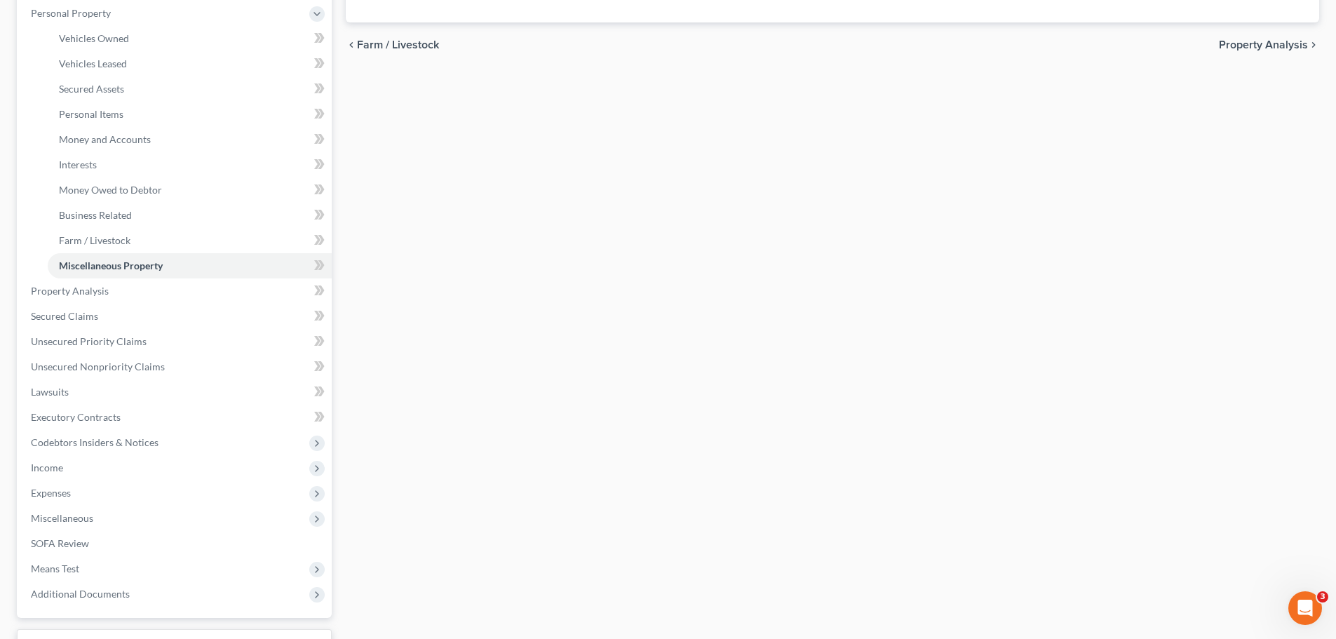
scroll to position [140, 0]
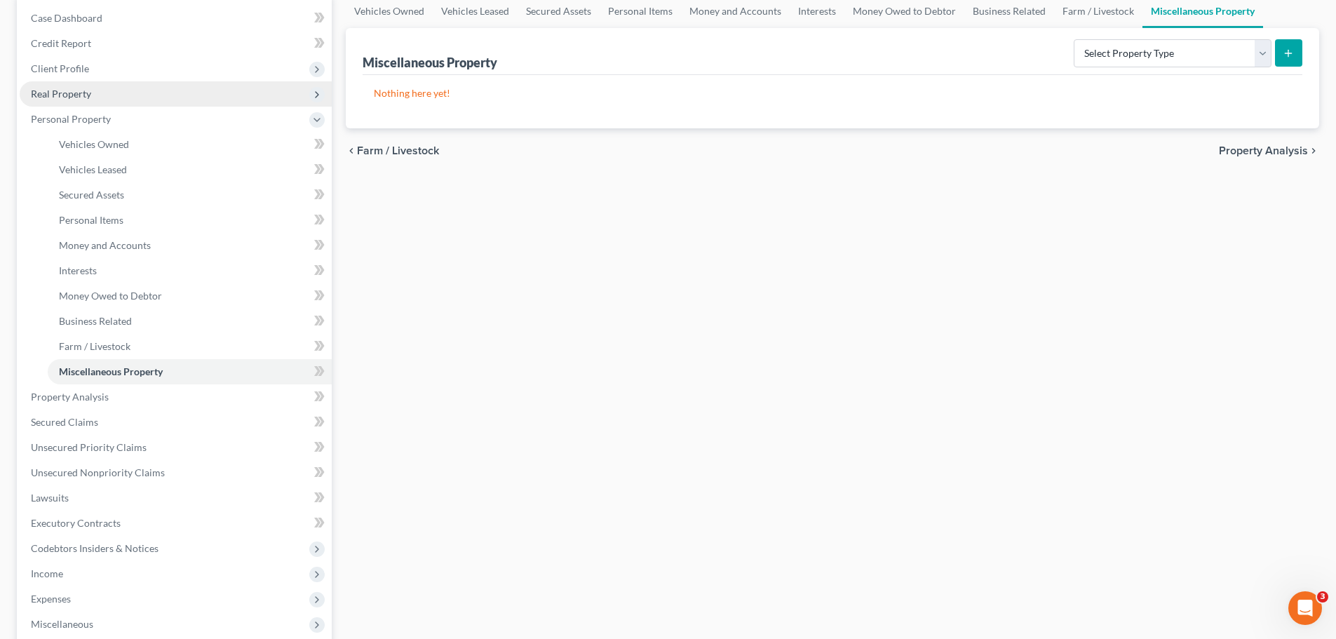
click at [68, 100] on span "Real Property" at bounding box center [176, 93] width 312 height 25
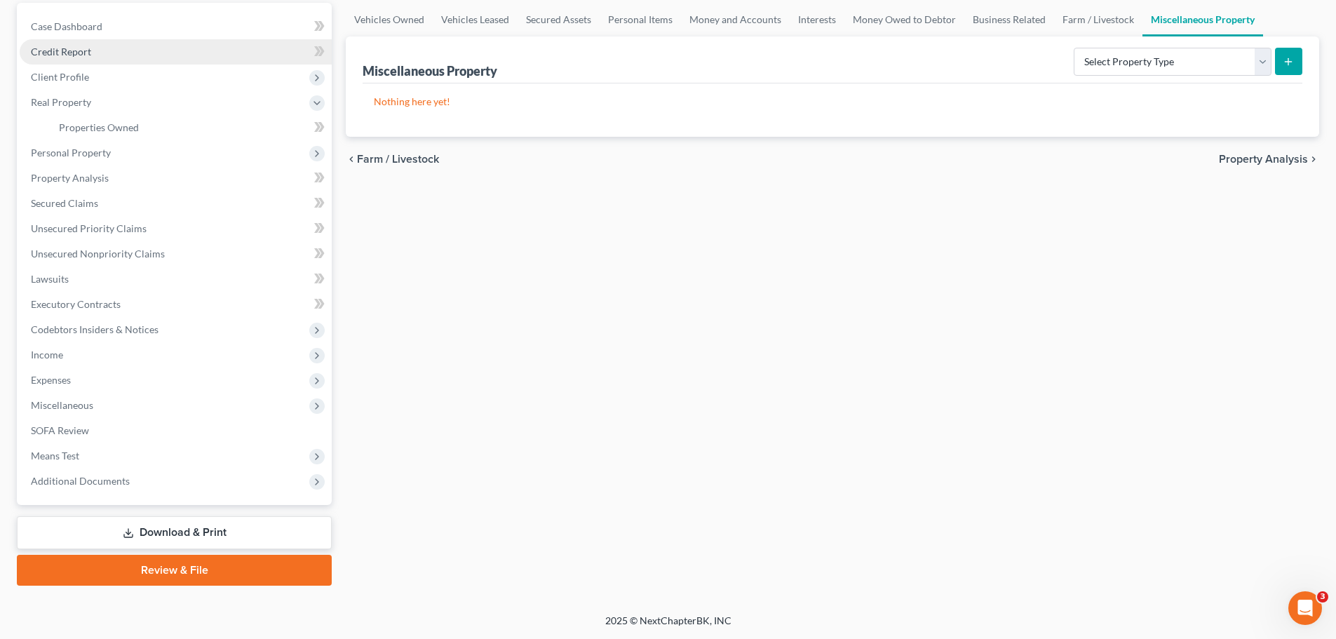
click at [62, 62] on link "Credit Report" at bounding box center [176, 51] width 312 height 25
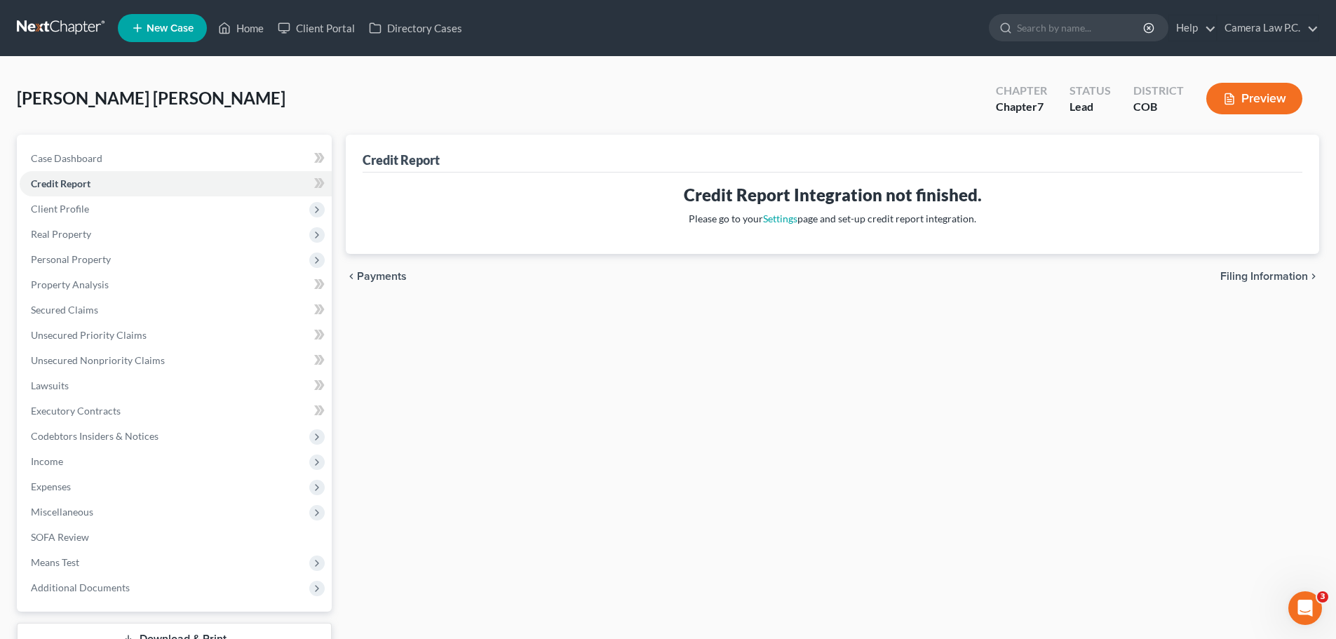
click at [65, 77] on div "[PERSON_NAME] [PERSON_NAME] Upgraded Chapter Chapter 7 Status Lead District COB…" at bounding box center [668, 104] width 1302 height 61
click at [77, 203] on span "Client Profile" at bounding box center [60, 209] width 58 height 12
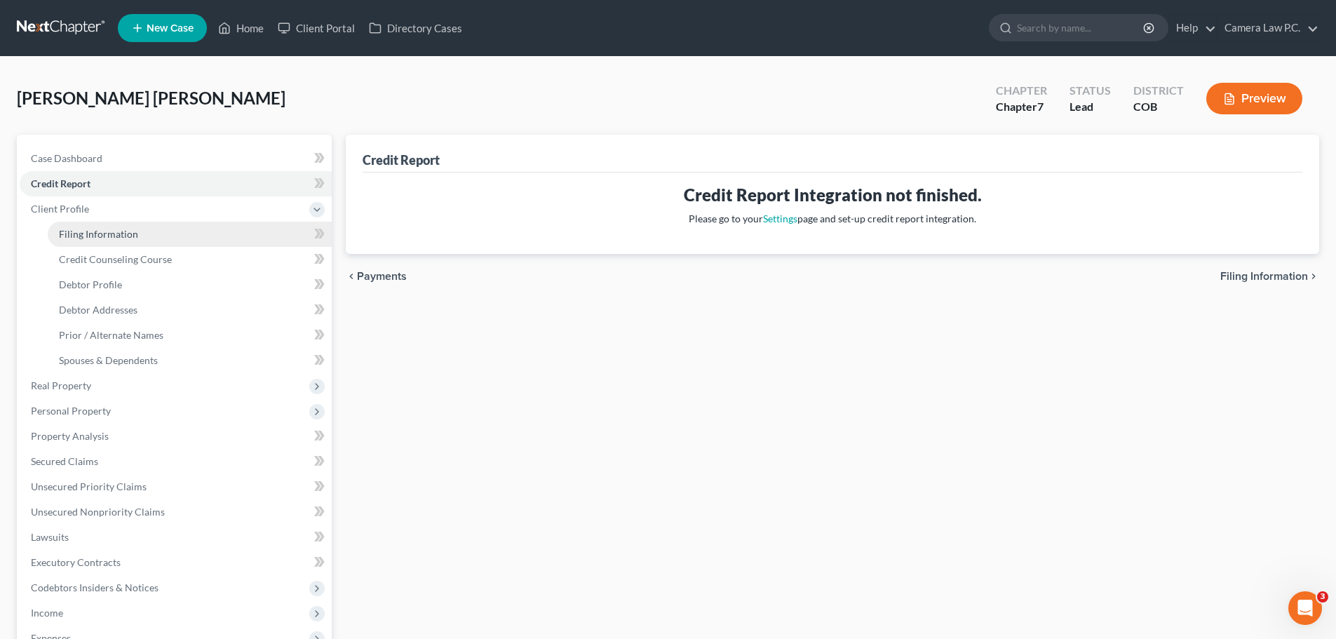
click at [96, 234] on span "Filing Information" at bounding box center [98, 234] width 79 height 12
select select "1"
select select "0"
select select "5"
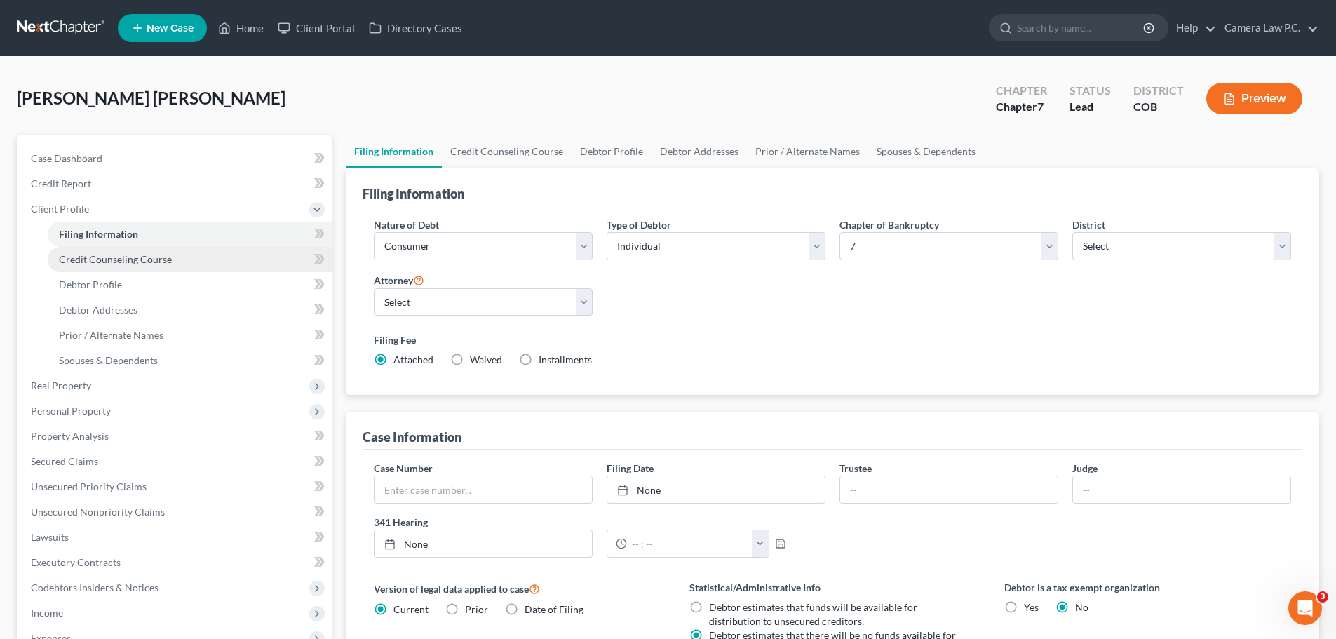
click at [118, 256] on span "Credit Counseling Course" at bounding box center [115, 259] width 113 height 12
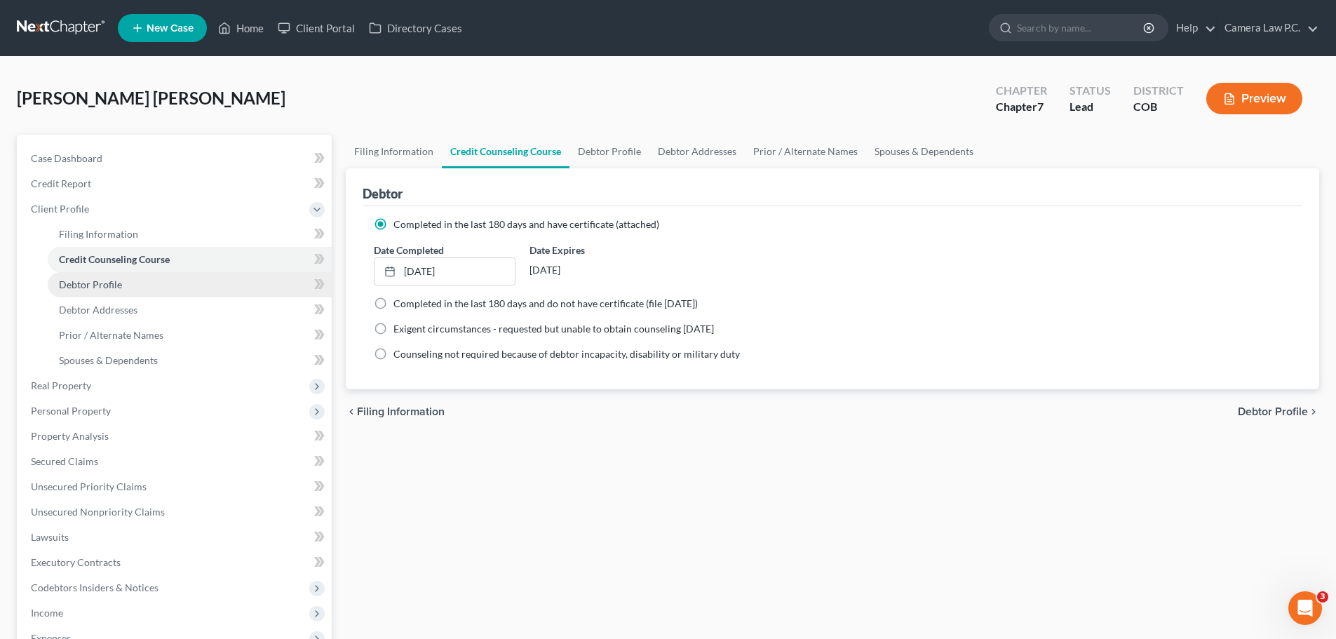
click at [95, 282] on span "Debtor Profile" at bounding box center [90, 284] width 63 height 12
select select "1"
select select "4"
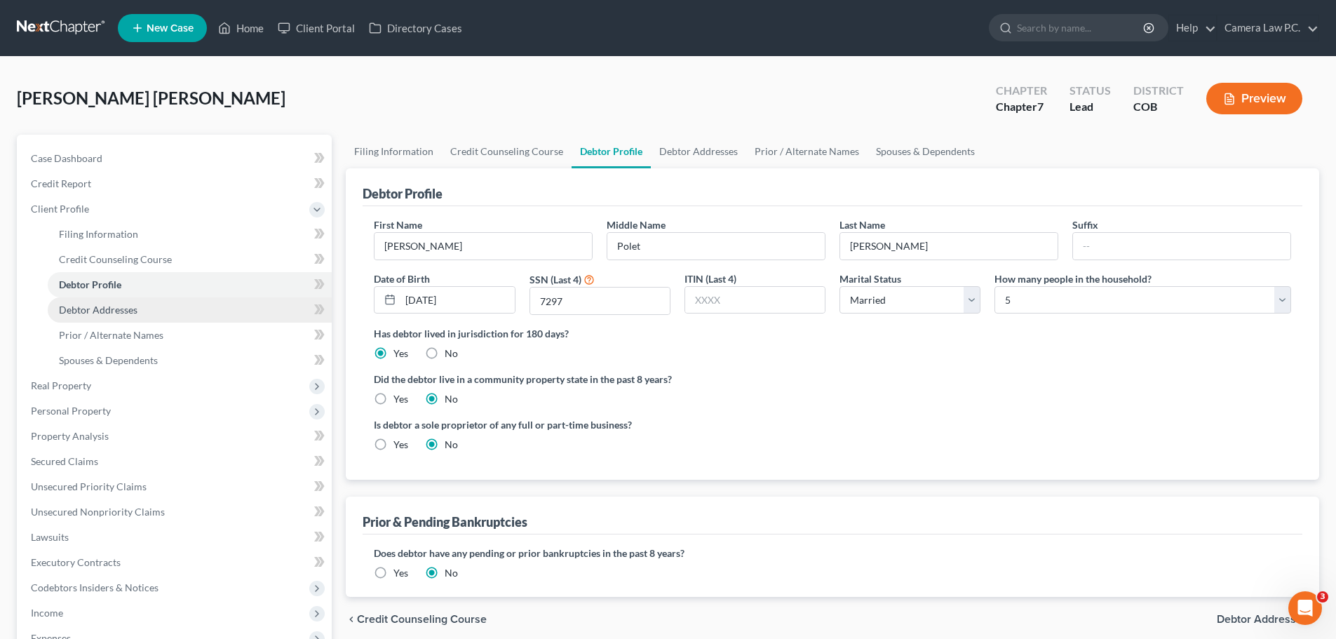
click at [101, 311] on span "Debtor Addresses" at bounding box center [98, 310] width 79 height 12
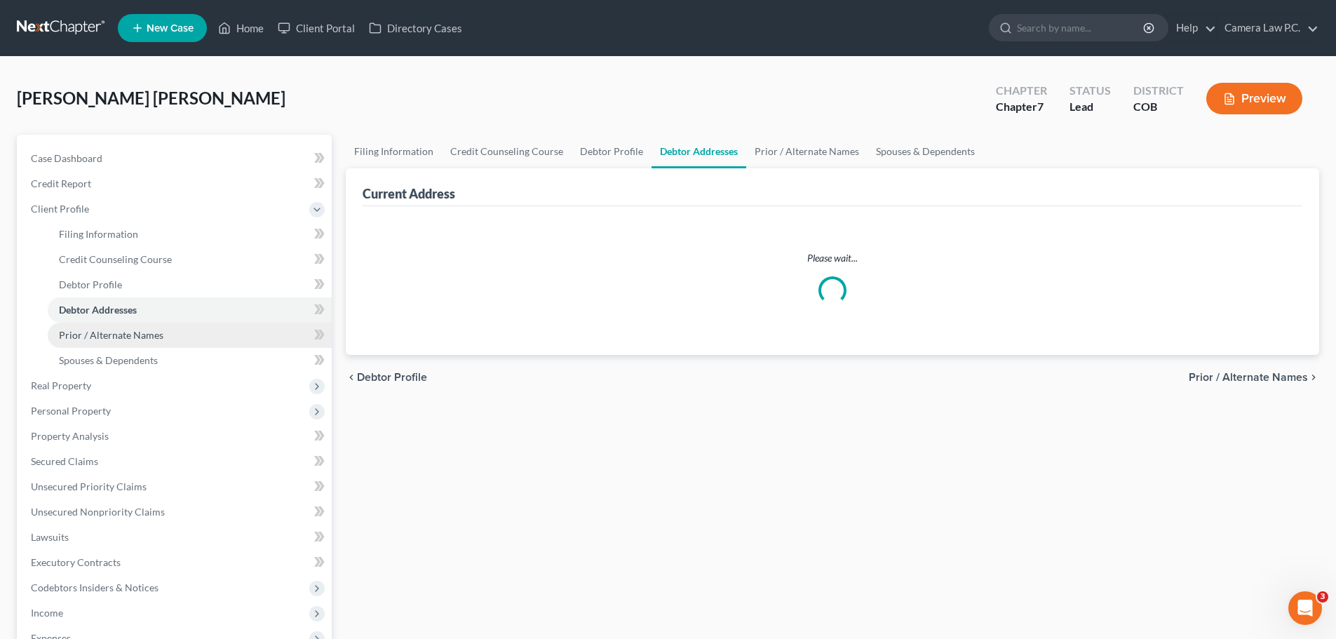
select select "0"
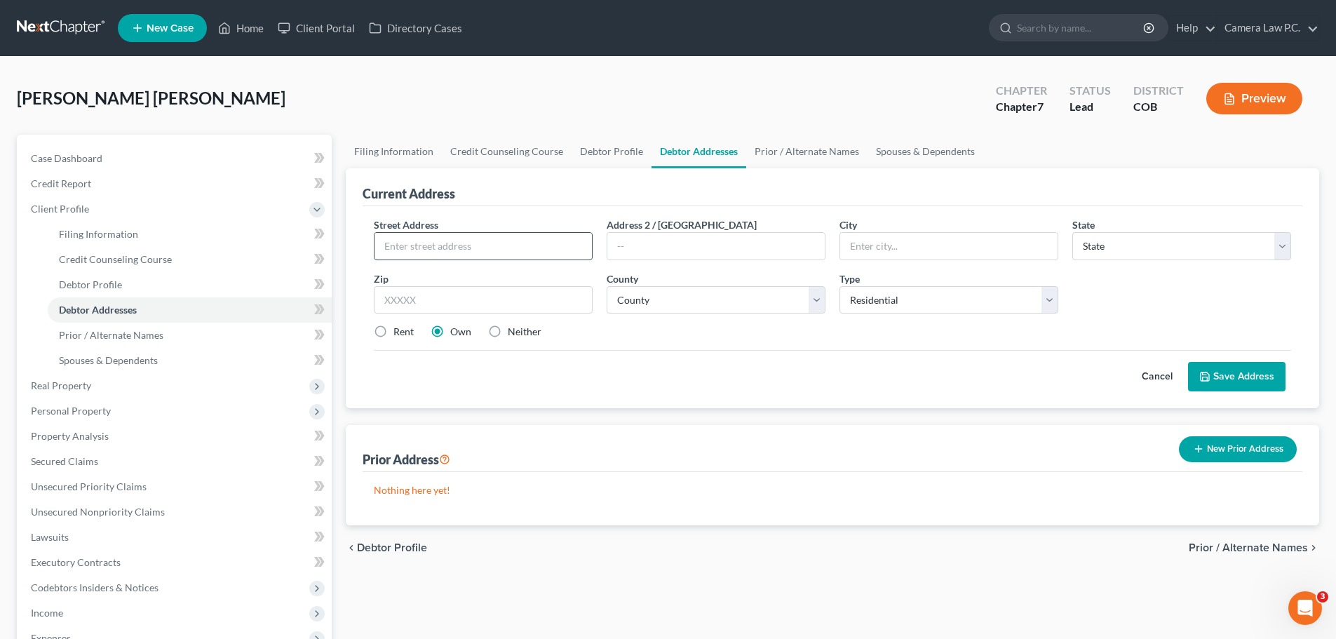
click at [438, 252] on input "text" at bounding box center [482, 246] width 217 height 27
type input "[STREET_ADDRESS][PERSON_NAME]"
type input "#9"
type input "[GEOGRAPHIC_DATA]"
select select "5"
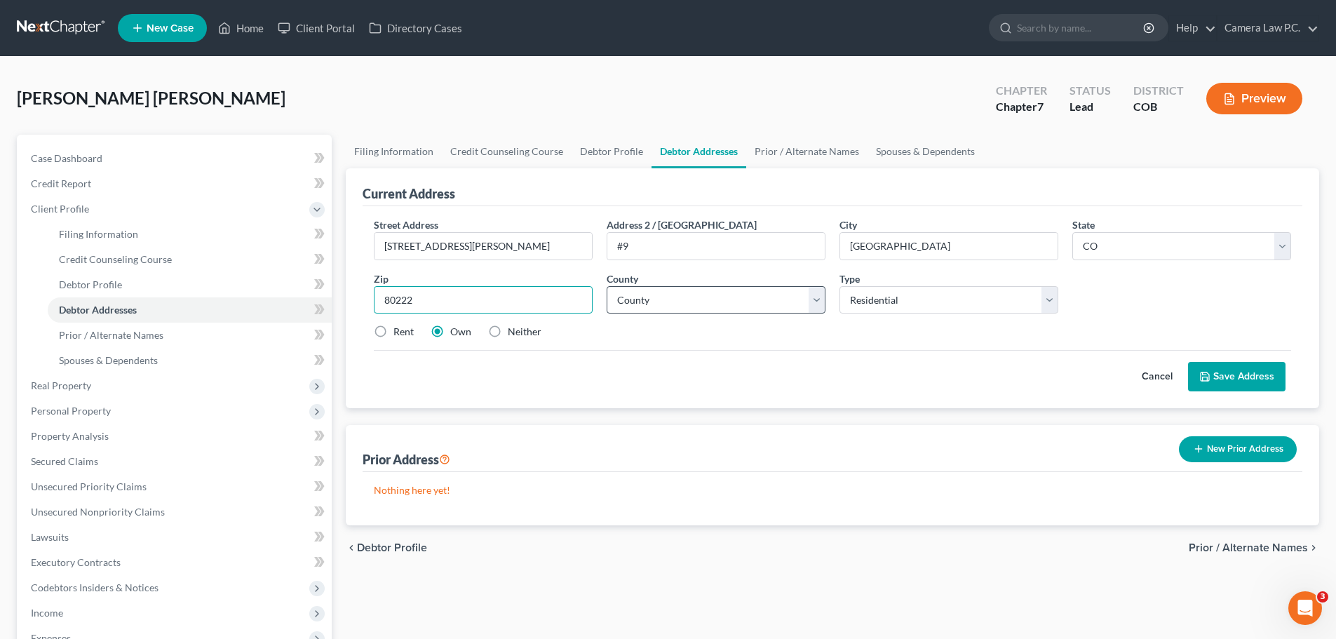
type input "80222"
click at [636, 301] on select "County [GEOGRAPHIC_DATA] [GEOGRAPHIC_DATA] [GEOGRAPHIC_DATA] [GEOGRAPHIC_DATA] …" at bounding box center [715, 300] width 219 height 28
select select "16"
click at [606, 286] on select "County [GEOGRAPHIC_DATA] [GEOGRAPHIC_DATA] [GEOGRAPHIC_DATA] [GEOGRAPHIC_DATA] …" at bounding box center [715, 300] width 219 height 28
click at [689, 334] on div "Rent Own Neither" at bounding box center [832, 332] width 931 height 14
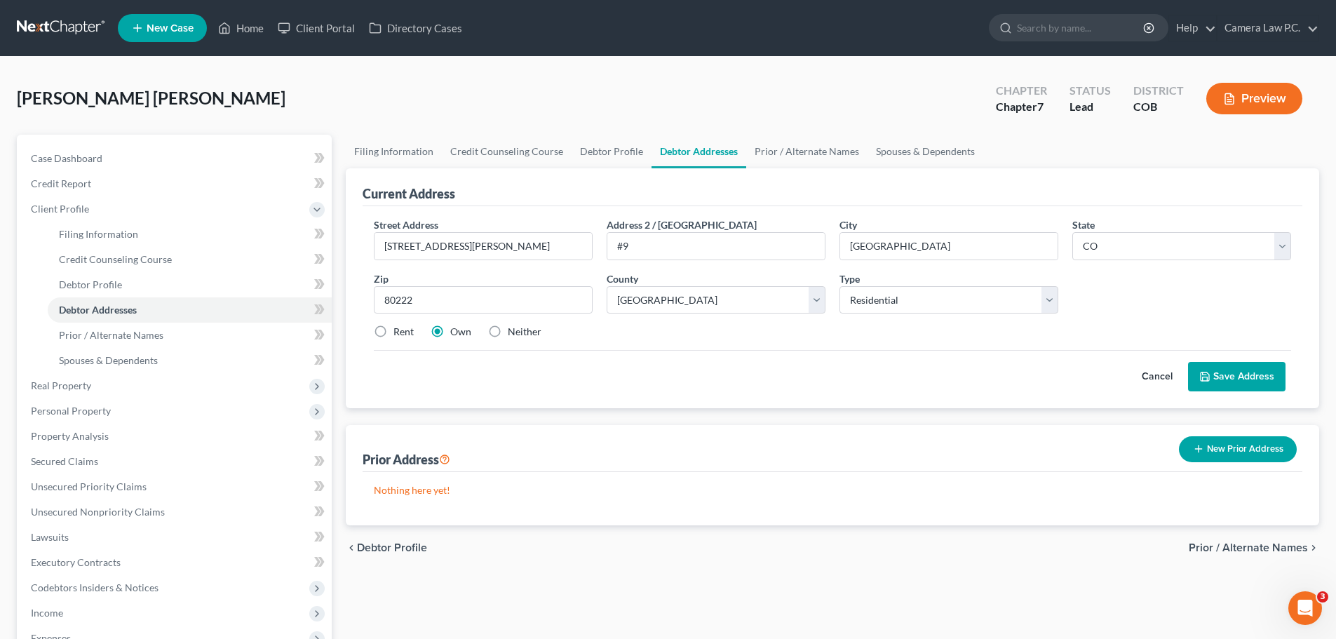
click at [508, 334] on label "Neither" at bounding box center [525, 332] width 34 height 14
click at [513, 334] on input "Neither" at bounding box center [517, 329] width 9 height 9
radio input "true"
click at [1210, 372] on icon at bounding box center [1204, 376] width 11 height 11
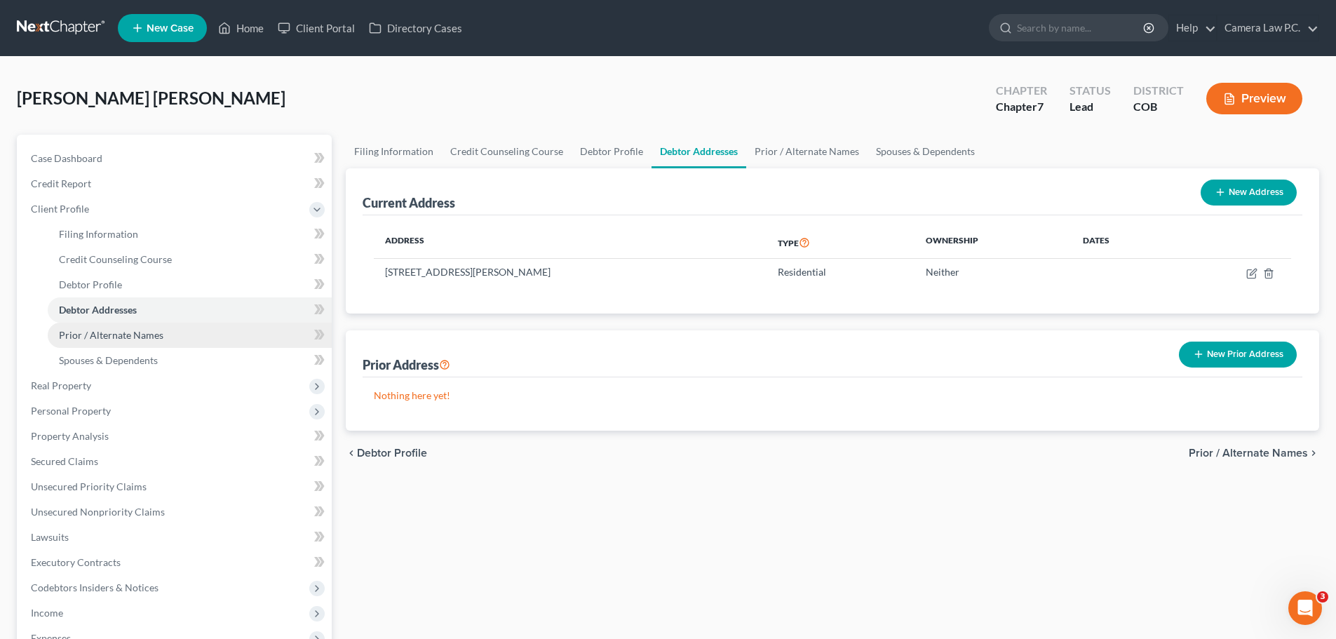
click at [142, 339] on span "Prior / Alternate Names" at bounding box center [111, 335] width 104 height 12
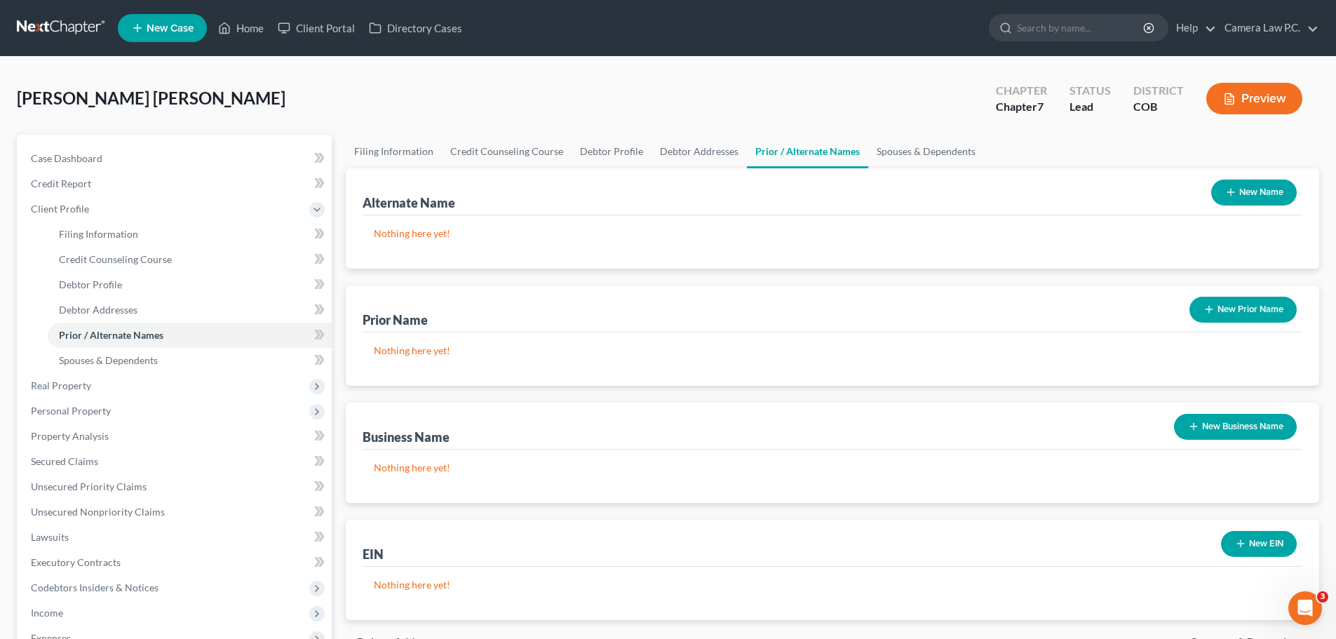
click at [1272, 191] on button "New Name" at bounding box center [1254, 192] width 86 height 26
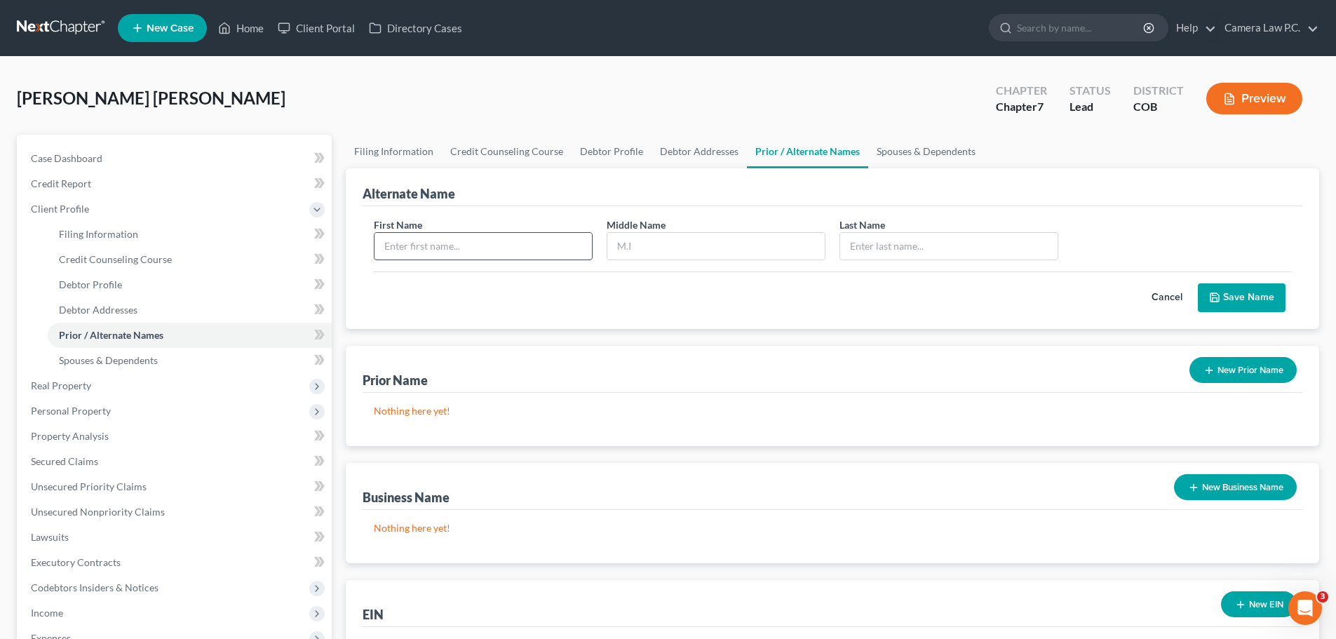
click at [449, 242] on input "text" at bounding box center [482, 246] width 217 height 27
type input "Polet"
type input "[PERSON_NAME]"
click at [1236, 298] on button "Save Name" at bounding box center [1241, 297] width 88 height 29
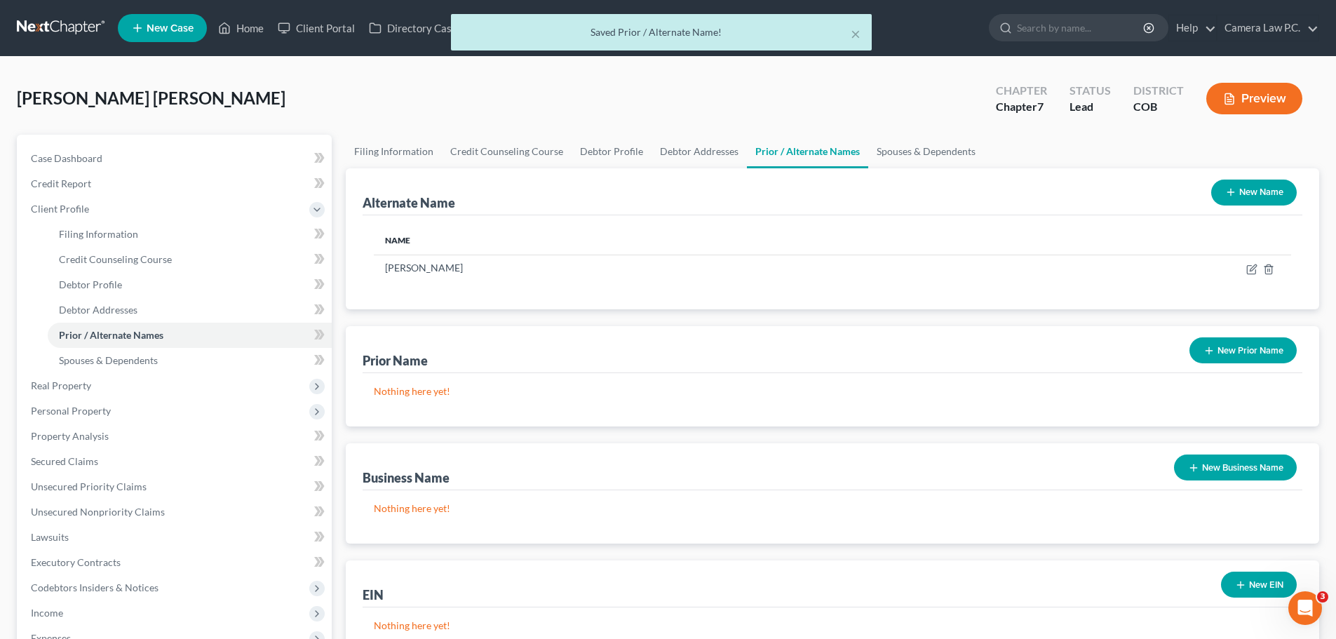
click at [1233, 191] on icon "button" at bounding box center [1230, 191] width 11 height 11
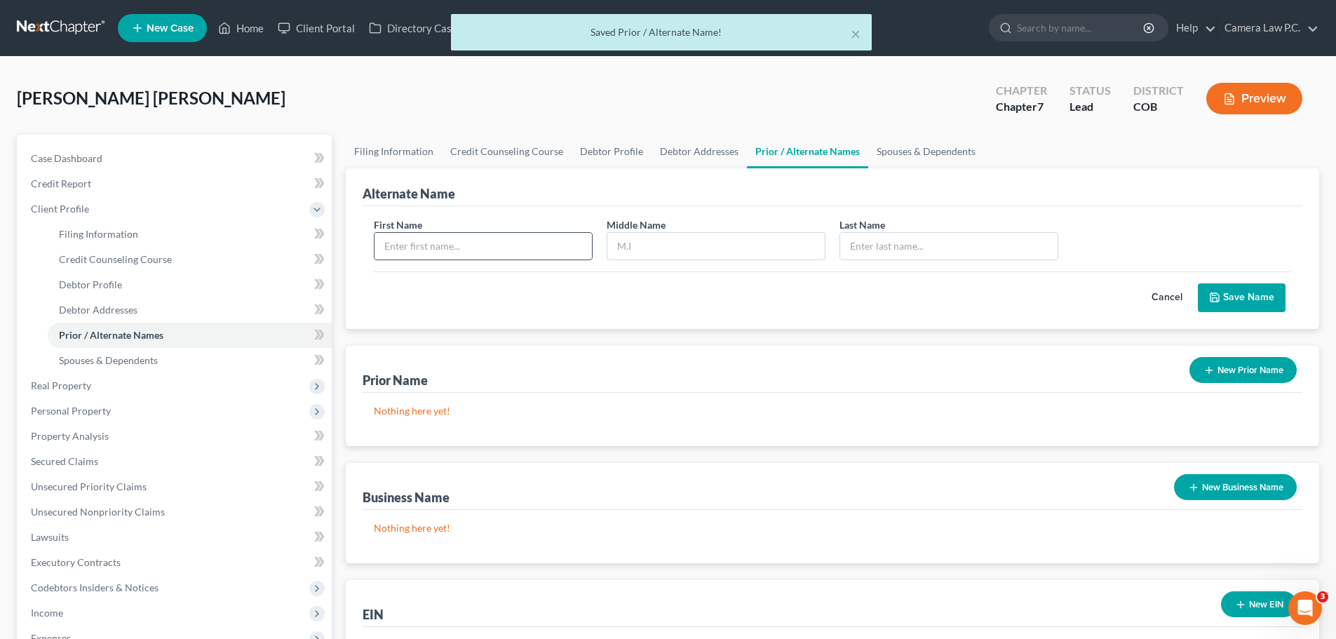
click at [410, 248] on input "text" at bounding box center [482, 246] width 217 height 27
type input "Polet"
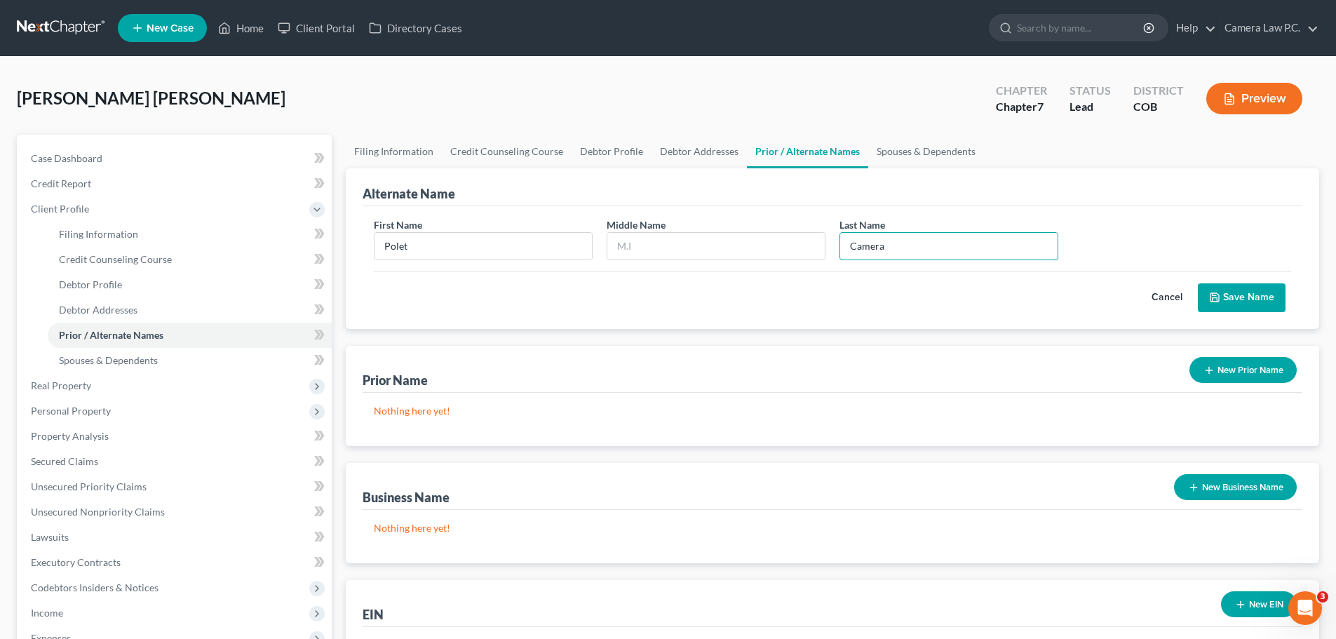
type input "Camera"
drag, startPoint x: 1237, startPoint y: 290, endPoint x: 1244, endPoint y: 294, distance: 7.8
click at [1238, 290] on button "Save Name" at bounding box center [1241, 297] width 88 height 29
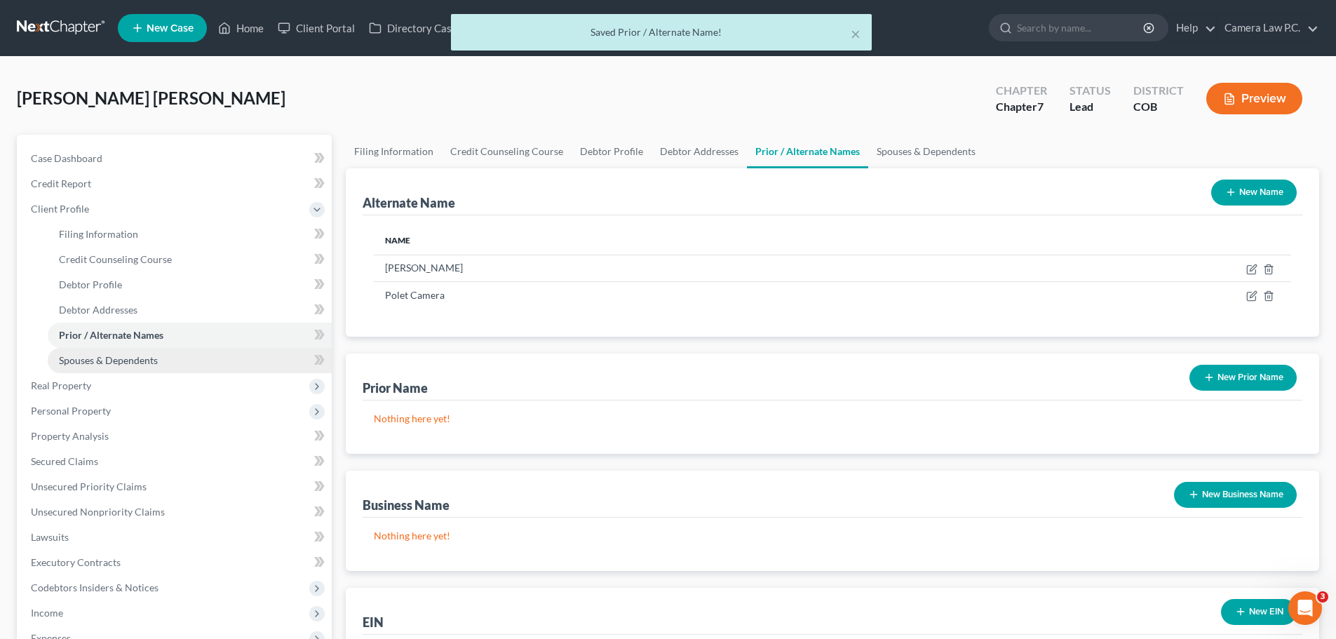
click at [93, 362] on span "Spouses & Dependents" at bounding box center [108, 360] width 99 height 12
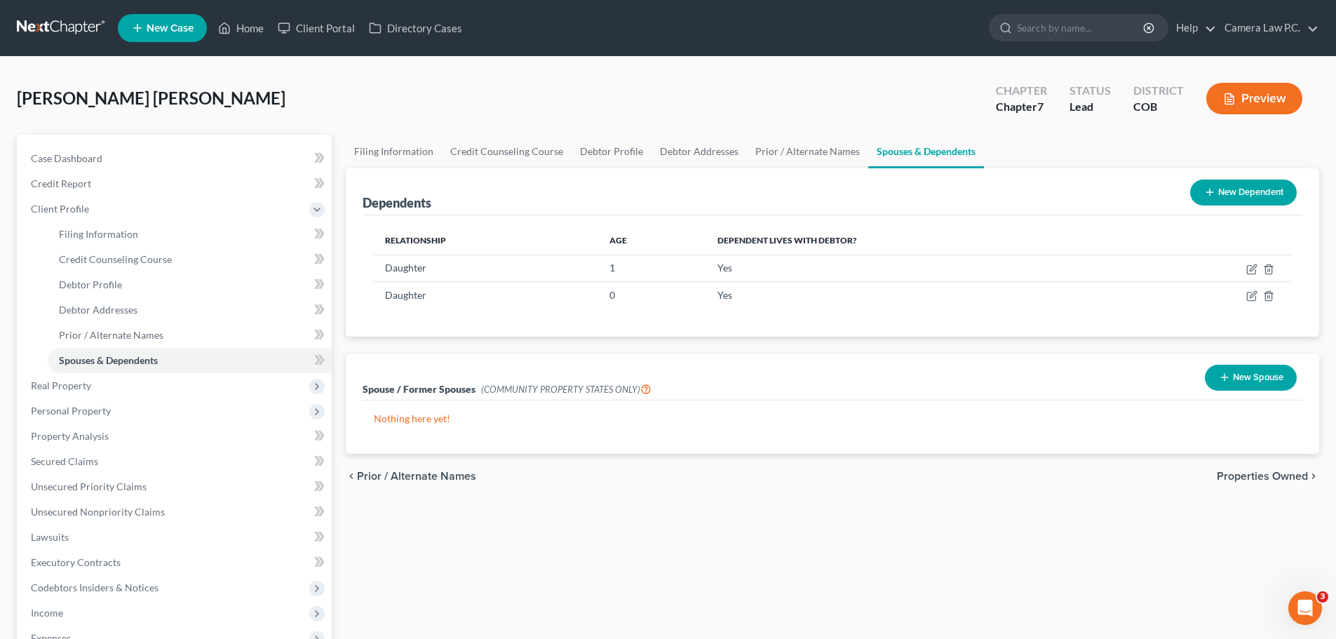
click at [1235, 189] on button "New Dependent" at bounding box center [1243, 192] width 107 height 26
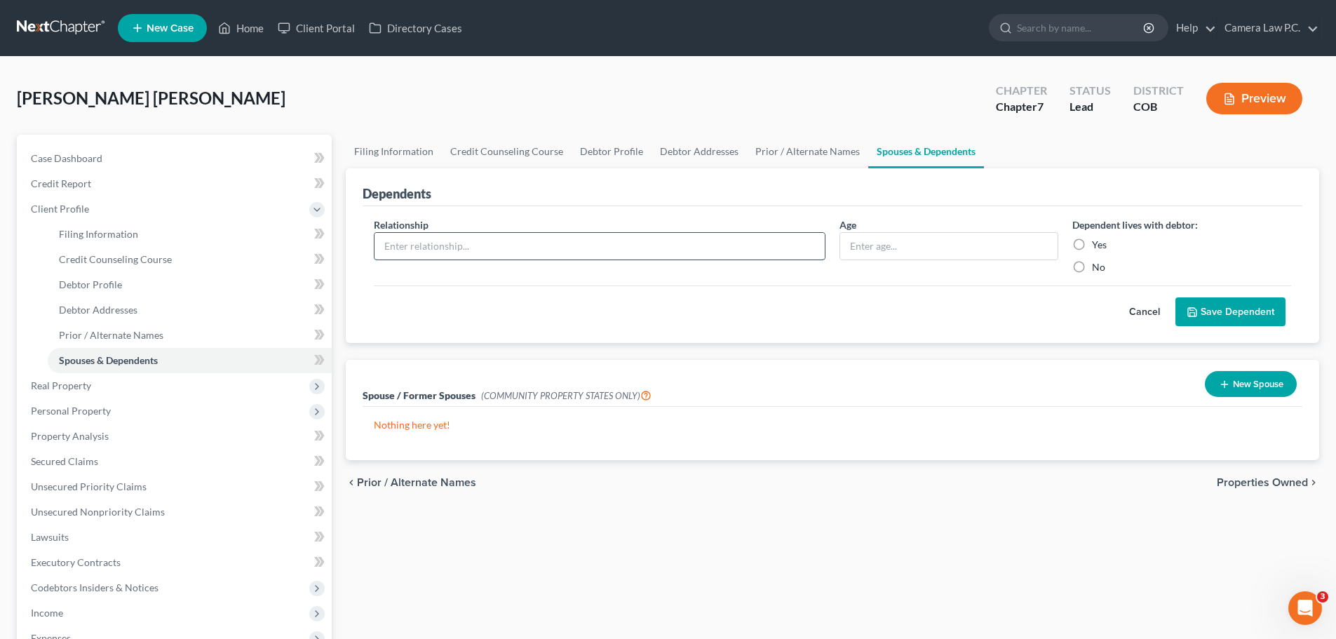
click at [442, 249] on input "text" at bounding box center [599, 246] width 450 height 27
type input "Son-in-Law"
type input "12"
click at [1092, 245] on label "Yes" at bounding box center [1099, 245] width 15 height 14
click at [1097, 245] on input "Yes" at bounding box center [1101, 242] width 9 height 9
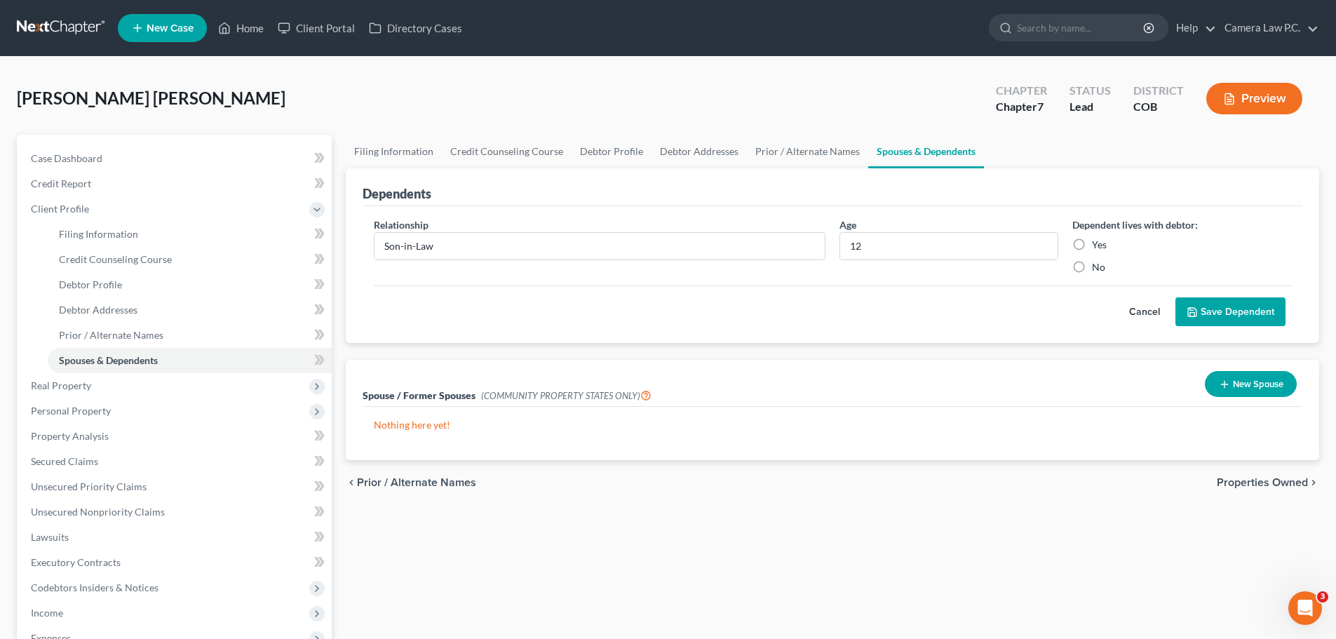
radio input "true"
click at [1214, 308] on button "Save Dependent" at bounding box center [1230, 311] width 110 height 29
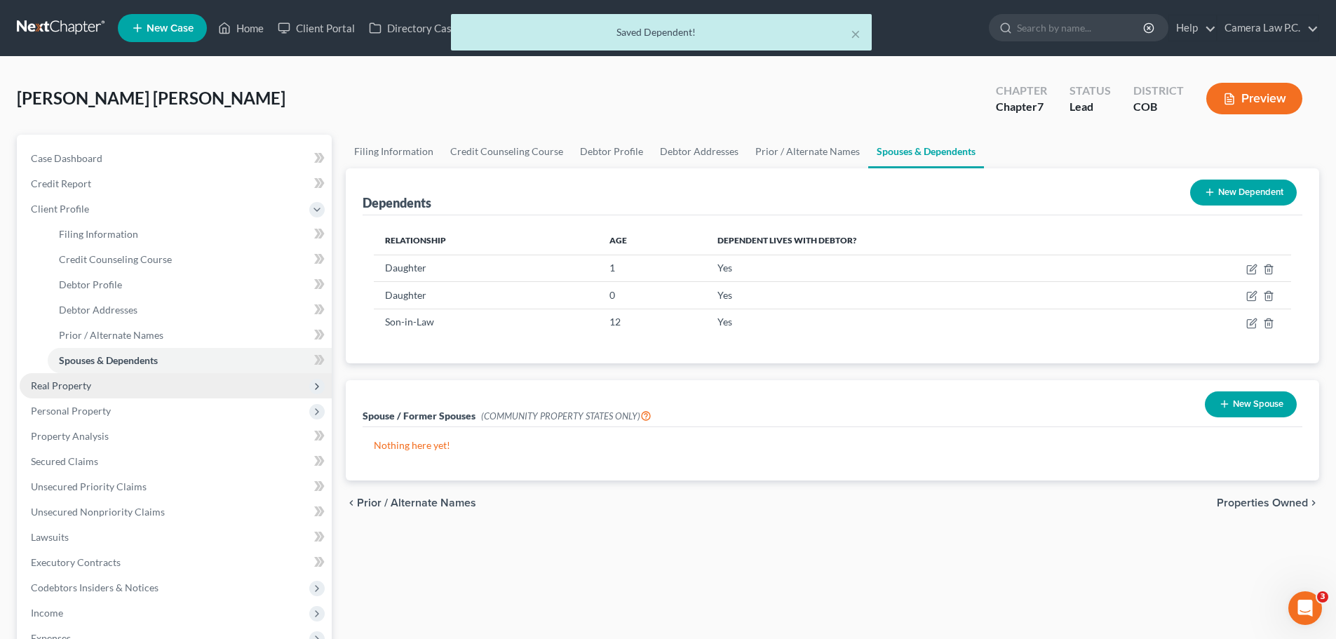
click at [56, 384] on span "Real Property" at bounding box center [61, 385] width 60 height 12
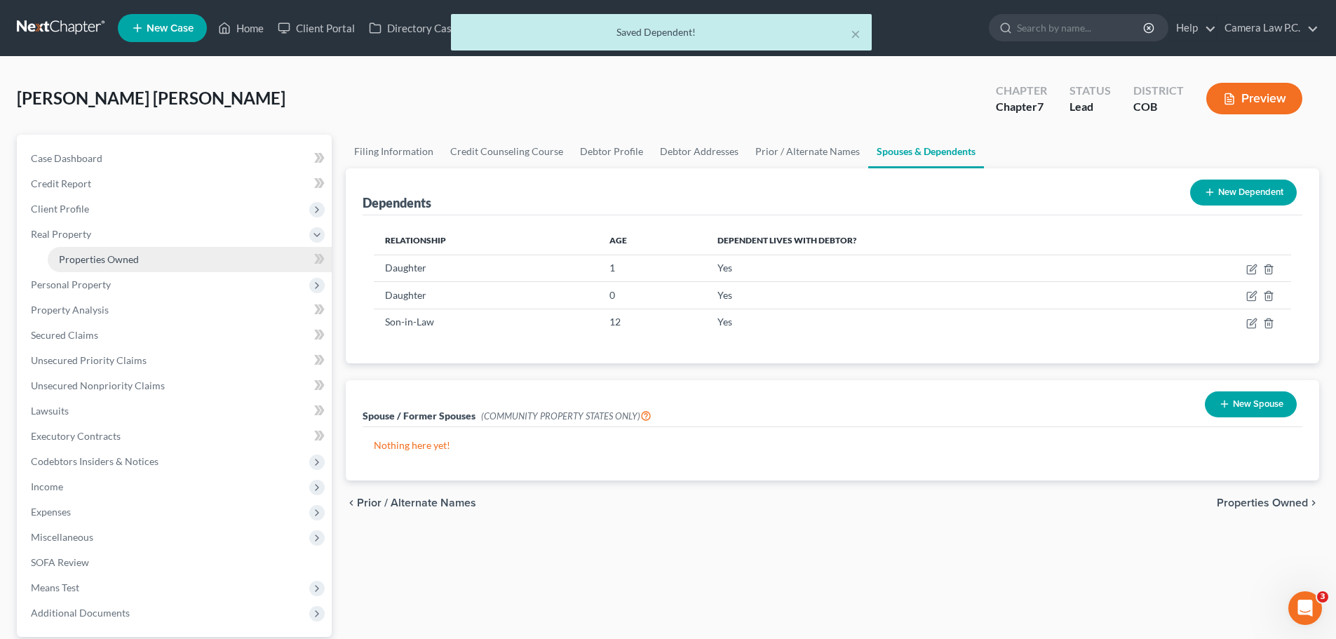
click at [88, 259] on span "Properties Owned" at bounding box center [99, 259] width 80 height 12
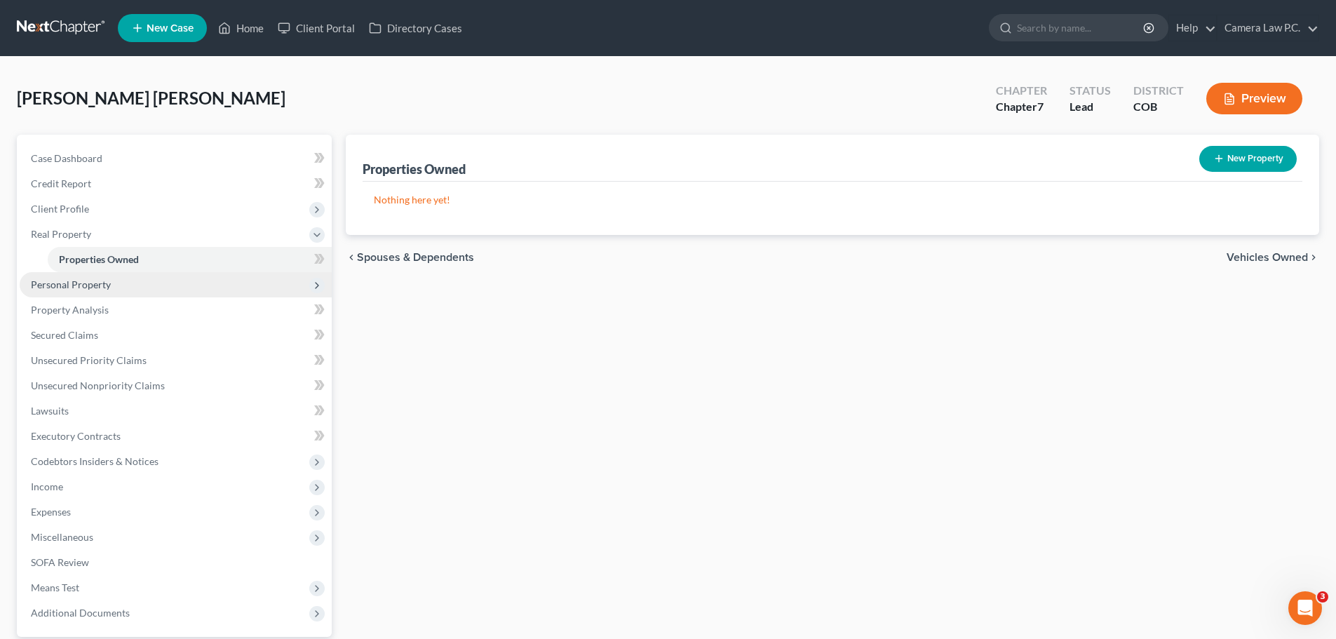
click at [74, 285] on span "Personal Property" at bounding box center [71, 284] width 80 height 12
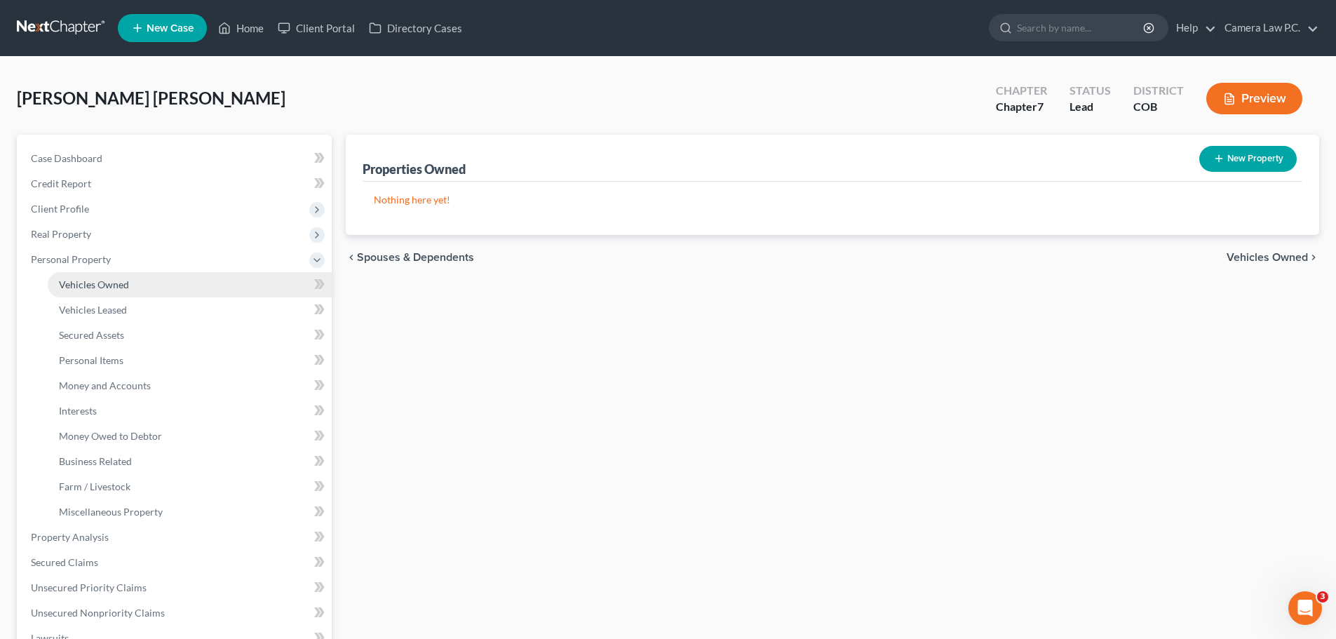
click at [81, 282] on span "Vehicles Owned" at bounding box center [94, 284] width 70 height 12
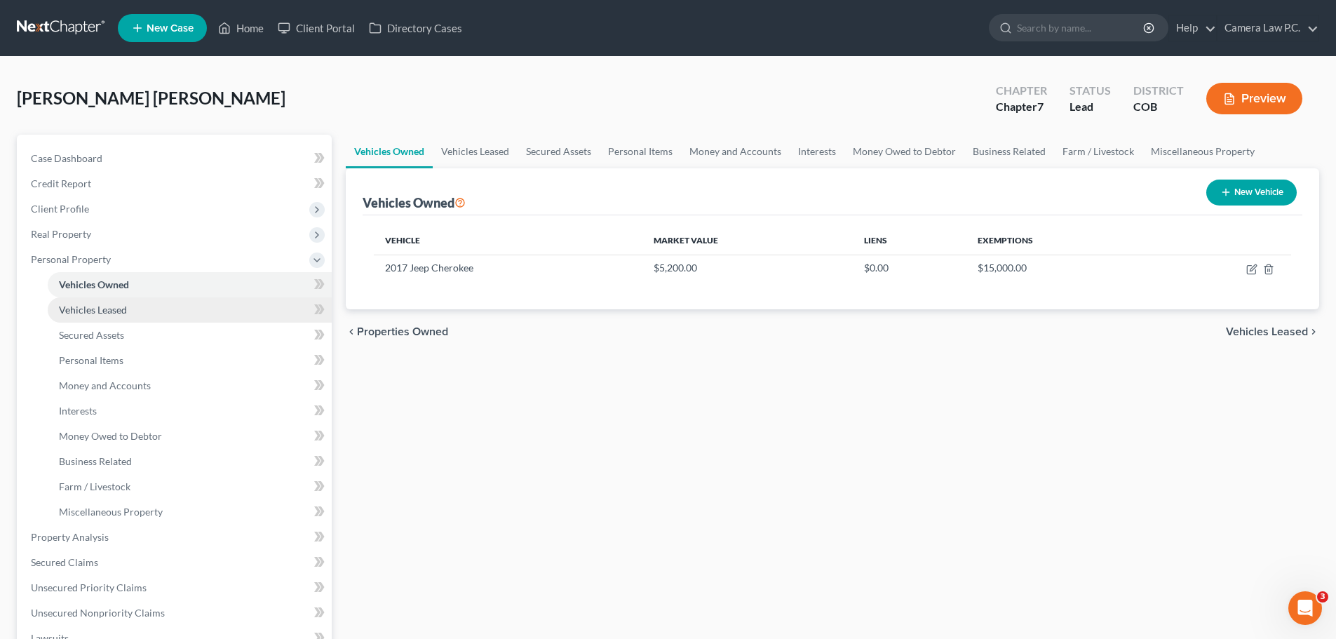
click at [94, 299] on link "Vehicles Leased" at bounding box center [190, 309] width 284 height 25
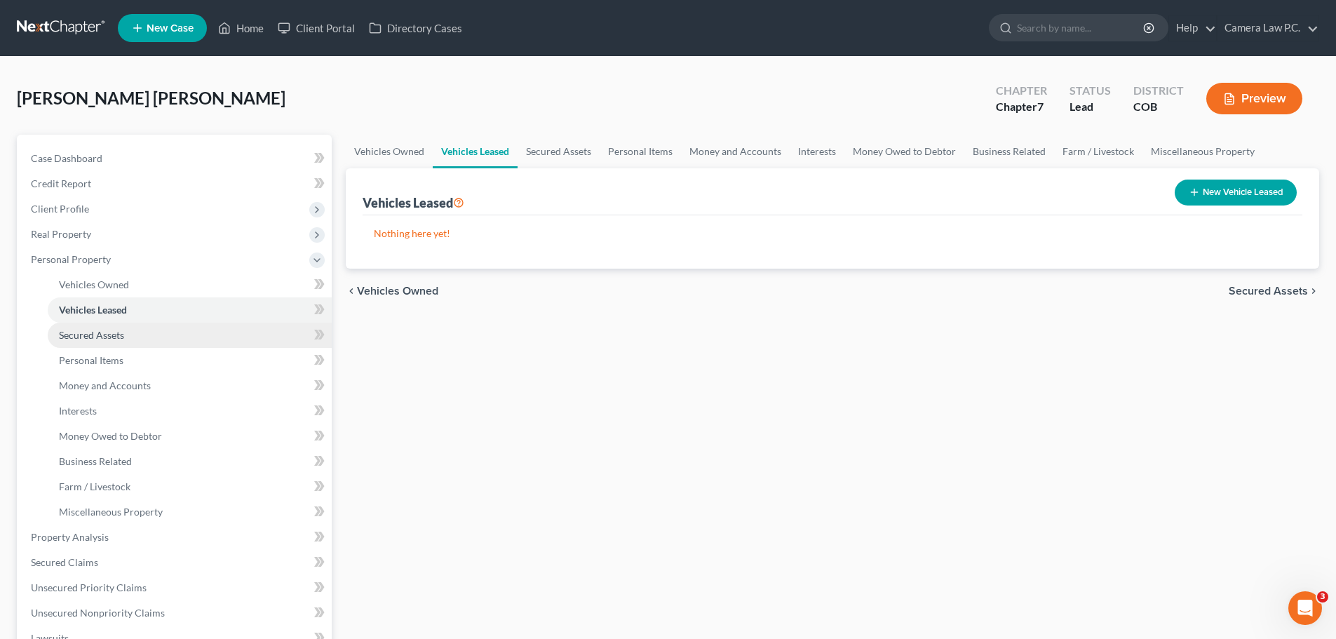
click at [69, 339] on span "Secured Assets" at bounding box center [91, 335] width 65 height 12
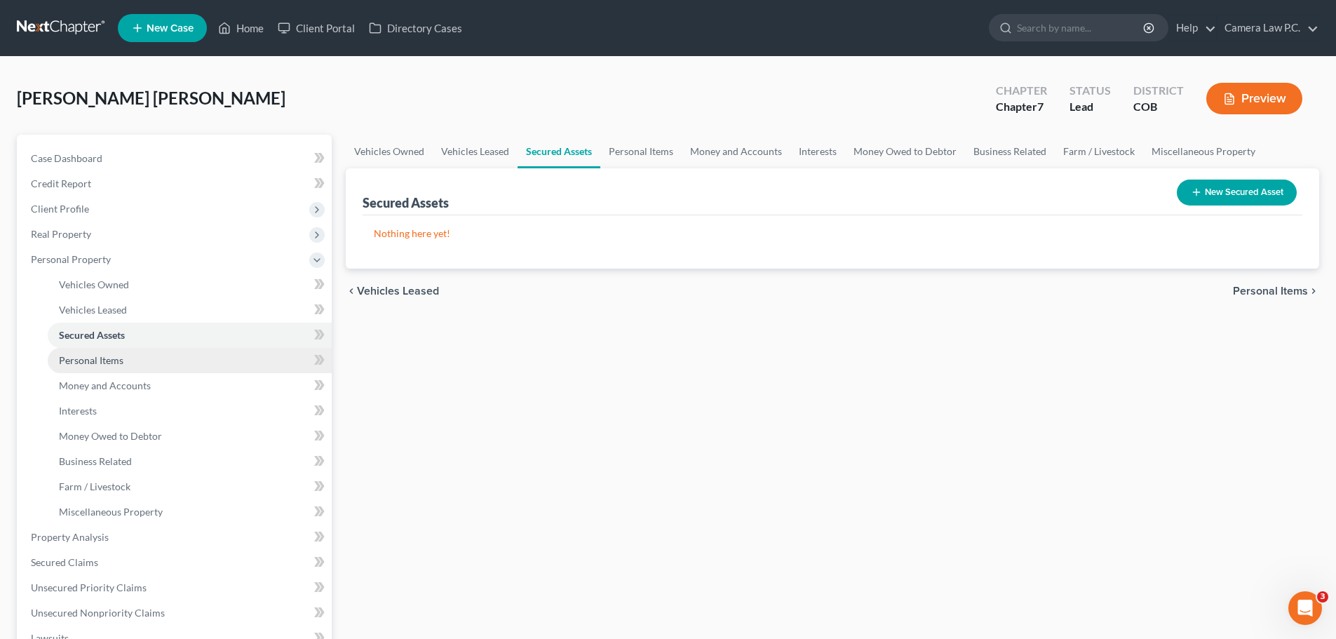
click at [93, 365] on span "Personal Items" at bounding box center [91, 360] width 65 height 12
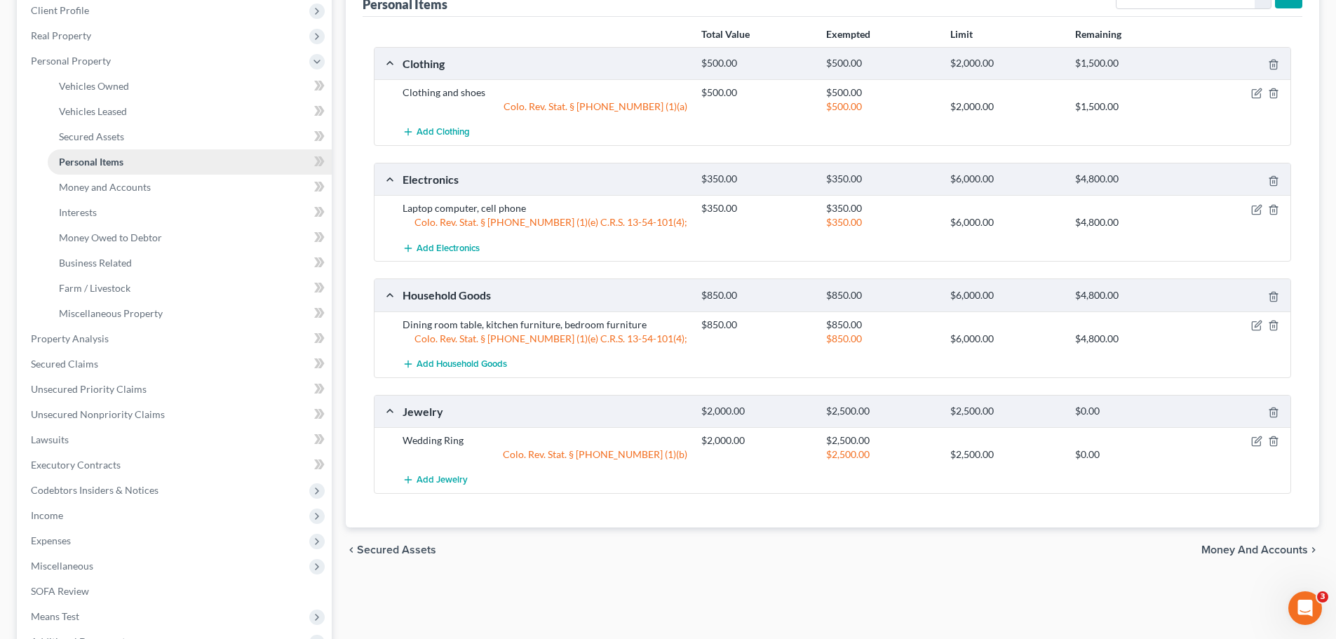
scroll to position [70, 0]
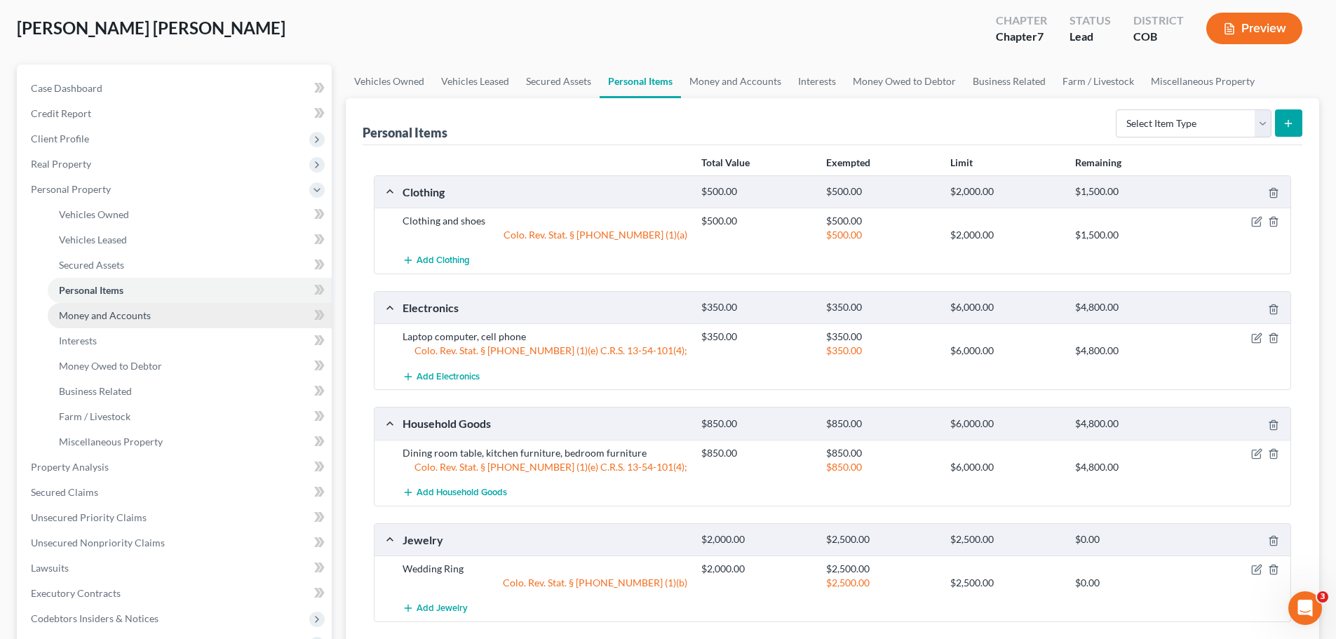
click at [101, 317] on span "Money and Accounts" at bounding box center [105, 315] width 92 height 12
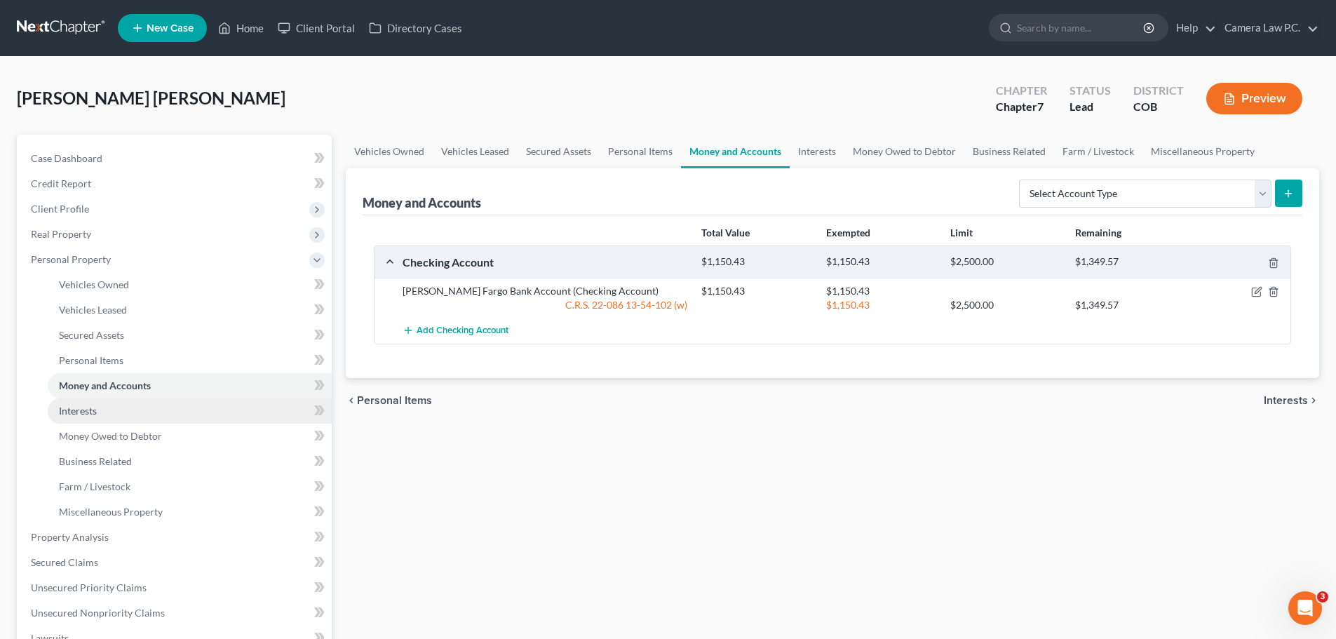
click at [94, 413] on span "Interests" at bounding box center [78, 411] width 38 height 12
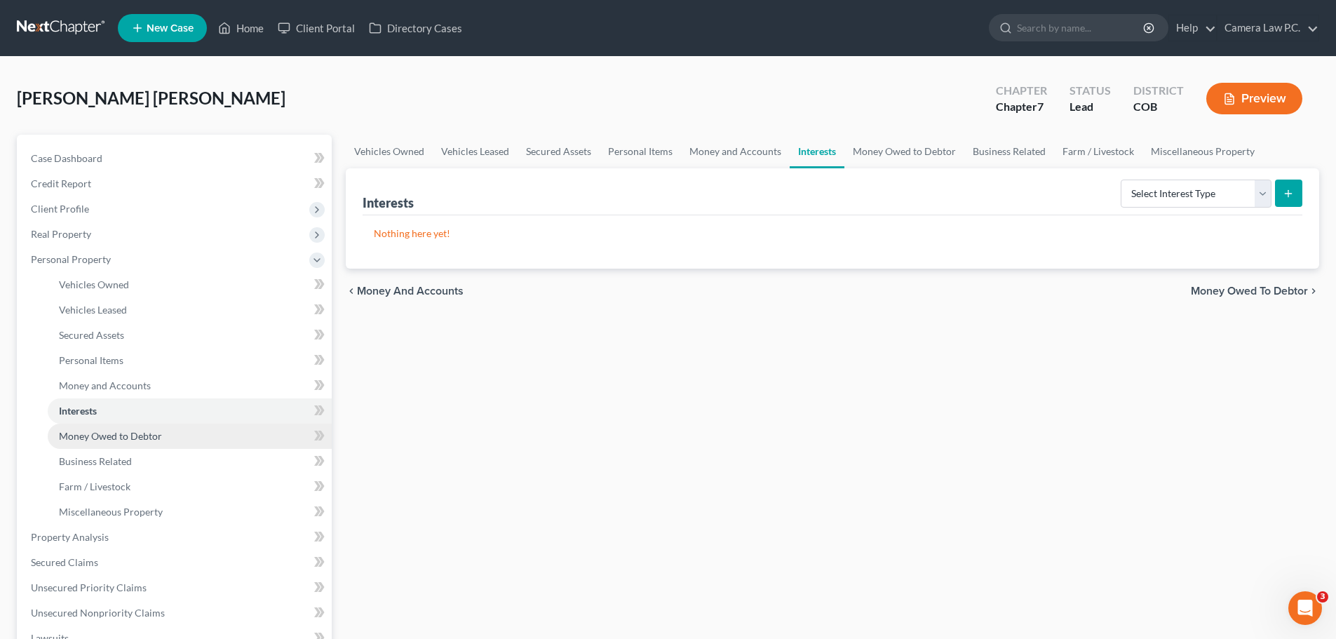
click at [93, 435] on span "Money Owed to Debtor" at bounding box center [110, 436] width 103 height 12
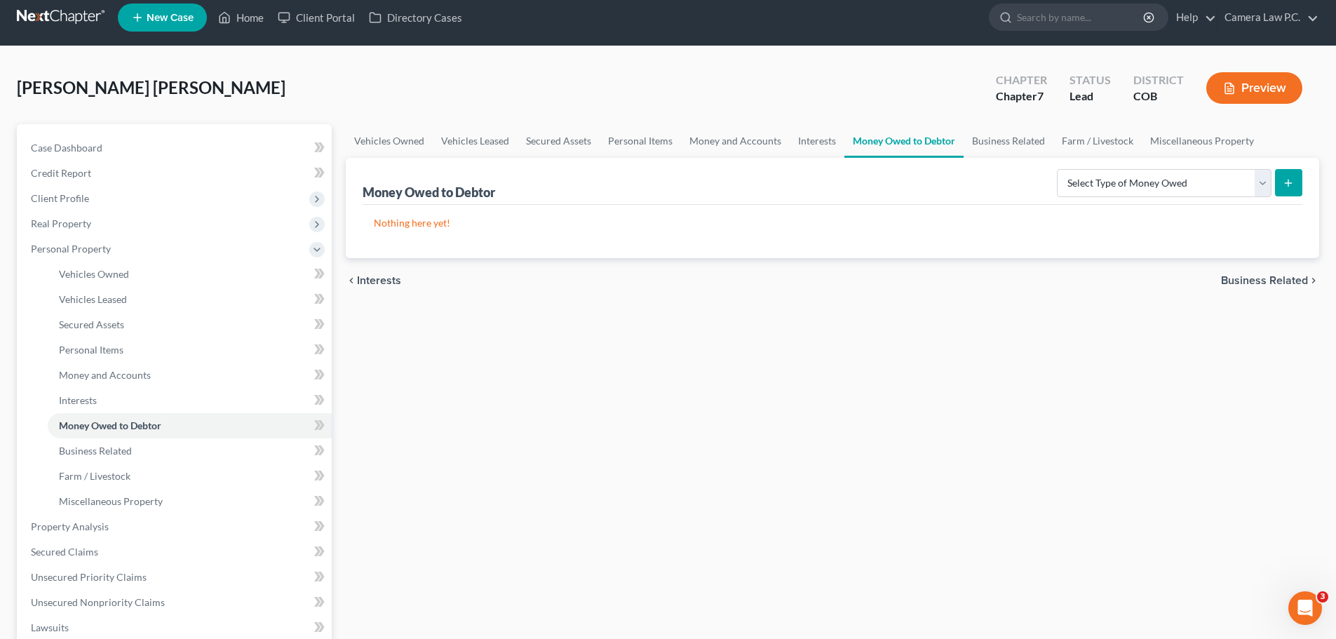
scroll to position [210, 0]
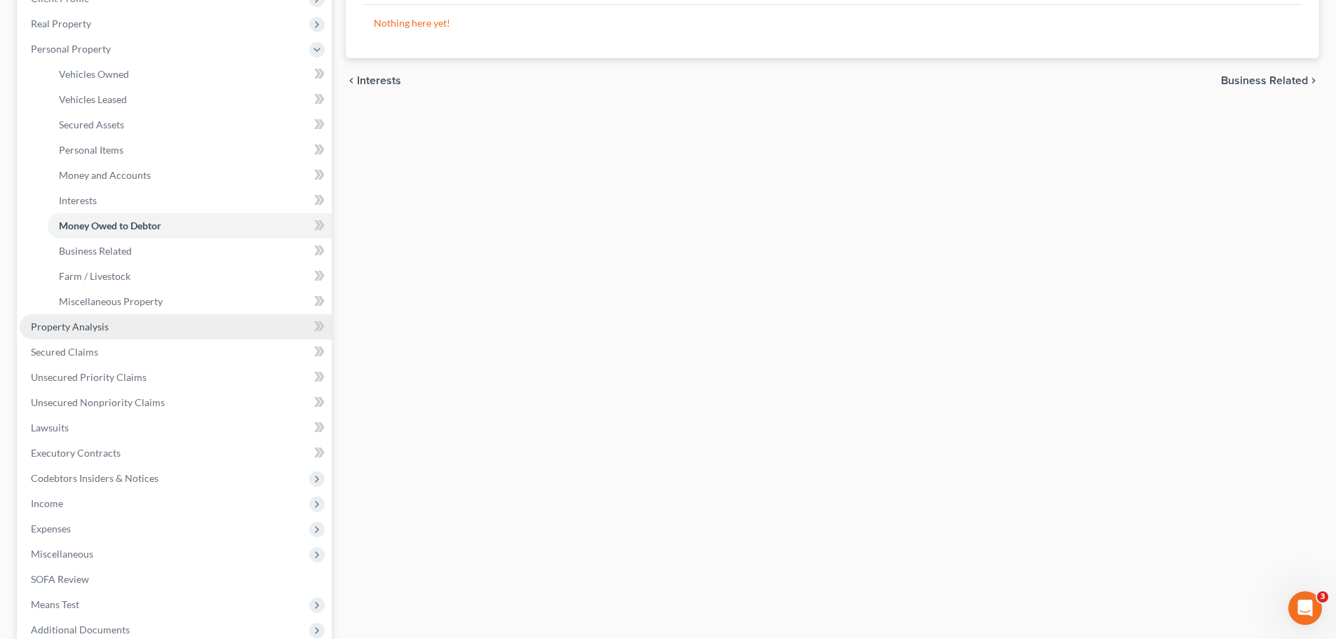
click at [79, 328] on span "Property Analysis" at bounding box center [70, 326] width 78 height 12
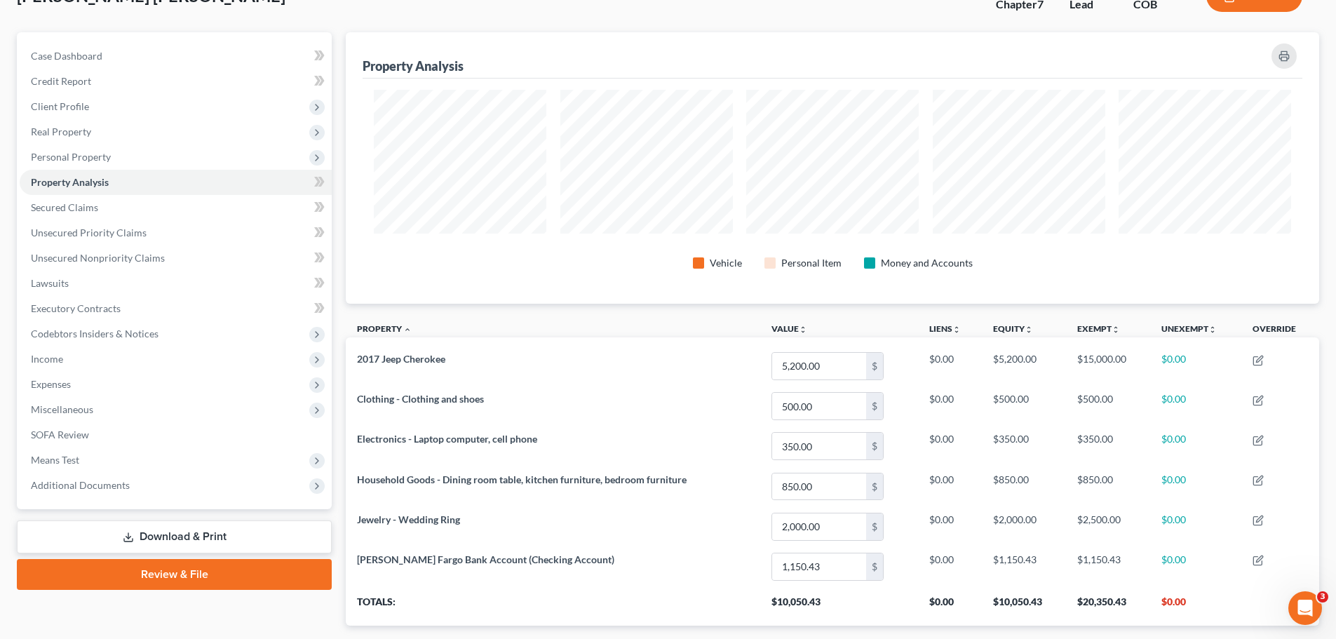
scroll to position [187, 0]
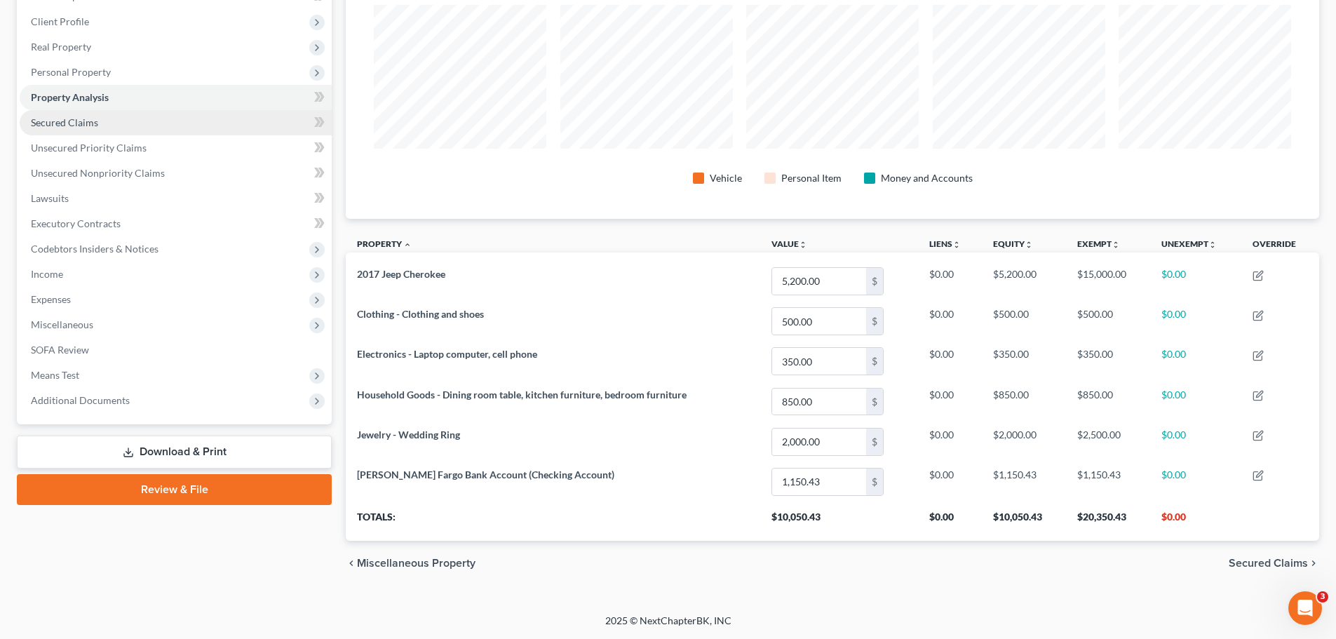
click at [62, 126] on span "Secured Claims" at bounding box center [64, 122] width 67 height 12
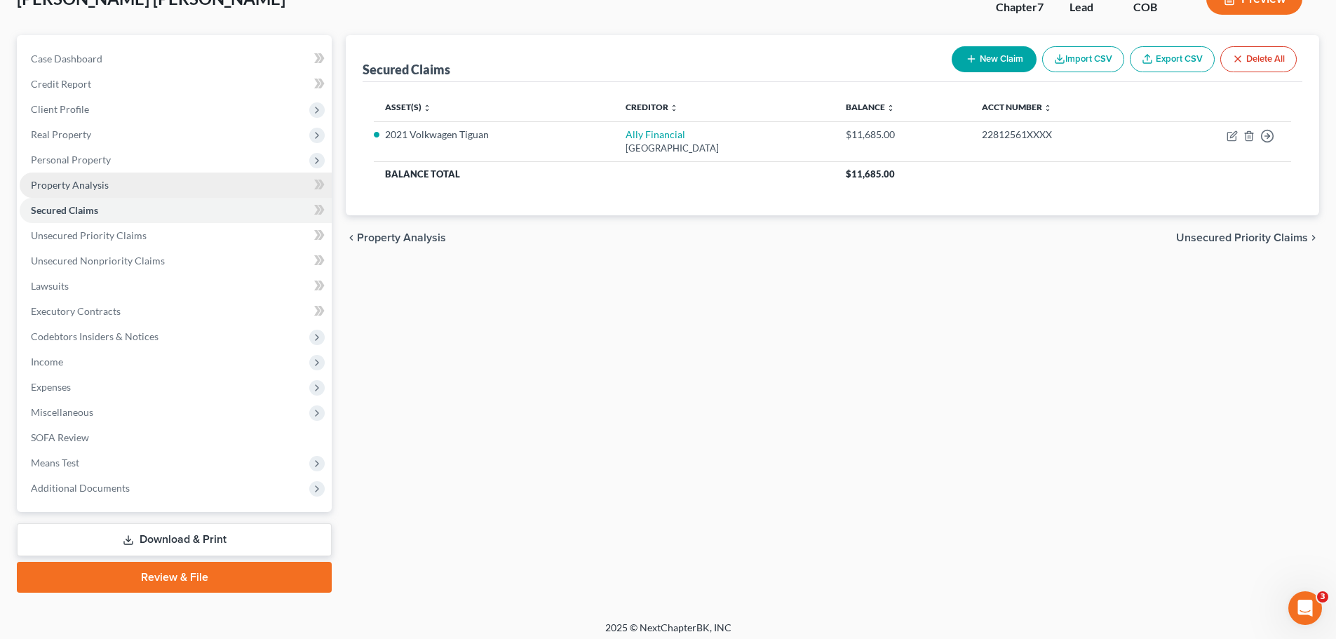
scroll to position [107, 0]
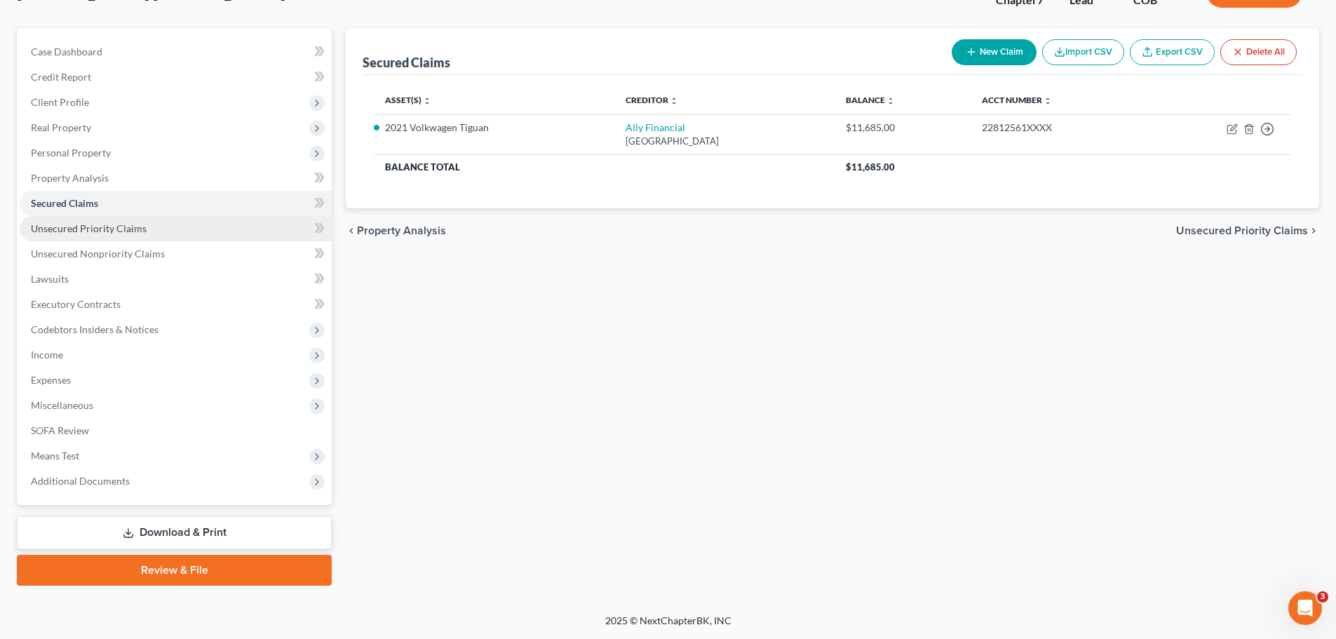
click at [65, 229] on span "Unsecured Priority Claims" at bounding box center [89, 228] width 116 height 12
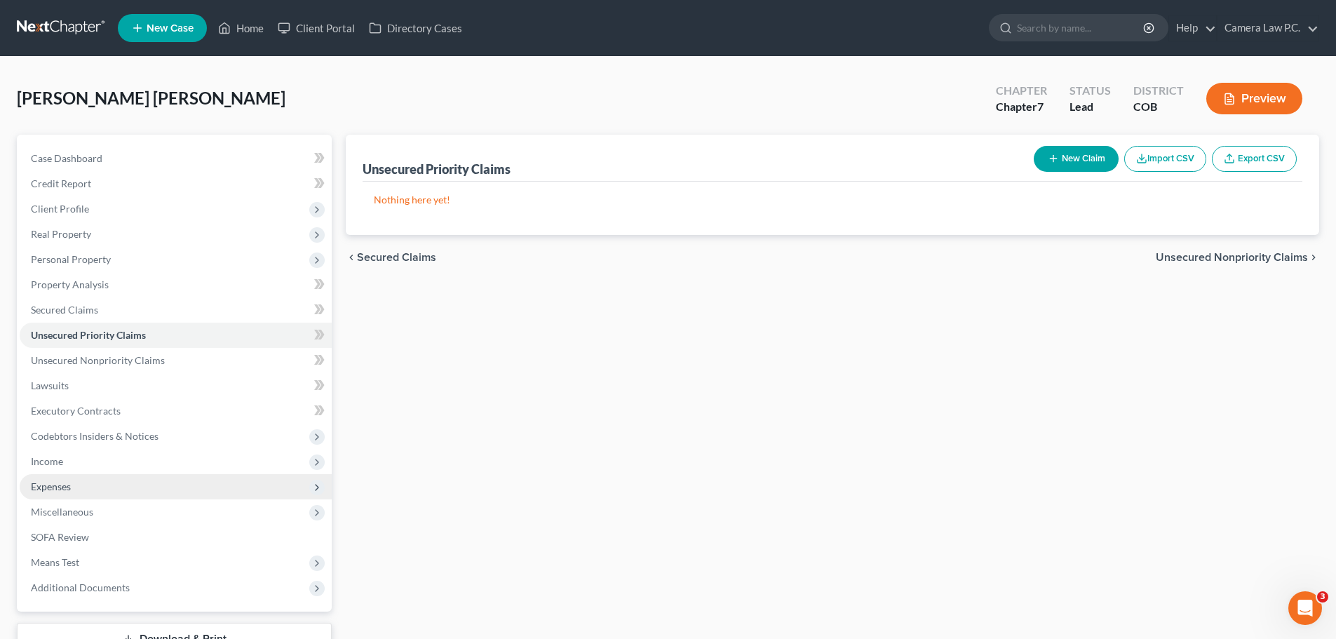
click at [58, 480] on span "Expenses" at bounding box center [51, 486] width 40 height 12
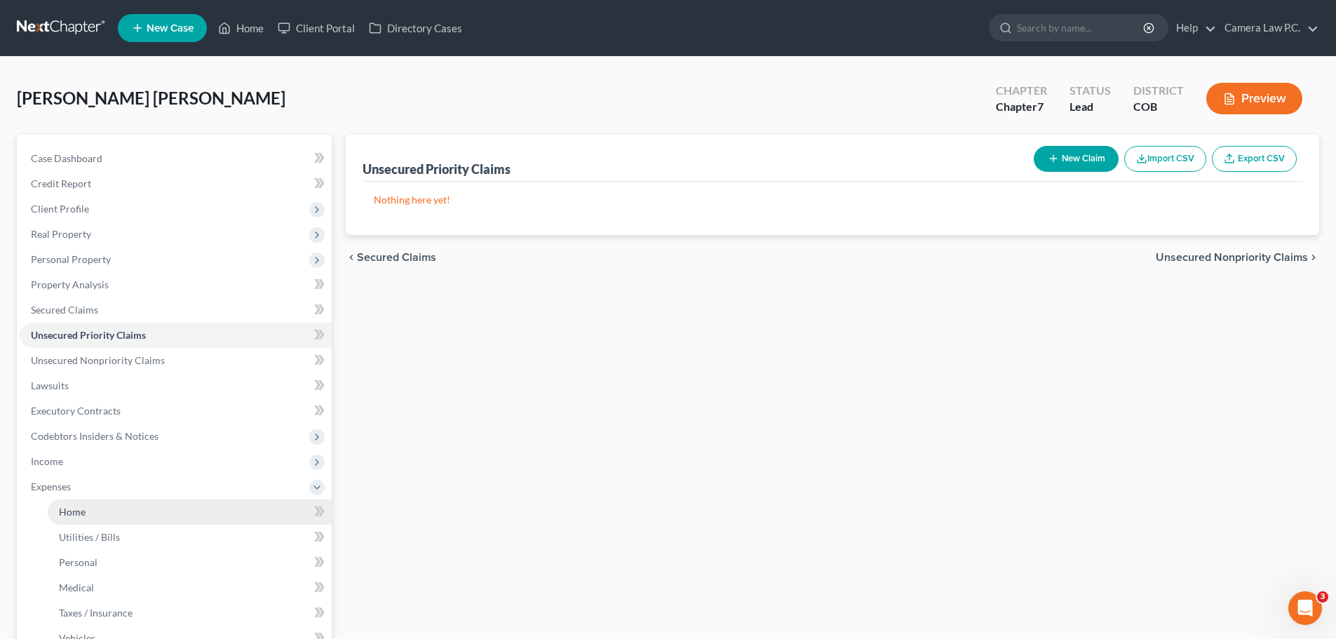
click at [66, 515] on span "Home" at bounding box center [72, 511] width 27 height 12
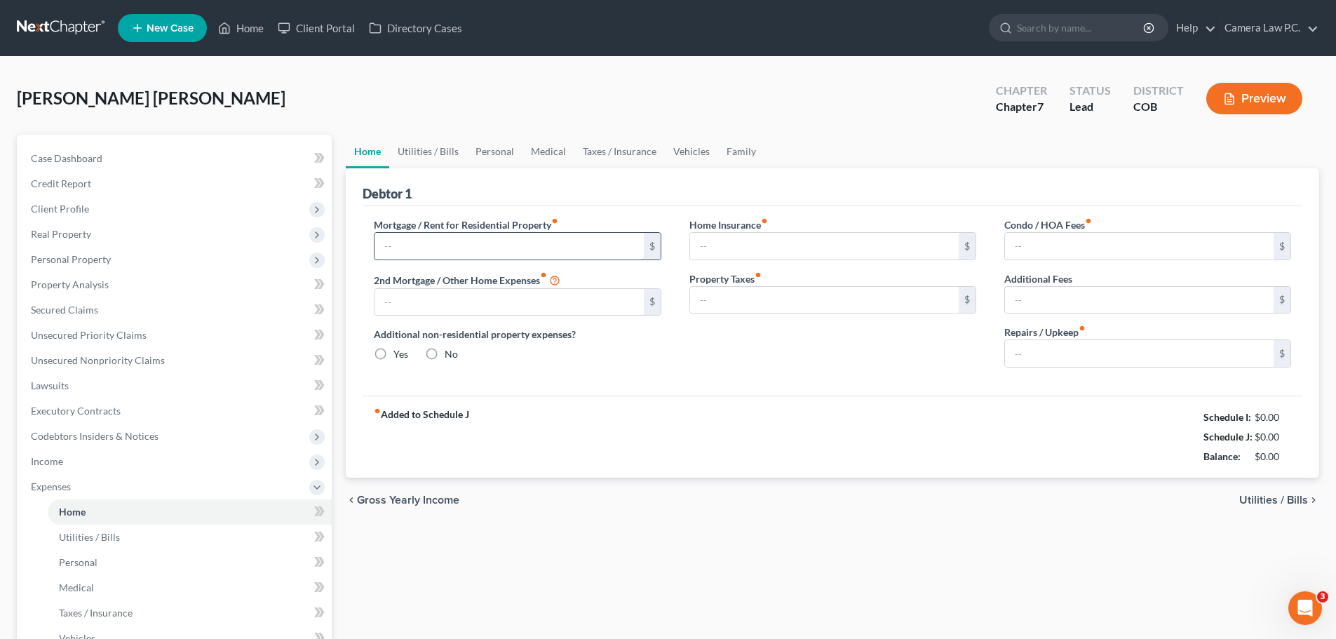
type input "0.00"
radio input "true"
type input "0.00"
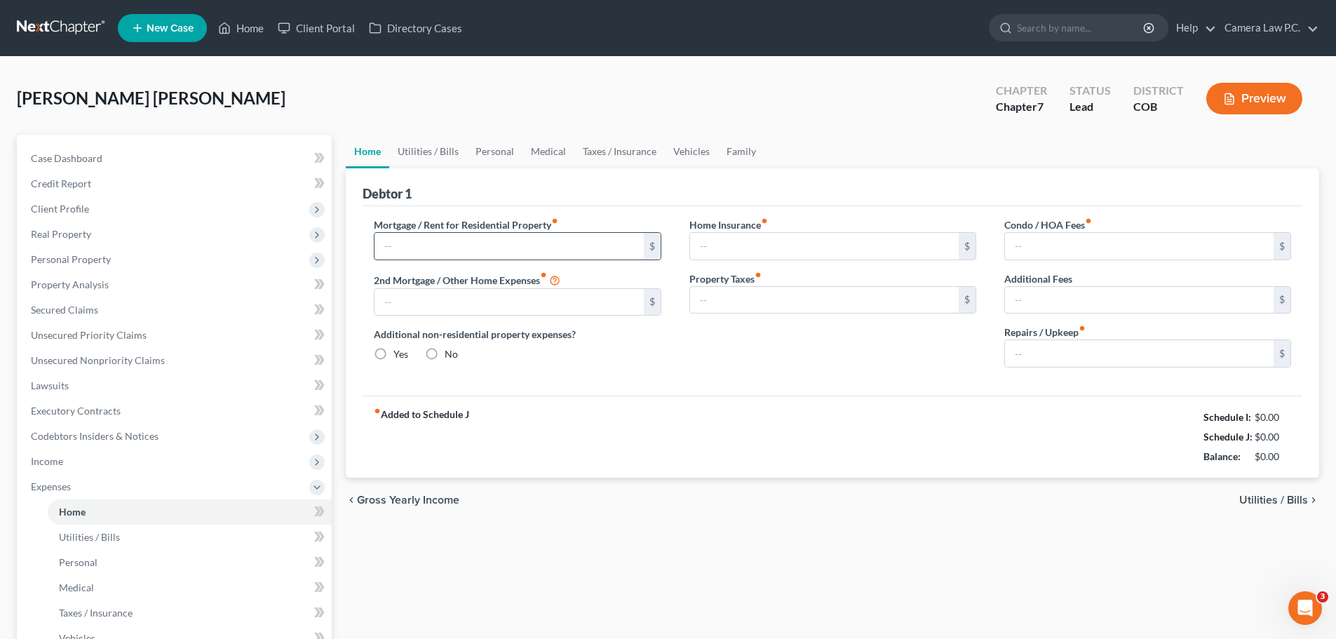
type input "0.00"
click at [393, 245] on input "text" at bounding box center [508, 246] width 269 height 27
type input "773.5"
click at [732, 376] on div "Mortgage / Rent for Residential Property fiber_manual_record 773.5 $ 2nd Mortga…" at bounding box center [831, 300] width 939 height 189
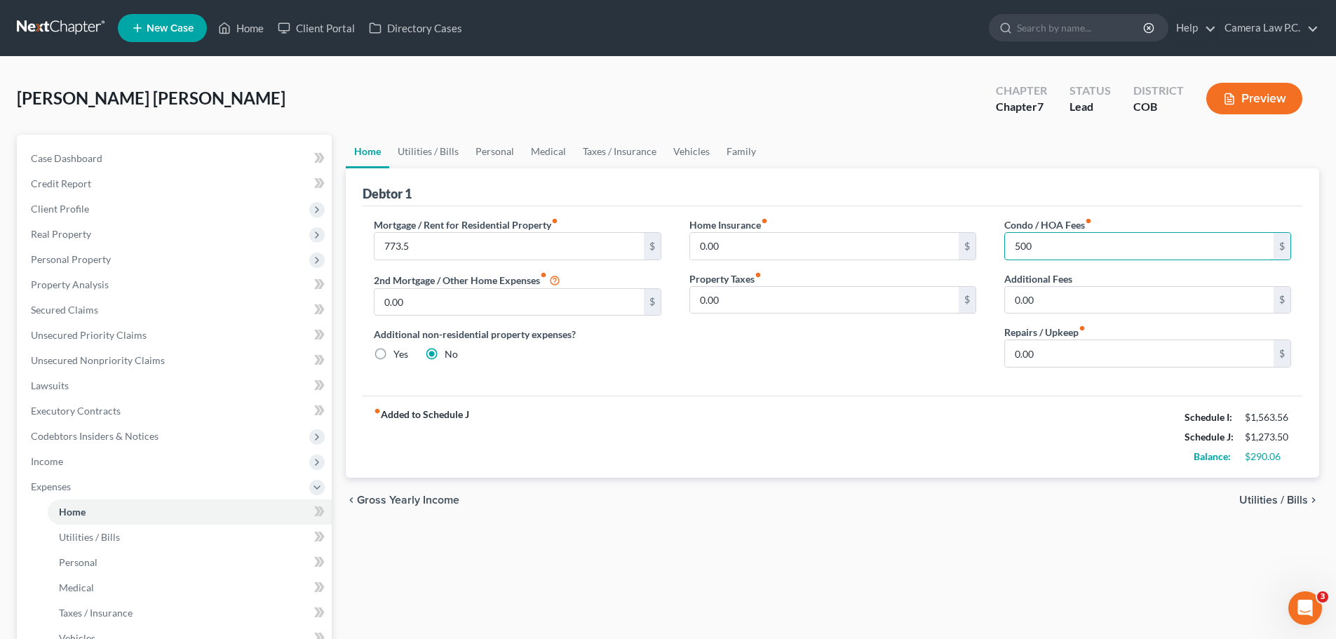
type input "500"
click at [915, 414] on div "fiber_manual_record Added to Schedule J Schedule I: $1,563.56 Schedule J: $1,27…" at bounding box center [831, 436] width 939 height 82
click at [427, 154] on link "Utilities / Bills" at bounding box center [428, 152] width 78 height 34
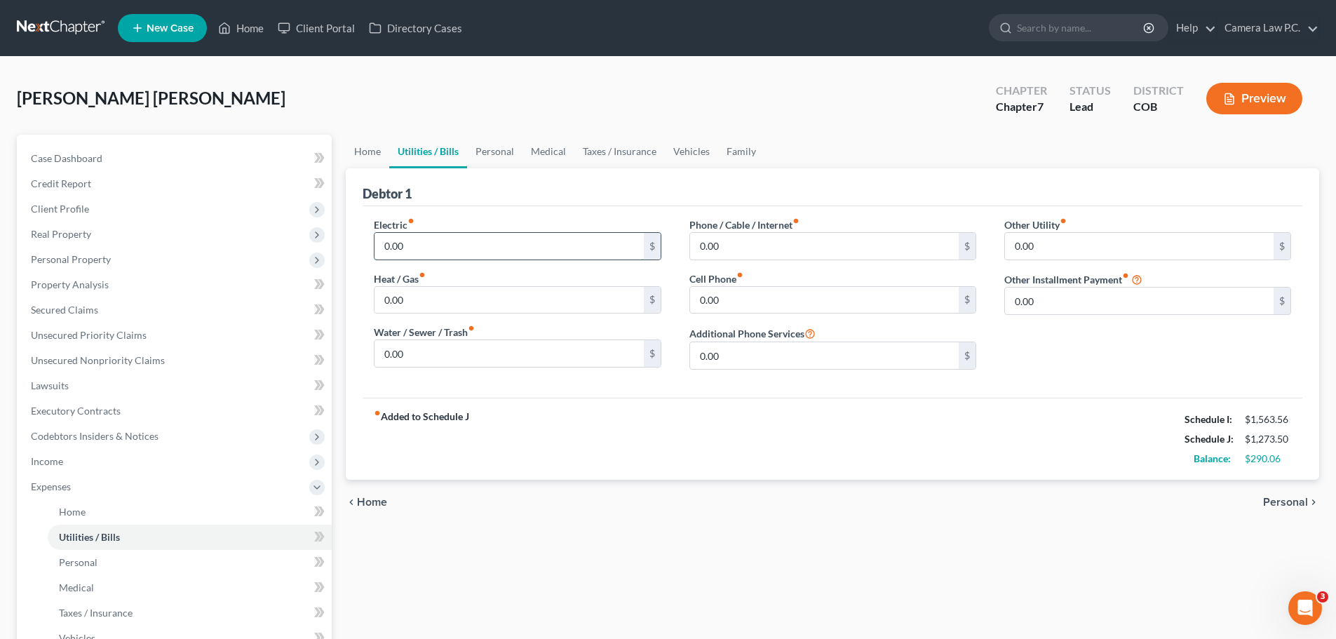
click at [414, 247] on input "0.00" at bounding box center [508, 246] width 269 height 27
type input "140"
click at [413, 297] on input "0.00" at bounding box center [508, 300] width 269 height 27
type input "80"
type input "70"
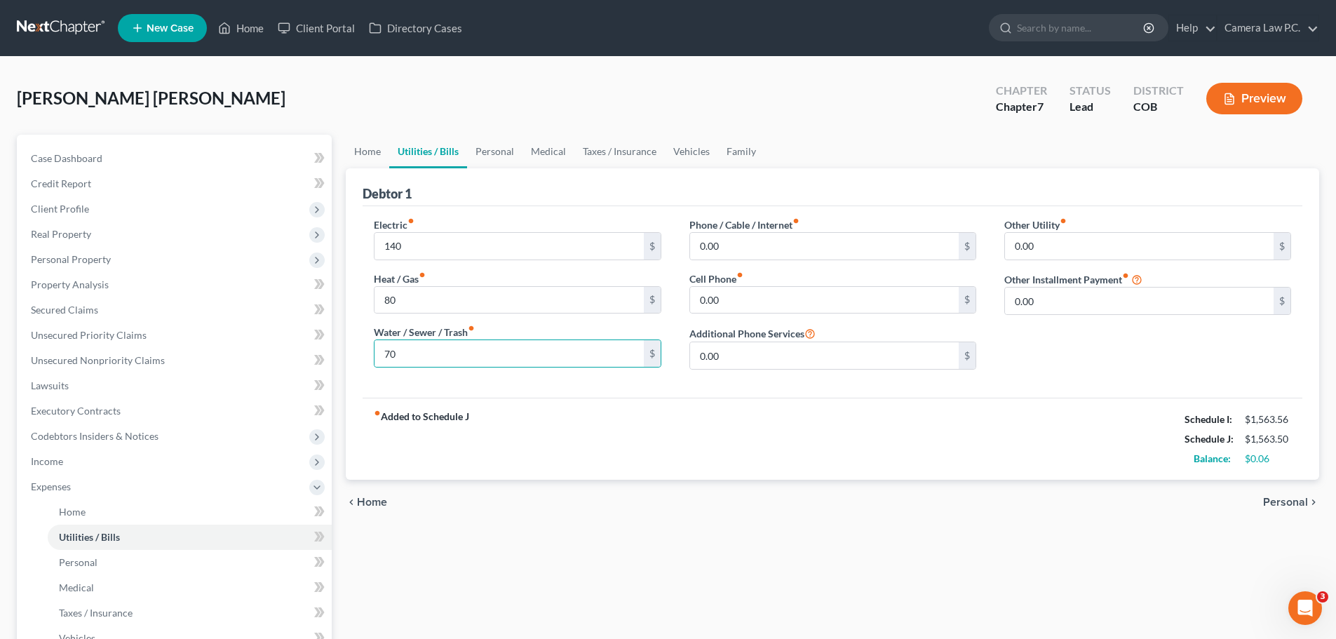
drag, startPoint x: 795, startPoint y: 465, endPoint x: 803, endPoint y: 470, distance: 9.7
click at [801, 468] on div "fiber_manual_record Added to Schedule J Schedule I: $1,563.56 Schedule J: $1,56…" at bounding box center [831, 439] width 939 height 82
click at [740, 250] on input "0.00" at bounding box center [824, 246] width 269 height 27
click at [728, 301] on input "0.00" at bounding box center [824, 300] width 269 height 27
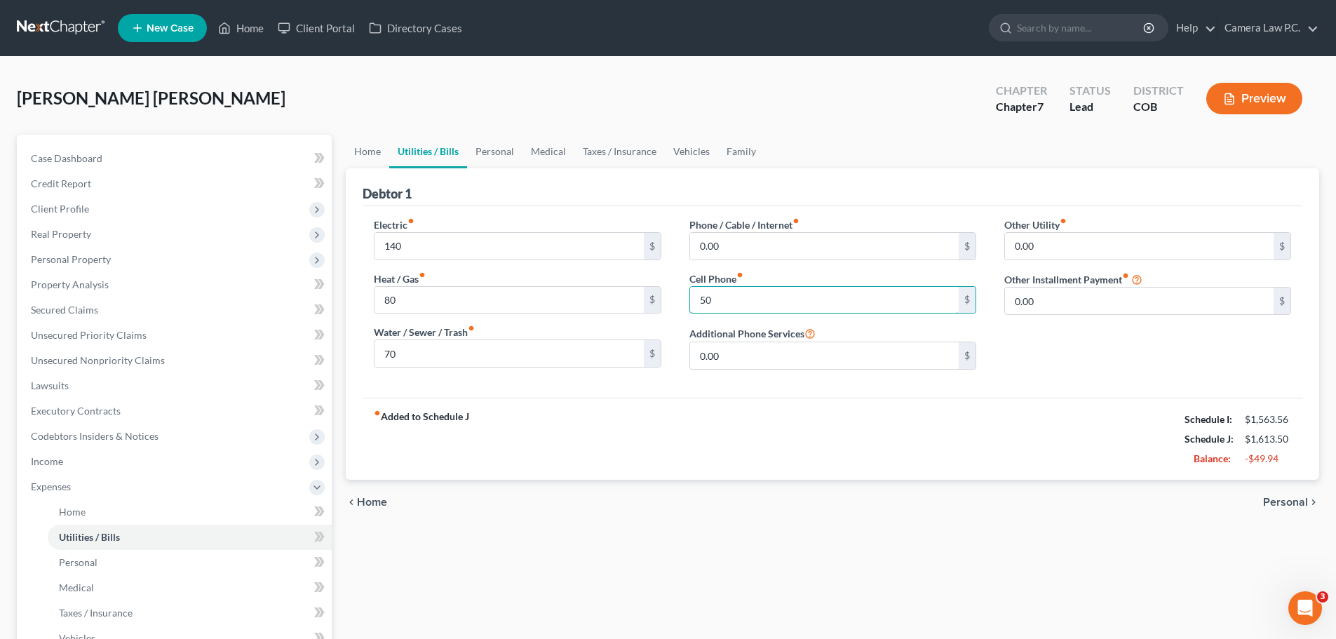
type input "50"
click at [753, 442] on div "fiber_manual_record Added to Schedule J Schedule I: $1,563.56 Schedule J: $1,61…" at bounding box center [831, 439] width 939 height 82
click at [499, 153] on link "Personal" at bounding box center [494, 152] width 55 height 34
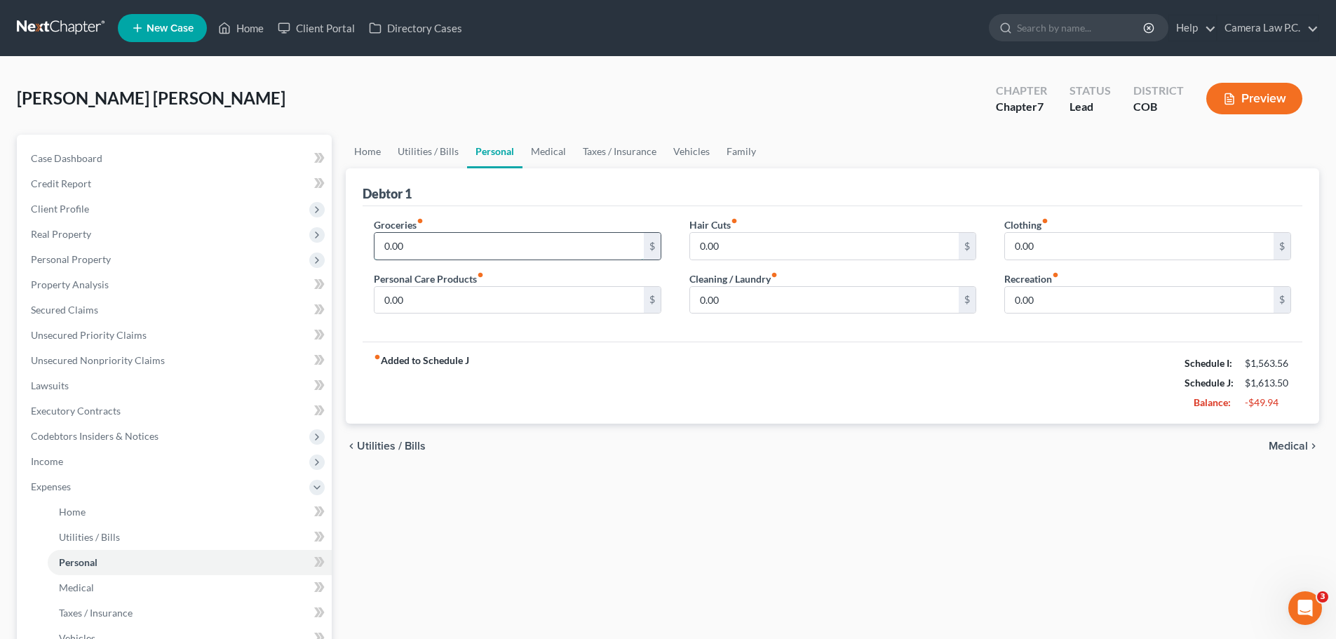
click at [433, 248] on input "0.00" at bounding box center [508, 246] width 269 height 27
type input "750"
drag, startPoint x: 649, startPoint y: 381, endPoint x: 620, endPoint y: 354, distance: 40.2
click at [649, 379] on div "fiber_manual_record Added to Schedule J Schedule I: $1,563.56 Schedule J: $2,36…" at bounding box center [831, 382] width 939 height 82
click at [499, 301] on input "0.00" at bounding box center [508, 300] width 269 height 27
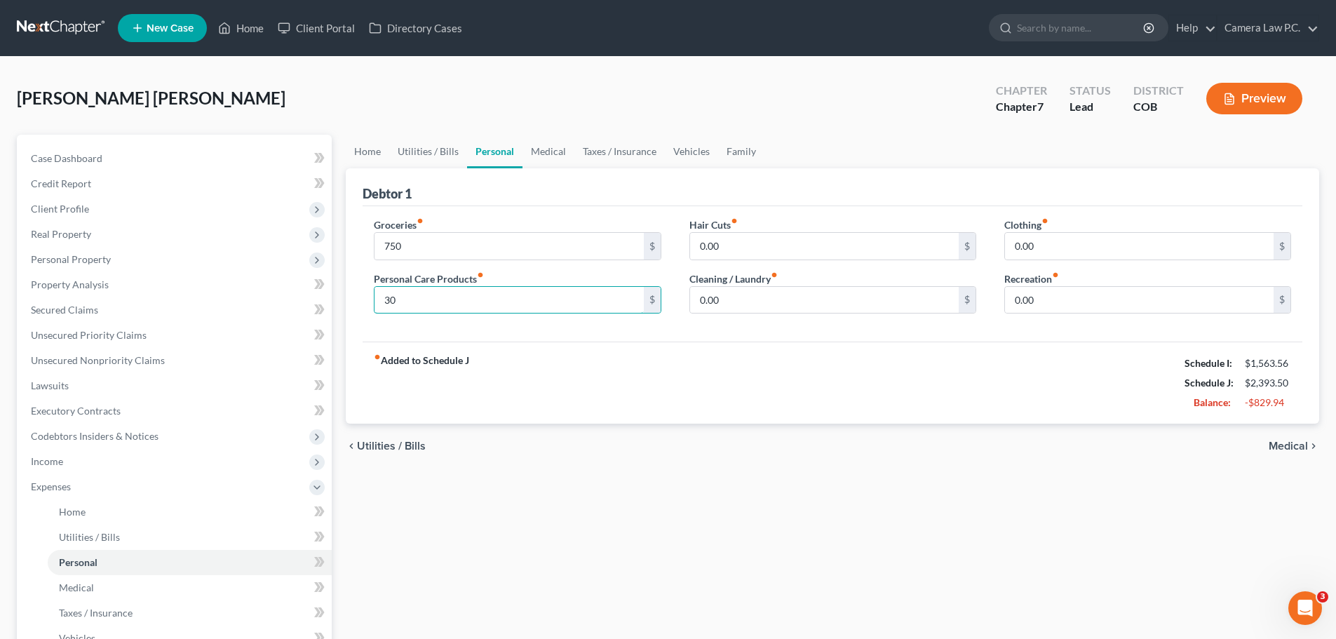
type input "30"
click at [735, 430] on div "chevron_left Utilities / Bills Medical chevron_right" at bounding box center [832, 445] width 973 height 45
click at [731, 248] on input "0.00" at bounding box center [824, 246] width 269 height 27
type input "25"
click at [753, 364] on div "fiber_manual_record Added to Schedule J Schedule I: $1,563.56 Schedule J: $2,41…" at bounding box center [831, 382] width 939 height 82
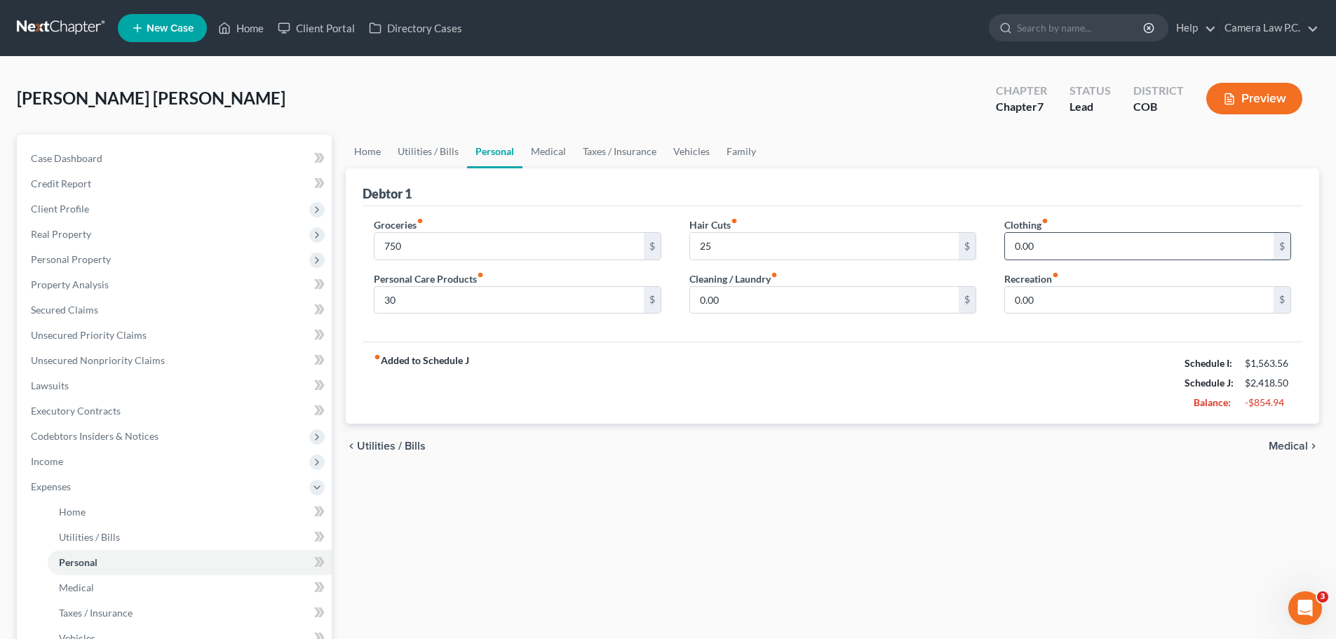
click at [1050, 251] on input "0.00" at bounding box center [1139, 246] width 269 height 27
type input "50"
click at [1014, 412] on div "fiber_manual_record Added to Schedule J Schedule I: $1,563.56 Schedule J: $2,46…" at bounding box center [831, 382] width 939 height 82
click at [552, 148] on link "Medical" at bounding box center [548, 152] width 52 height 34
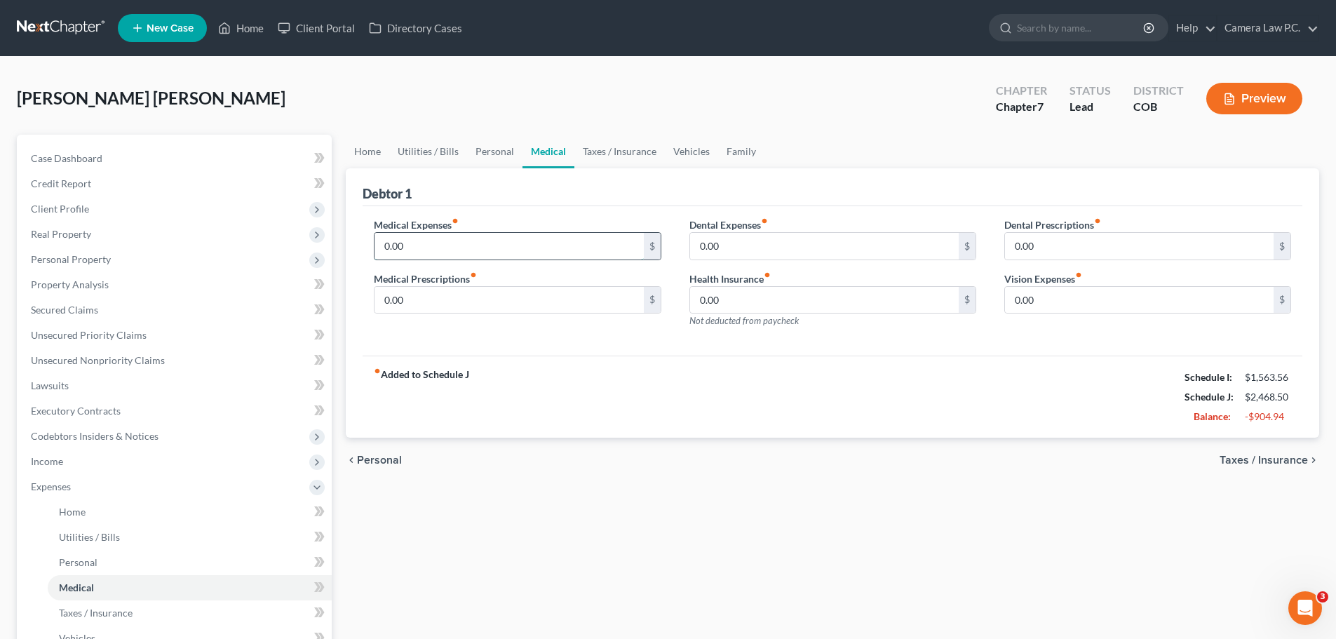
click at [420, 249] on input "0.00" at bounding box center [508, 246] width 269 height 27
click at [430, 301] on input "0.00" at bounding box center [508, 300] width 269 height 27
type input "7"
type input "40"
click at [512, 348] on div "Medical Expenses fiber_manual_record 0.00 $ Medical Prescriptions fiber_manual_…" at bounding box center [831, 281] width 939 height 150
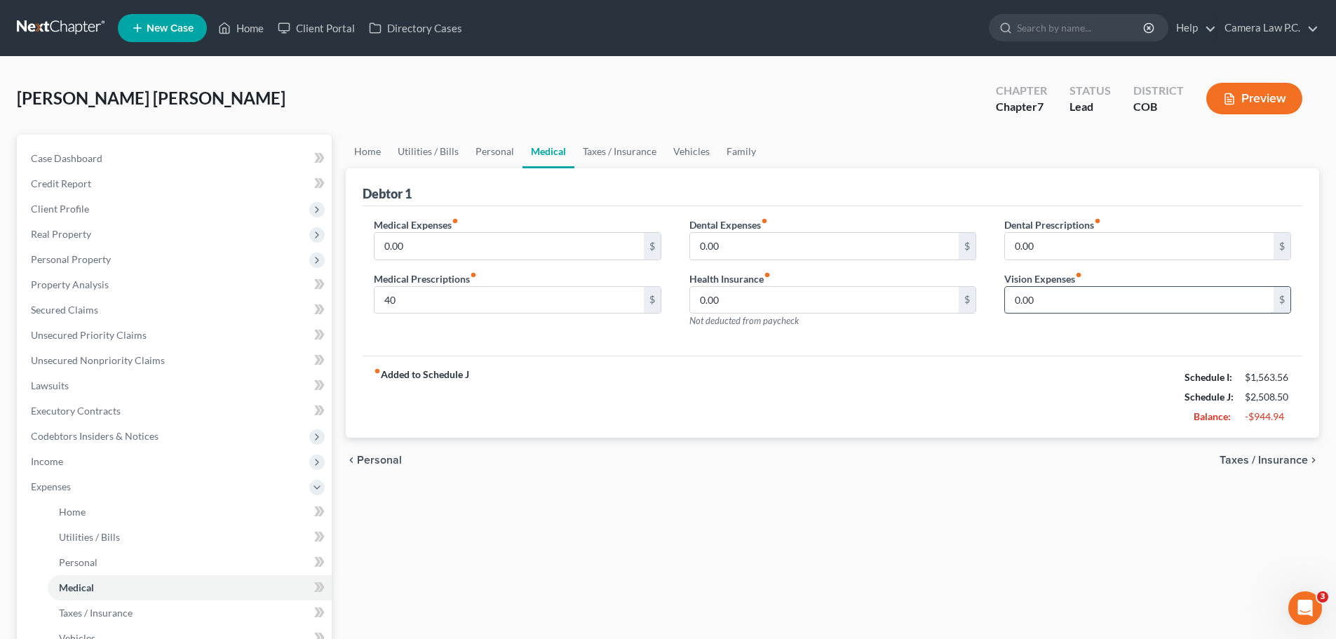
click at [1042, 301] on input "0.00" at bounding box center [1139, 300] width 269 height 27
type input "30"
click at [970, 395] on div "fiber_manual_record Added to Schedule J Schedule I: $1,563.56 Schedule J: $2,53…" at bounding box center [831, 396] width 939 height 82
click at [691, 149] on link "Vehicles" at bounding box center [691, 152] width 53 height 34
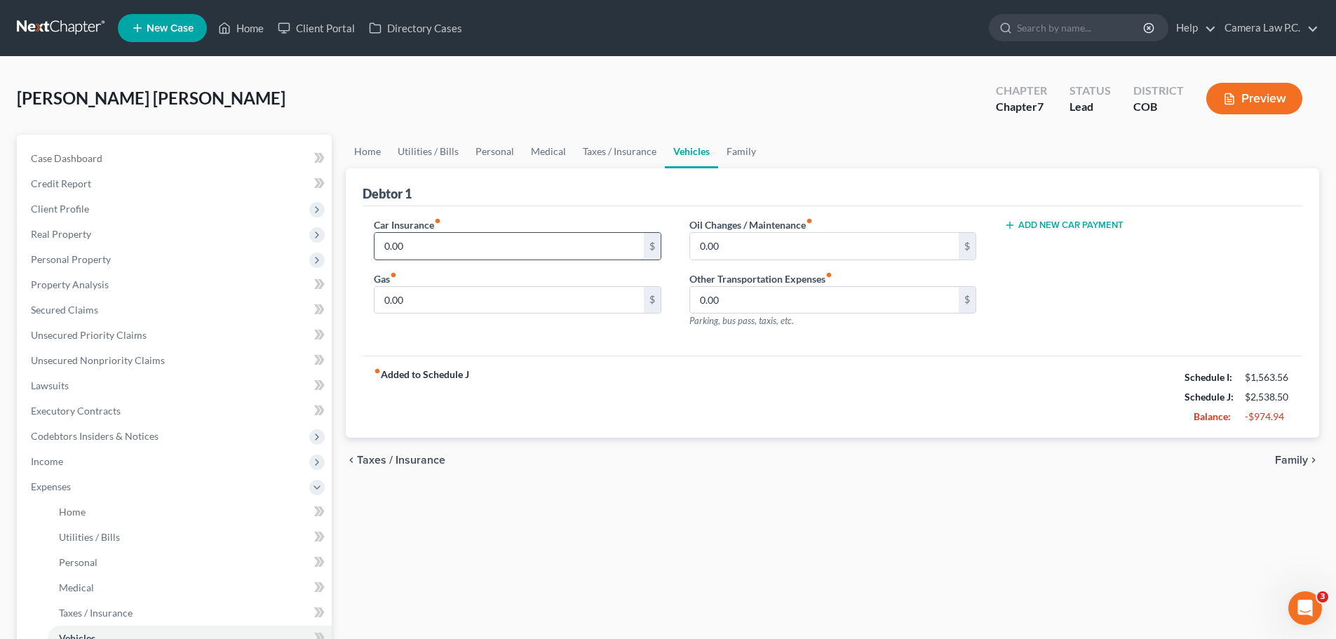
click at [425, 245] on input "0.00" at bounding box center [508, 246] width 269 height 27
type input "115"
click at [516, 374] on div "fiber_manual_record Added to Schedule J Schedule I: $1,563.56 Schedule J: $2,65…" at bounding box center [831, 396] width 939 height 82
click at [420, 304] on input "0.00" at bounding box center [508, 300] width 269 height 27
type input "50"
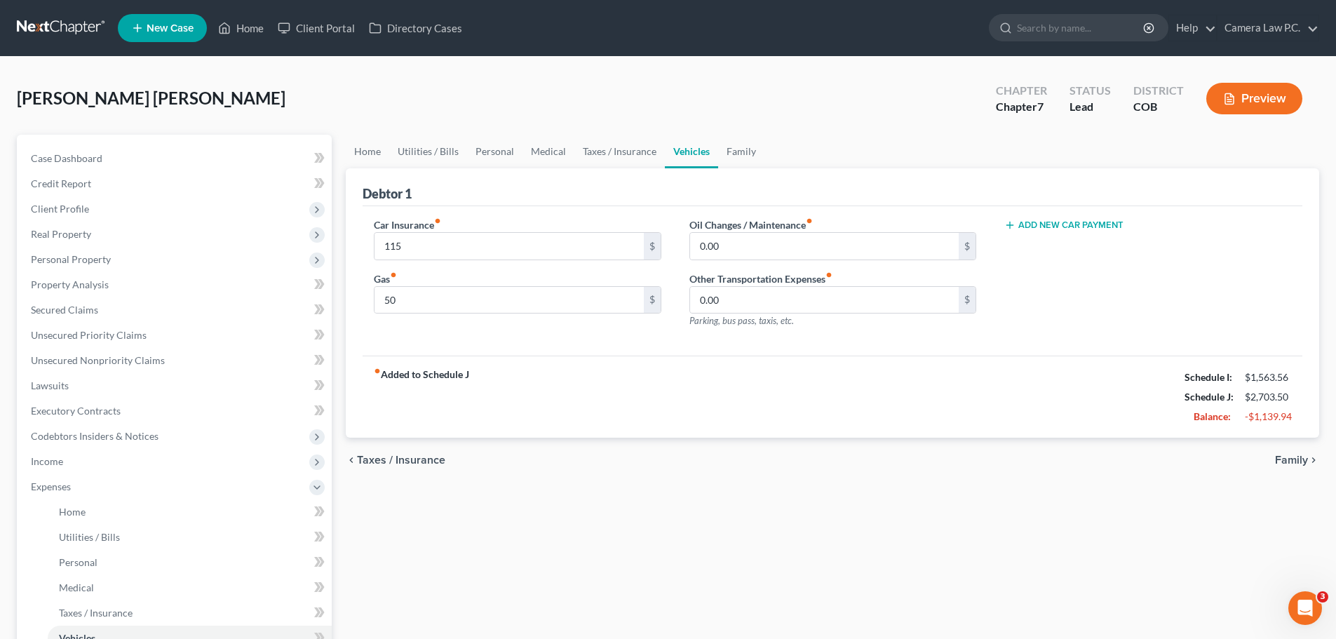
drag, startPoint x: 604, startPoint y: 388, endPoint x: 615, endPoint y: 370, distance: 21.0
click at [605, 388] on div "fiber_manual_record Added to Schedule J Schedule I: $1,563.56 Schedule J: $2,70…" at bounding box center [831, 396] width 939 height 82
click at [731, 147] on link "Family" at bounding box center [741, 152] width 46 height 34
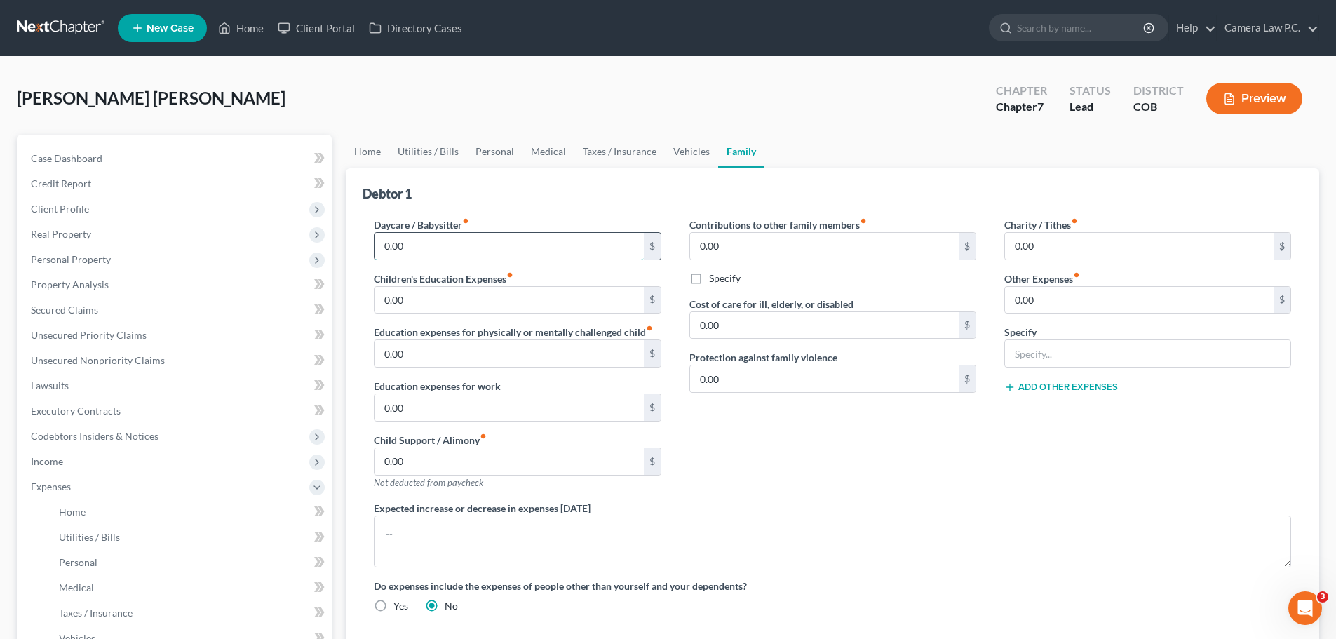
click at [437, 243] on input "0.00" at bounding box center [508, 246] width 269 height 27
type input "50"
click at [846, 459] on div "Contributions to other family members fiber_manual_record 0.00 $ Specify Cost o…" at bounding box center [832, 358] width 315 height 283
click at [412, 151] on link "Utilities / Bills" at bounding box center [428, 152] width 78 height 34
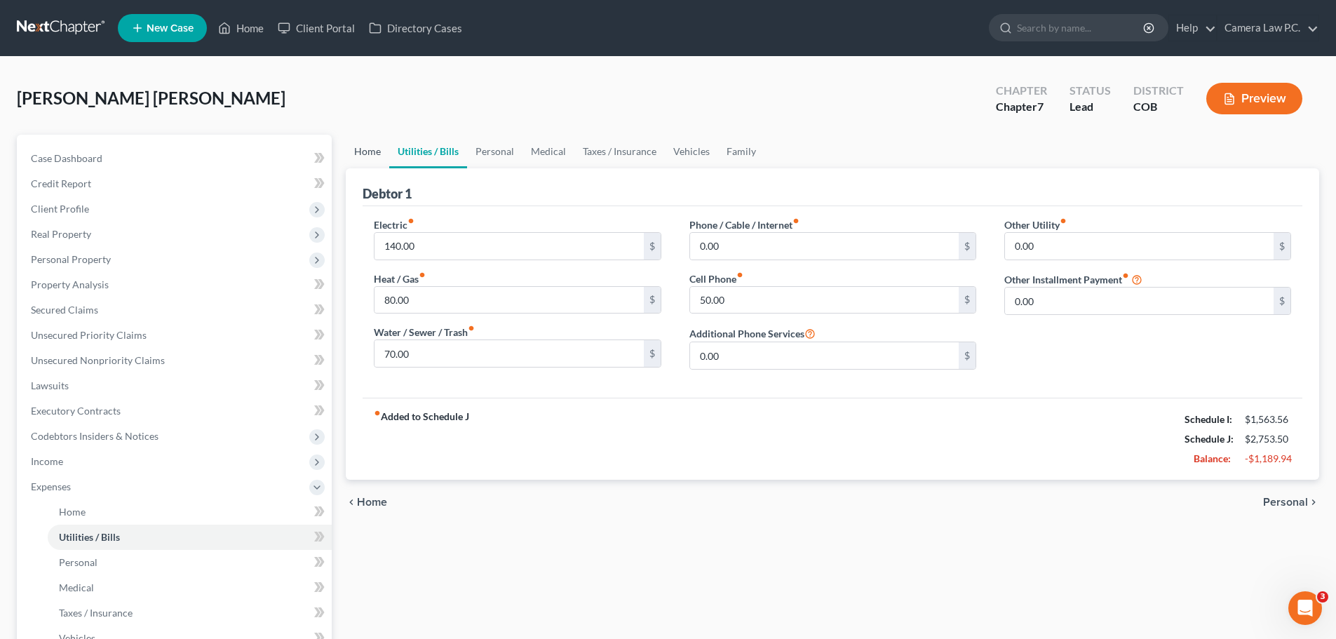
click at [369, 152] on link "Home" at bounding box center [367, 152] width 43 height 34
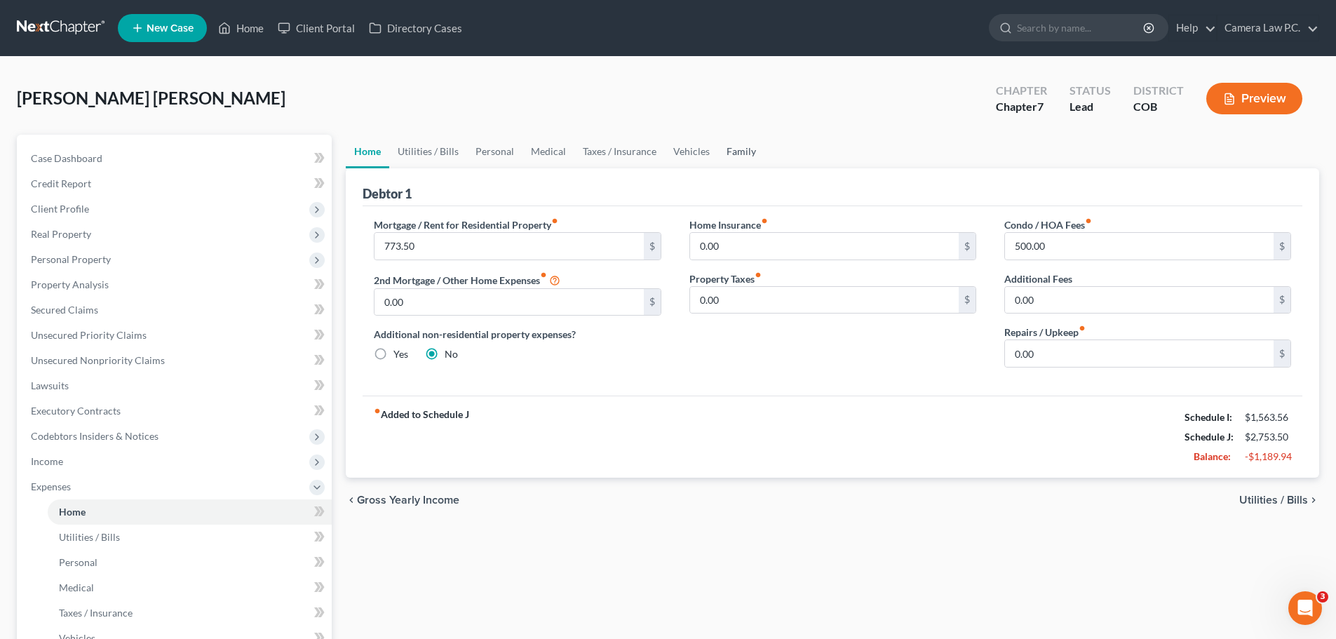
click at [734, 152] on link "Family" at bounding box center [741, 152] width 46 height 34
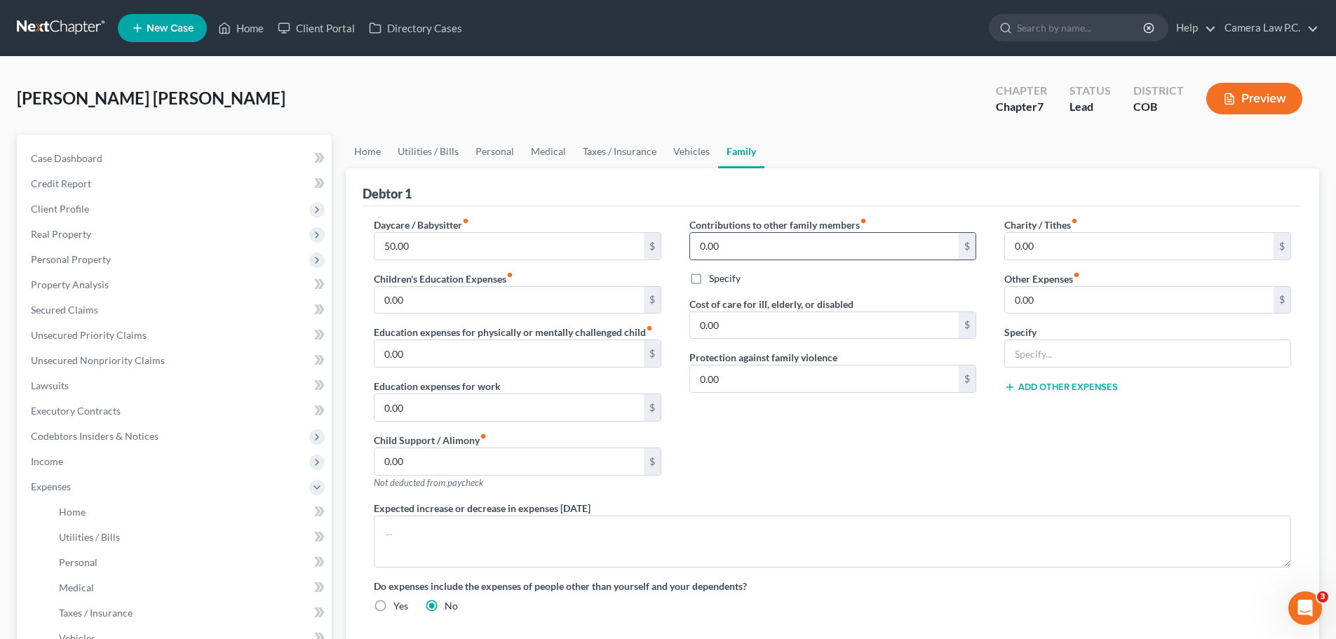
click at [734, 250] on input "0.00" at bounding box center [824, 246] width 269 height 27
click at [709, 276] on label "Specify" at bounding box center [725, 278] width 32 height 14
click at [714, 276] on input "Specify" at bounding box center [718, 275] width 9 height 9
checkbox input "true"
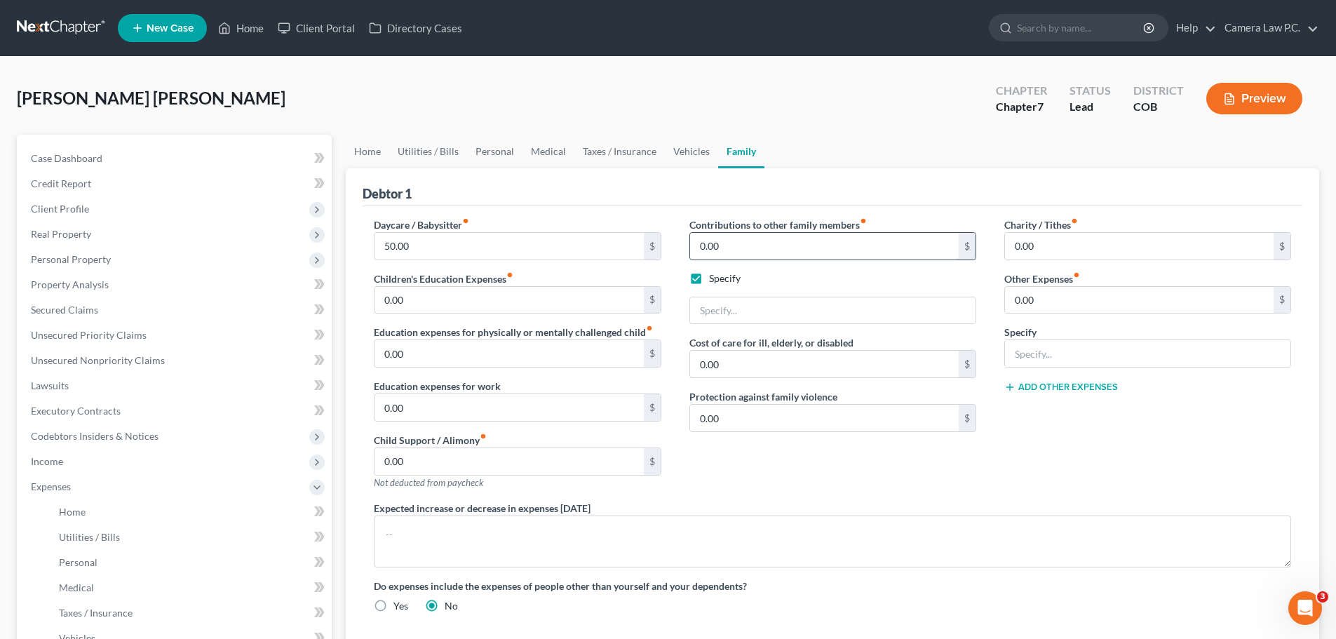
click at [724, 243] on input "0.00" at bounding box center [824, 246] width 269 height 27
type input "750"
click at [727, 315] on input "text" at bounding box center [832, 310] width 285 height 27
drag, startPoint x: 755, startPoint y: 311, endPoint x: 687, endPoint y: 312, distance: 68.0
click at [687, 312] on div "Contributions to other family members fiber_manual_record 750 $ Specify Spouse …" at bounding box center [832, 358] width 315 height 283
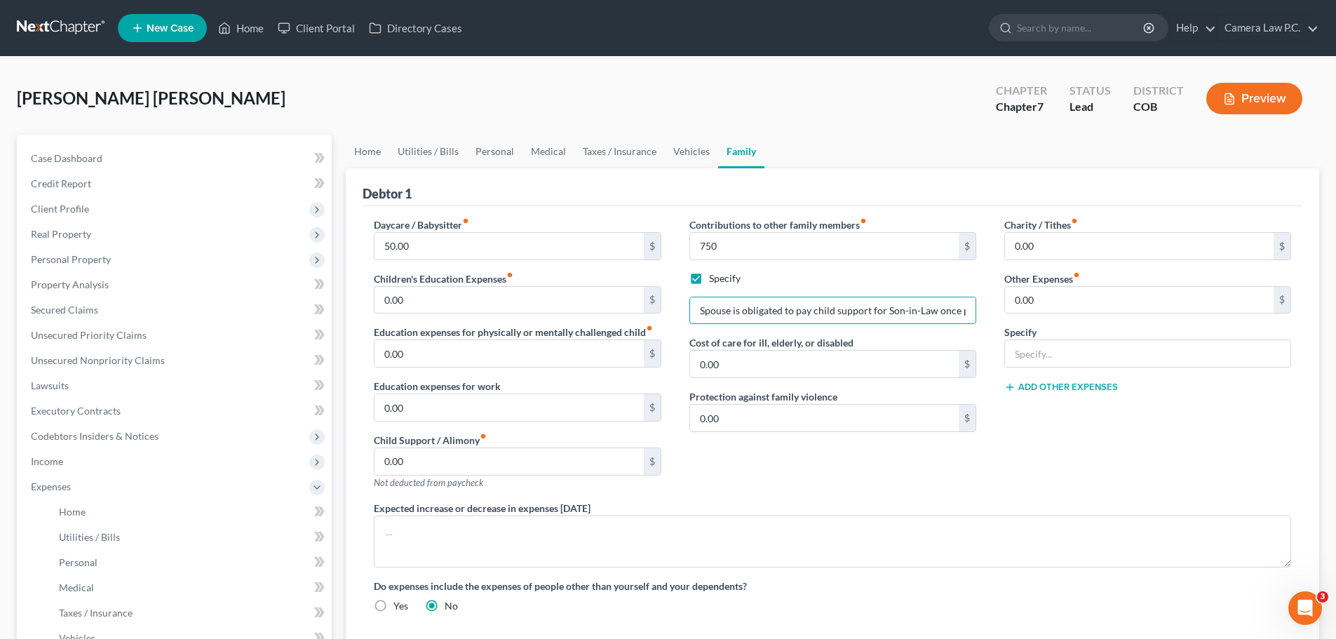
type input "Spouse is obligated to pay child support for Son-in-Law once per month."
click at [1060, 460] on div "Charity / Tithes fiber_manual_record 0.00 $ Other Expenses fiber_manual_record …" at bounding box center [1147, 358] width 315 height 283
click at [418, 457] on input "0.00" at bounding box center [508, 461] width 269 height 27
type input "750"
click at [808, 470] on div "Contributions to other family members fiber_manual_record 750 $ Specify Spouse …" at bounding box center [832, 358] width 315 height 283
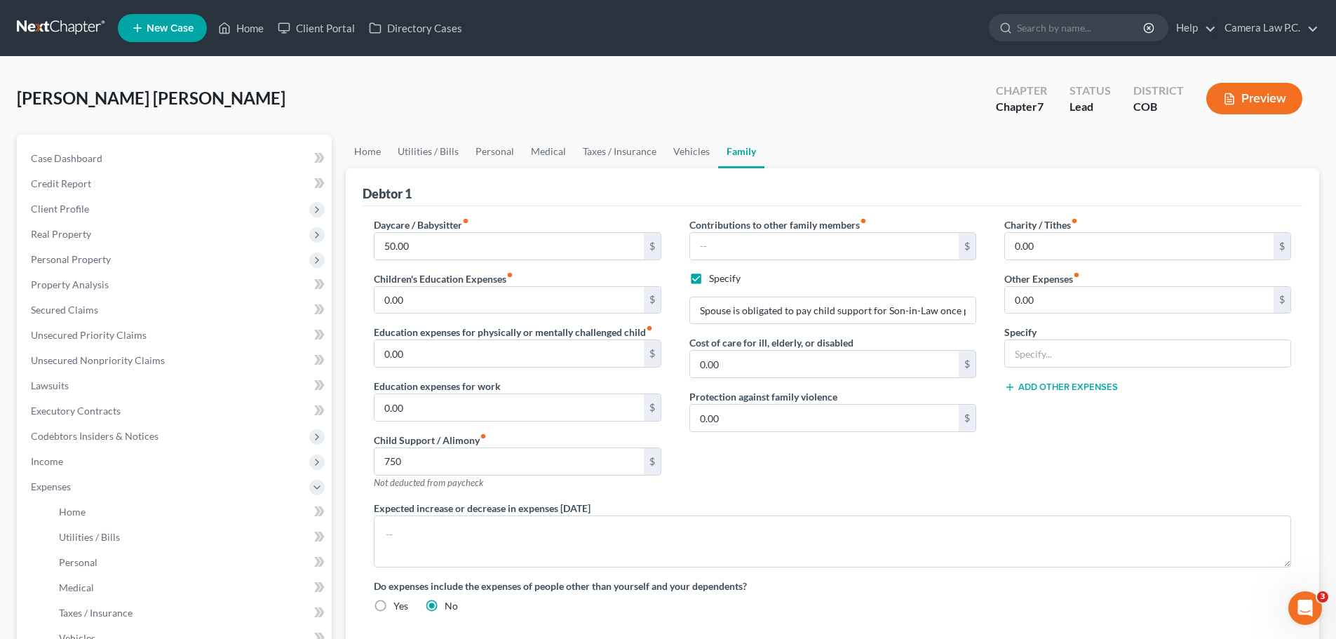
click at [709, 280] on label "Specify" at bounding box center [725, 278] width 32 height 14
click at [714, 280] on input "Specify" at bounding box center [718, 275] width 9 height 9
checkbox input "false"
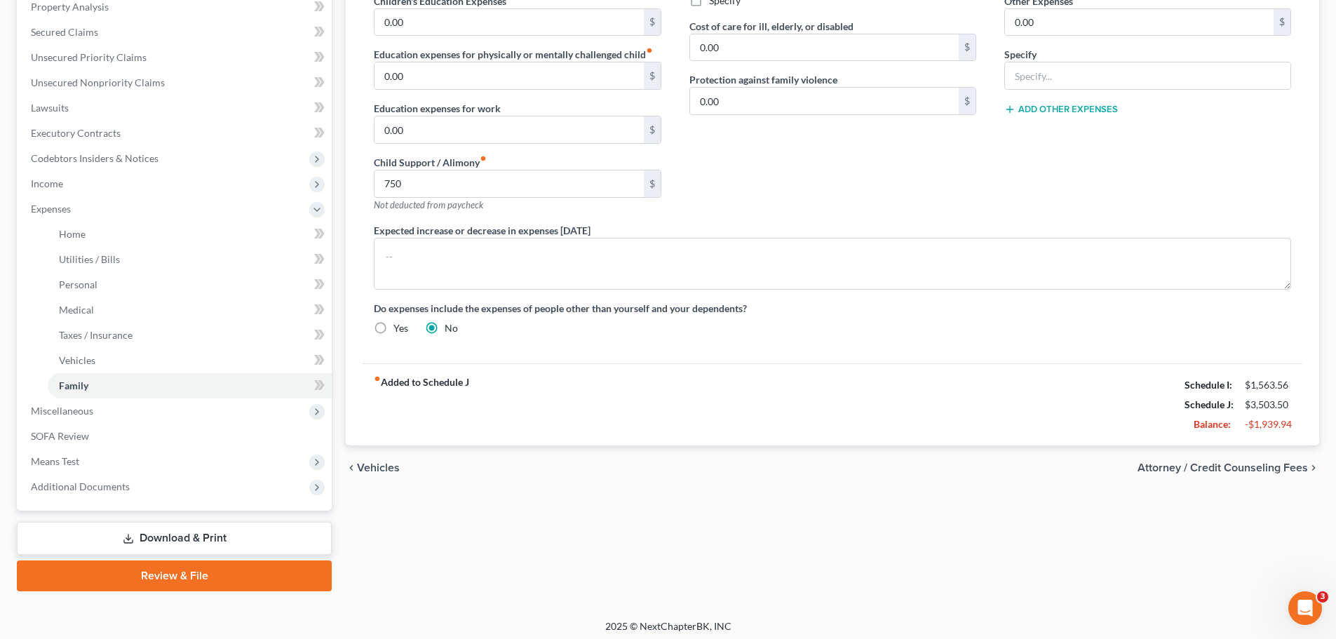
scroll to position [283, 0]
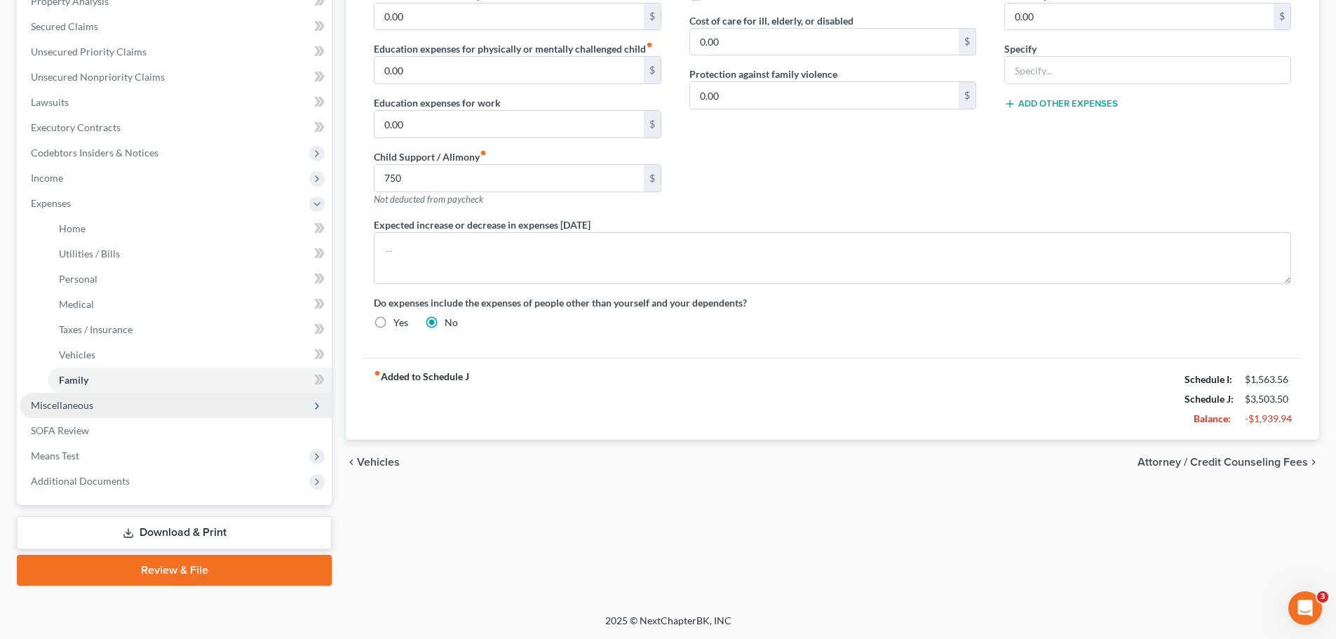
click at [101, 403] on span "Miscellaneous" at bounding box center [176, 405] width 312 height 25
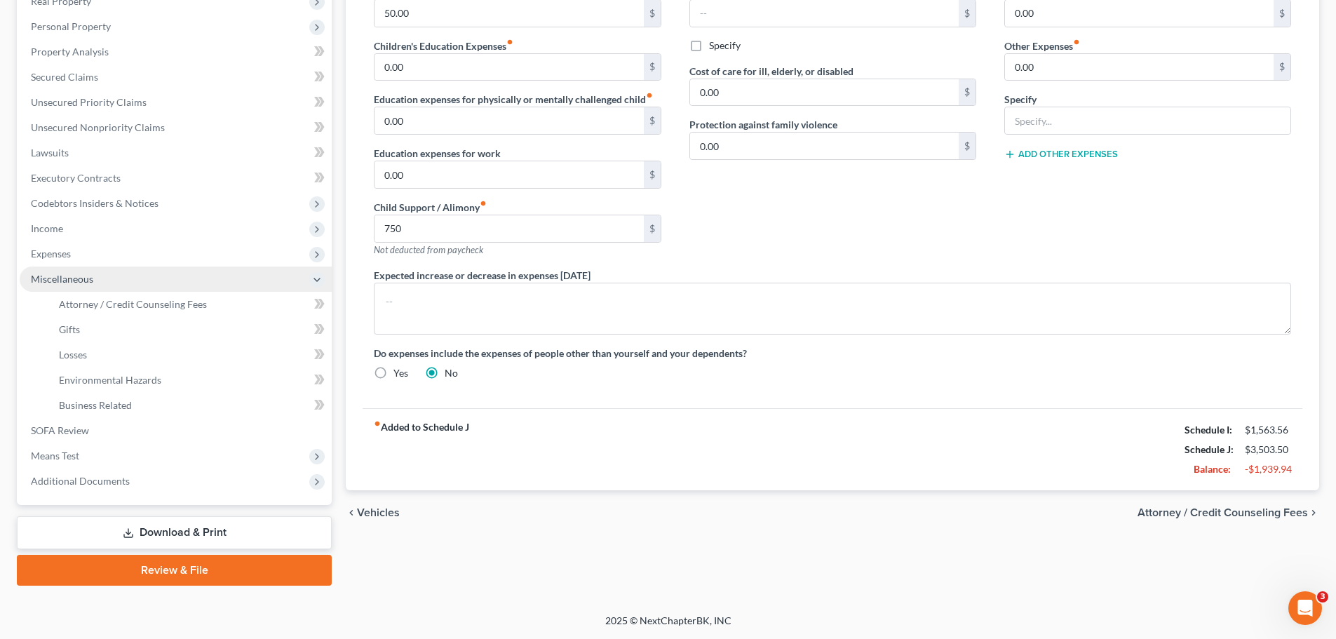
scroll to position [233, 0]
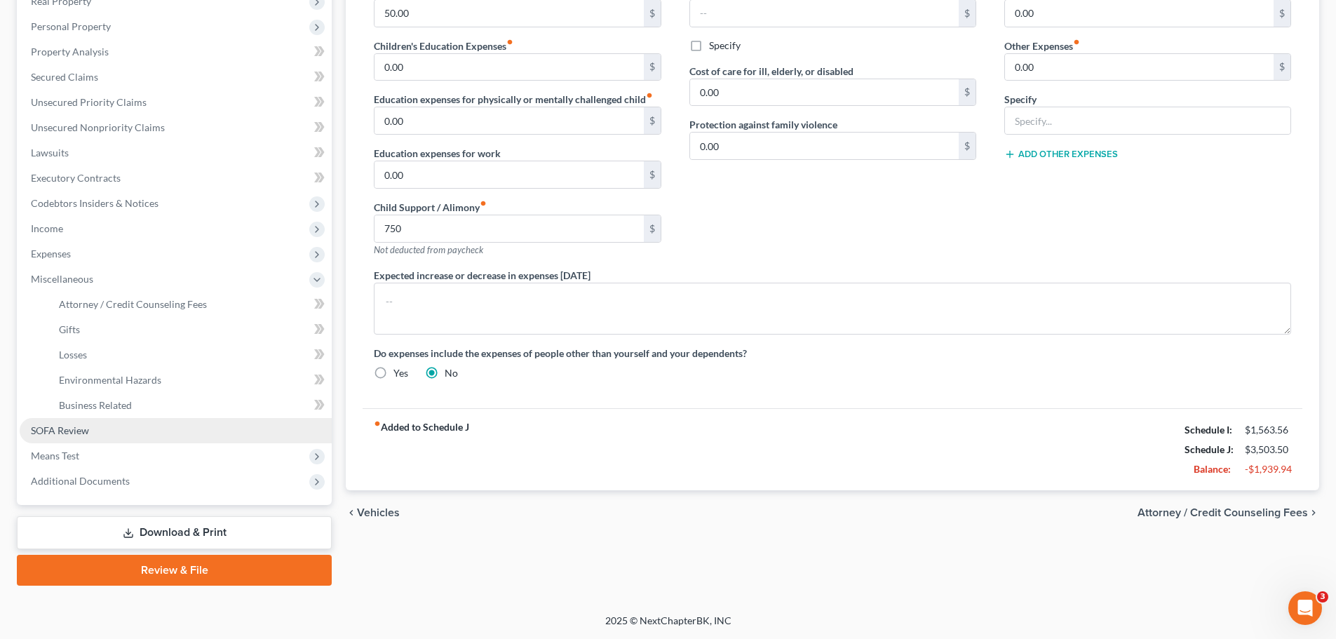
click at [72, 428] on span "SOFA Review" at bounding box center [60, 430] width 58 height 12
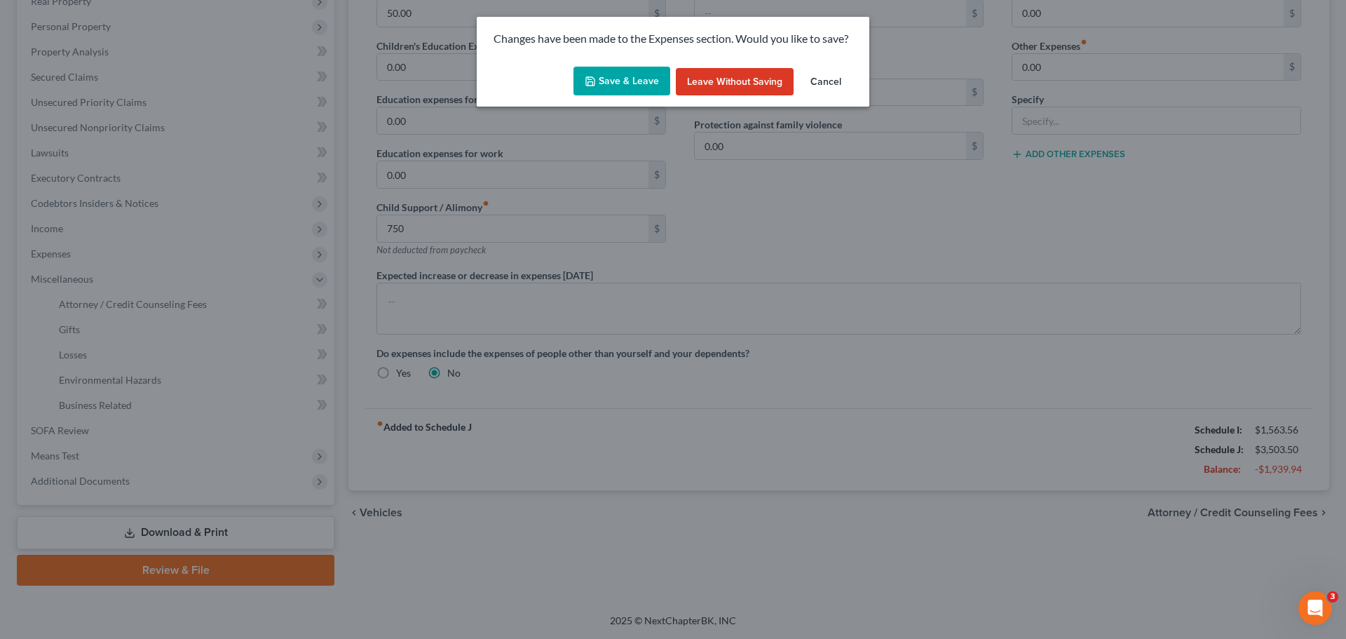
click at [626, 78] on button "Save & Leave" at bounding box center [621, 81] width 97 height 29
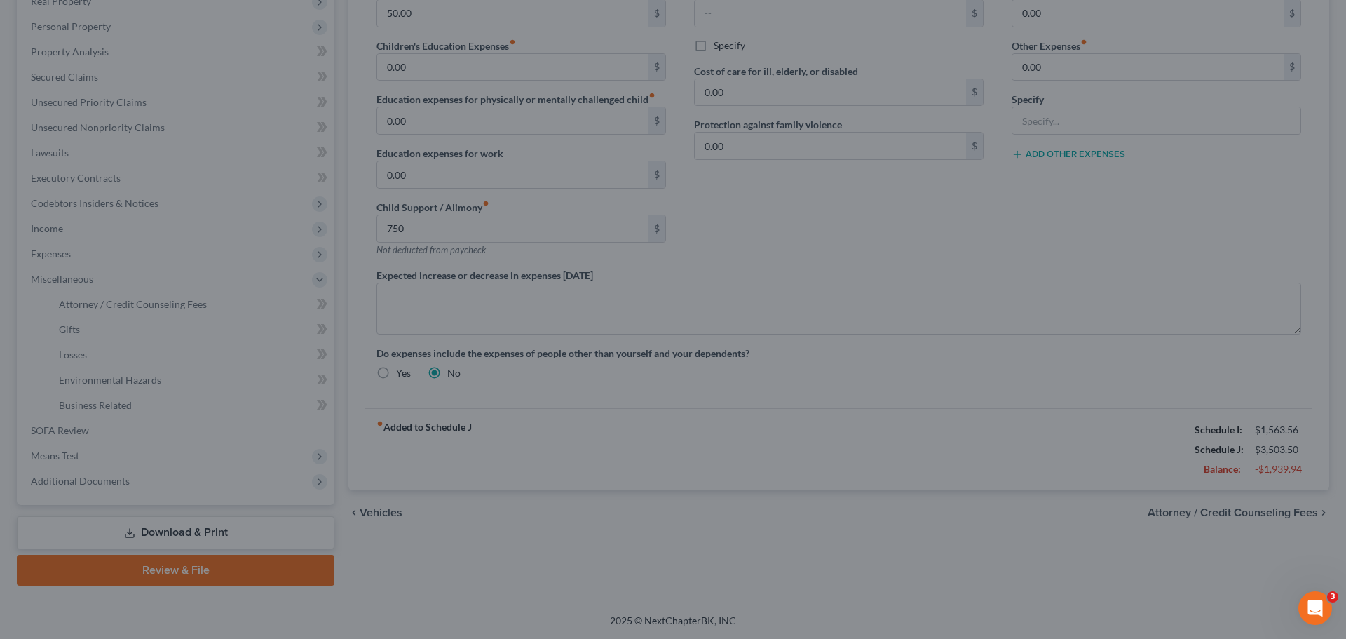
type input "750.00"
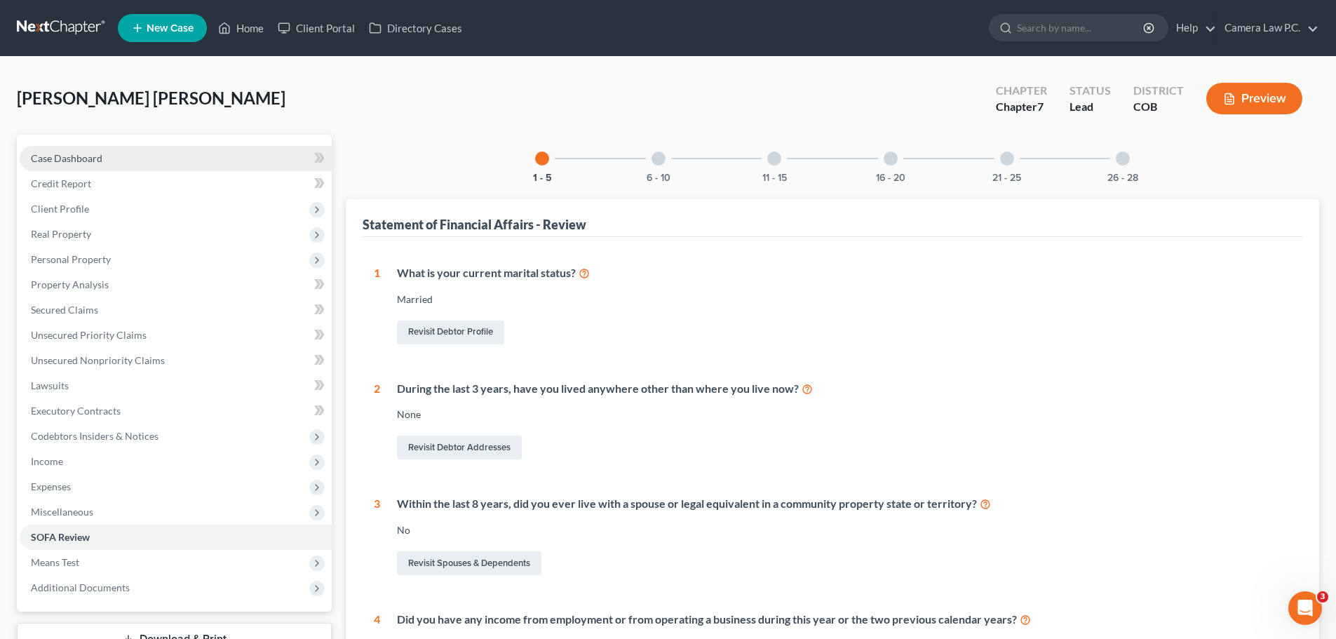
click at [88, 158] on span "Case Dashboard" at bounding box center [67, 158] width 72 height 12
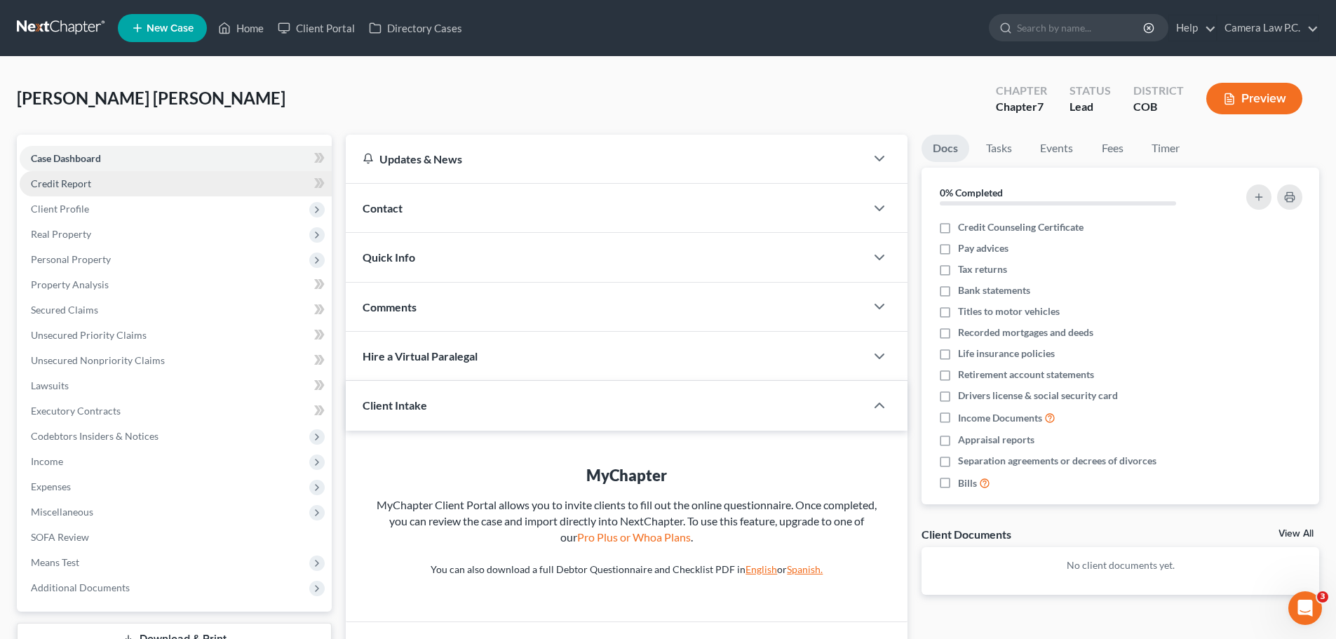
click at [62, 180] on span "Credit Report" at bounding box center [61, 183] width 60 height 12
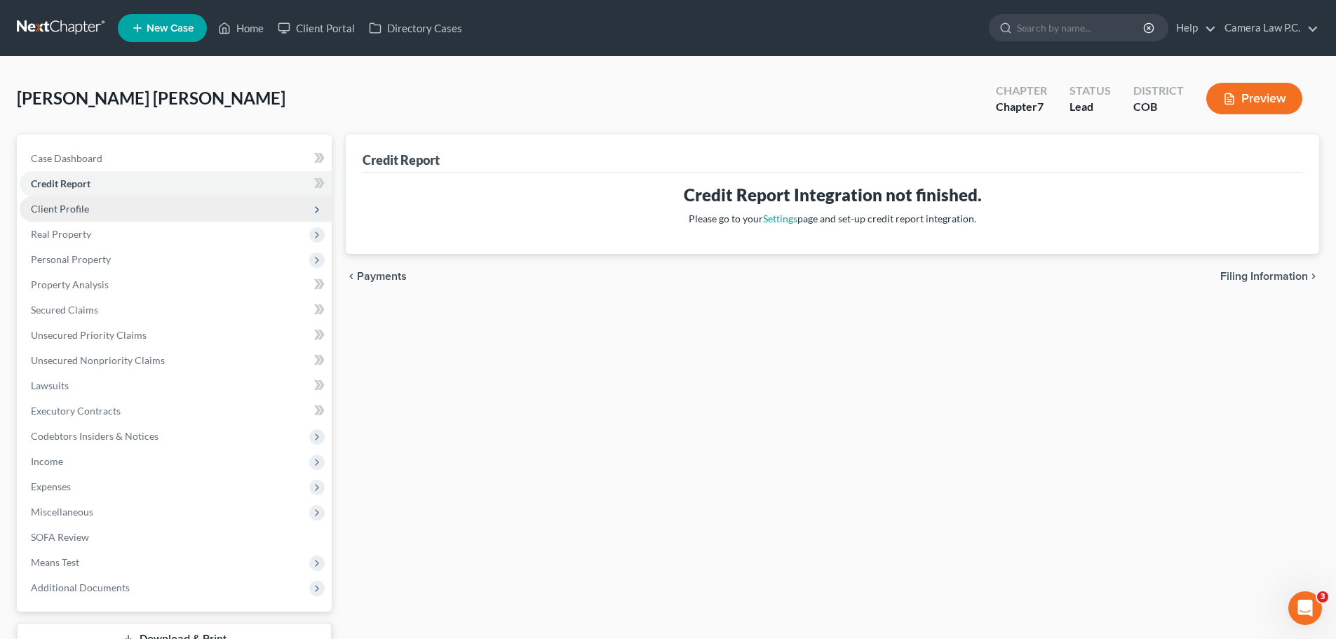
click at [69, 208] on span "Client Profile" at bounding box center [60, 209] width 58 height 12
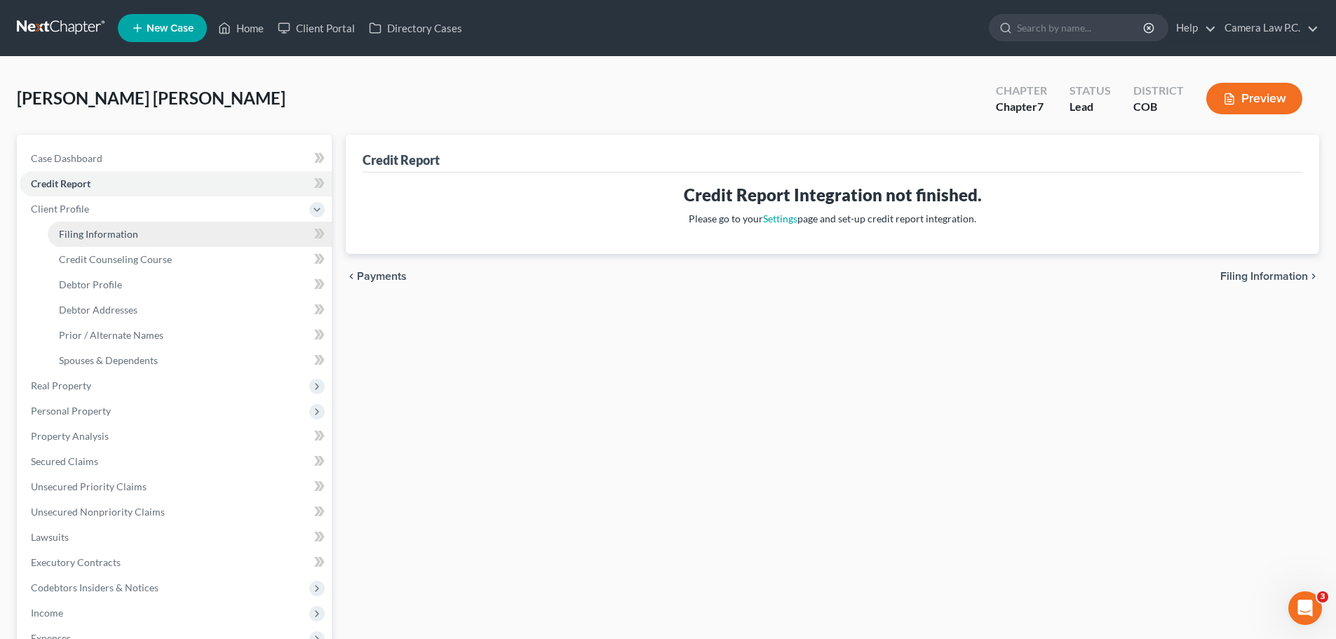
click at [90, 236] on span "Filing Information" at bounding box center [98, 234] width 79 height 12
select select "1"
select select "0"
select select "11"
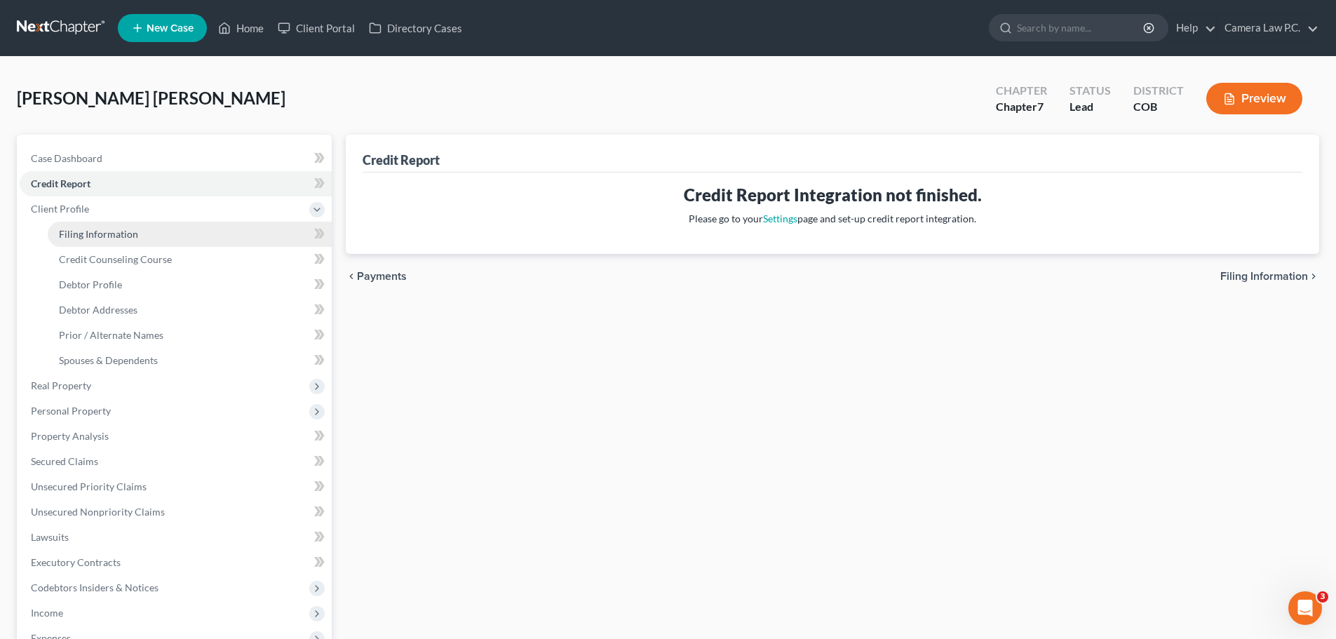
select select "0"
select select "5"
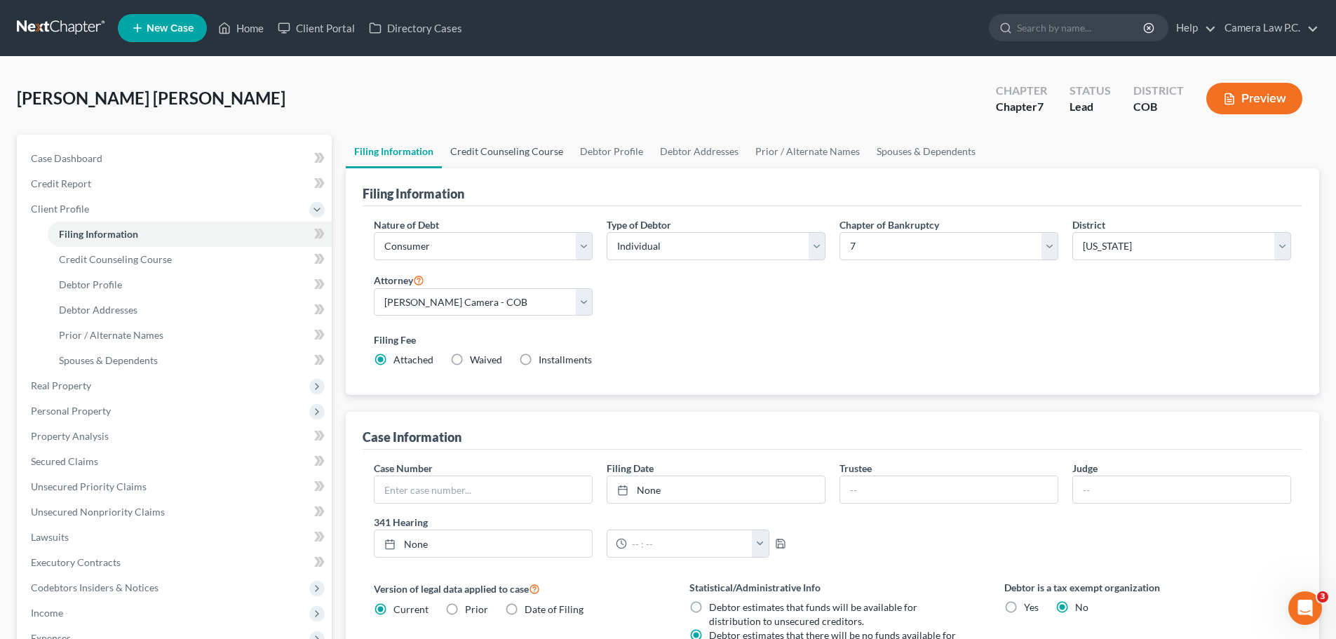
click at [521, 149] on link "Credit Counseling Course" at bounding box center [507, 152] width 130 height 34
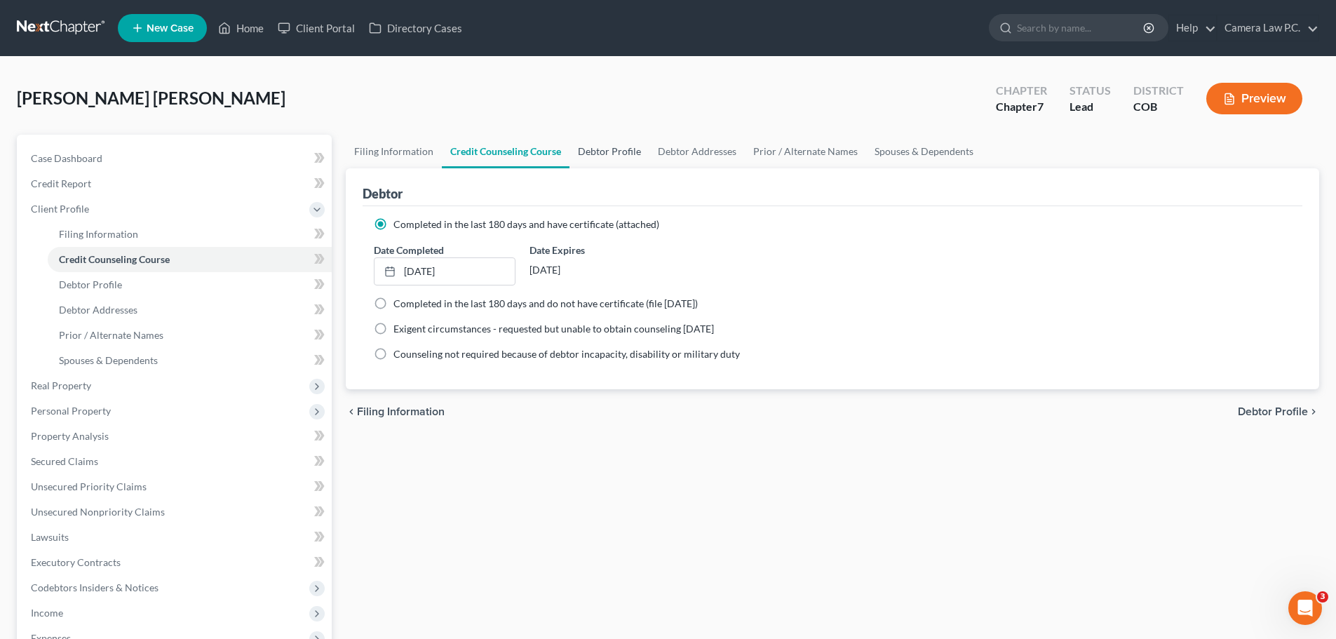
click at [622, 151] on link "Debtor Profile" at bounding box center [609, 152] width 80 height 34
select select "1"
select select "4"
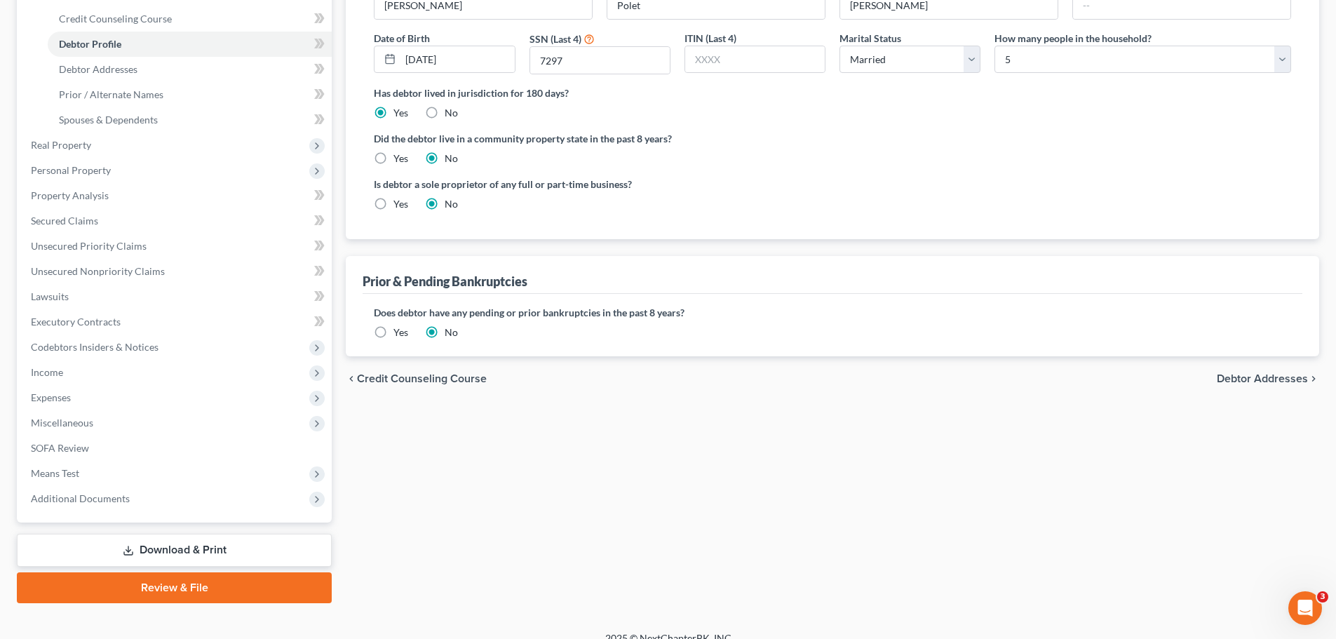
scroll to position [258, 0]
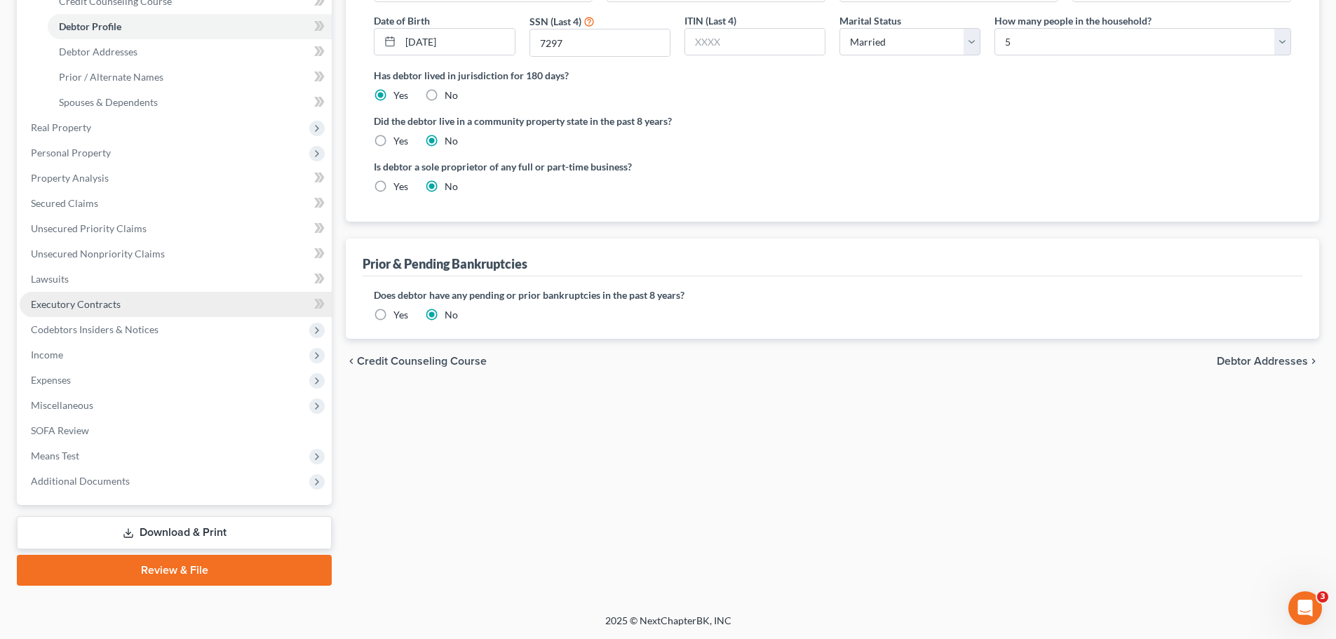
click at [62, 308] on span "Executory Contracts" at bounding box center [76, 304] width 90 height 12
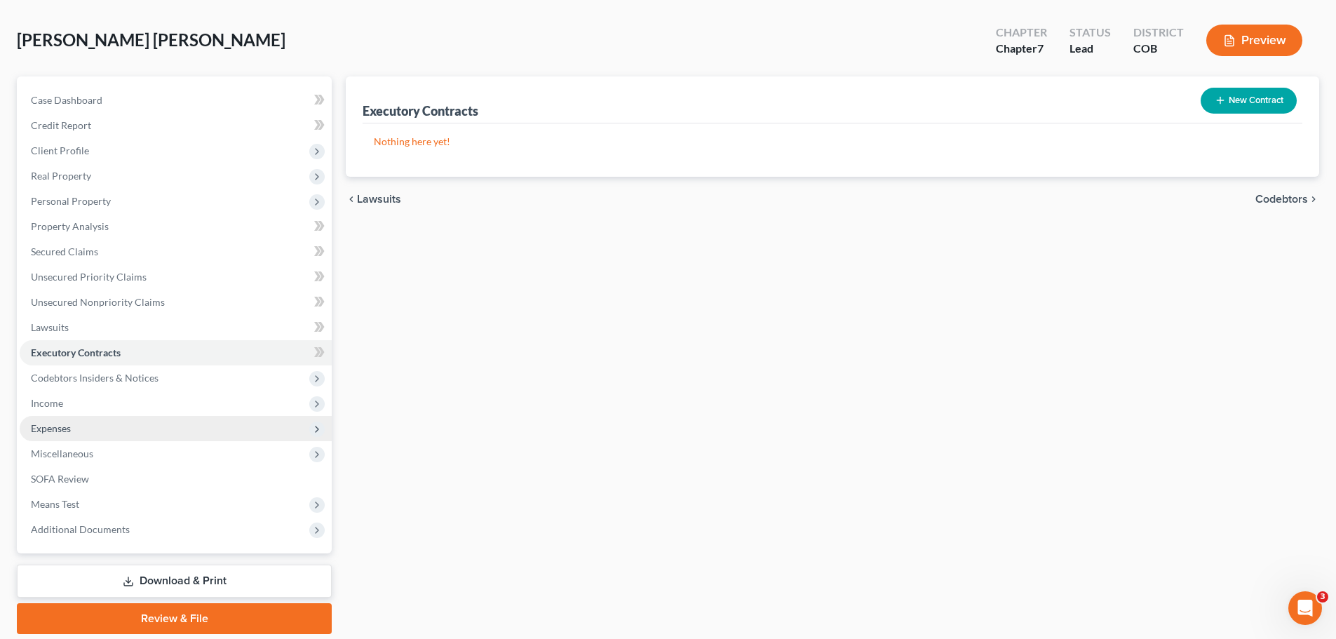
scroll to position [107, 0]
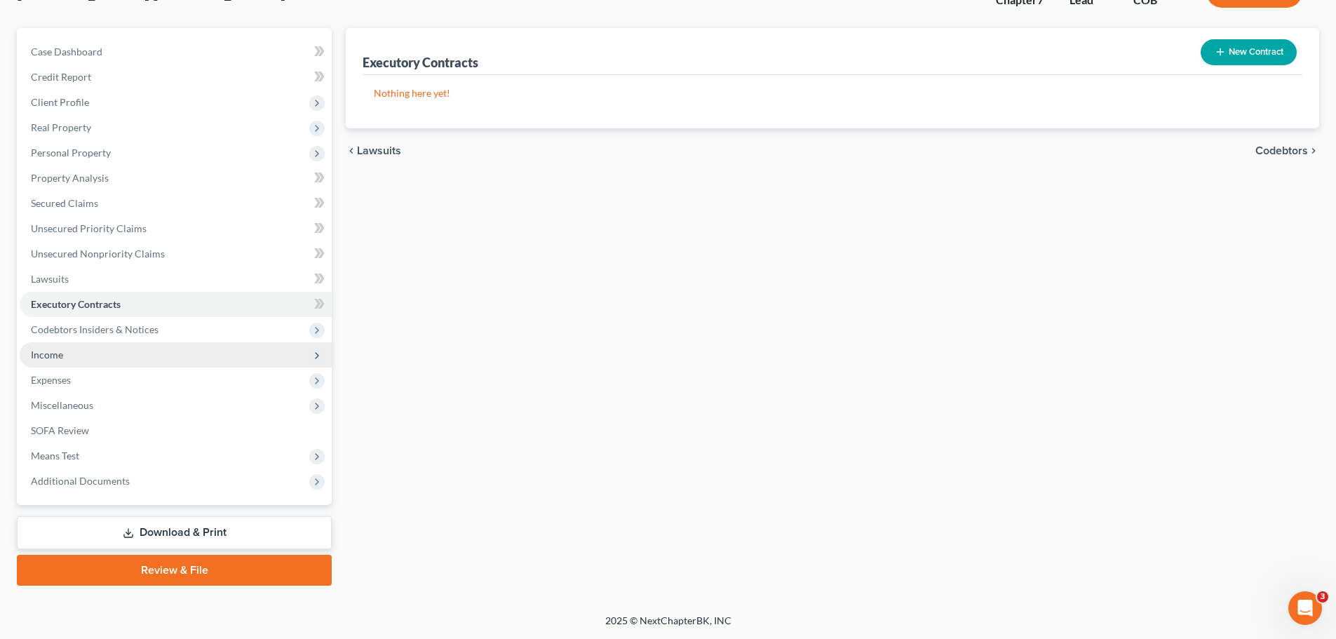
click at [56, 360] on span "Income" at bounding box center [176, 354] width 312 height 25
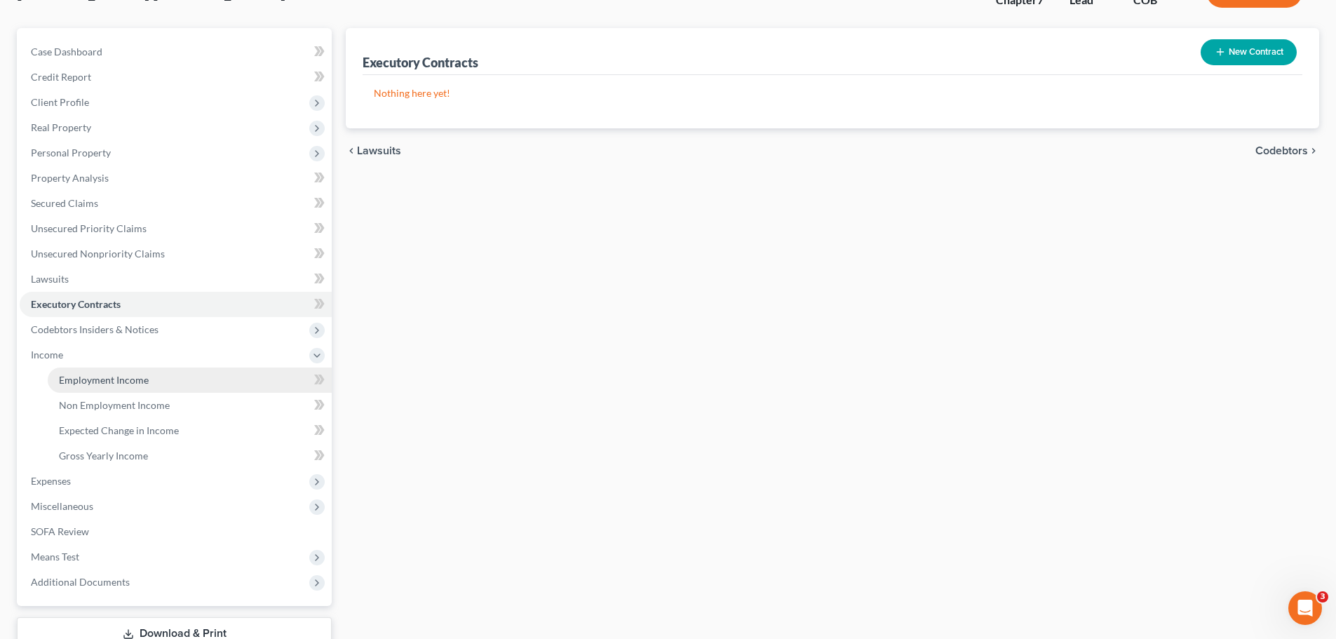
click at [82, 378] on span "Employment Income" at bounding box center [104, 380] width 90 height 12
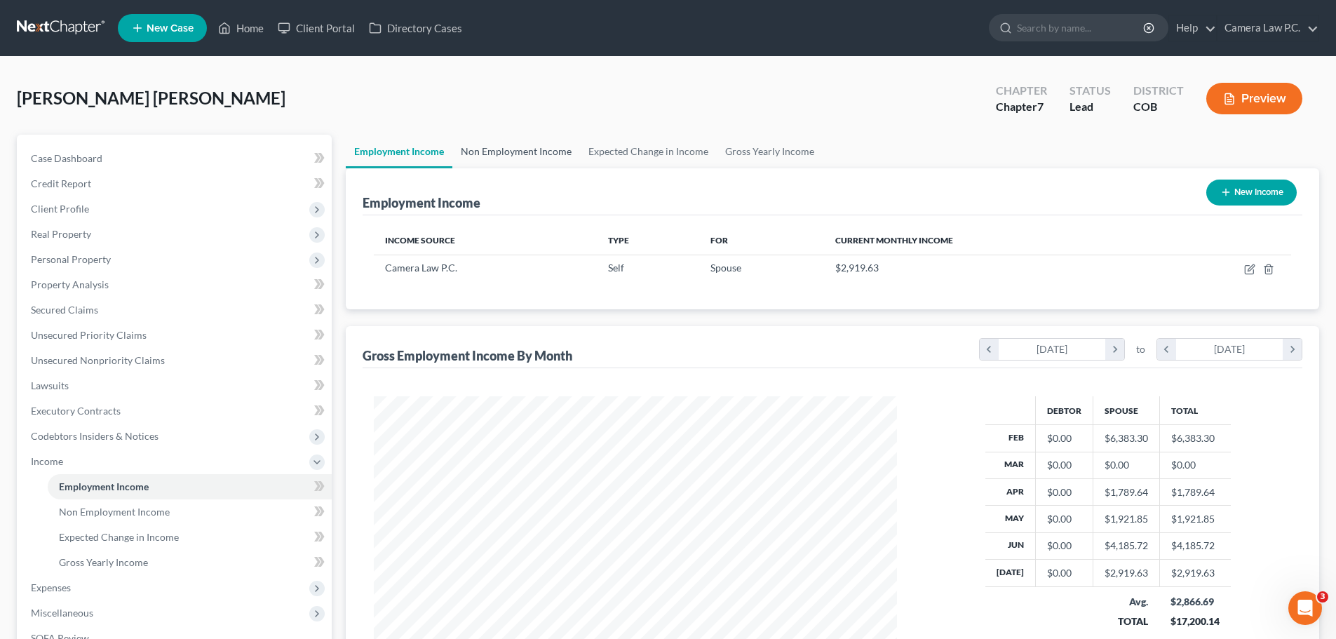
click at [518, 148] on link "Non Employment Income" at bounding box center [516, 152] width 128 height 34
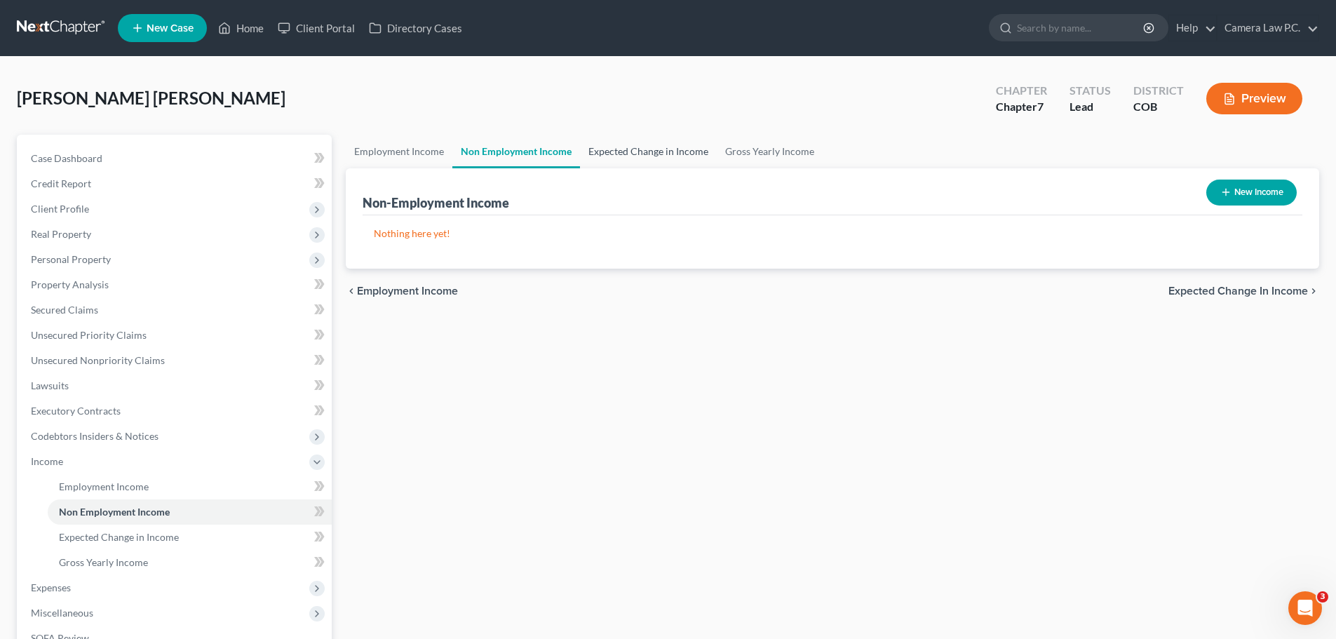
click at [609, 148] on link "Expected Change in Income" at bounding box center [648, 152] width 137 height 34
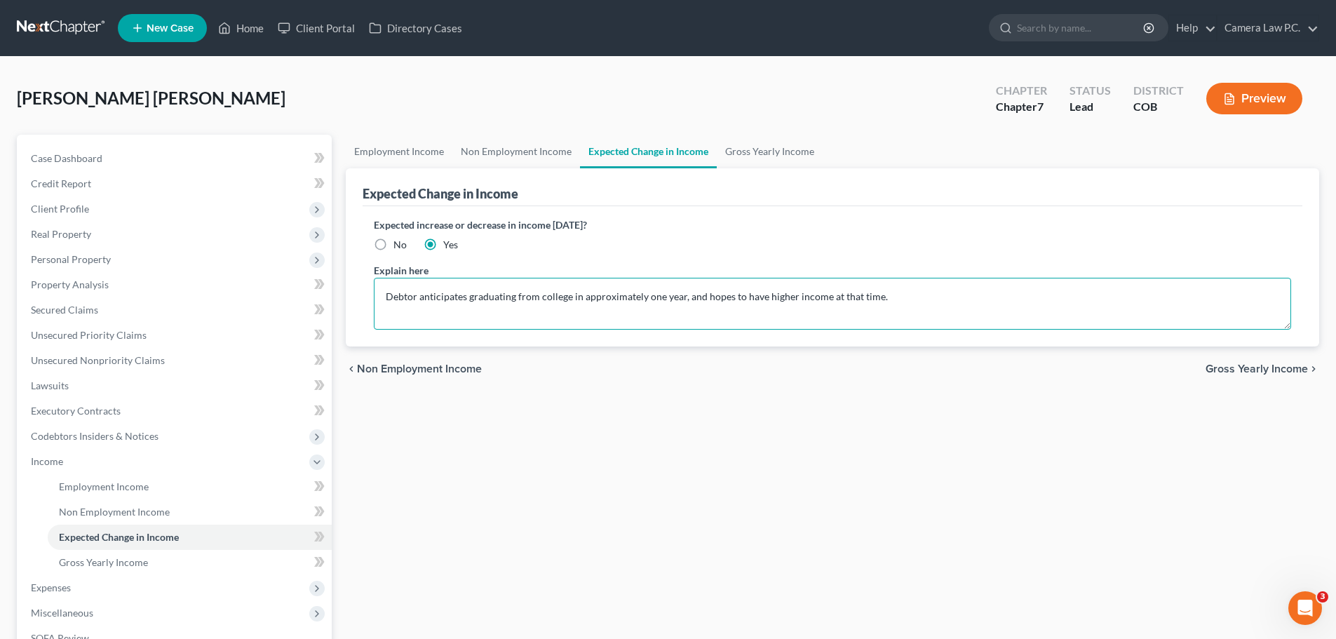
drag, startPoint x: 826, startPoint y: 296, endPoint x: 874, endPoint y: 294, distance: 48.4
click at [874, 294] on textarea "Debtor anticipates graduating from college in approximately one year, and hopes…" at bounding box center [832, 304] width 917 height 52
type textarea "Debtor anticipates graduating from college in approximately one year, and hopes…"
click at [745, 144] on link "Gross Yearly Income" at bounding box center [770, 152] width 106 height 34
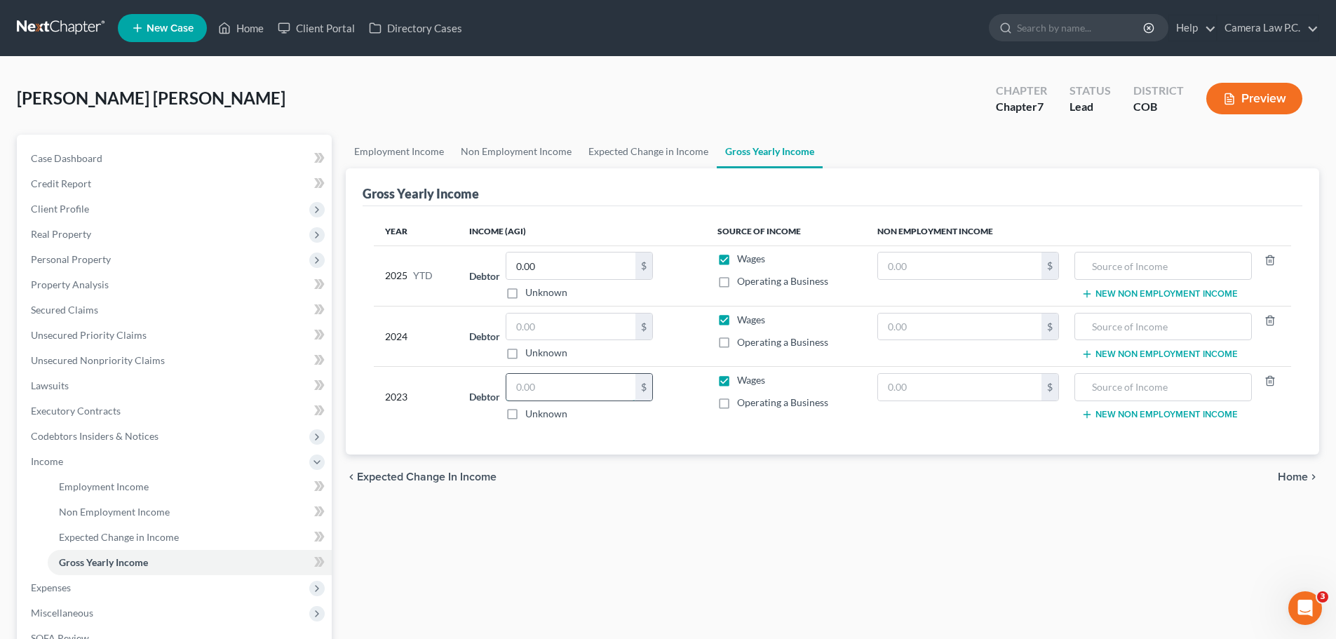
click at [533, 385] on input "text" at bounding box center [570, 387] width 129 height 27
type input "3,216.51"
click at [630, 456] on div "chevron_left Expected Change in Income Home chevron_right" at bounding box center [832, 476] width 973 height 45
click at [569, 326] on input "text" at bounding box center [570, 326] width 129 height 27
type input "3,582.17"
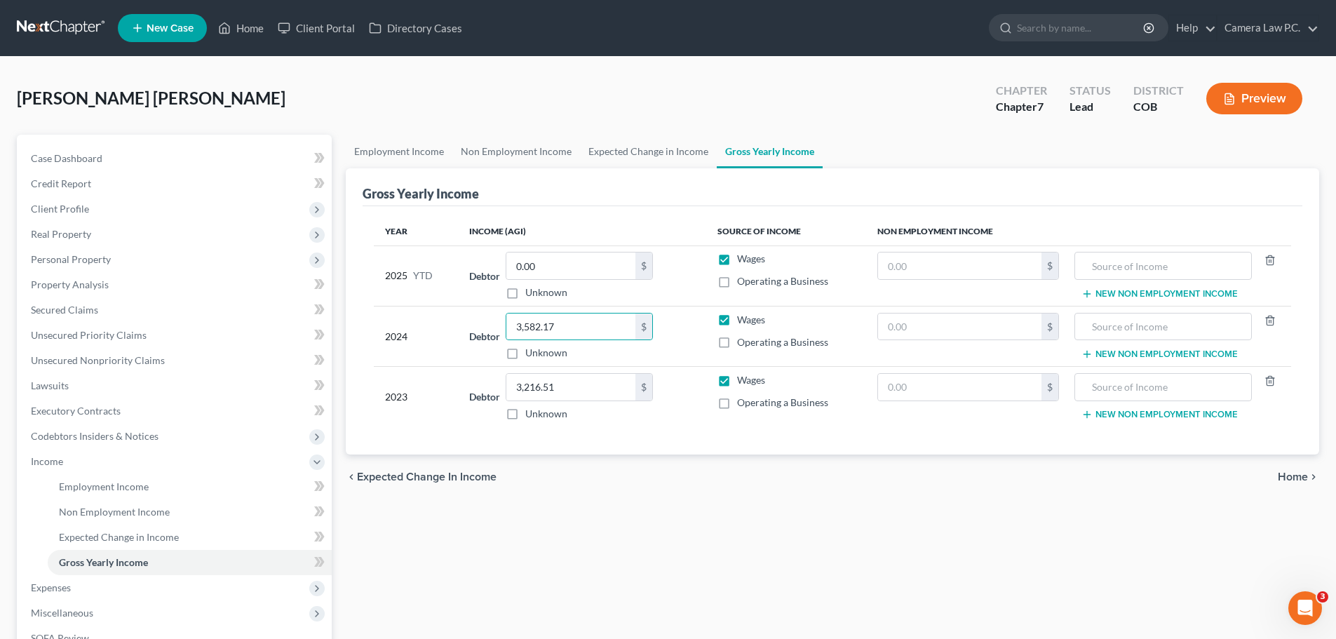
click at [831, 485] on div "chevron_left Expected Change in Income Home chevron_right" at bounding box center [832, 476] width 973 height 45
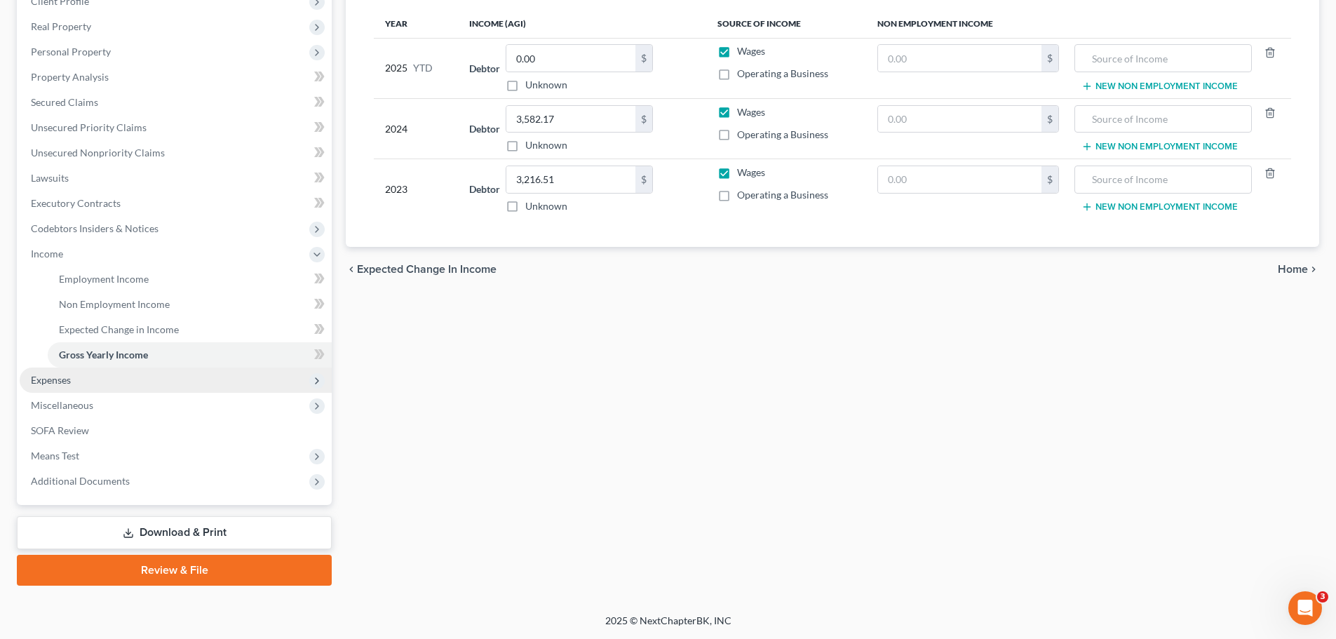
click at [57, 384] on span "Expenses" at bounding box center [51, 380] width 40 height 12
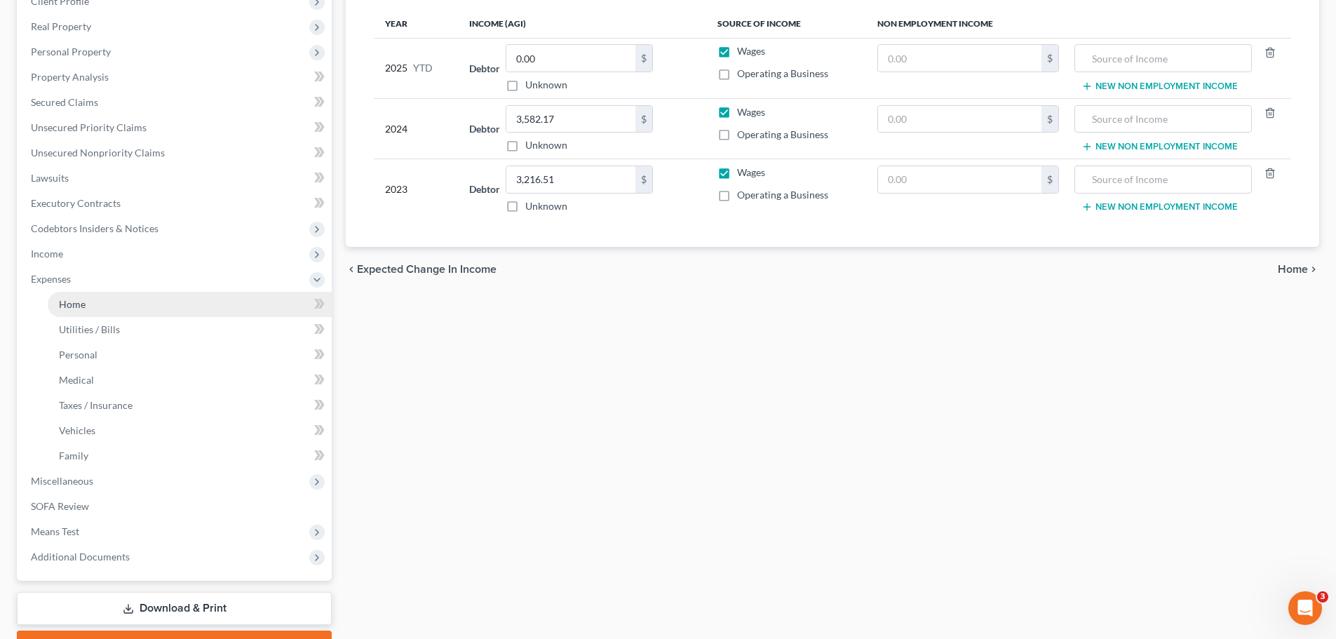
click at [79, 303] on span "Home" at bounding box center [72, 304] width 27 height 12
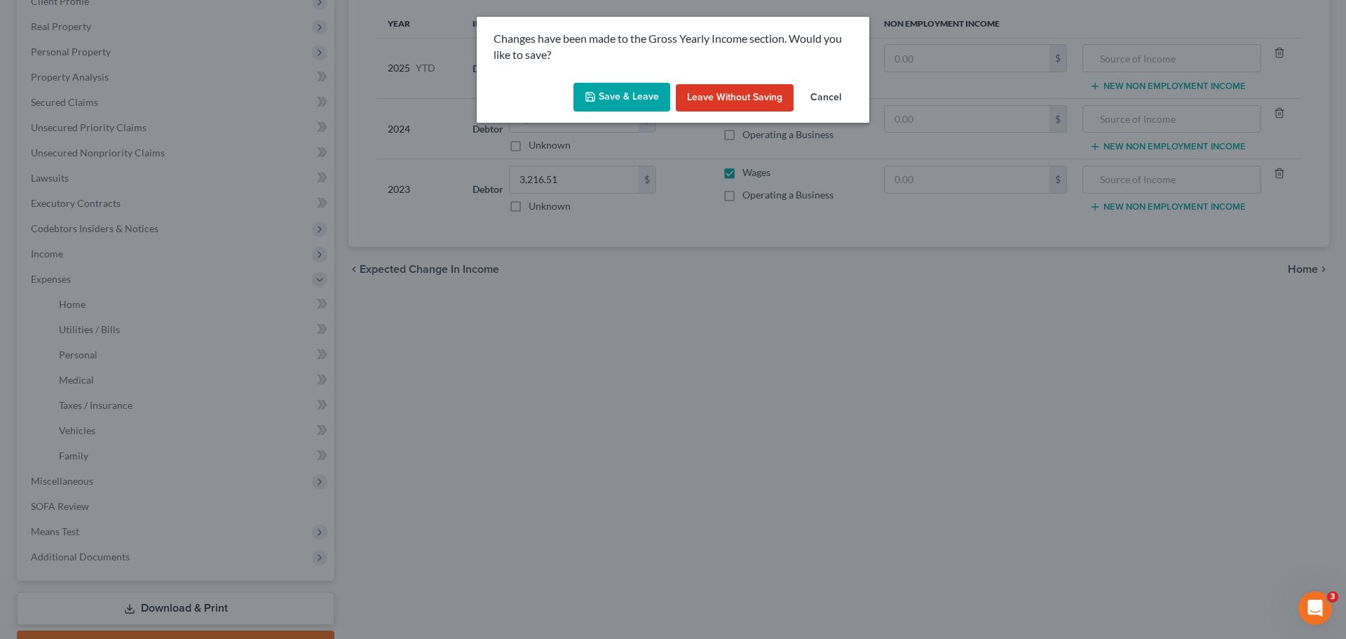
click at [618, 95] on button "Save & Leave" at bounding box center [621, 97] width 97 height 29
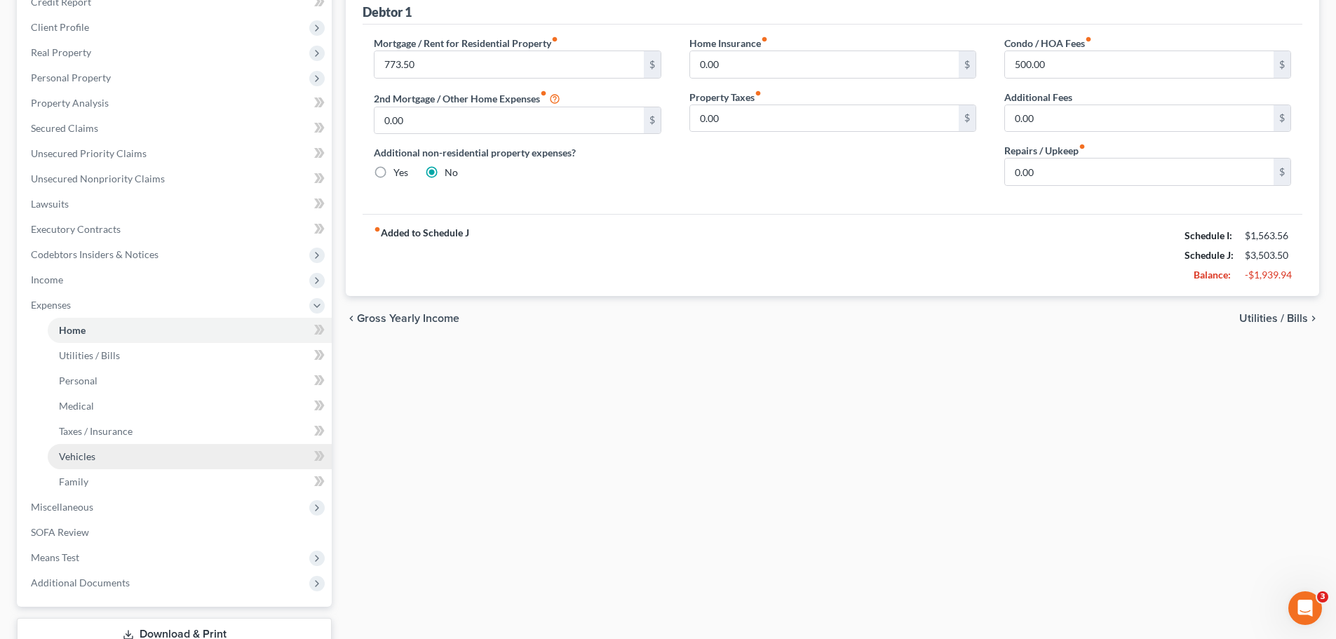
scroll to position [283, 0]
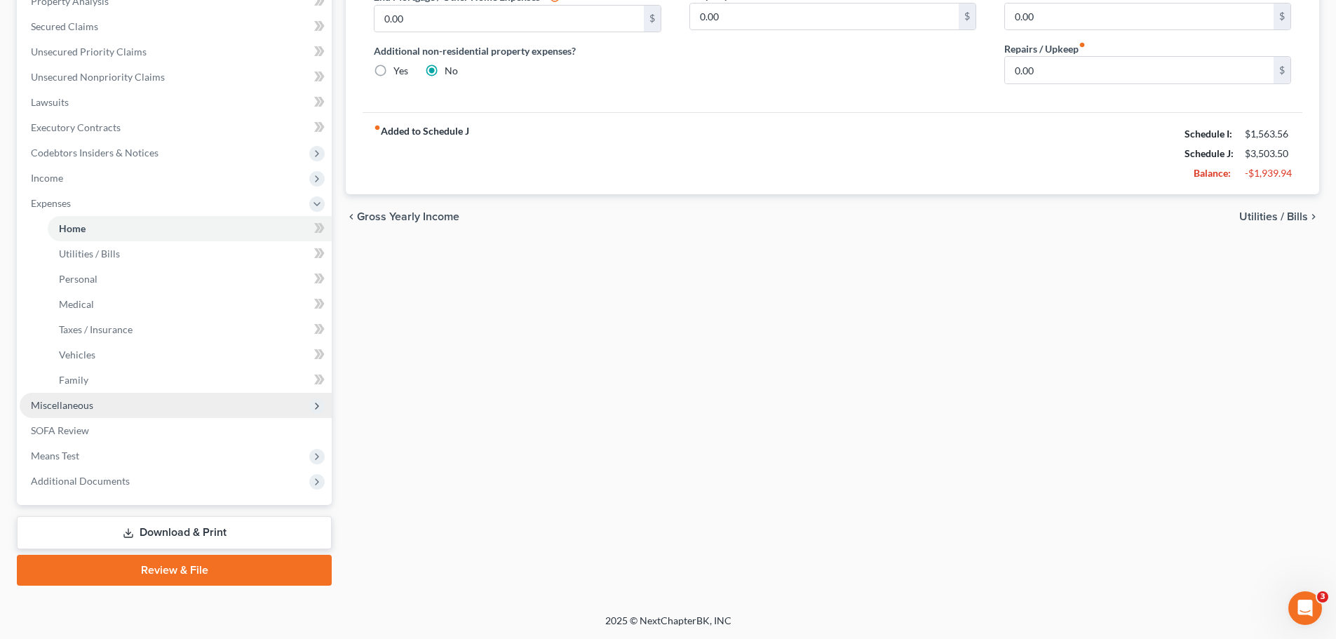
click at [65, 402] on span "Miscellaneous" at bounding box center [62, 405] width 62 height 12
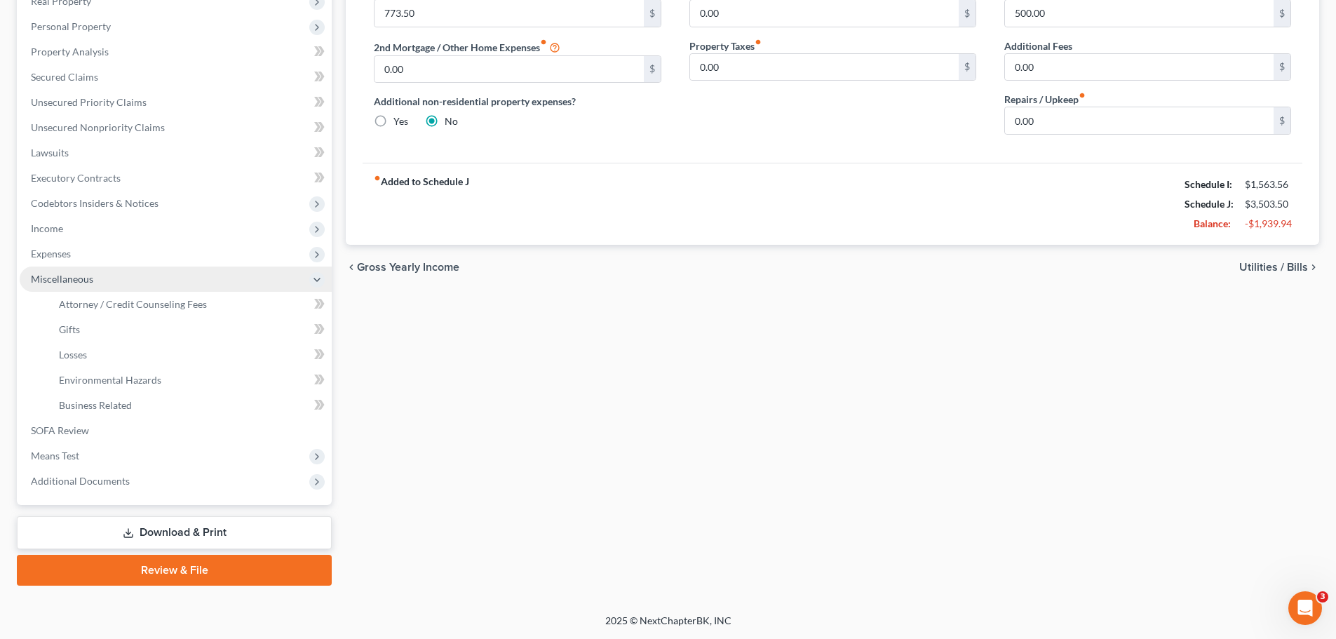
scroll to position [233, 0]
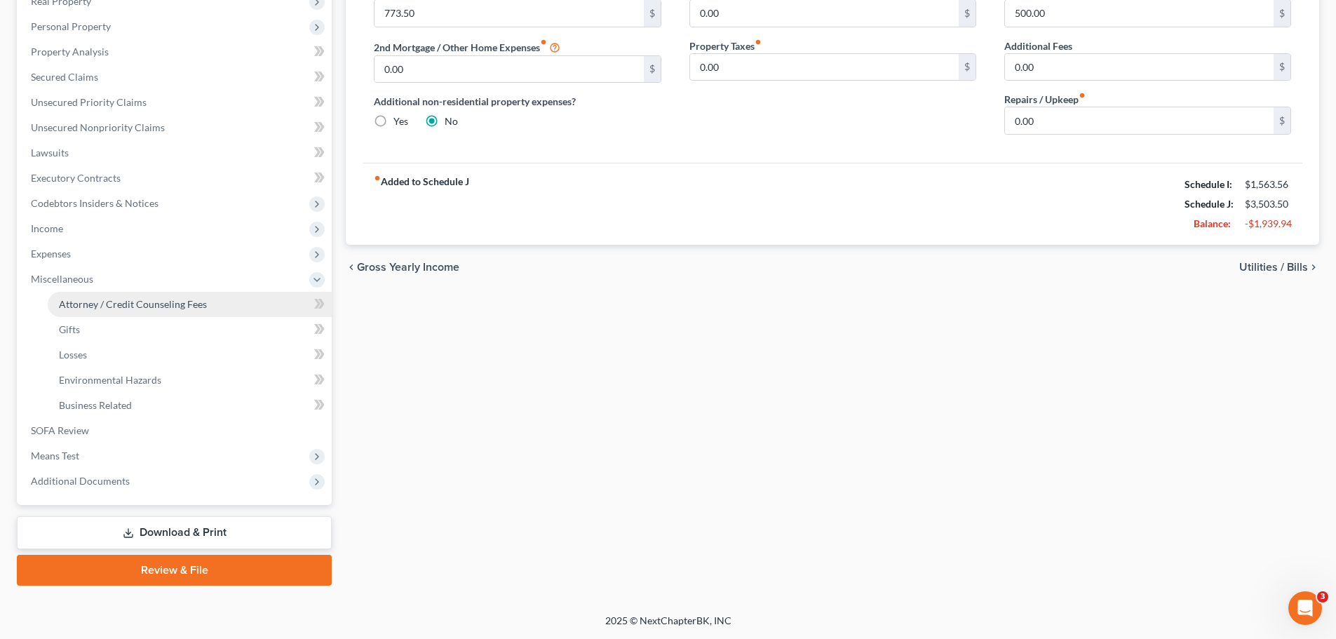
click at [97, 306] on span "Attorney / Credit Counseling Fees" at bounding box center [133, 304] width 148 height 12
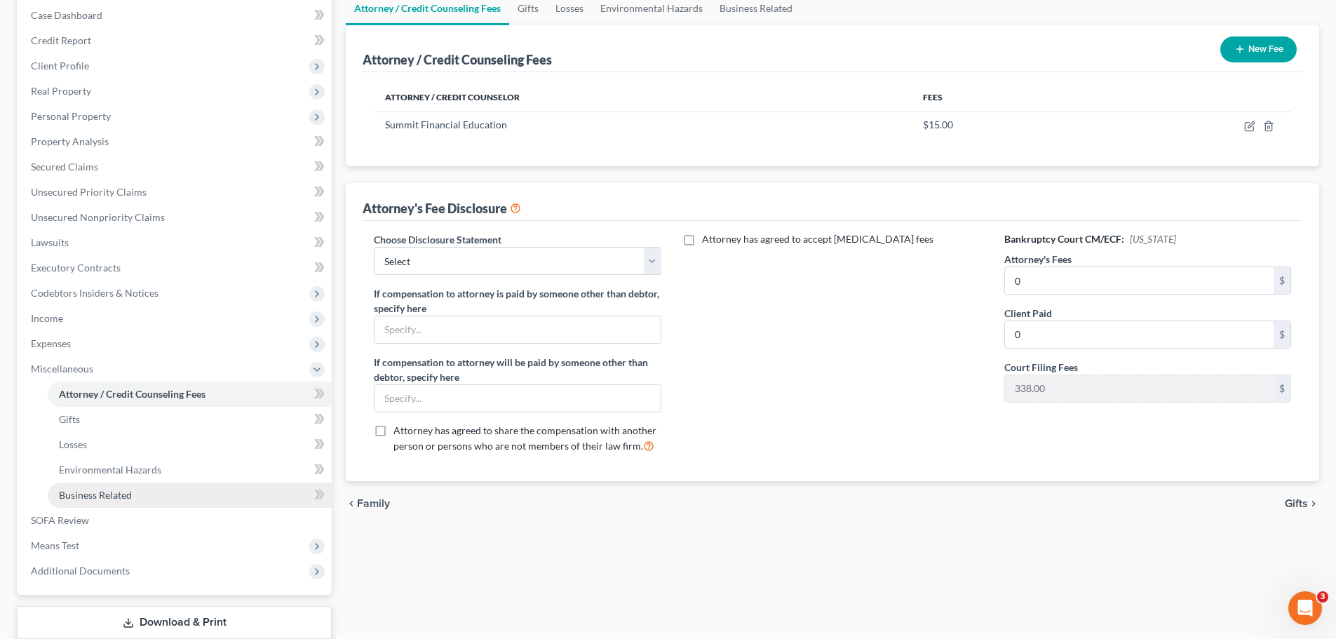
scroll to position [233, 0]
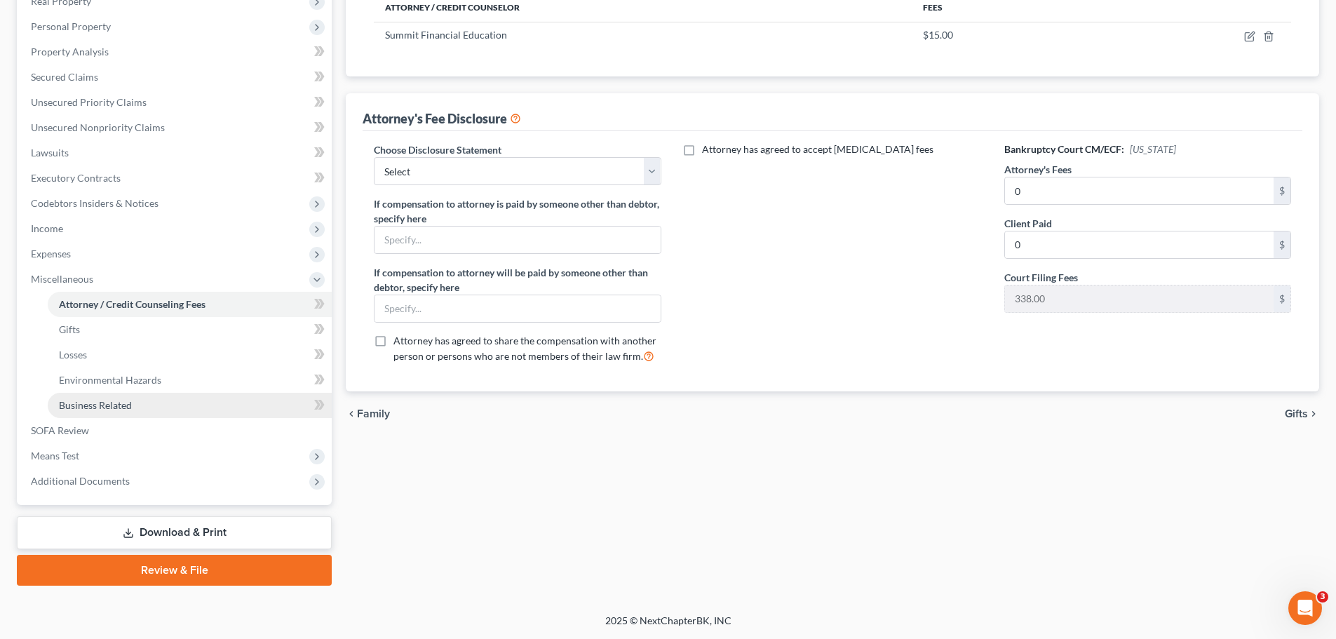
click at [85, 409] on span "Business Related" at bounding box center [95, 405] width 73 height 12
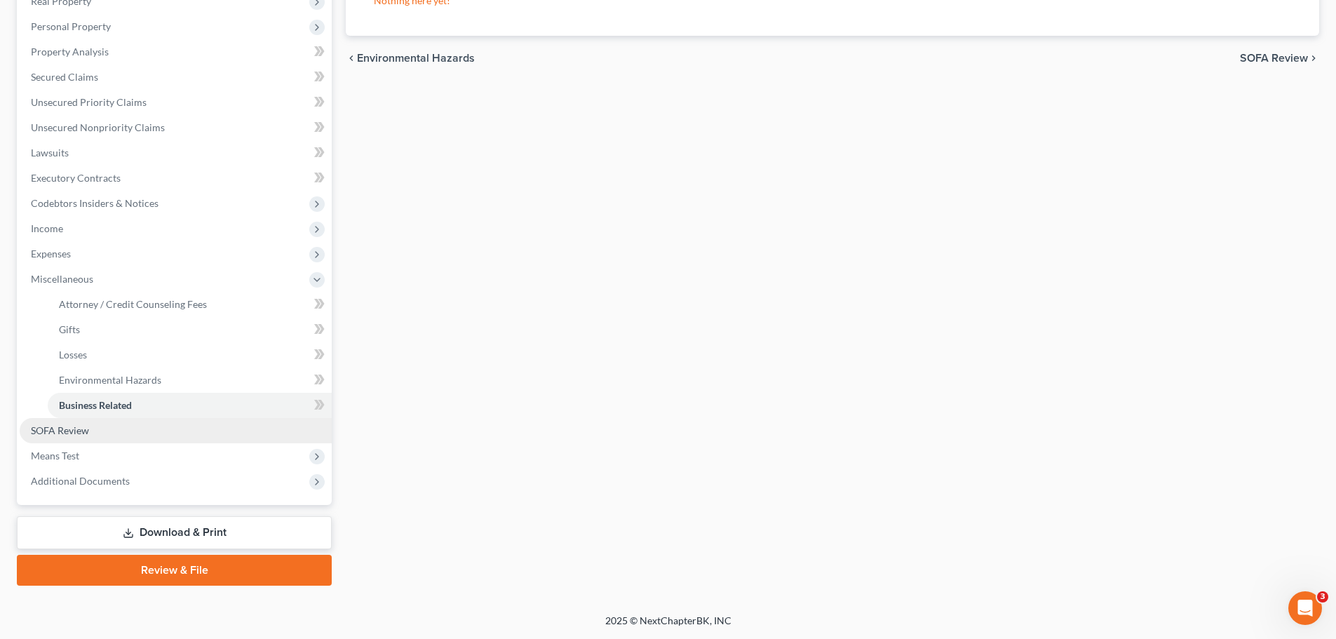
click at [75, 433] on span "SOFA Review" at bounding box center [60, 430] width 58 height 12
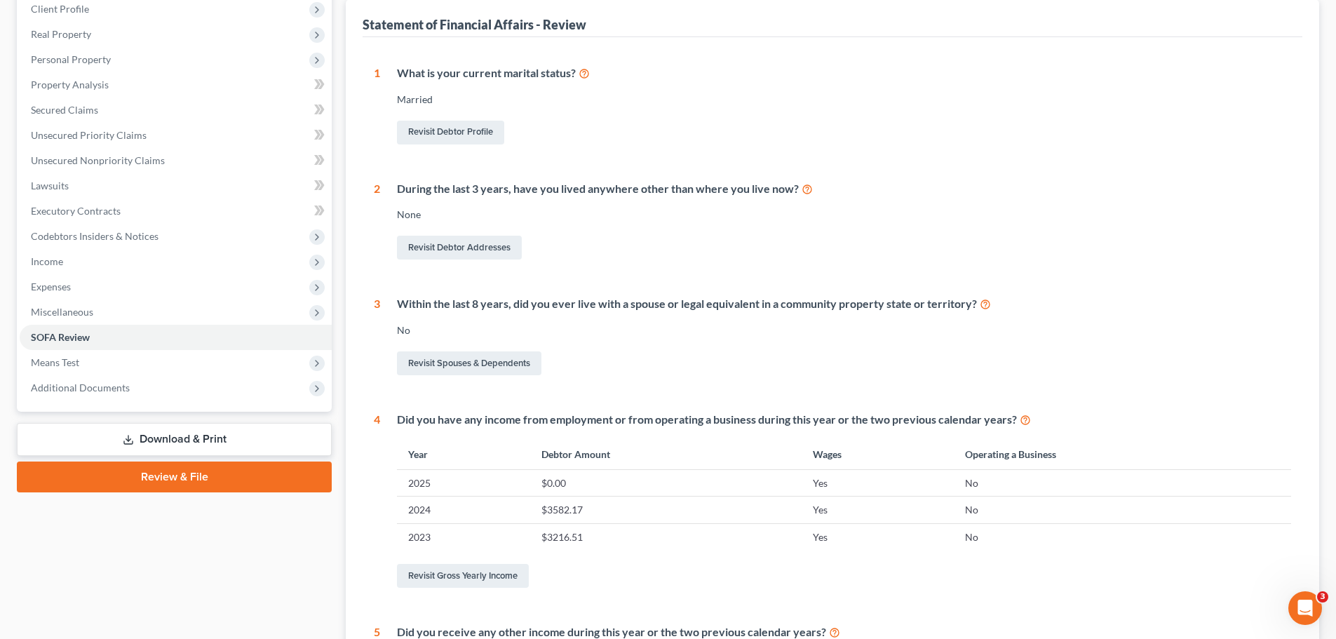
scroll to position [351, 0]
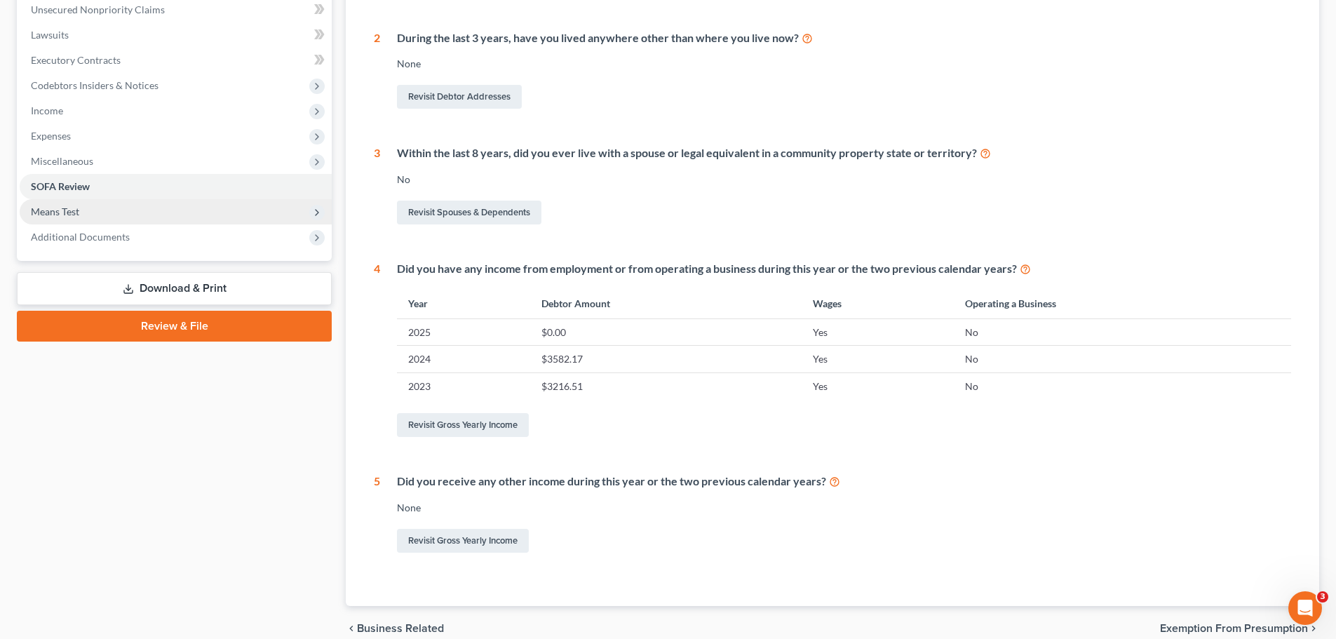
click at [57, 210] on span "Means Test" at bounding box center [55, 211] width 48 height 12
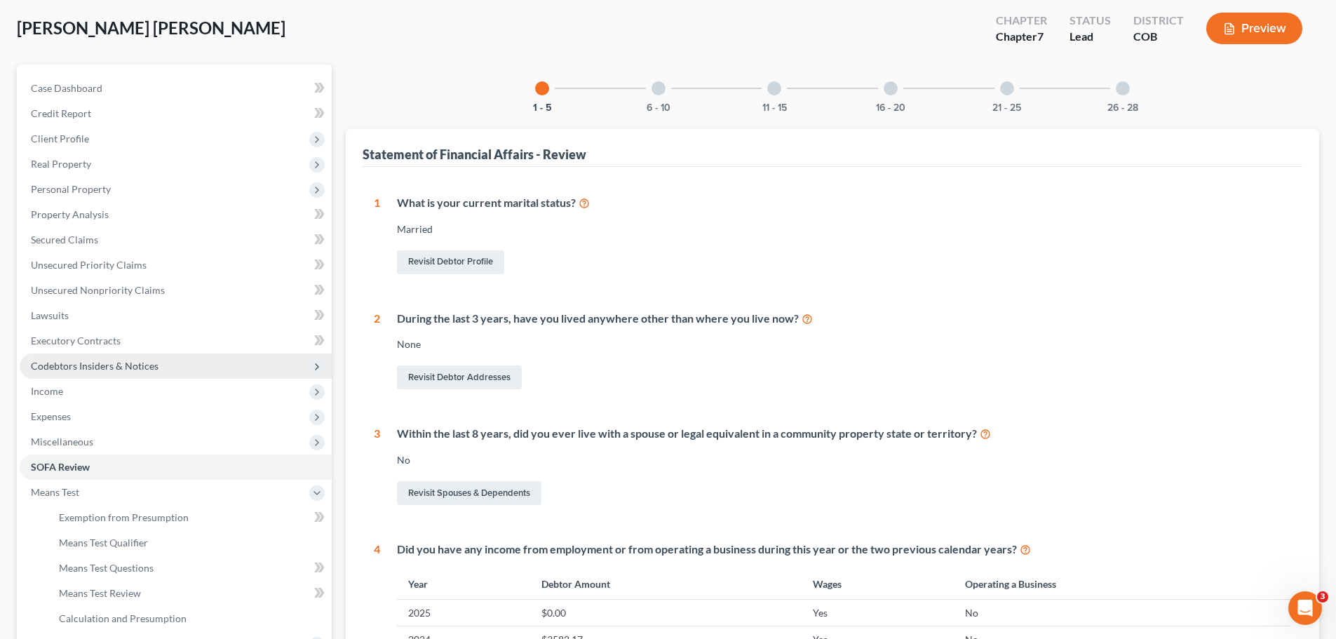
scroll to position [416, 0]
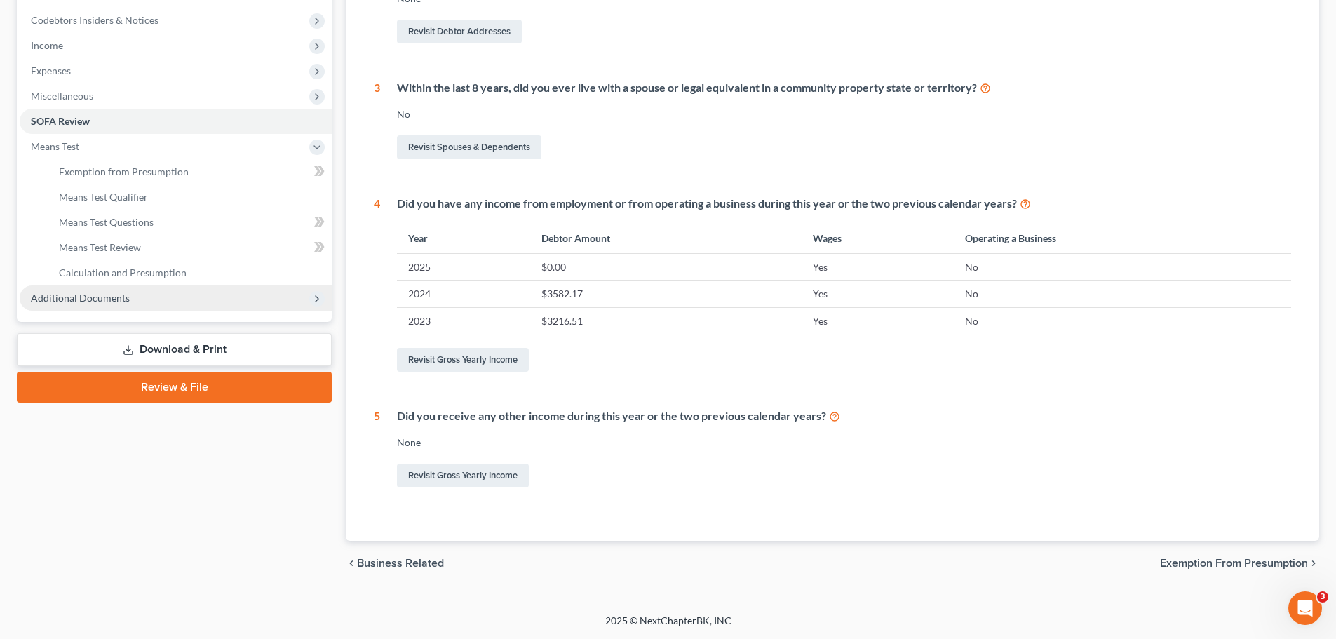
click at [77, 296] on span "Additional Documents" at bounding box center [80, 298] width 99 height 12
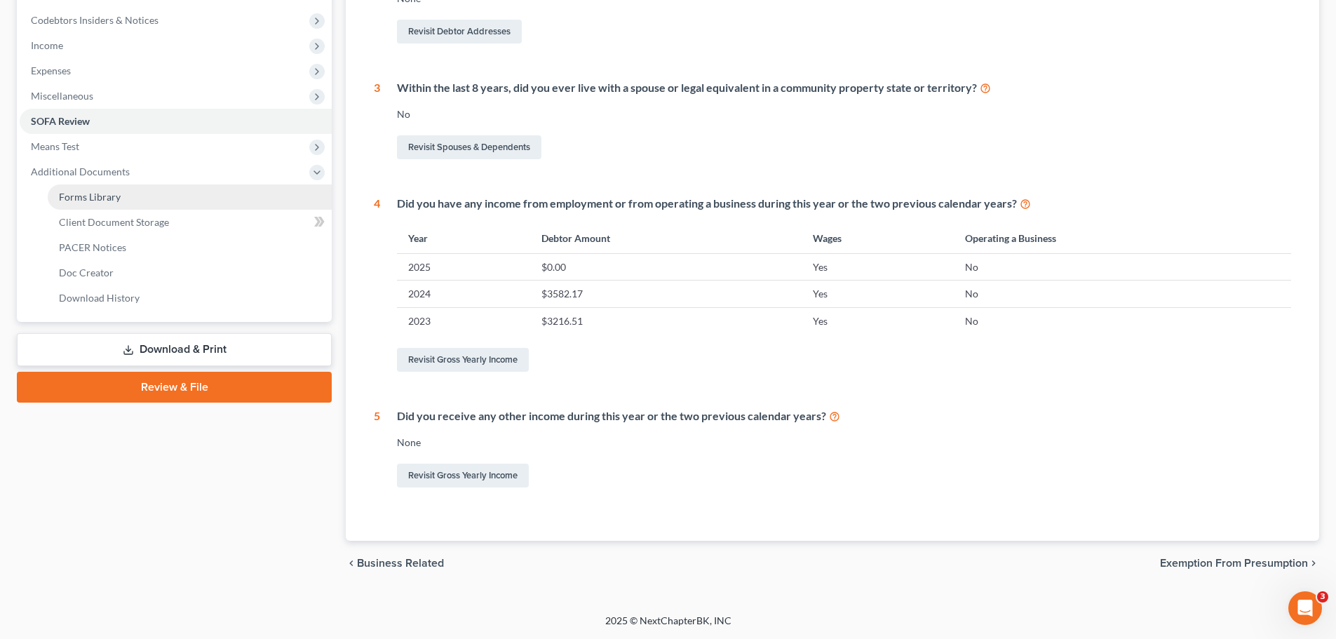
click at [81, 197] on span "Forms Library" at bounding box center [90, 197] width 62 height 12
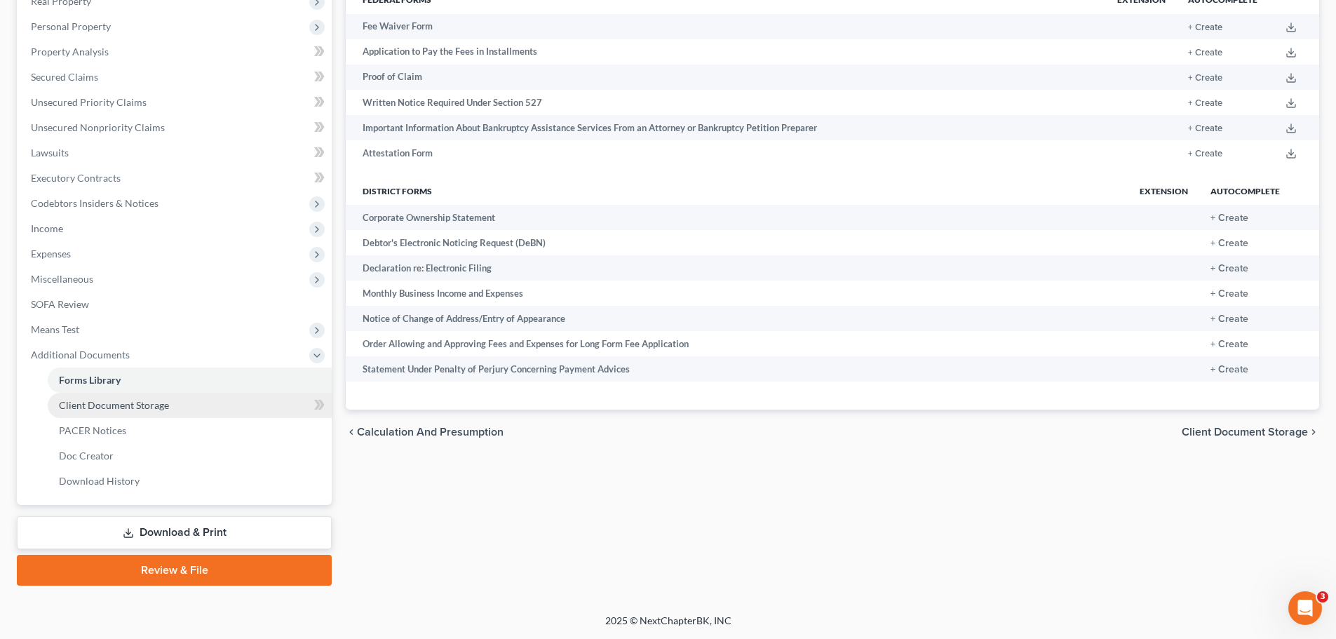
click at [107, 405] on span "Client Document Storage" at bounding box center [114, 405] width 110 height 12
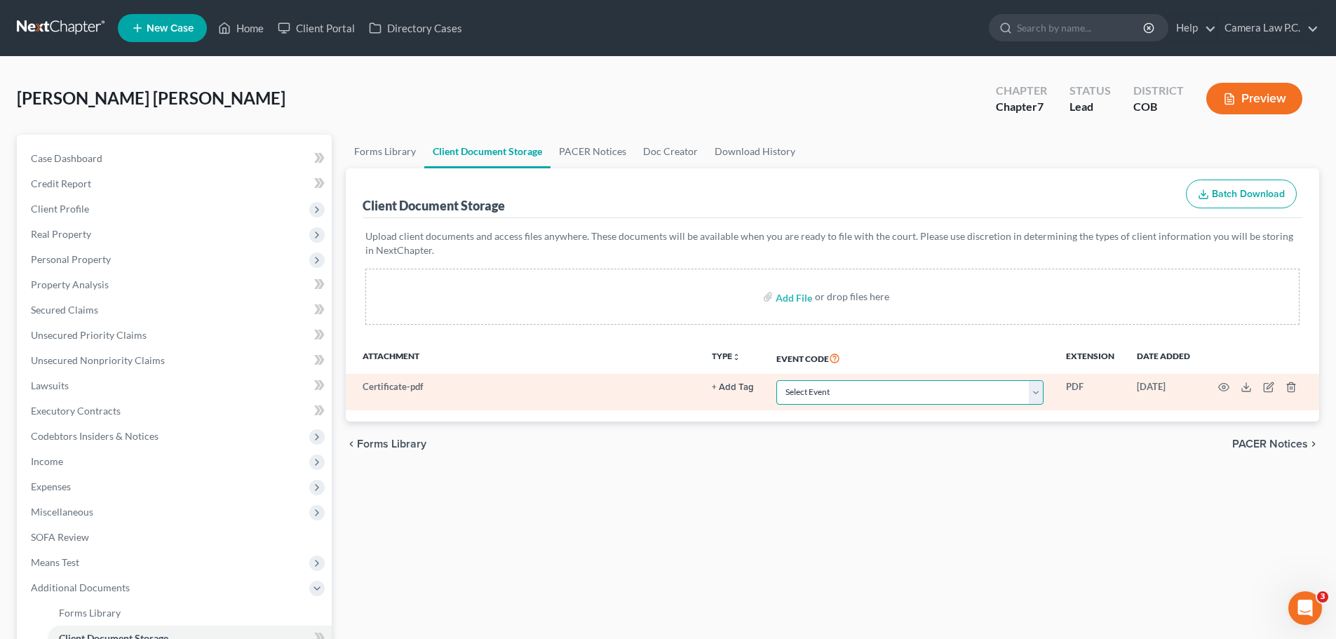
click at [853, 395] on select "Select Event 1009-1.1 Notice of Amendments 20 Largest Unsecured Creditors Amend…" at bounding box center [909, 392] width 267 height 25
select select "5"
click at [776, 380] on select "Select Event 1009-1.1 Notice of Amendments 20 Largest Unsecured Creditors Amend…" at bounding box center [909, 392] width 267 height 25
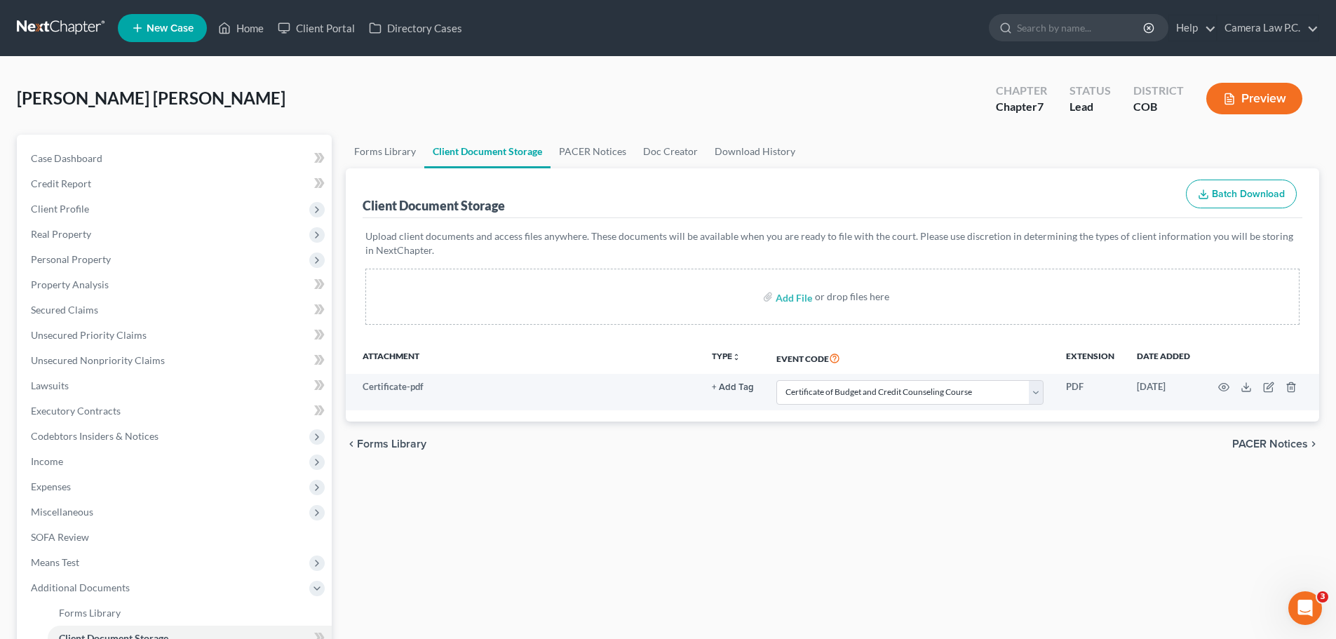
click at [1037, 491] on div "Forms Library Client Document Storage PACER Notices Doc Creator Download Histor…" at bounding box center [832, 477] width 987 height 684
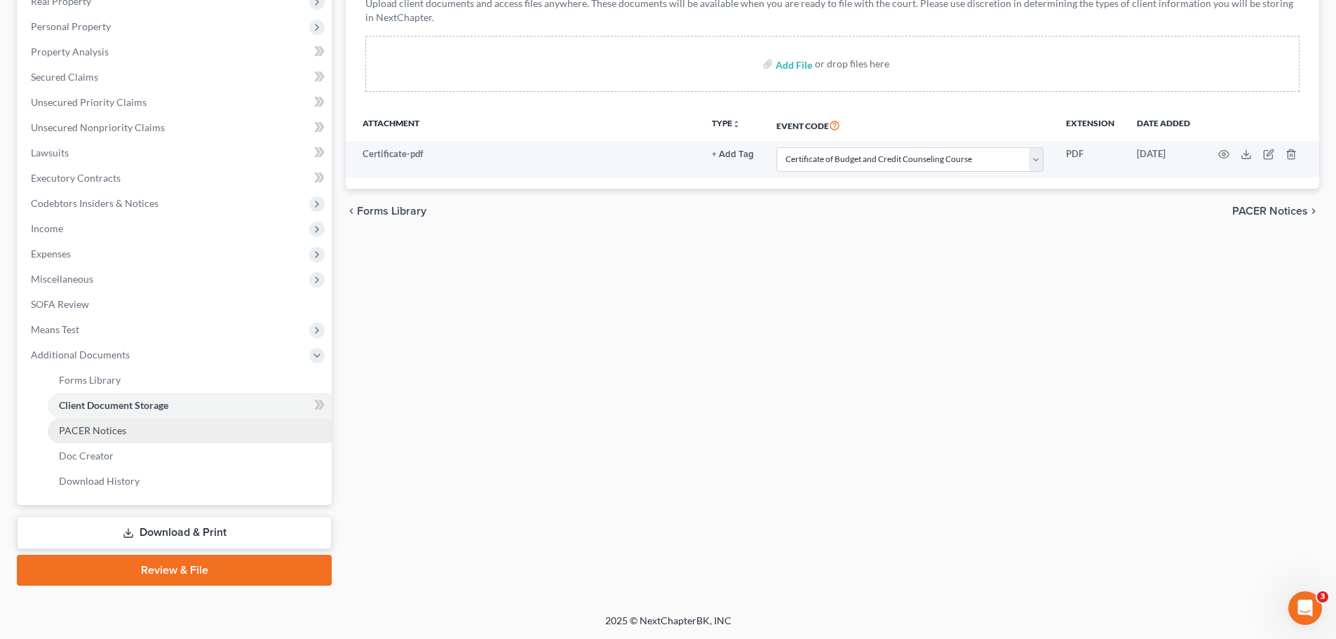
click at [93, 428] on span "PACER Notices" at bounding box center [92, 430] width 67 height 12
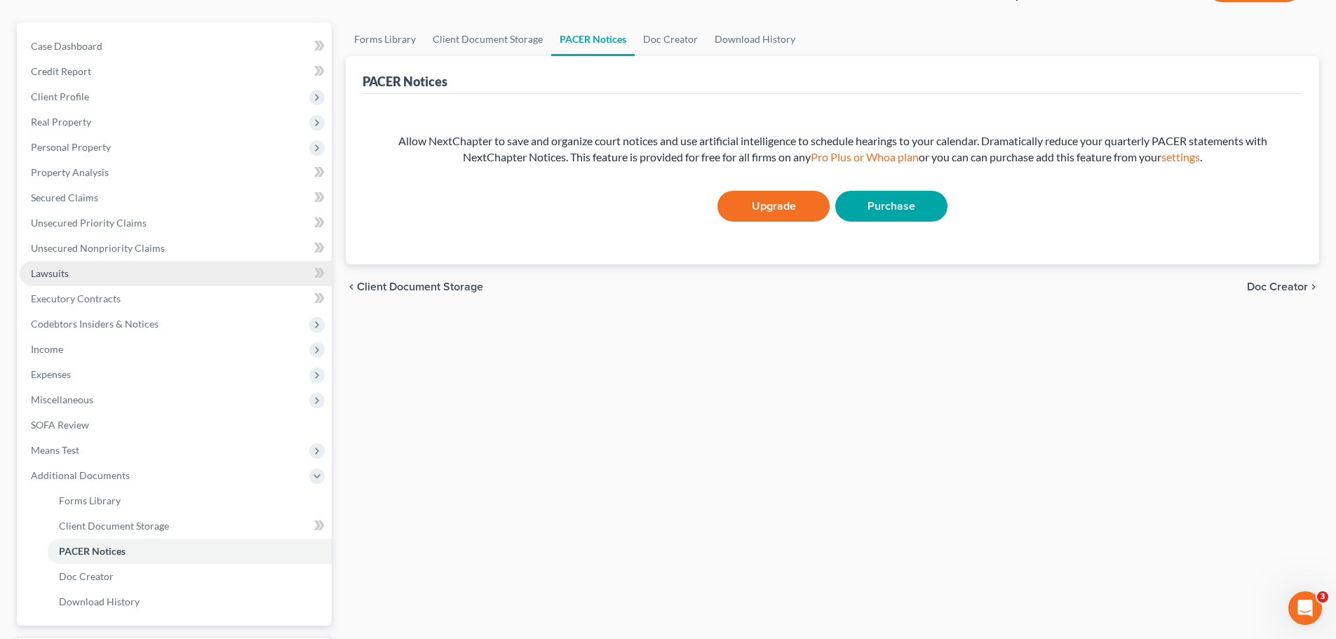
scroll to position [233, 0]
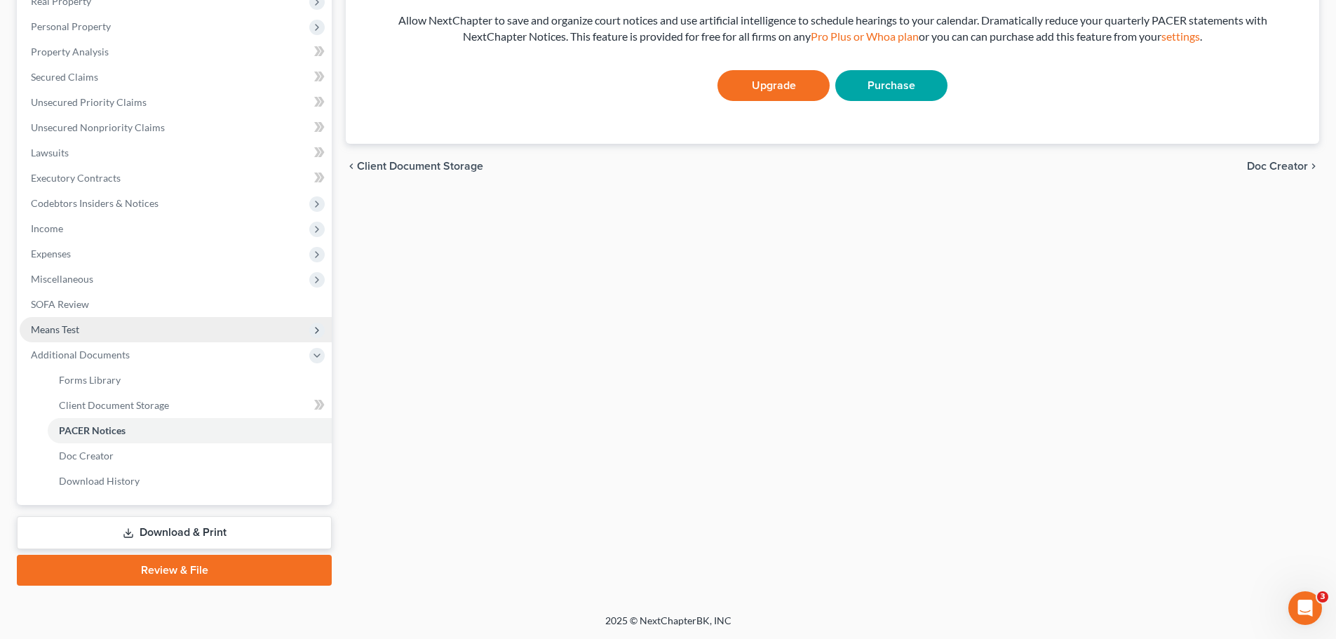
click at [66, 330] on span "Means Test" at bounding box center [55, 329] width 48 height 12
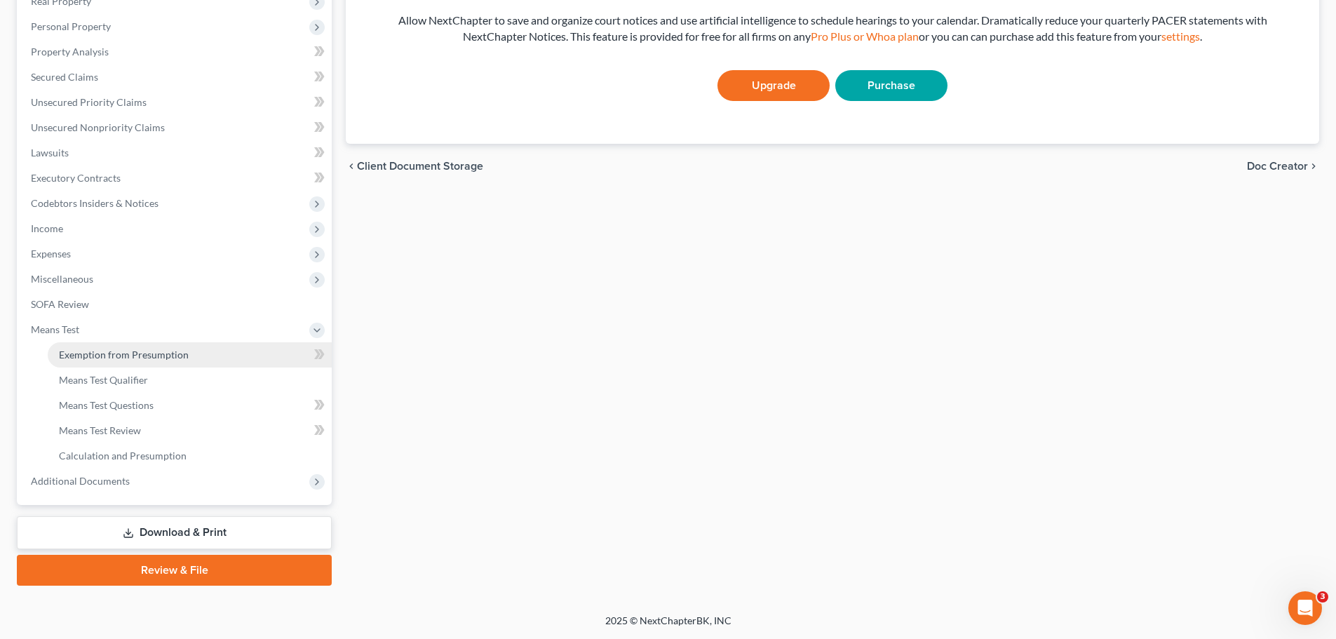
click at [79, 360] on link "Exemption from Presumption" at bounding box center [190, 354] width 284 height 25
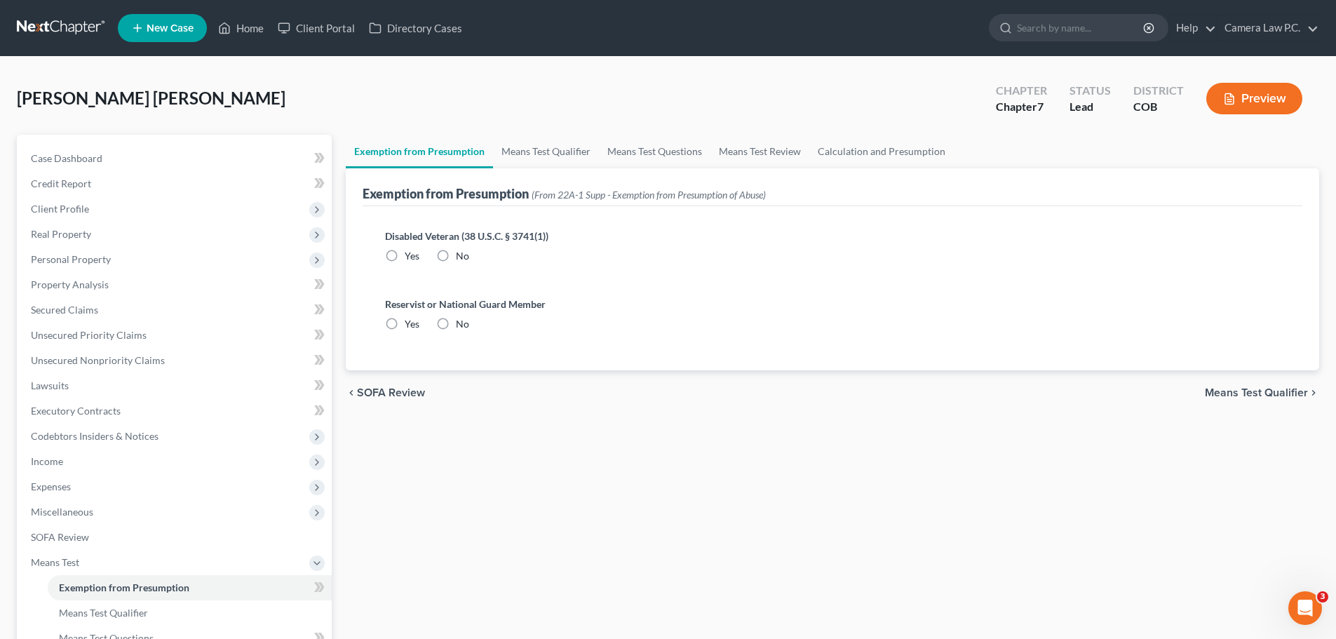
click at [456, 253] on label "No" at bounding box center [462, 256] width 13 height 14
click at [461, 253] on input "No" at bounding box center [465, 253] width 9 height 9
radio input "true"
click at [456, 327] on label "No" at bounding box center [462, 324] width 13 height 14
click at [461, 326] on input "No" at bounding box center [465, 321] width 9 height 9
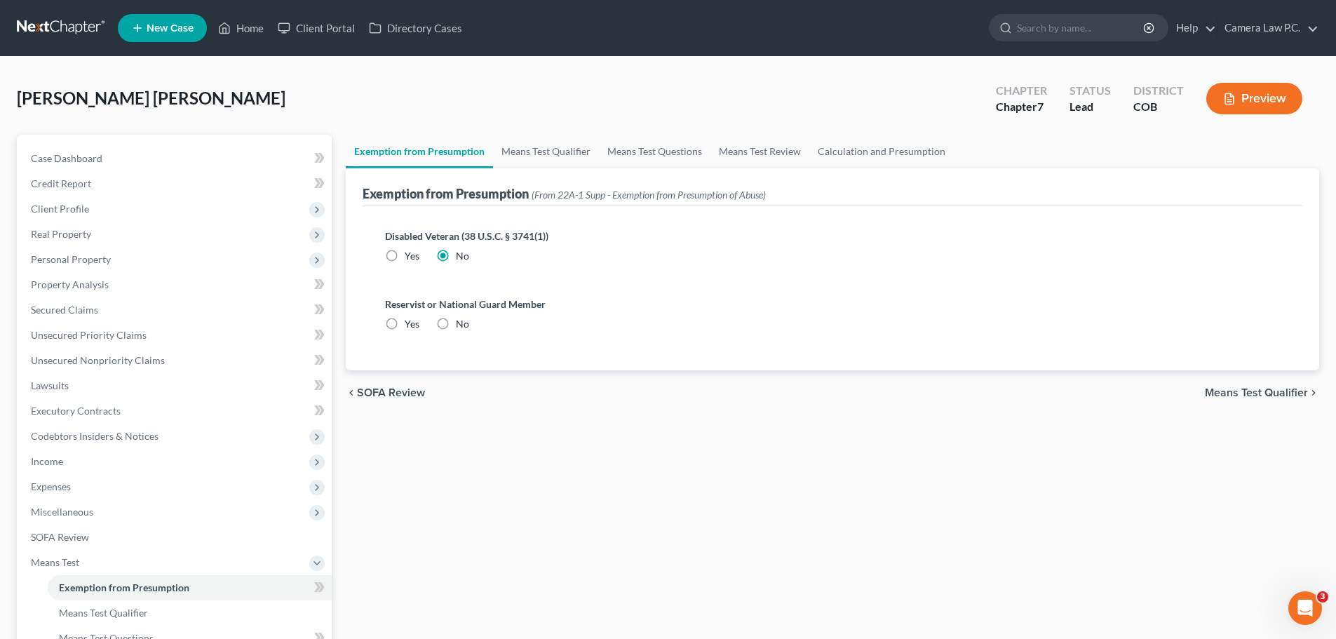
radio input "true"
click at [1254, 387] on span "Means Test Qualifier" at bounding box center [1255, 392] width 103 height 11
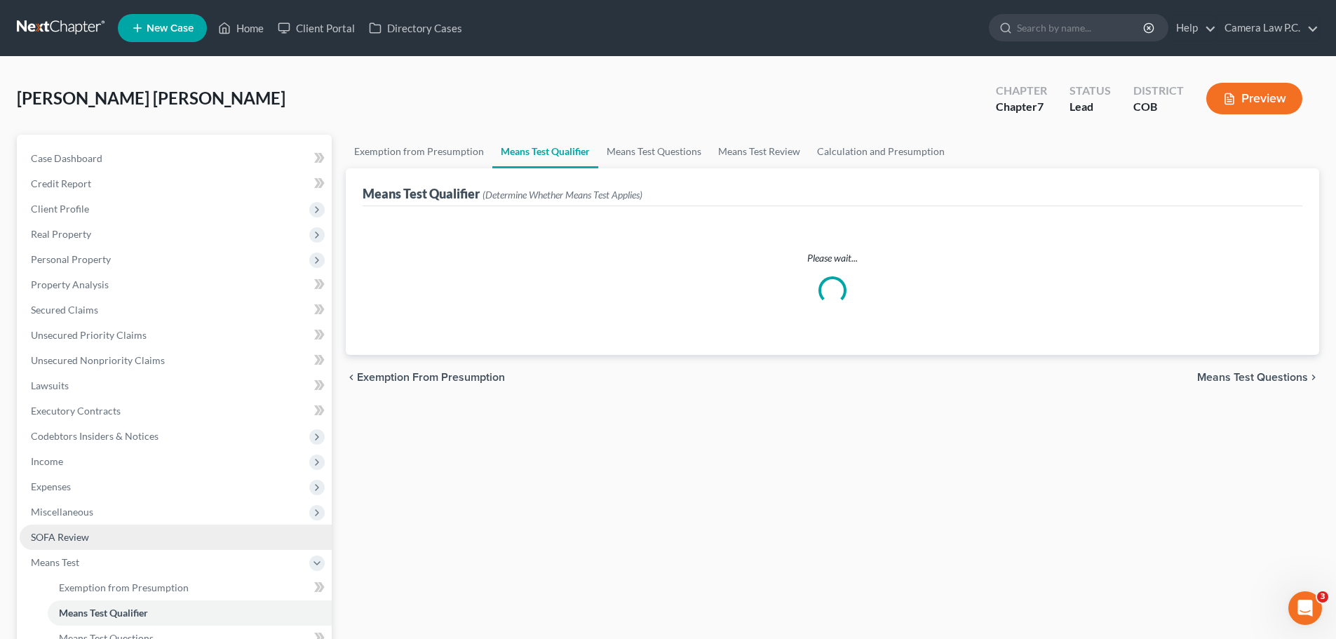
click at [60, 534] on span "SOFA Review" at bounding box center [60, 537] width 58 height 12
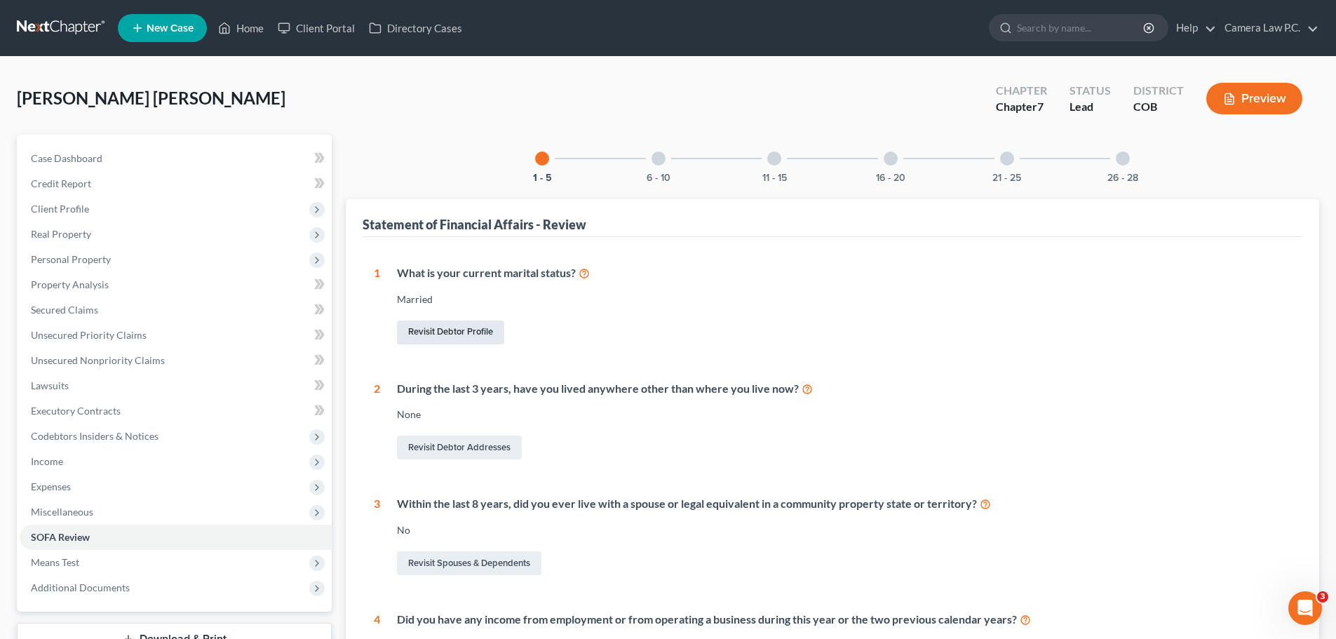
click at [453, 327] on link "Revisit Debtor Profile" at bounding box center [450, 332] width 107 height 24
select select "1"
select select "4"
click at [661, 158] on div at bounding box center [658, 158] width 14 height 14
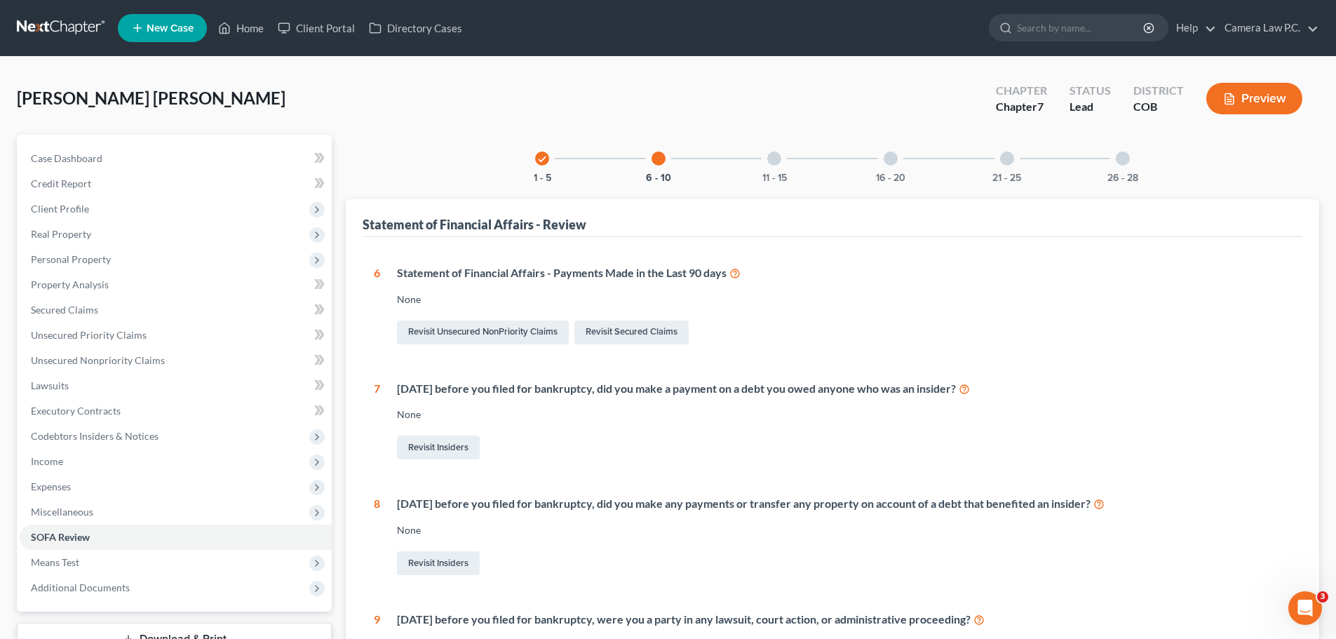
click at [770, 160] on div at bounding box center [774, 158] width 14 height 14
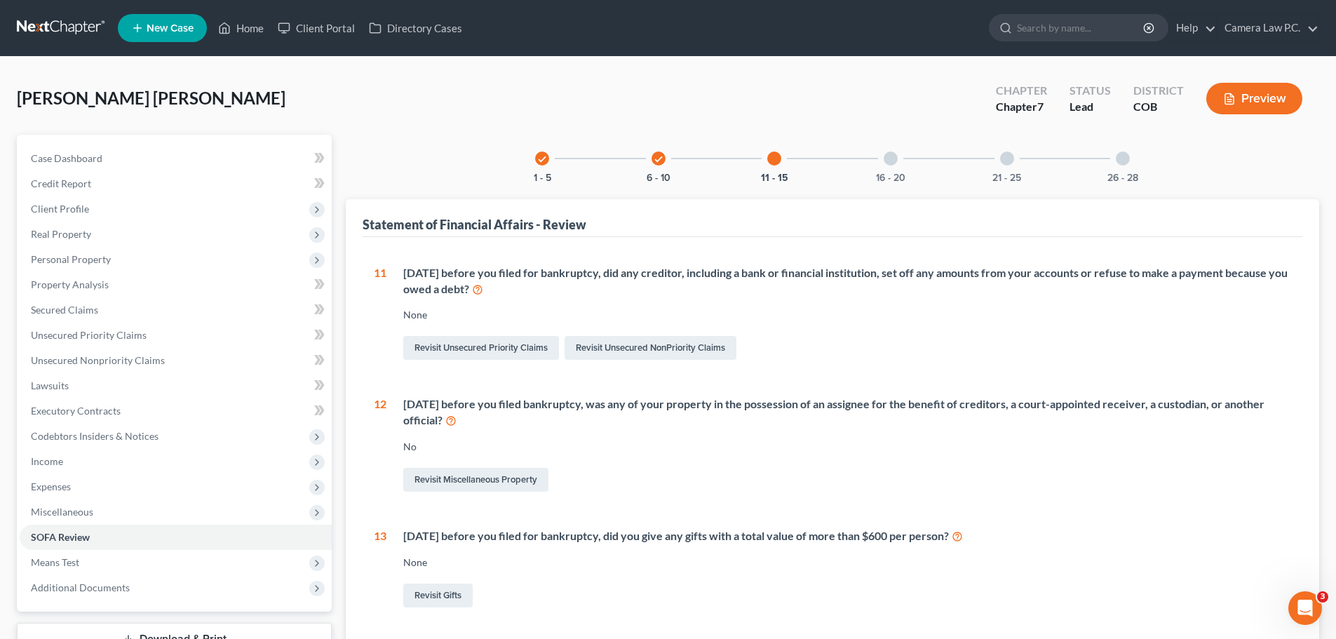
click at [889, 161] on div at bounding box center [890, 158] width 14 height 14
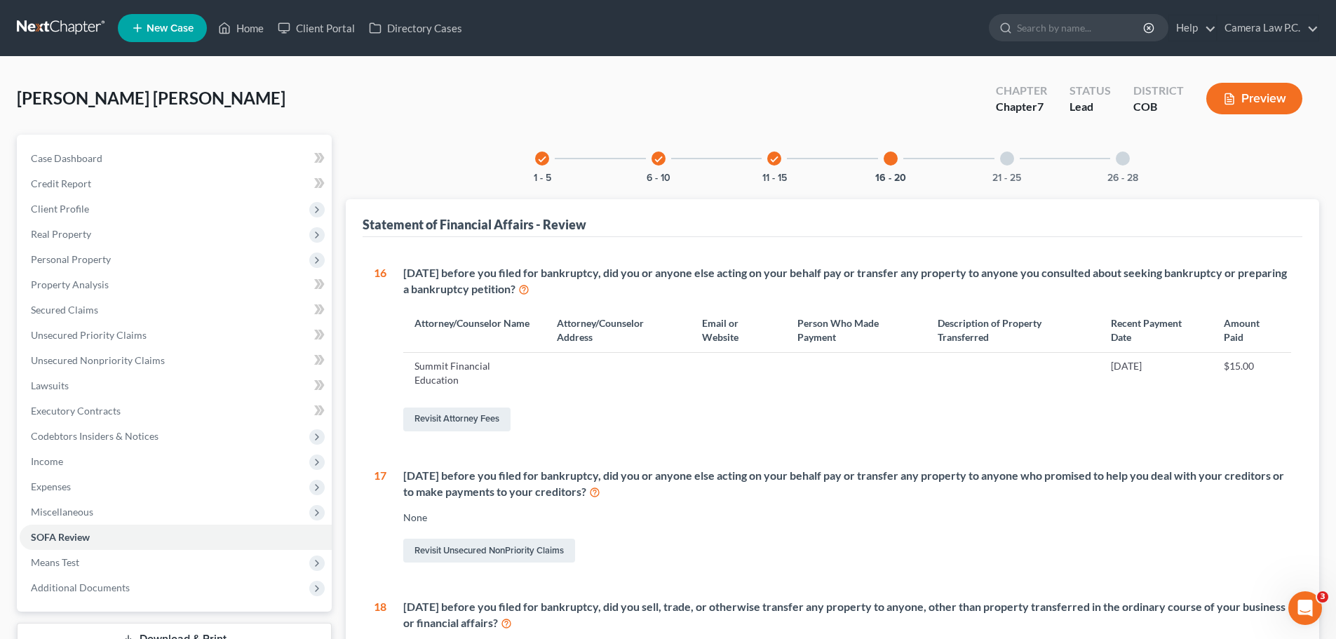
click at [1005, 157] on div at bounding box center [1007, 158] width 14 height 14
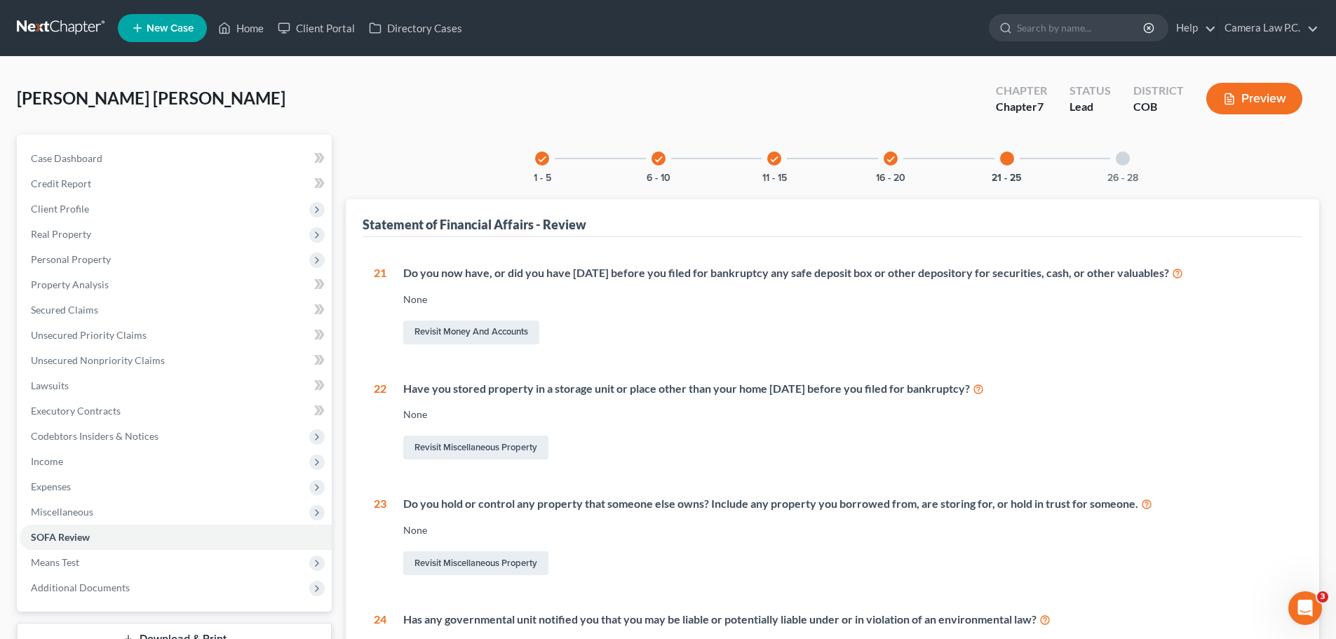
click at [1122, 159] on div at bounding box center [1122, 158] width 14 height 14
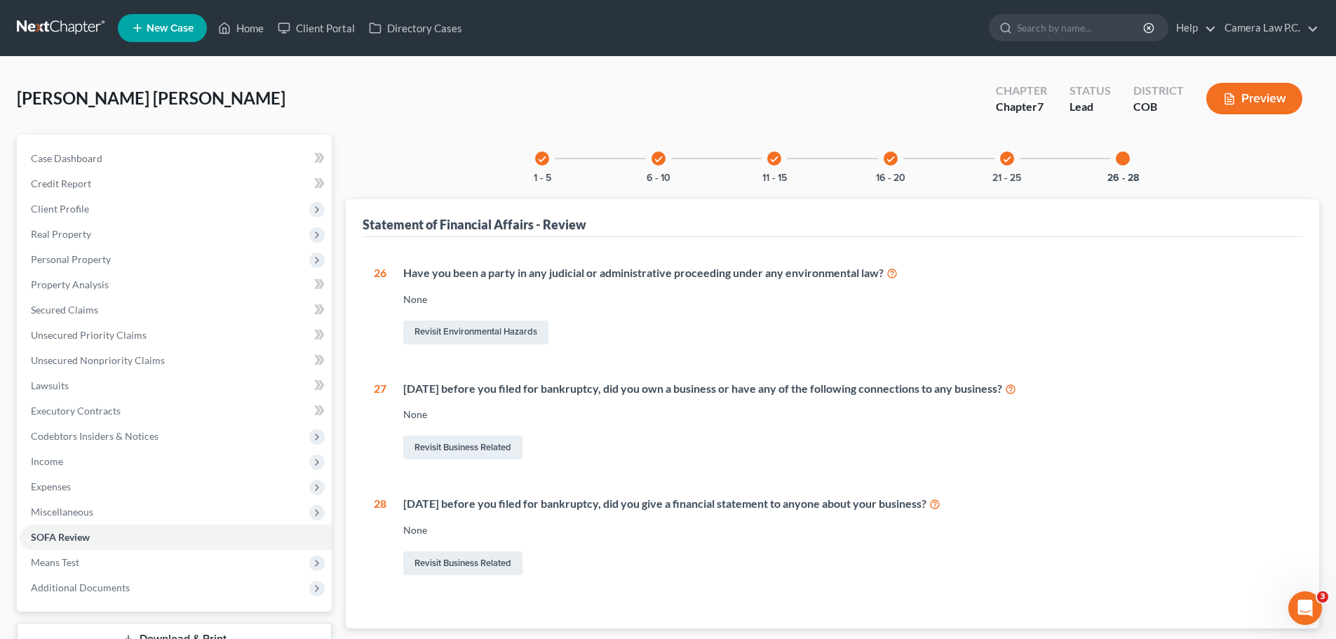
click at [543, 161] on icon "check" at bounding box center [542, 159] width 10 height 10
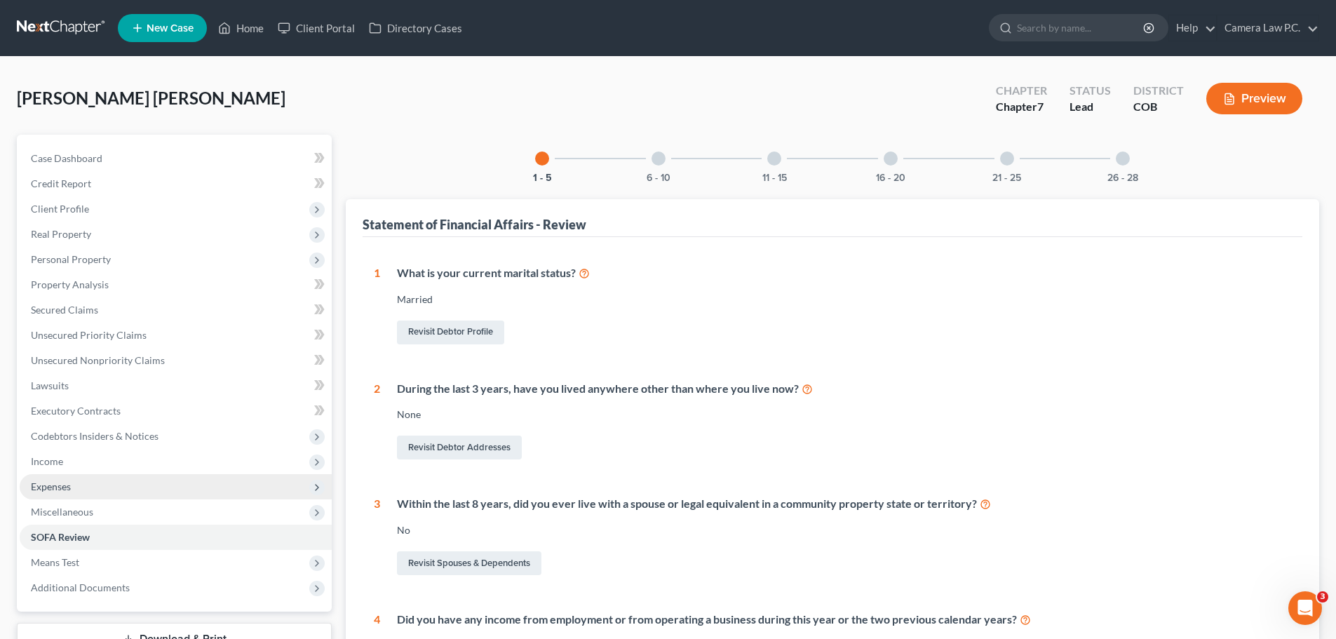
click at [57, 487] on span "Expenses" at bounding box center [51, 486] width 40 height 12
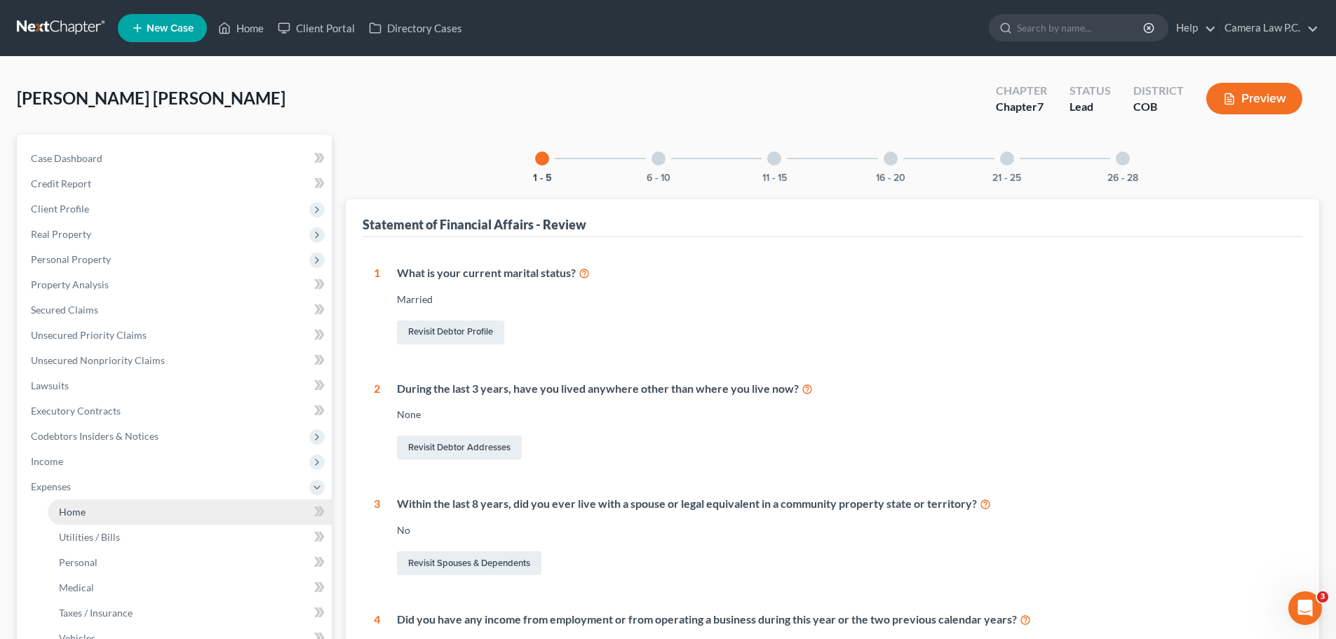
click at [70, 518] on link "Home" at bounding box center [190, 511] width 284 height 25
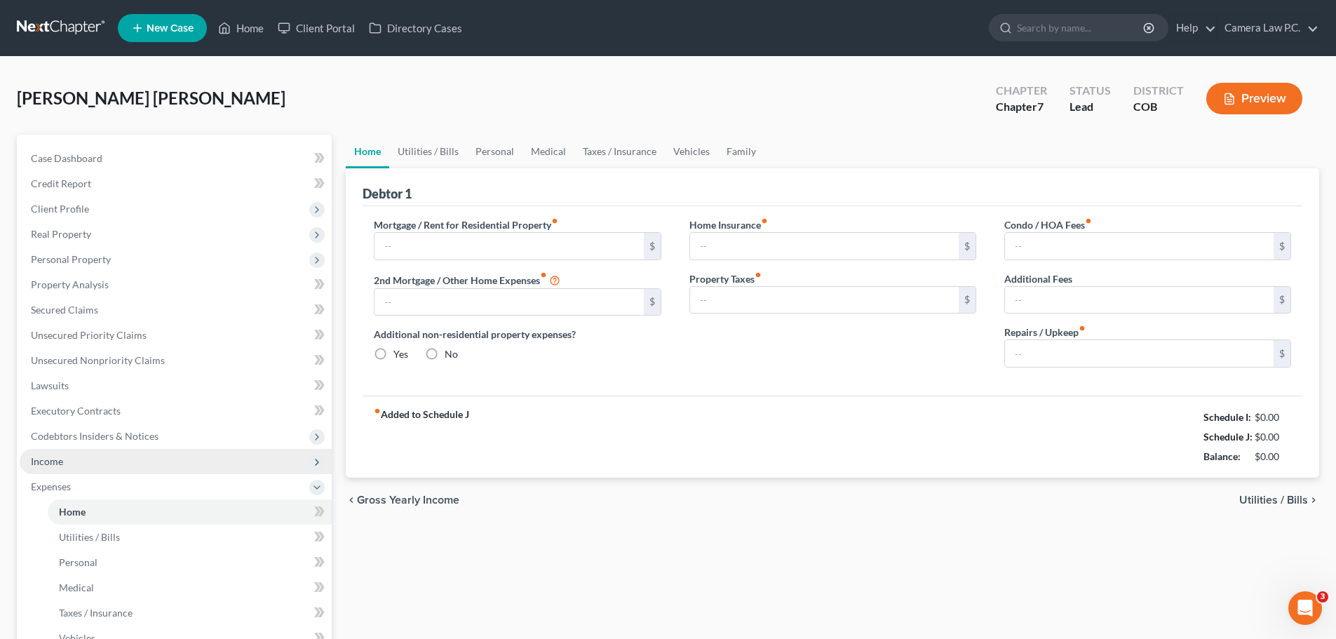
type input "773.50"
type input "0.00"
radio input "true"
type input "0.00"
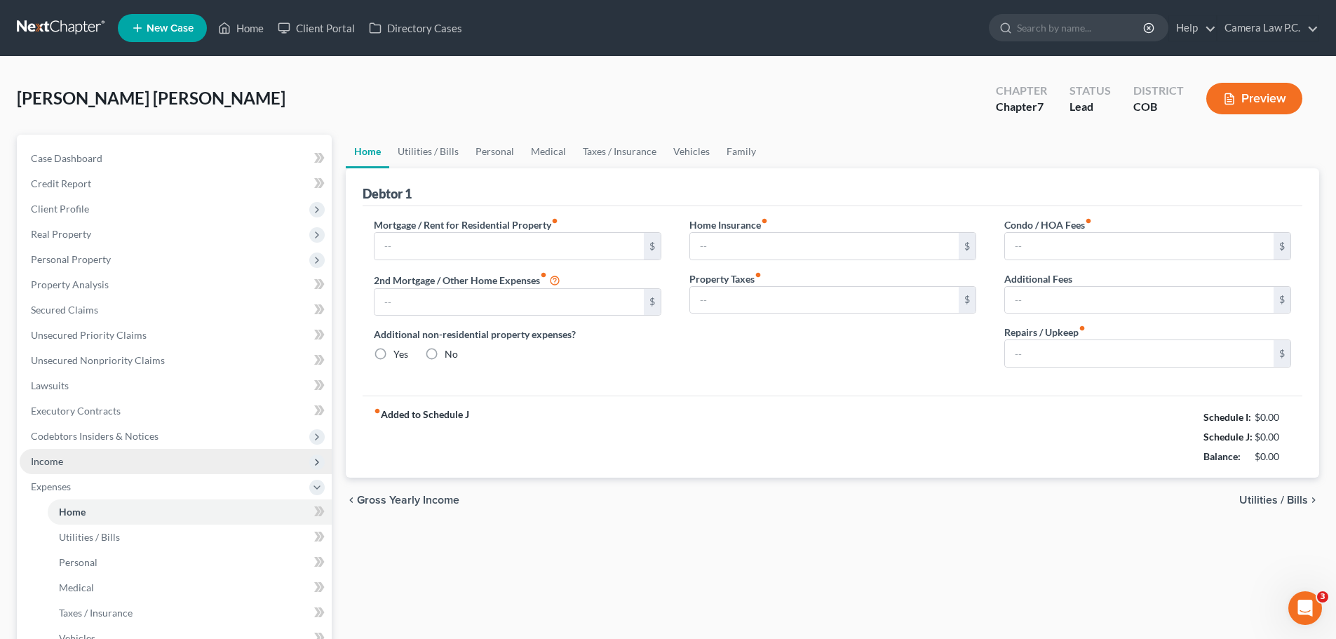
type input "500.00"
type input "0.00"
click at [62, 461] on span "Income" at bounding box center [47, 461] width 32 height 12
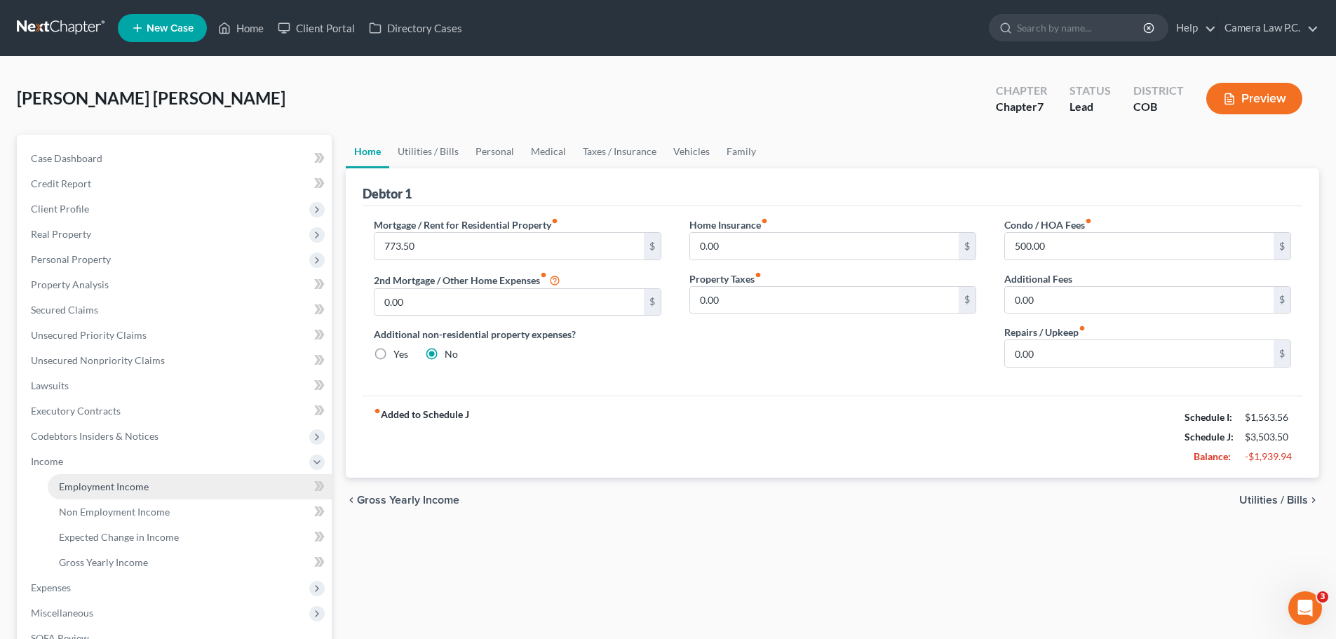
click at [128, 484] on span "Employment Income" at bounding box center [104, 486] width 90 height 12
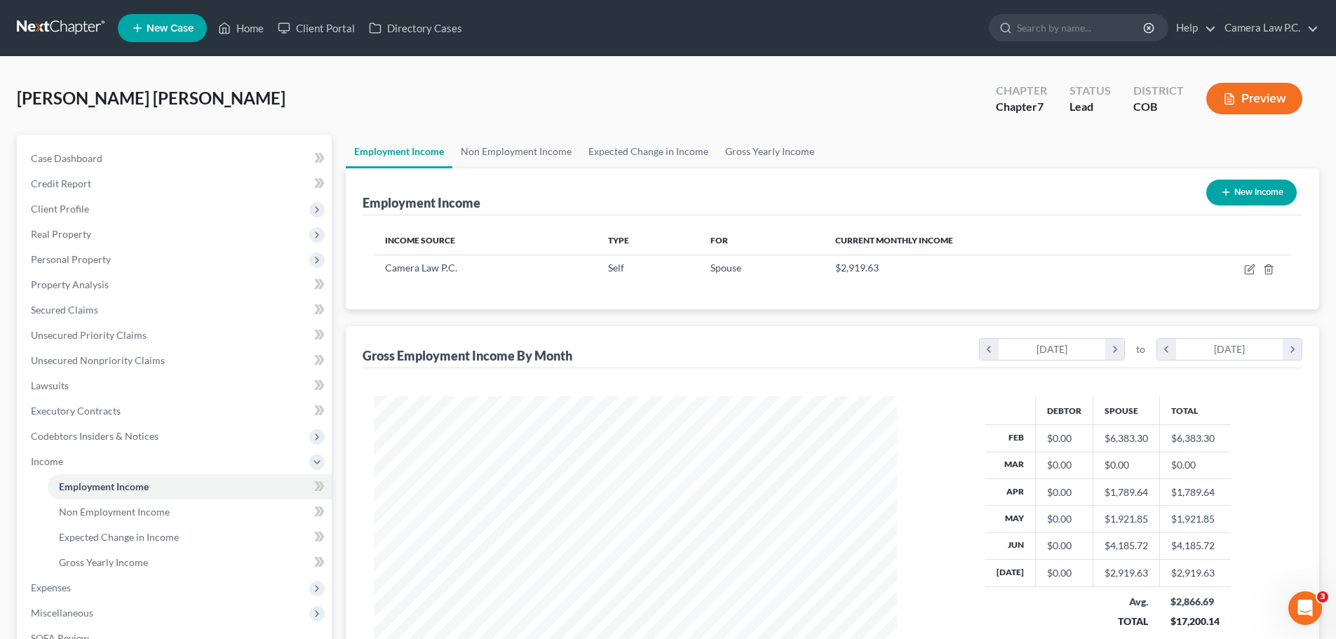
scroll to position [208, 0]
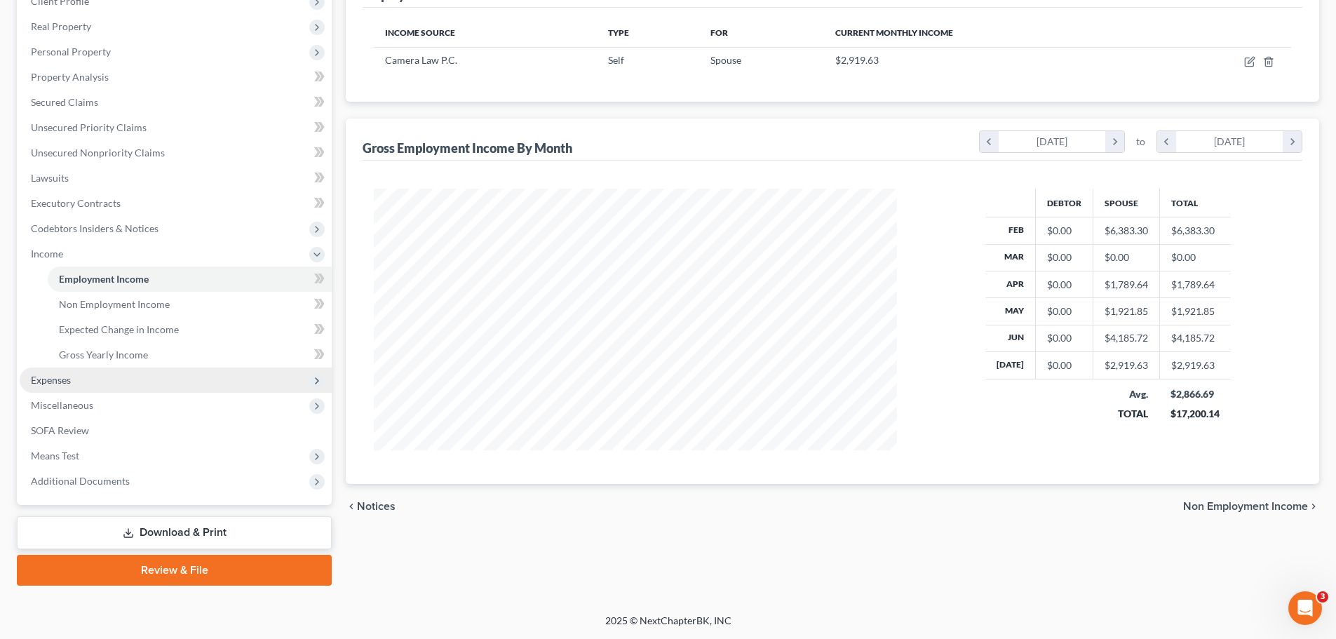
click at [50, 381] on span "Expenses" at bounding box center [51, 380] width 40 height 12
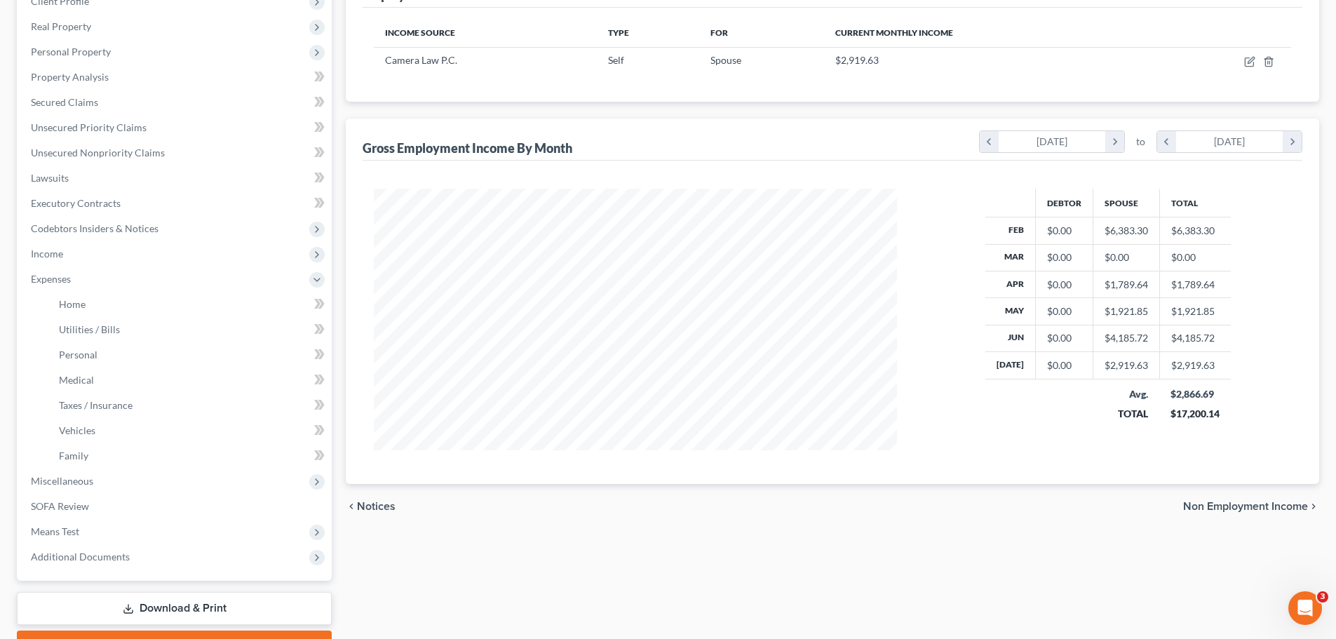
scroll to position [0, 0]
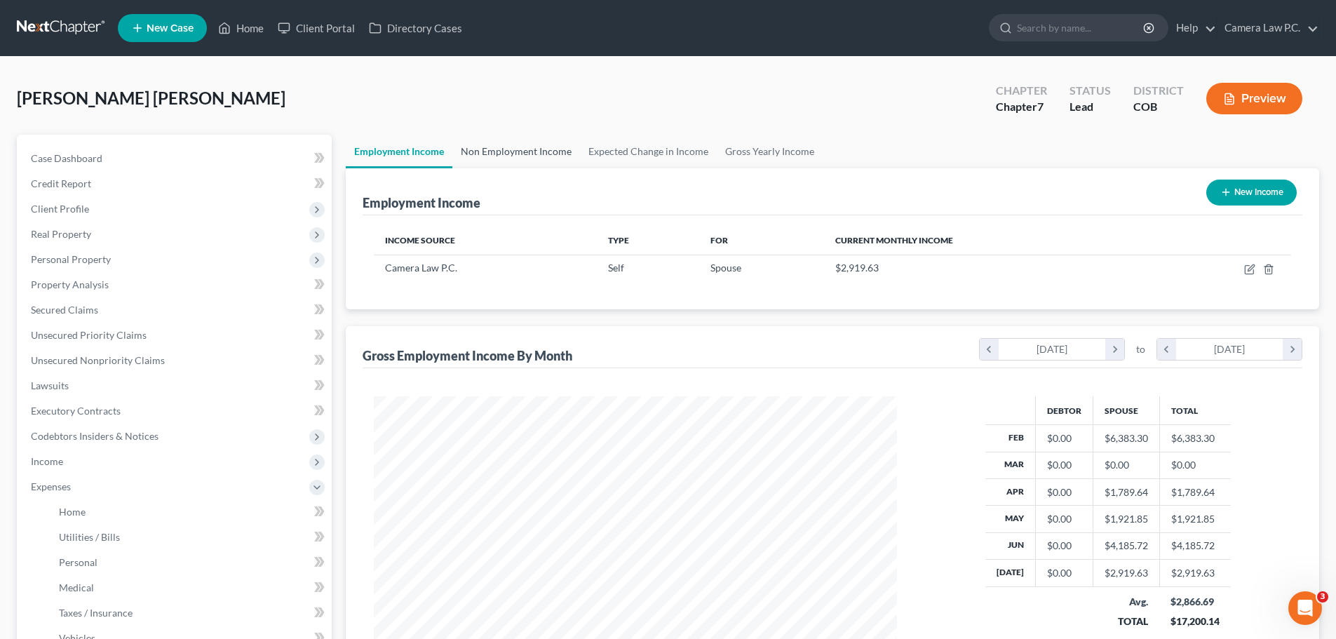
click at [507, 153] on link "Non Employment Income" at bounding box center [516, 152] width 128 height 34
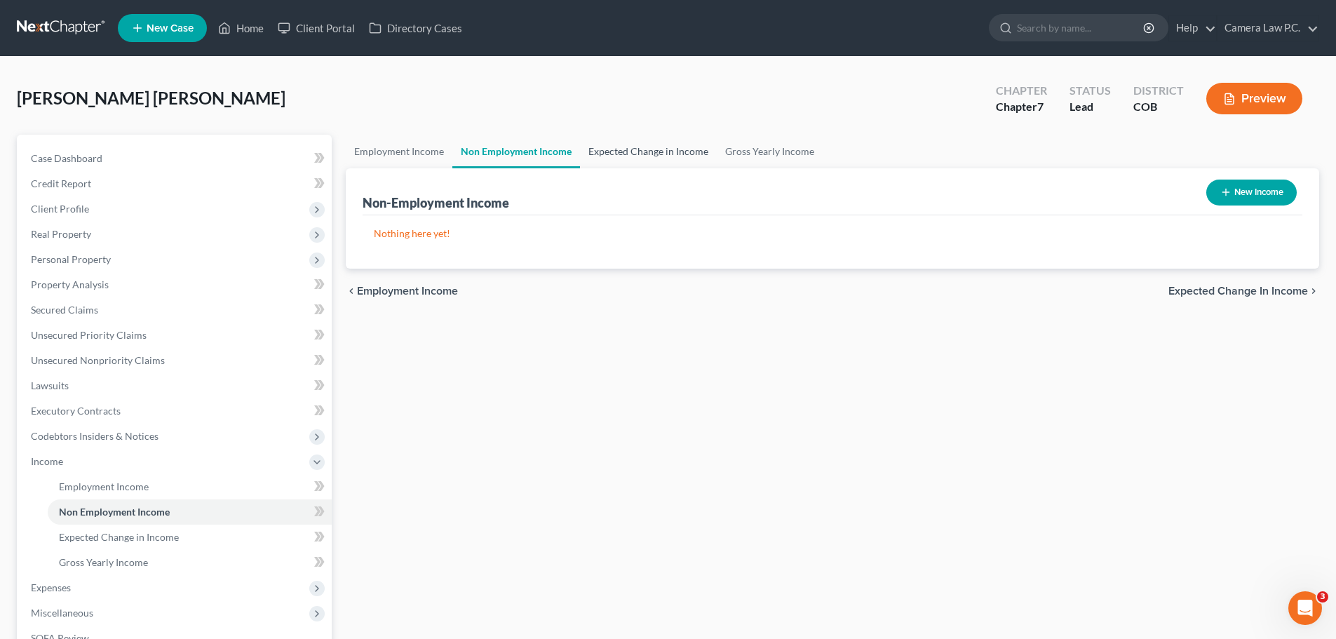
click at [623, 151] on link "Expected Change in Income" at bounding box center [648, 152] width 137 height 34
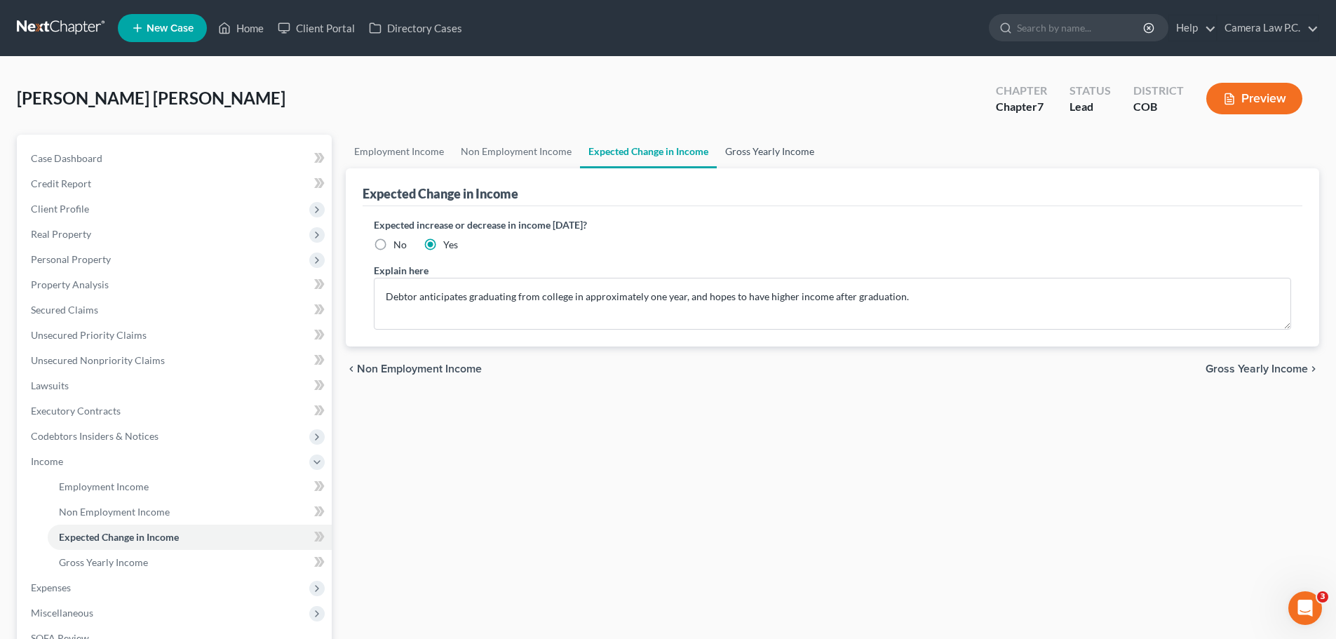
click at [763, 143] on link "Gross Yearly Income" at bounding box center [770, 152] width 106 height 34
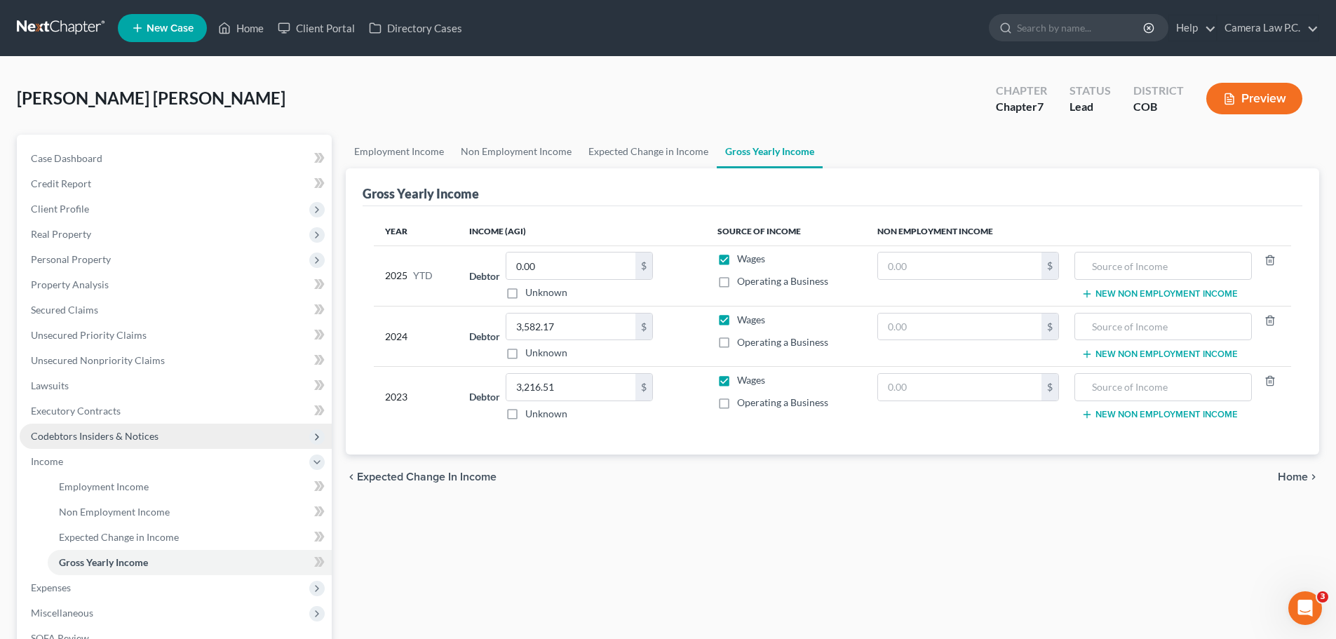
click at [62, 435] on span "Codebtors Insiders & Notices" at bounding box center [95, 436] width 128 height 12
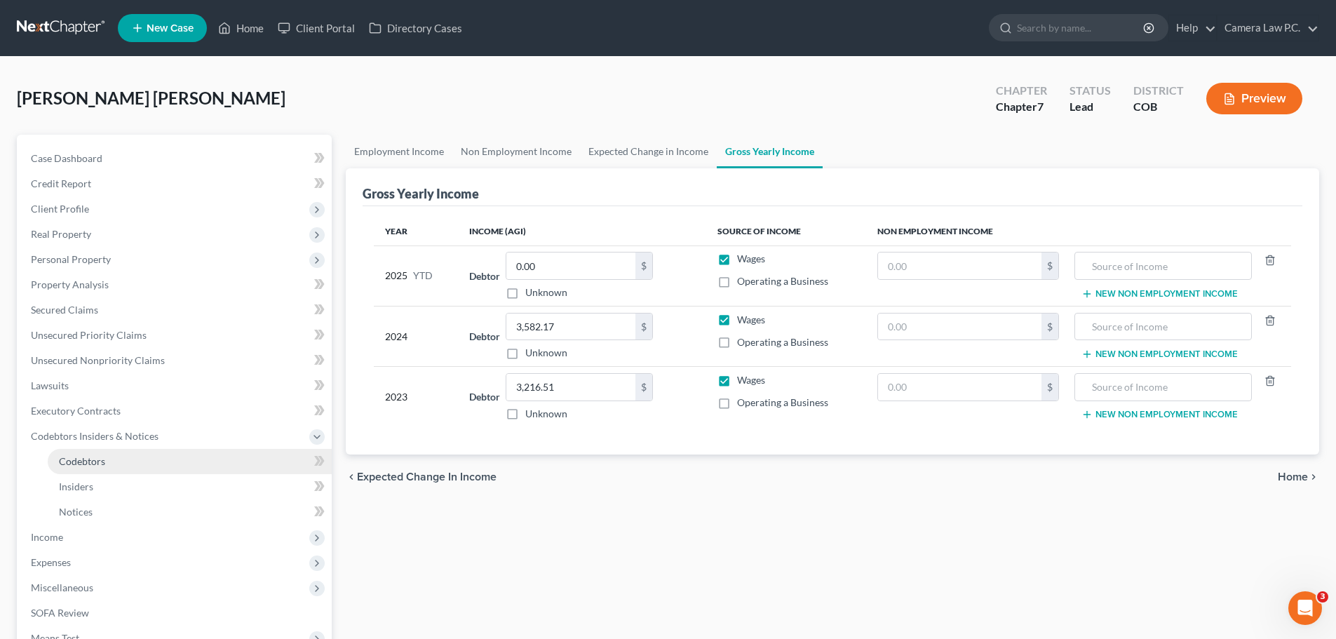
click at [81, 463] on span "Codebtors" at bounding box center [82, 461] width 46 height 12
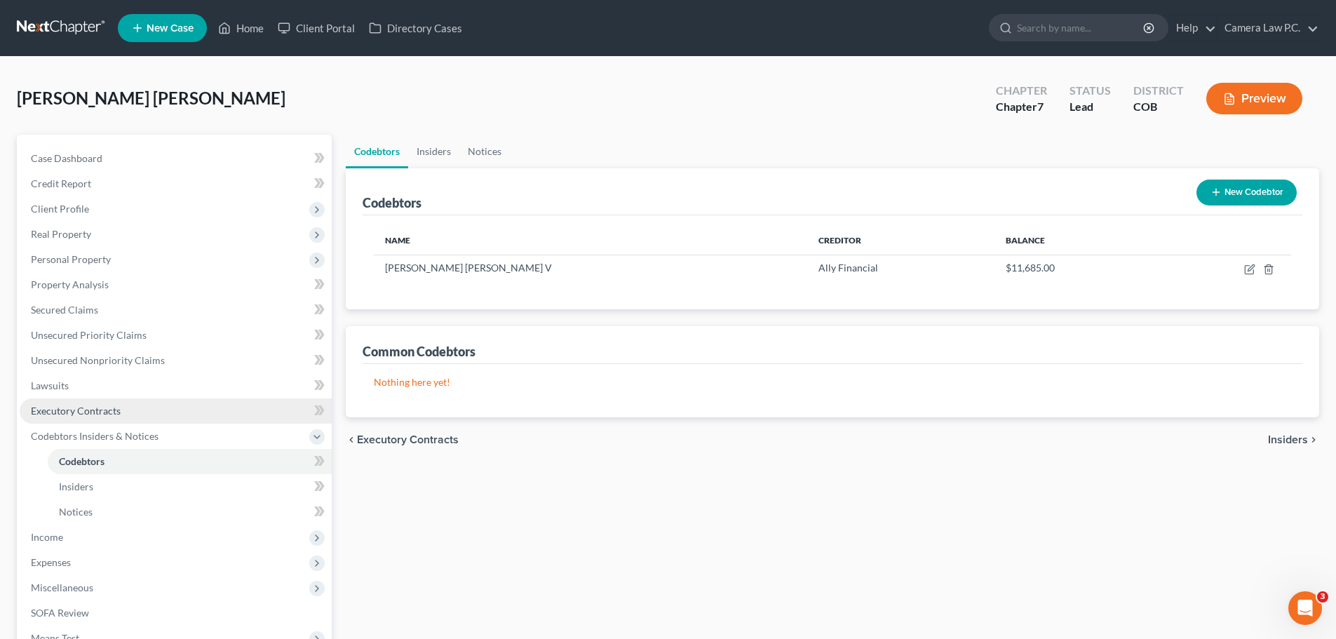
click at [72, 409] on span "Executory Contracts" at bounding box center [76, 411] width 90 height 12
